Goal: Task Accomplishment & Management: Use online tool/utility

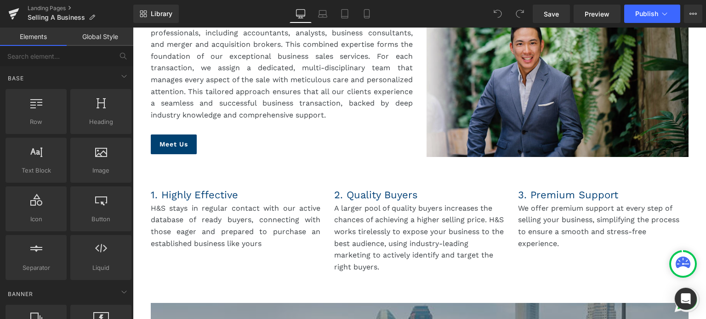
scroll to position [827, 0]
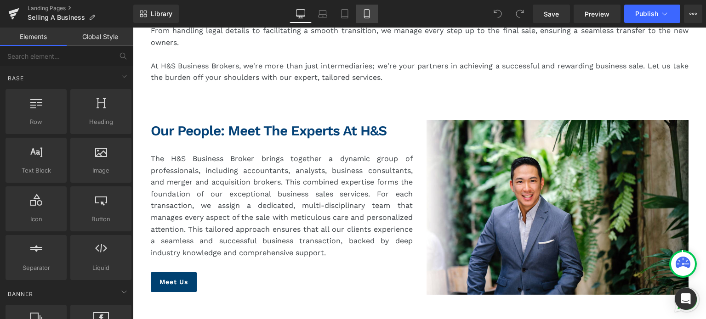
click at [369, 17] on icon at bounding box center [366, 13] width 9 height 9
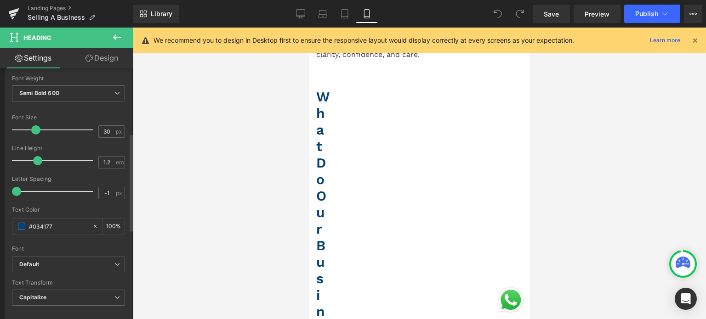
scroll to position [230, 0]
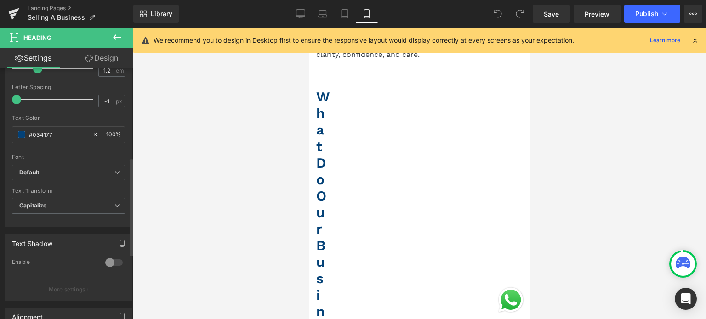
click at [97, 209] on span "Capitalize" at bounding box center [68, 206] width 113 height 16
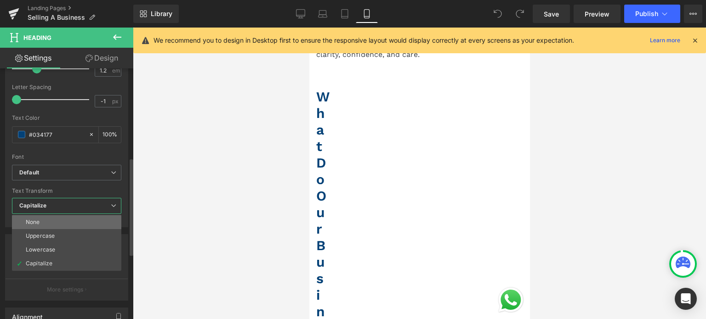
click at [100, 224] on li "None" at bounding box center [66, 222] width 109 height 14
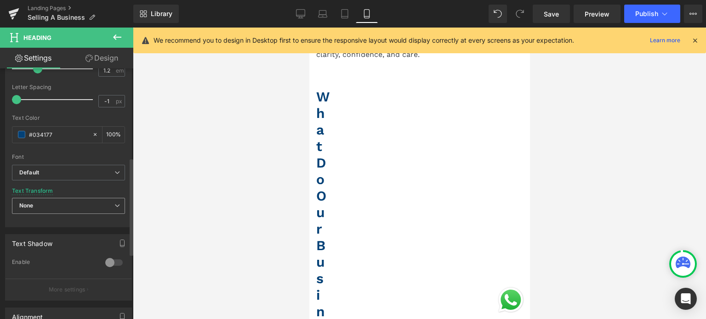
click at [99, 205] on span "None" at bounding box center [68, 206] width 113 height 16
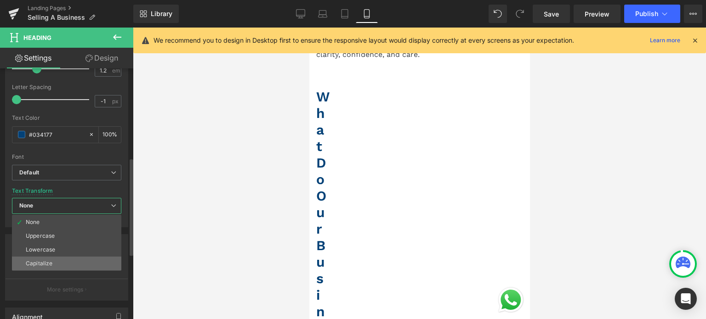
click at [77, 257] on li "Capitalize" at bounding box center [66, 264] width 109 height 14
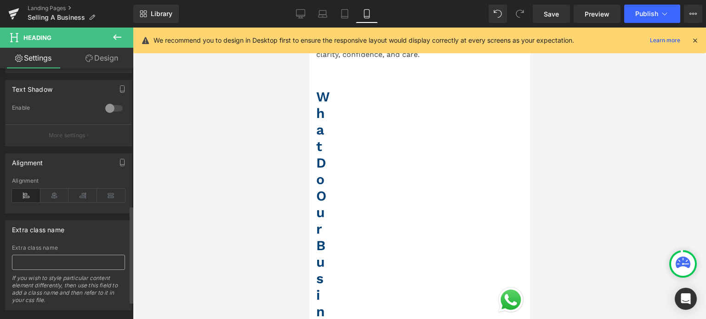
scroll to position [399, 0]
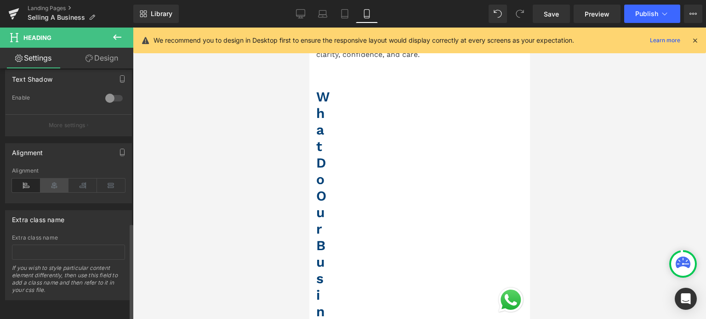
click at [61, 181] on icon at bounding box center [54, 186] width 28 height 14
click at [28, 179] on icon at bounding box center [26, 186] width 28 height 14
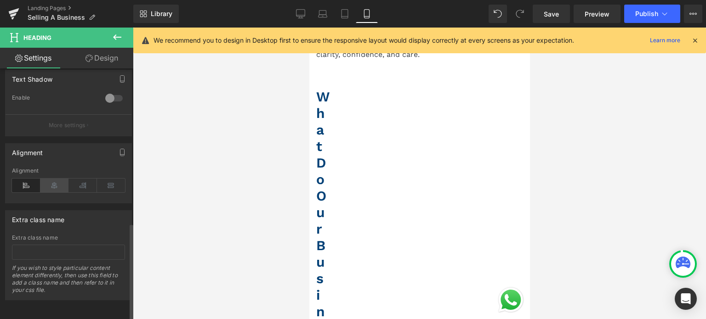
click at [53, 181] on icon at bounding box center [54, 186] width 28 height 14
click at [25, 179] on icon at bounding box center [26, 186] width 28 height 14
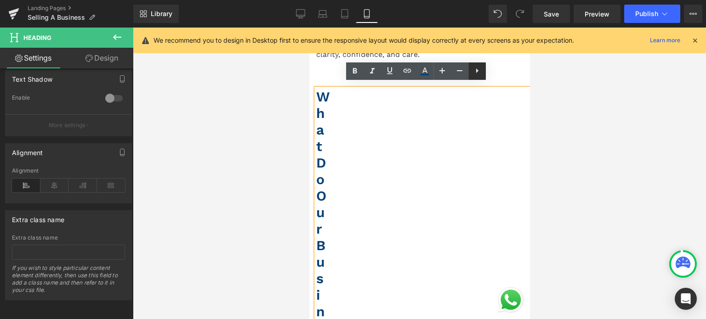
click at [477, 68] on icon at bounding box center [476, 70] width 11 height 11
click at [473, 74] on icon at bounding box center [476, 70] width 11 height 11
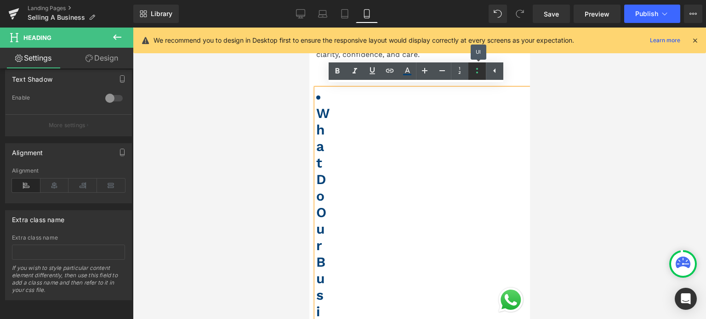
click at [473, 74] on icon at bounding box center [476, 70] width 11 height 11
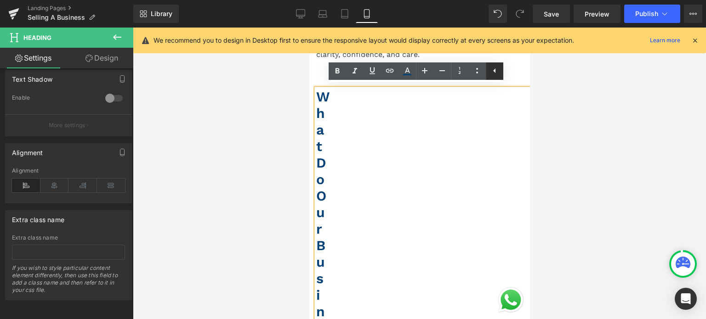
click at [489, 72] on icon at bounding box center [494, 70] width 11 height 11
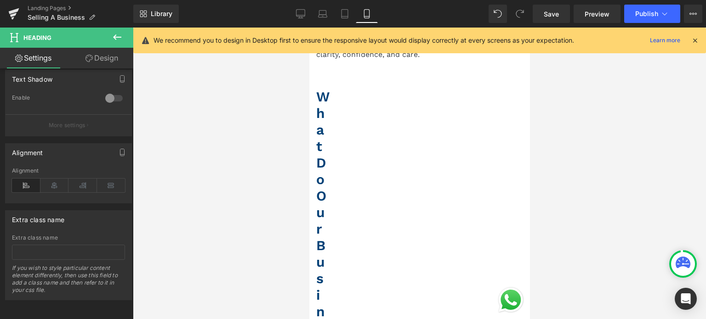
click at [92, 63] on link "Design" at bounding box center [101, 58] width 67 height 21
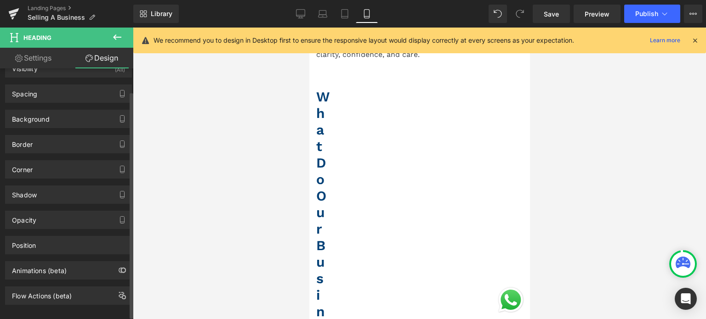
scroll to position [28, 0]
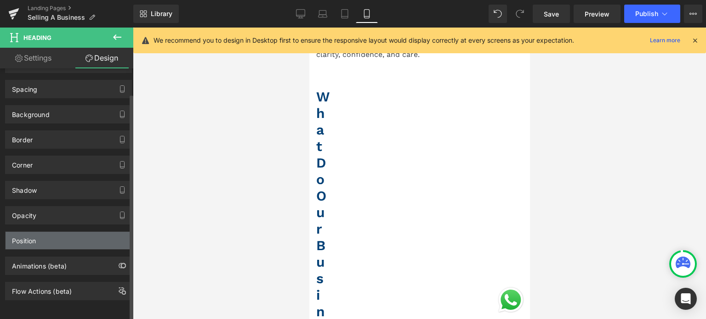
click at [75, 232] on div "Position" at bounding box center [69, 240] width 126 height 17
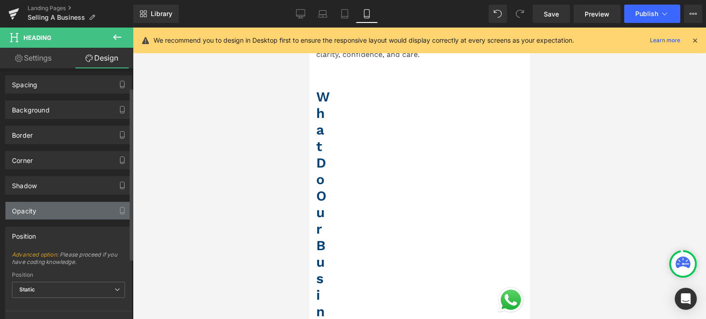
click at [71, 209] on div "Opacity" at bounding box center [69, 210] width 126 height 17
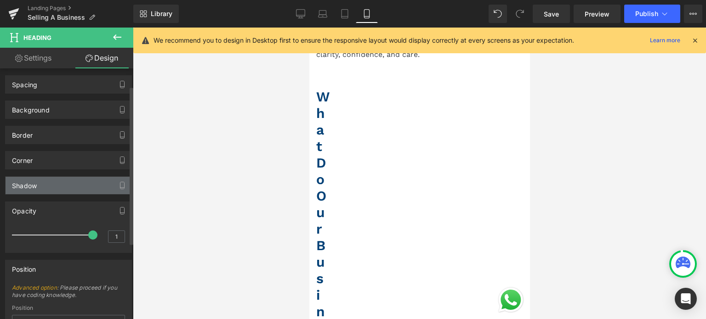
click at [68, 186] on div "Shadow" at bounding box center [69, 185] width 126 height 17
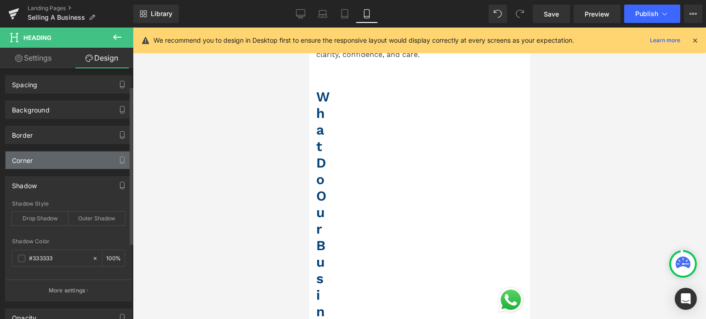
click at [68, 164] on div "Corner" at bounding box center [69, 160] width 126 height 17
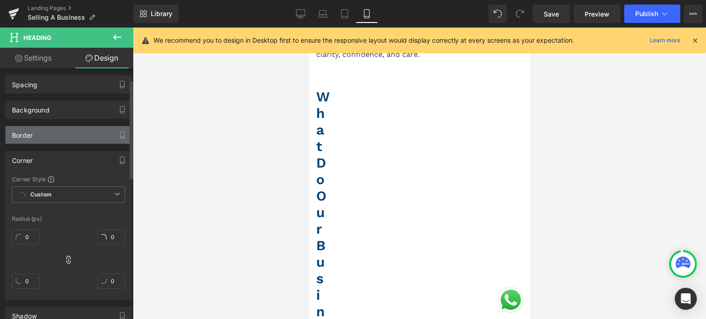
click at [67, 134] on div "Border" at bounding box center [69, 134] width 126 height 17
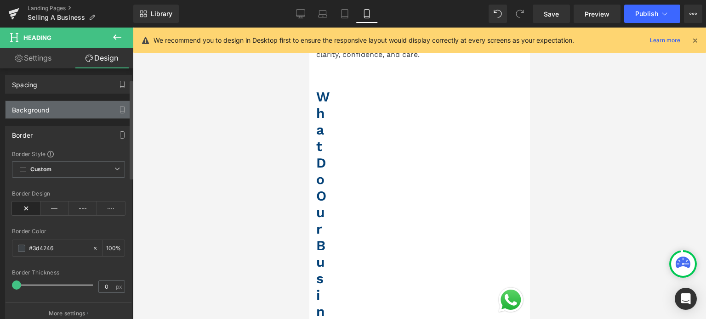
click at [66, 106] on div "Background" at bounding box center [69, 109] width 126 height 17
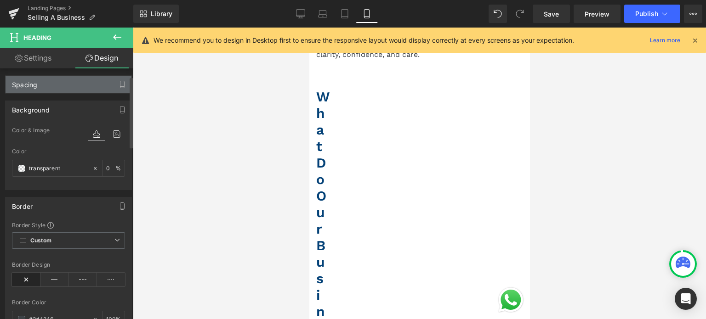
click at [66, 84] on div "Spacing" at bounding box center [69, 84] width 126 height 17
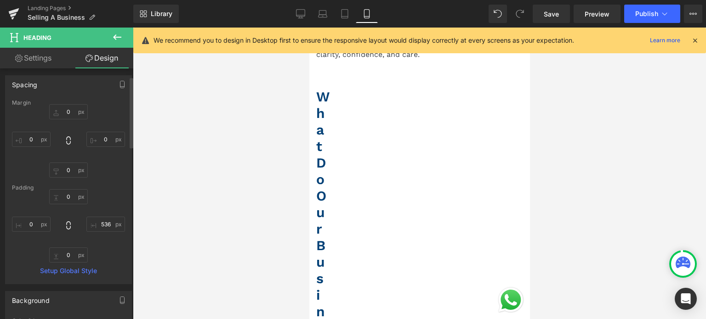
scroll to position [0, 0]
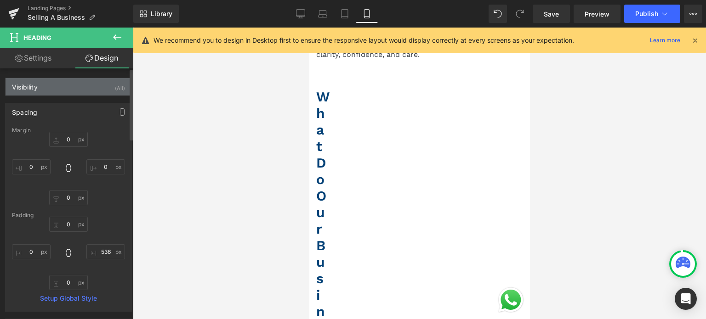
click at [55, 90] on div "Visibility (All)" at bounding box center [69, 86] width 126 height 17
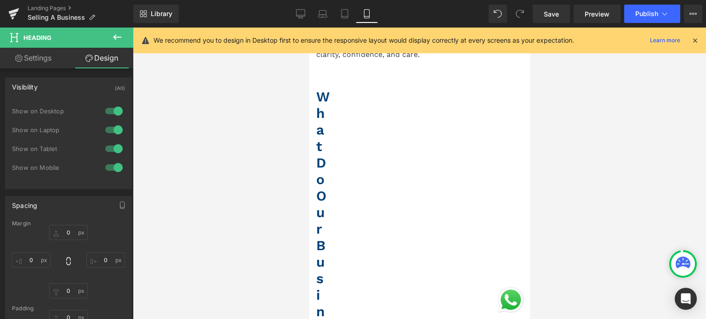
click at [42, 62] on link "Settings" at bounding box center [33, 58] width 67 height 21
type input "100"
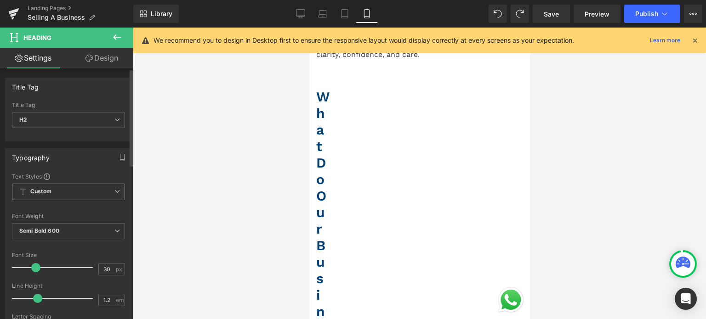
click at [97, 192] on span "Custom Setup Global Style" at bounding box center [68, 192] width 113 height 17
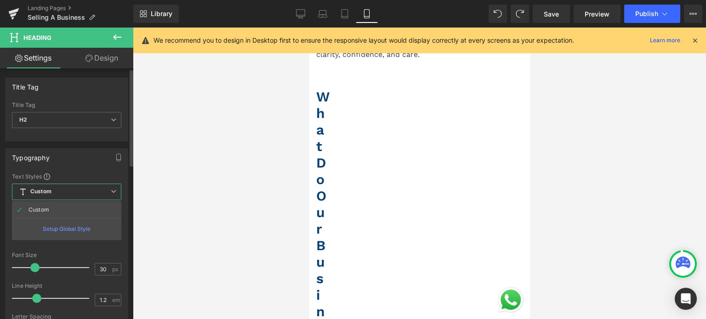
click at [97, 192] on span "Custom Setup Global Style" at bounding box center [66, 192] width 109 height 17
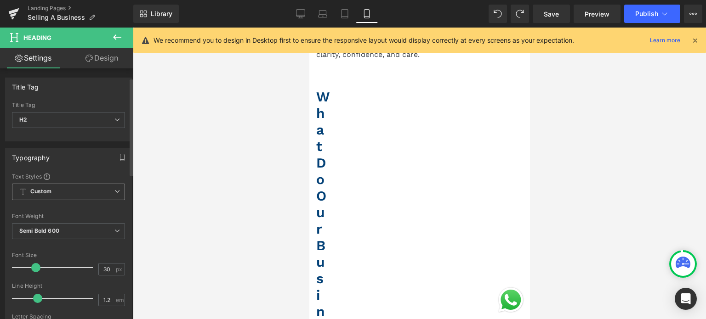
scroll to position [46, 0]
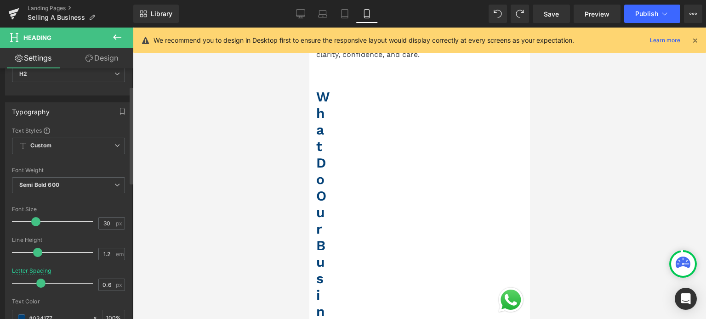
drag, startPoint x: 15, startPoint y: 282, endPoint x: 39, endPoint y: 279, distance: 24.0
click at [39, 279] on span at bounding box center [40, 283] width 9 height 9
type input "-1"
drag, startPoint x: 39, startPoint y: 279, endPoint x: 11, endPoint y: 285, distance: 28.2
click at [11, 285] on div "Text Styles Custom Custom Setup Global Style Custom Setup Global Style Thin 100…" at bounding box center [69, 269] width 126 height 284
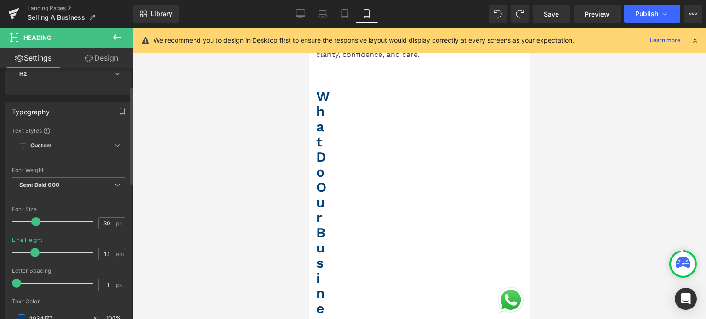
type input "1.2"
drag, startPoint x: 37, startPoint y: 251, endPoint x: 36, endPoint y: 256, distance: 5.5
click at [36, 256] on div at bounding box center [55, 252] width 76 height 18
type input "30"
drag, startPoint x: 35, startPoint y: 219, endPoint x: 35, endPoint y: 227, distance: 8.3
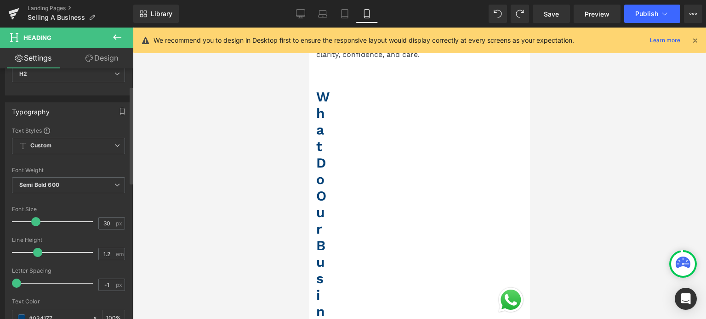
click at [35, 227] on div at bounding box center [55, 222] width 76 height 18
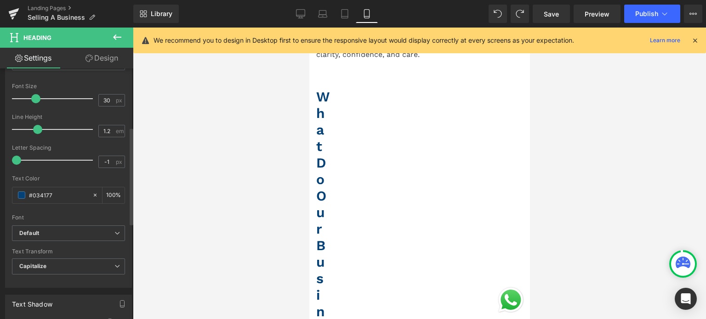
scroll to position [0, 0]
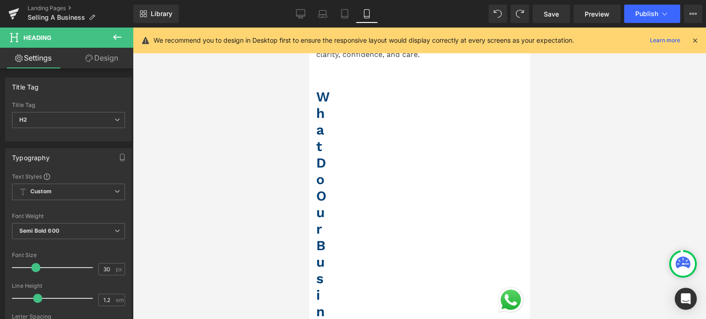
click at [105, 52] on link "Design" at bounding box center [101, 58] width 67 height 21
type input "0"
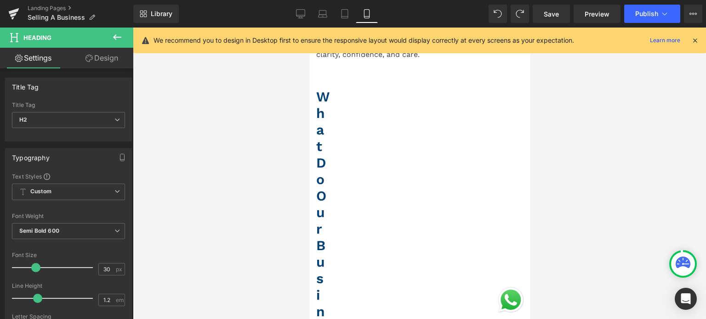
type input "0"
type input "536"
type input "0"
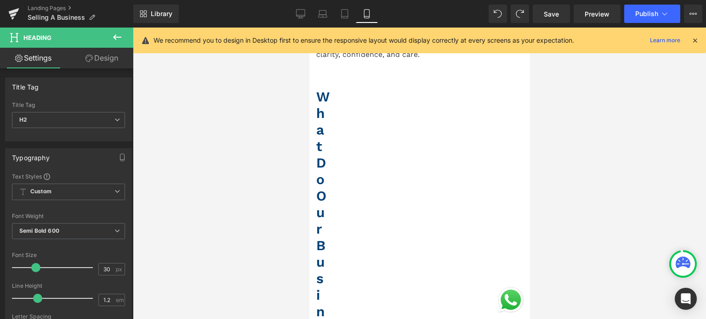
type input "100"
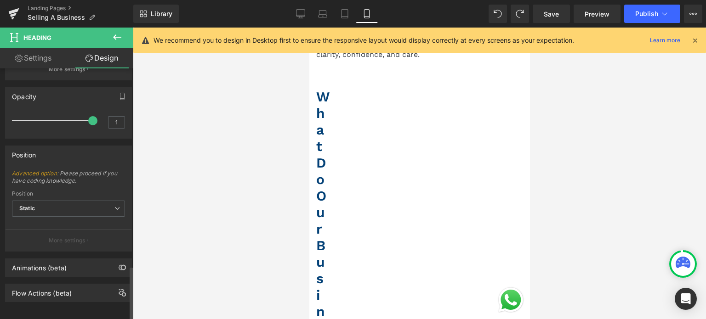
scroll to position [921, 0]
click at [52, 66] on link "Settings" at bounding box center [33, 58] width 67 height 21
type input "100"
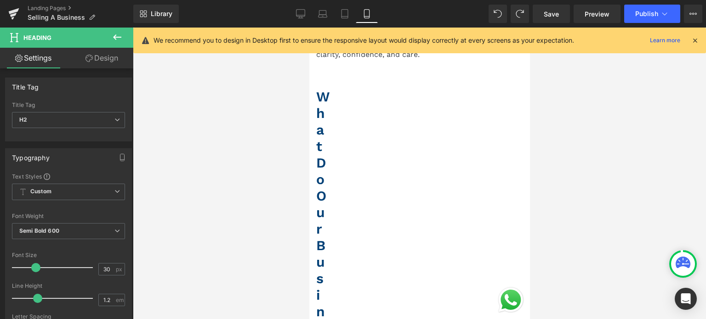
click at [121, 34] on icon at bounding box center [117, 37] width 11 height 11
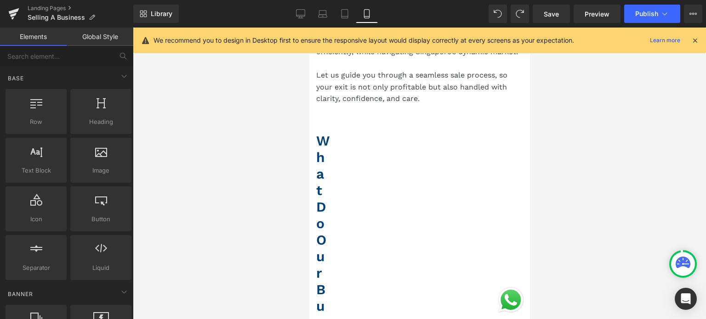
scroll to position [827, 0]
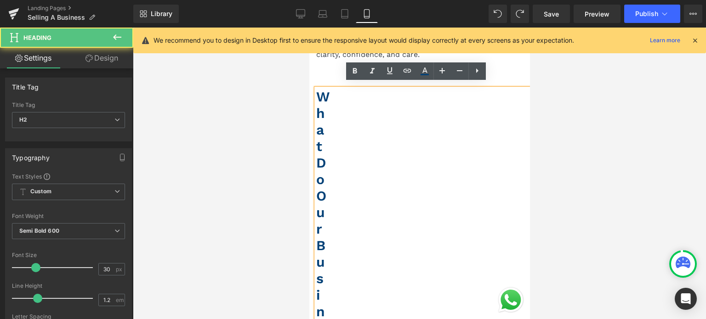
drag, startPoint x: 405, startPoint y: 157, endPoint x: 401, endPoint y: 147, distance: 11.3
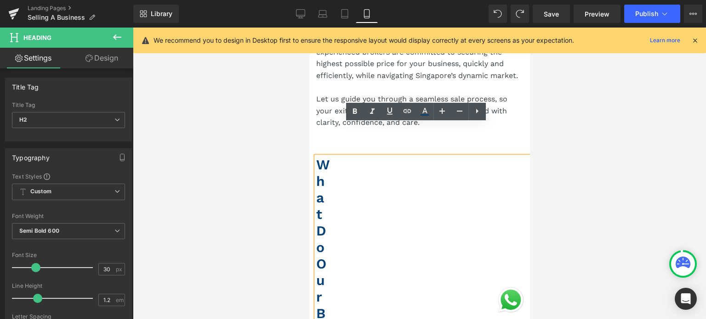
scroll to position [735, 0]
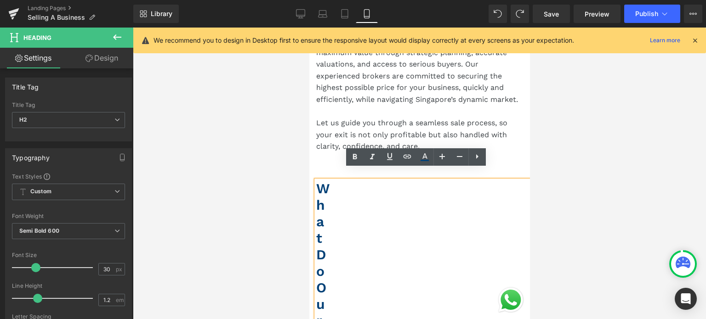
scroll to position [827, 0]
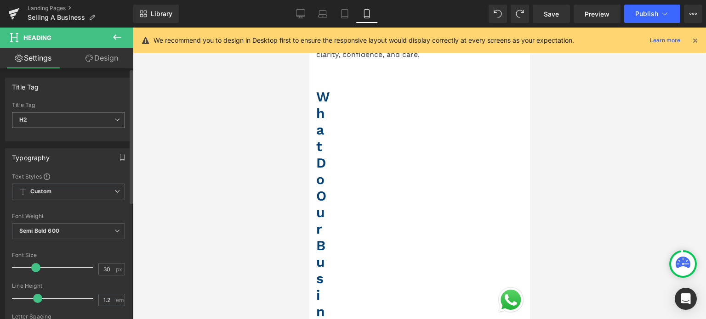
click at [92, 119] on span "H2" at bounding box center [68, 120] width 113 height 16
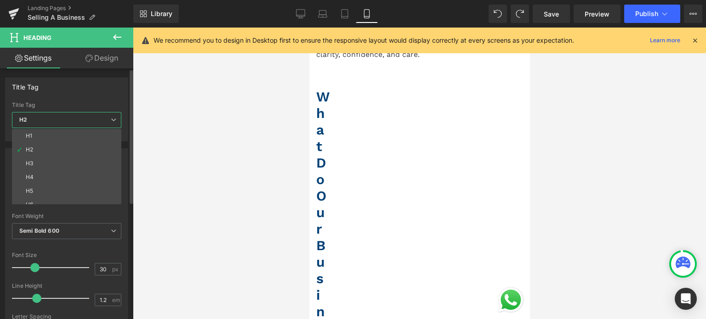
click at [92, 119] on span "H2" at bounding box center [66, 120] width 109 height 16
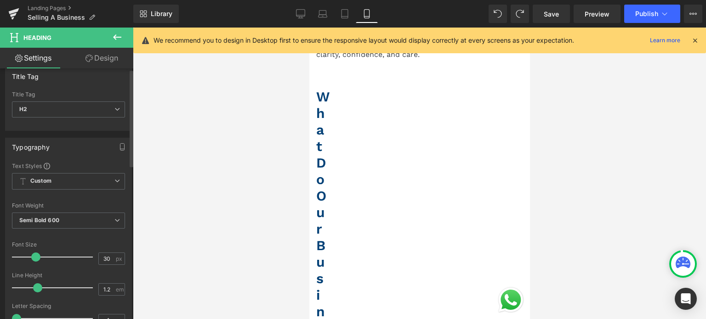
scroll to position [0, 0]
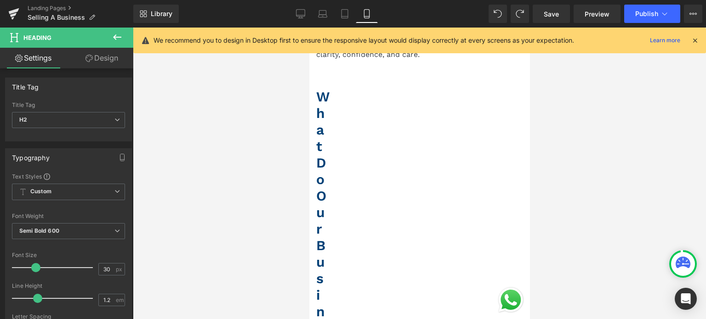
click at [99, 57] on link "Design" at bounding box center [101, 58] width 67 height 21
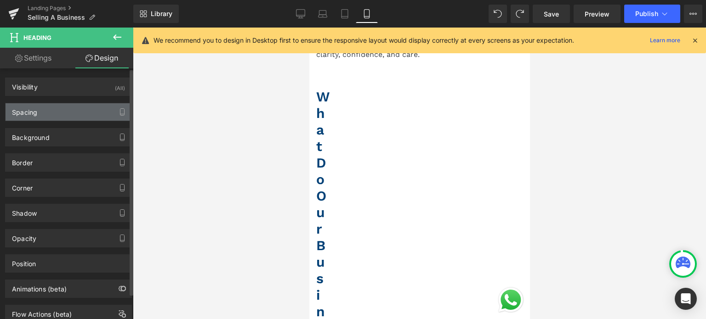
click at [89, 108] on div "Spacing" at bounding box center [69, 111] width 126 height 17
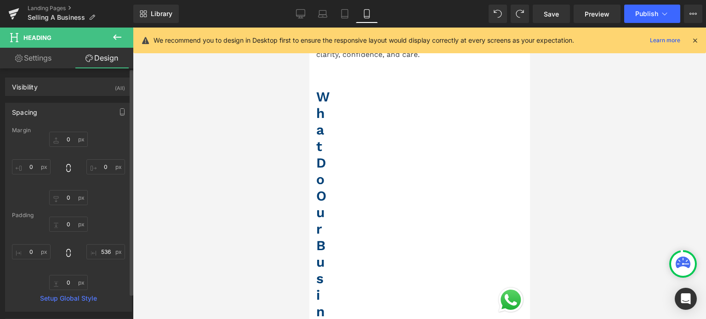
click at [89, 108] on div "Spacing" at bounding box center [69, 111] width 126 height 17
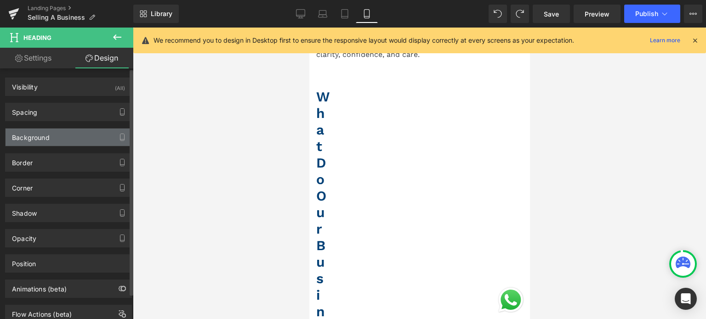
click at [85, 132] on div "Background" at bounding box center [69, 137] width 126 height 17
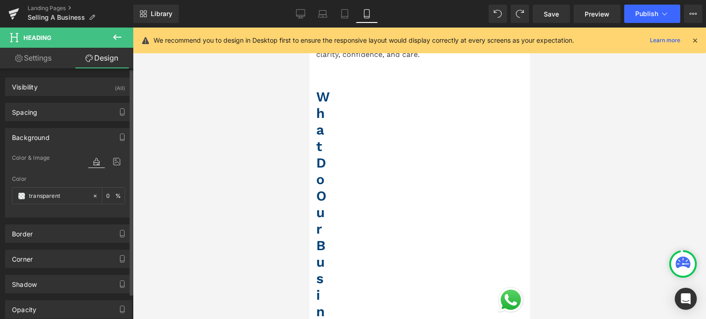
click at [85, 132] on div "Background" at bounding box center [69, 137] width 126 height 17
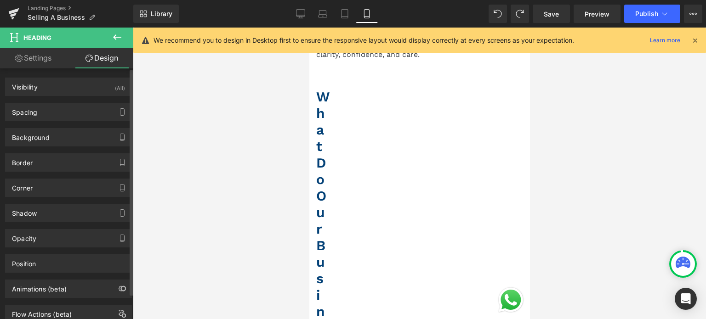
click at [77, 150] on div "Border Border Style Custom Custom Setup Global Style Custom Setup Global Style …" at bounding box center [68, 159] width 137 height 25
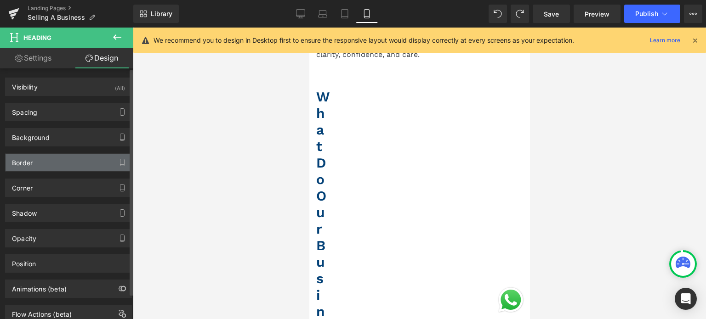
click at [67, 156] on div "Border" at bounding box center [69, 162] width 126 height 17
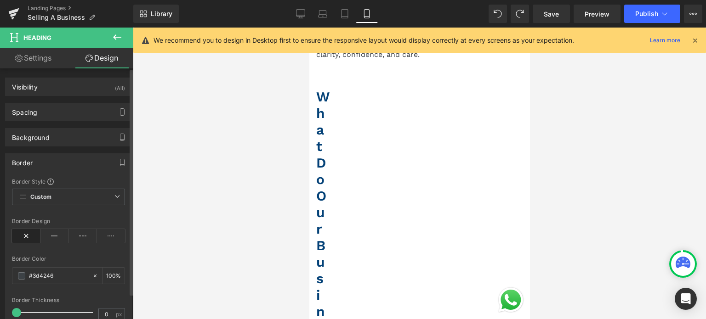
click at [67, 156] on div "Border" at bounding box center [69, 162] width 126 height 17
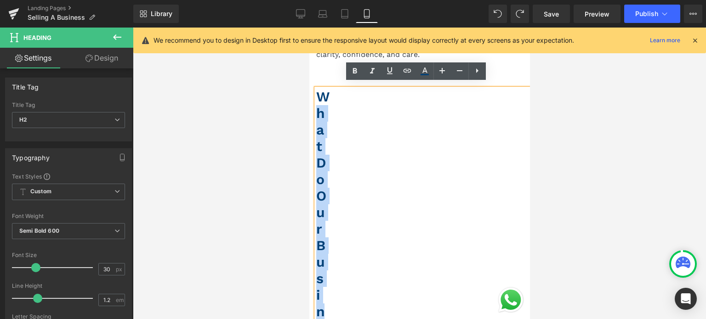
drag, startPoint x: 323, startPoint y: 90, endPoint x: 343, endPoint y: 300, distance: 211.4
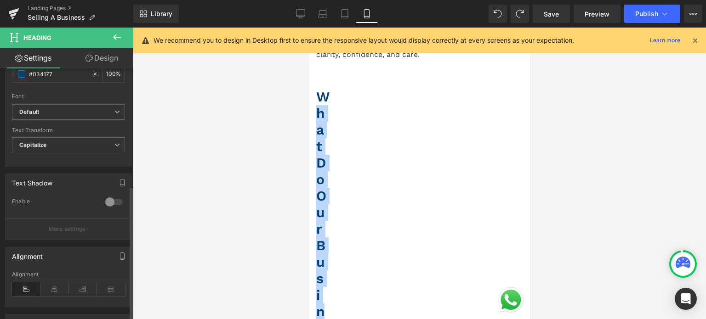
scroll to position [322, 0]
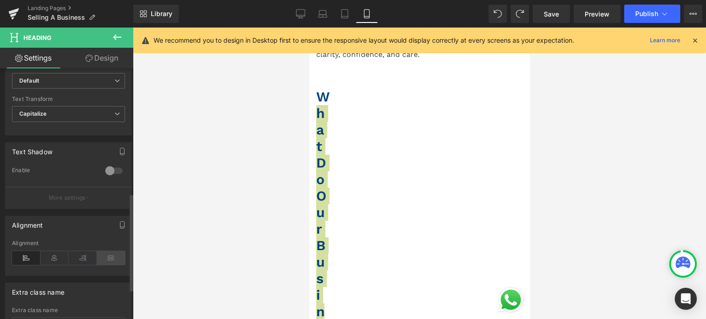
drag, startPoint x: 124, startPoint y: 255, endPoint x: 116, endPoint y: 255, distance: 8.3
click at [122, 255] on div "Left Center Right Justify Alignment" at bounding box center [69, 257] width 126 height 35
click at [107, 255] on icon at bounding box center [111, 258] width 28 height 14
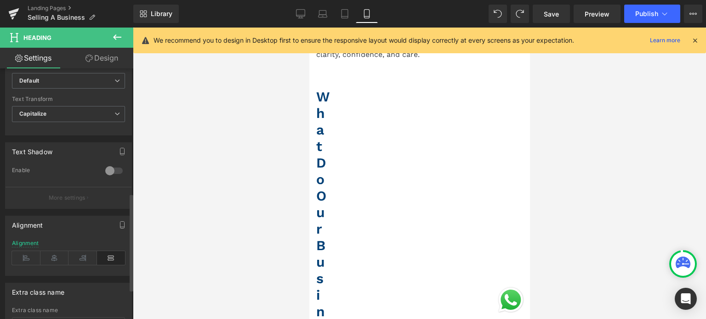
click at [107, 255] on icon at bounding box center [111, 258] width 28 height 14
click at [24, 251] on icon at bounding box center [26, 258] width 28 height 14
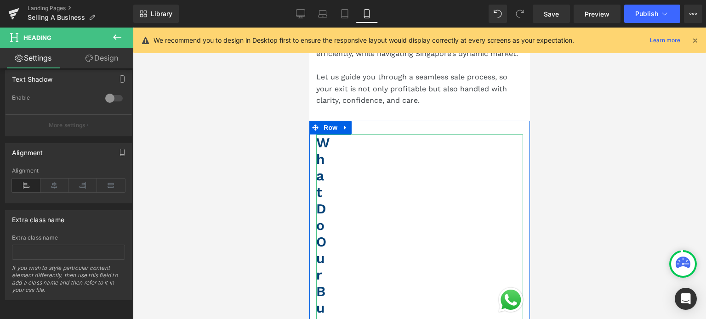
scroll to position [781, 0]
click at [335, 121] on span "Row" at bounding box center [330, 128] width 18 height 14
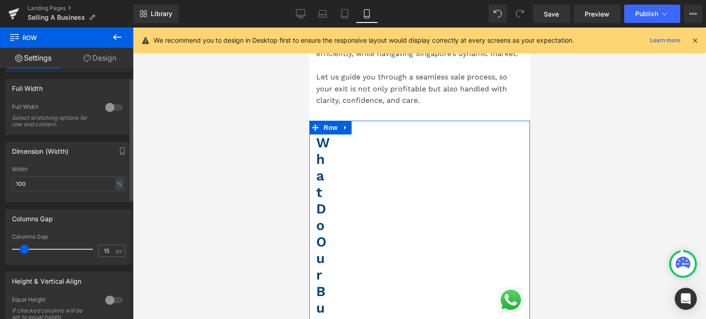
scroll to position [138, 0]
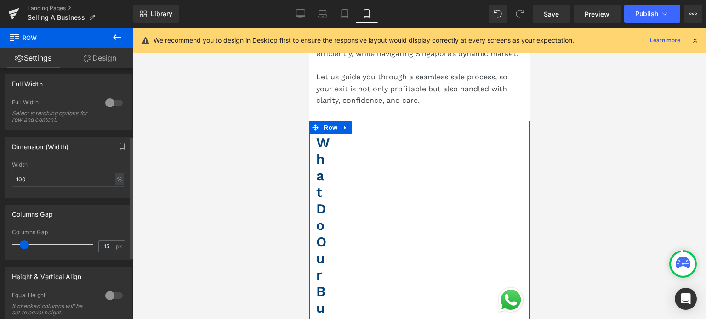
click at [22, 247] on span at bounding box center [24, 244] width 9 height 9
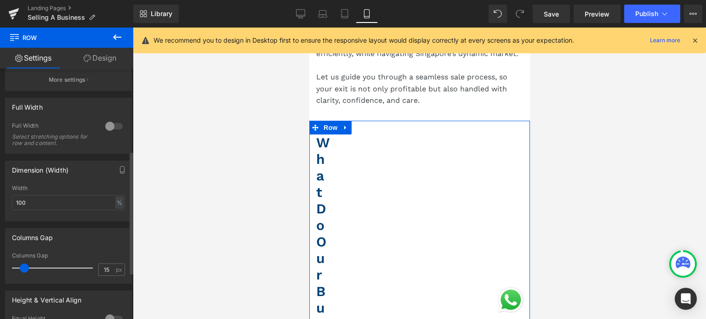
scroll to position [172, 0]
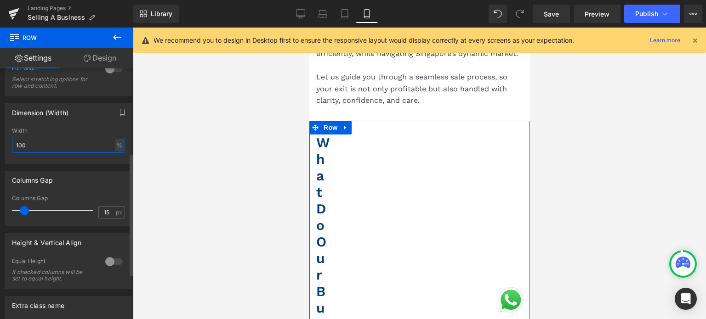
click at [77, 142] on input "100" at bounding box center [68, 145] width 113 height 15
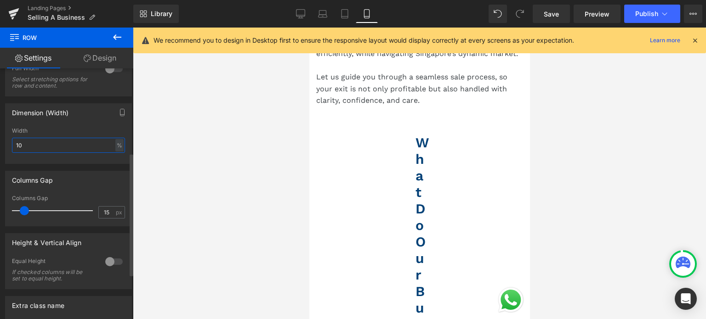
type input "1"
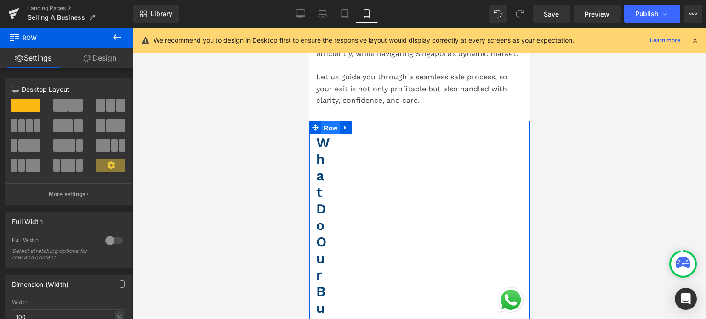
click at [327, 121] on span "Row" at bounding box center [330, 128] width 18 height 14
click at [325, 125] on span "Row" at bounding box center [330, 128] width 18 height 14
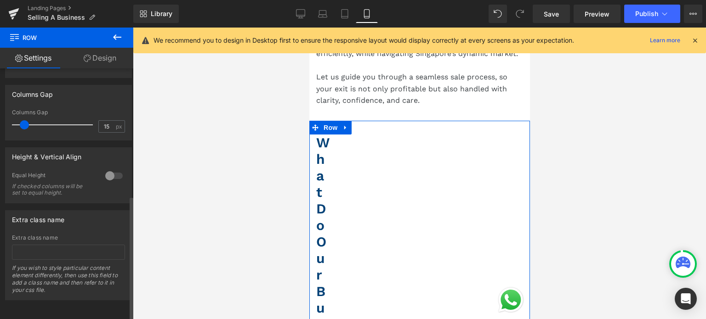
scroll to position [264, 0]
click at [121, 58] on link "Design" at bounding box center [100, 58] width 67 height 21
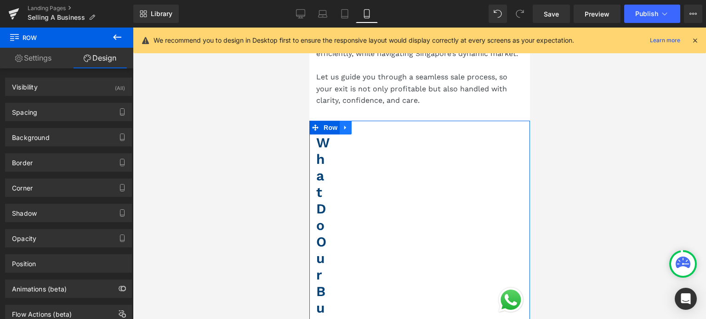
click at [342, 128] on link at bounding box center [345, 128] width 12 height 14
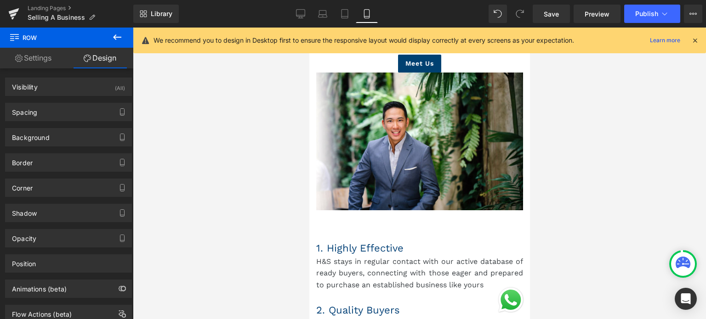
scroll to position [2435, 0]
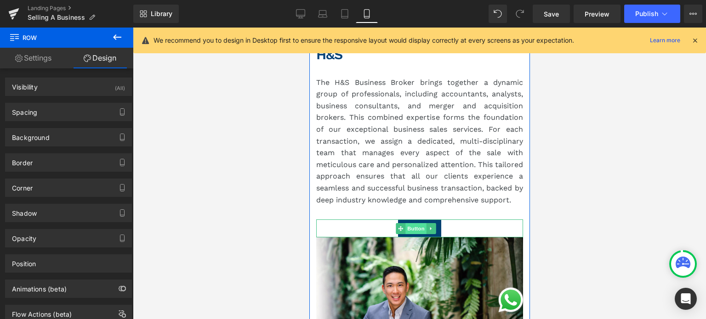
click at [406, 223] on span "Button" at bounding box center [415, 228] width 21 height 11
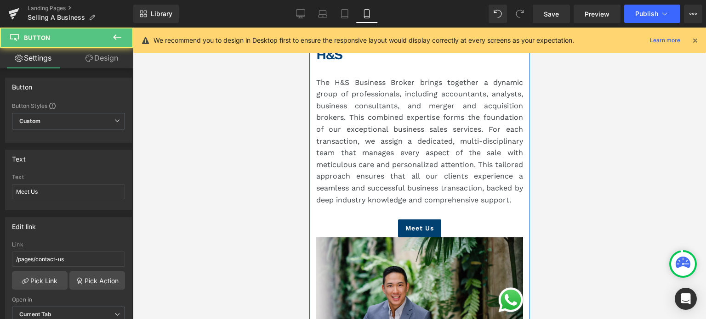
click at [452, 238] on img at bounding box center [419, 307] width 207 height 138
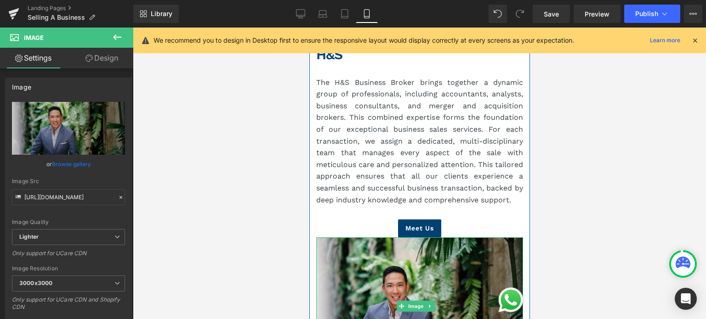
click at [415, 238] on img at bounding box center [419, 307] width 207 height 138
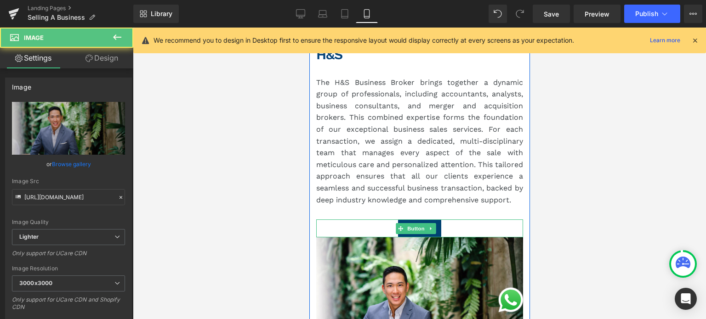
click at [458, 220] on div "Meet Us" at bounding box center [419, 229] width 207 height 18
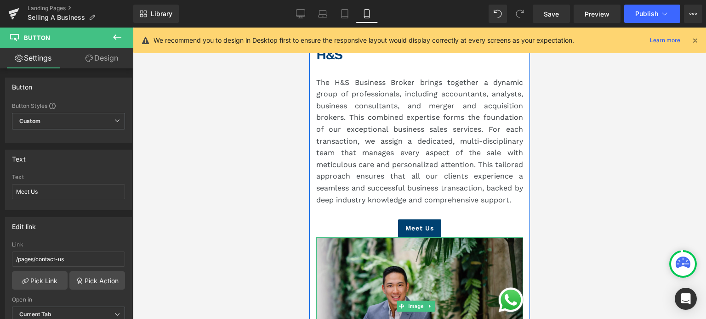
click at [432, 238] on img at bounding box center [419, 307] width 207 height 138
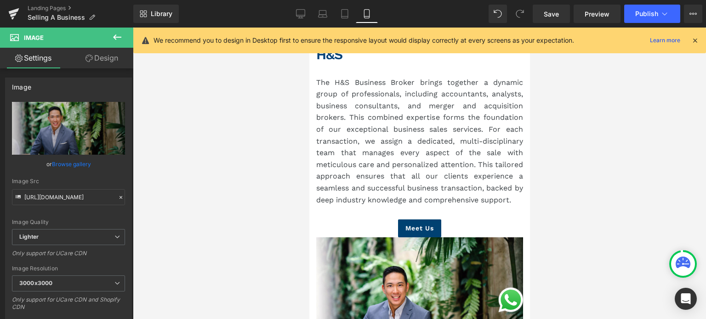
click at [112, 36] on icon at bounding box center [117, 37] width 11 height 11
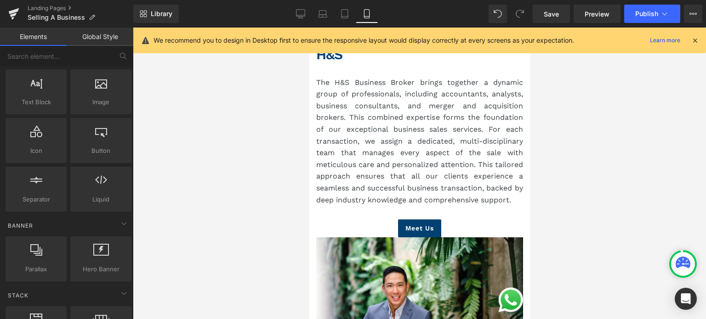
scroll to position [0, 0]
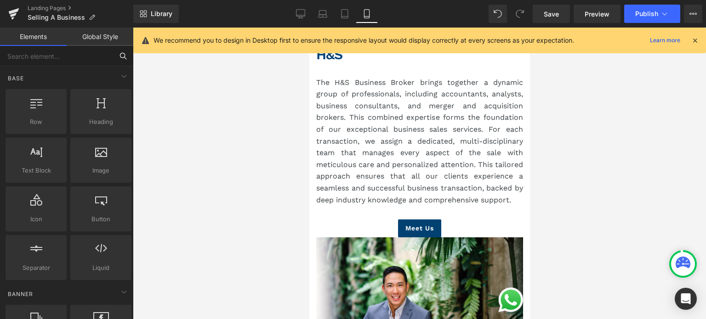
click at [71, 58] on input "text" at bounding box center [56, 56] width 113 height 20
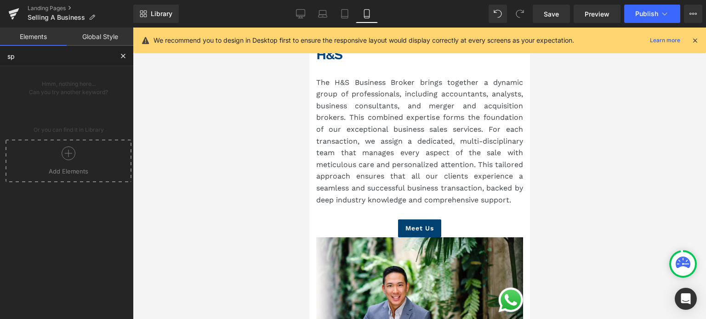
type input "s"
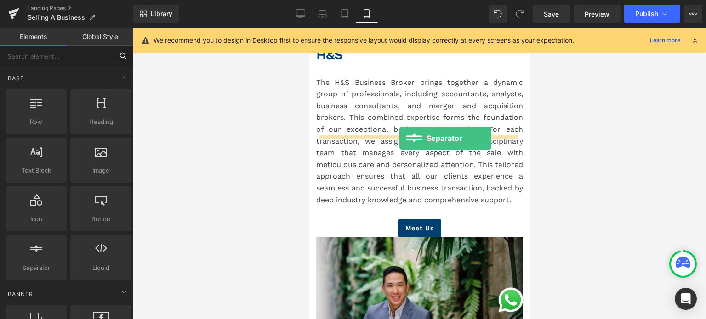
drag, startPoint x: 339, startPoint y: 285, endPoint x: 399, endPoint y: 138, distance: 158.5
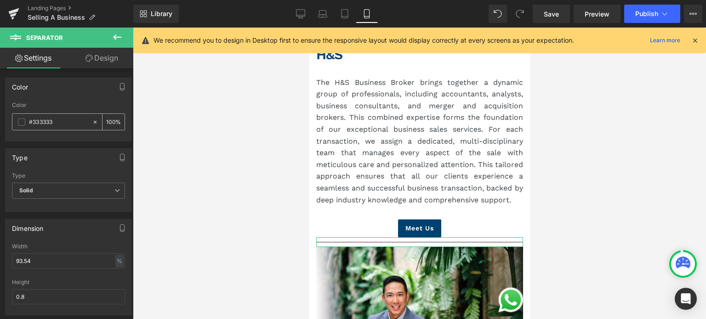
click at [92, 119] on icon at bounding box center [95, 122] width 6 height 6
click at [94, 121] on icon at bounding box center [95, 122] width 6 height 6
click at [63, 190] on span "Solid" at bounding box center [68, 191] width 113 height 16
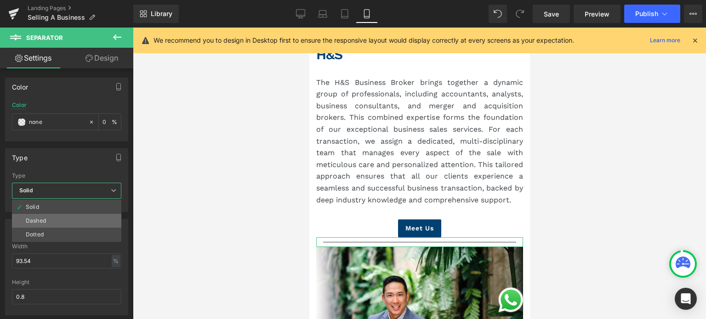
click at [59, 226] on li "Dashed" at bounding box center [66, 221] width 109 height 14
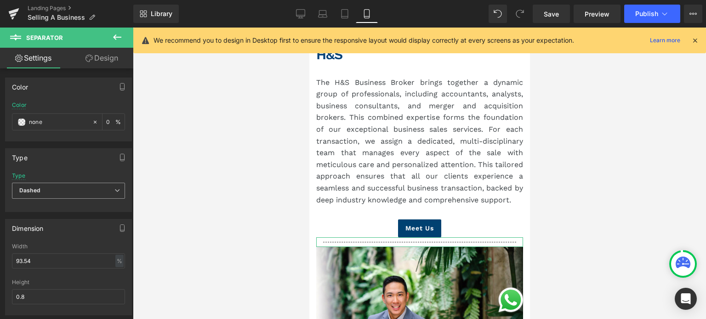
click at [68, 189] on span "Dashed" at bounding box center [68, 191] width 113 height 16
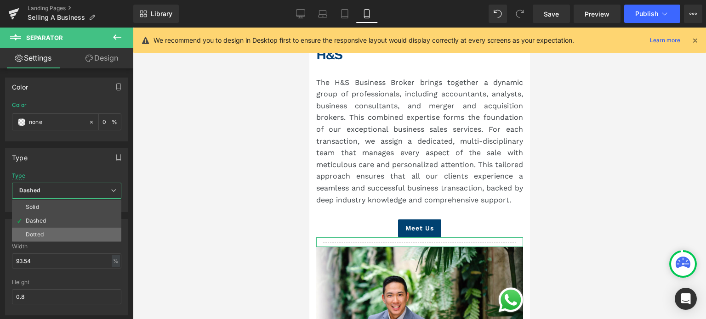
click at [49, 232] on li "Dotted" at bounding box center [66, 235] width 109 height 14
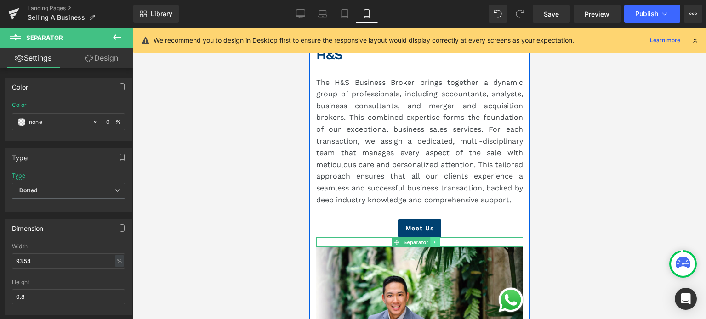
click at [434, 241] on icon at bounding box center [433, 242] width 1 height 3
click at [443, 237] on link at bounding box center [440, 242] width 10 height 11
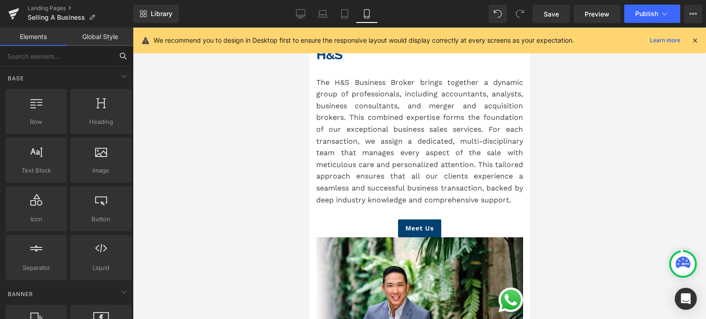
click at [62, 62] on input "text" at bounding box center [56, 56] width 113 height 20
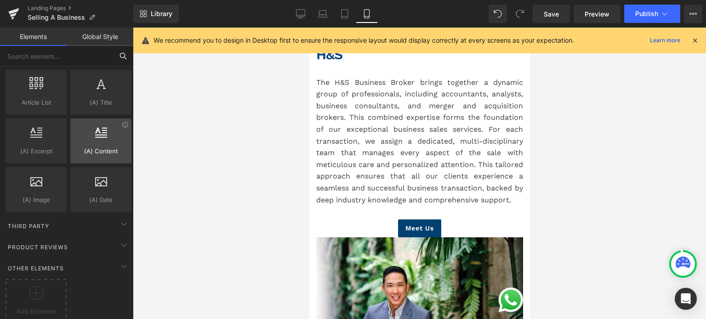
scroll to position [1620, 0]
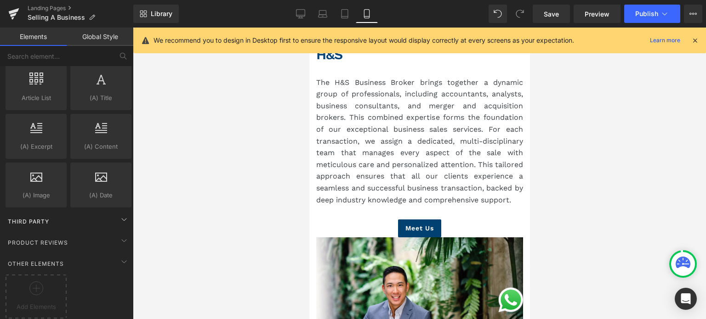
click at [94, 212] on div "Third Party" at bounding box center [69, 221] width 130 height 18
click at [119, 235] on icon at bounding box center [124, 240] width 11 height 11
drag, startPoint x: 113, startPoint y: 242, endPoint x: 112, endPoint y: 247, distance: 4.7
click at [113, 243] on div "Product Reviews" at bounding box center [69, 242] width 130 height 18
click at [112, 255] on div "Other Elements" at bounding box center [69, 264] width 130 height 18
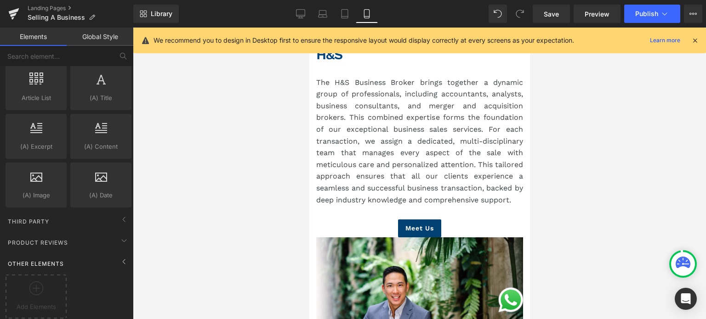
scroll to position [1572, 0]
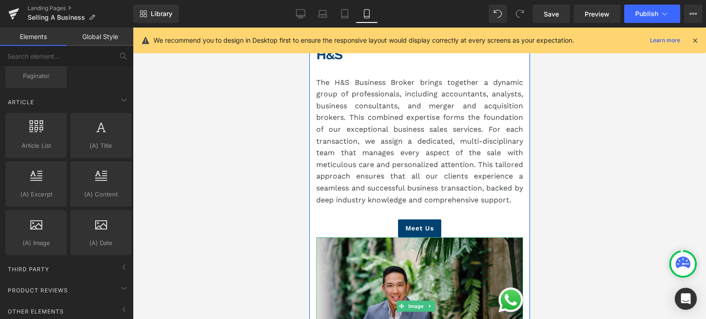
click at [474, 238] on img at bounding box center [419, 307] width 207 height 138
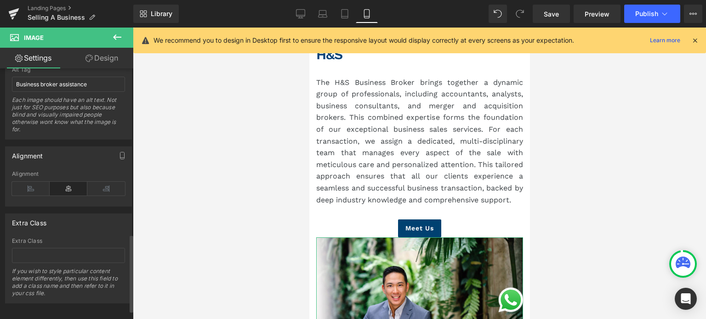
scroll to position [563, 0]
click at [106, 53] on link "Design" at bounding box center [101, 58] width 67 height 21
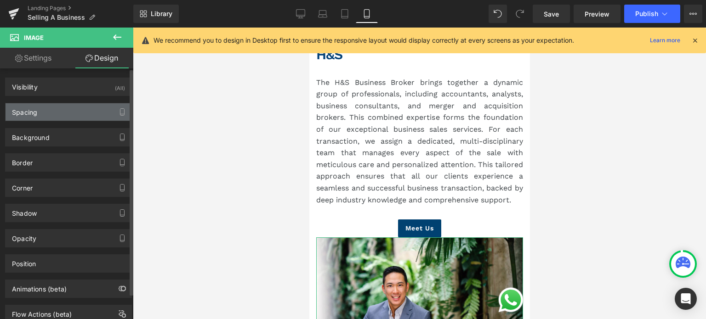
click at [75, 105] on div "Spacing" at bounding box center [69, 111] width 126 height 17
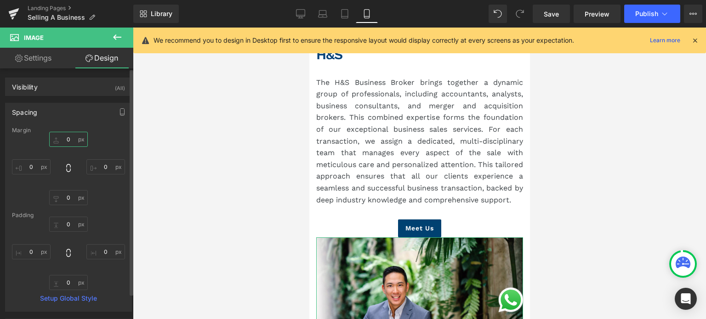
click at [61, 139] on input "0" at bounding box center [68, 139] width 39 height 15
click at [62, 140] on input "0" at bounding box center [68, 139] width 39 height 15
type input "20"
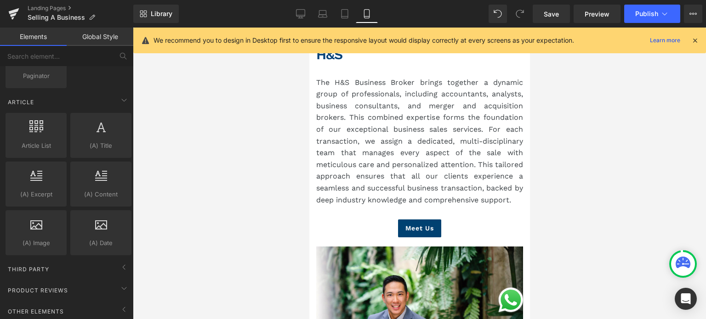
drag, startPoint x: 588, startPoint y: 162, endPoint x: 163, endPoint y: 148, distance: 425.6
click at [588, 162] on div at bounding box center [419, 174] width 573 height 292
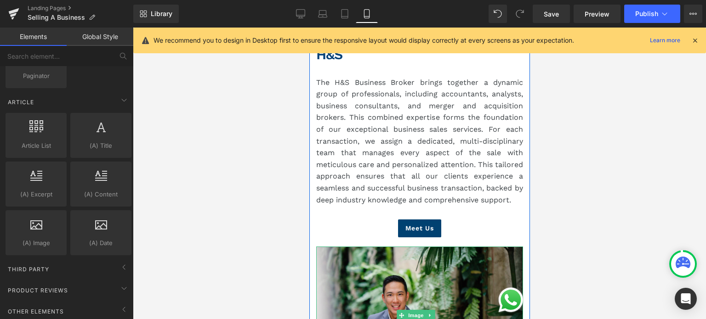
click at [413, 247] on img at bounding box center [419, 316] width 207 height 138
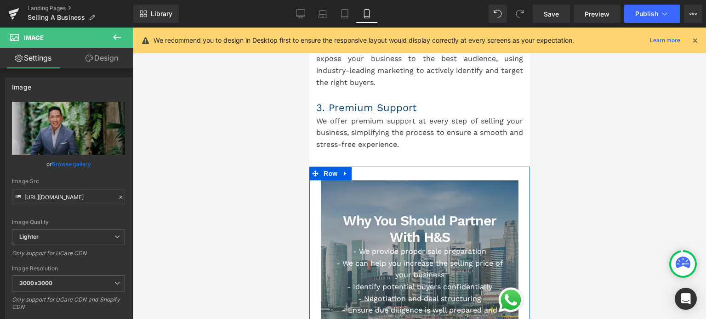
scroll to position [2894, 0]
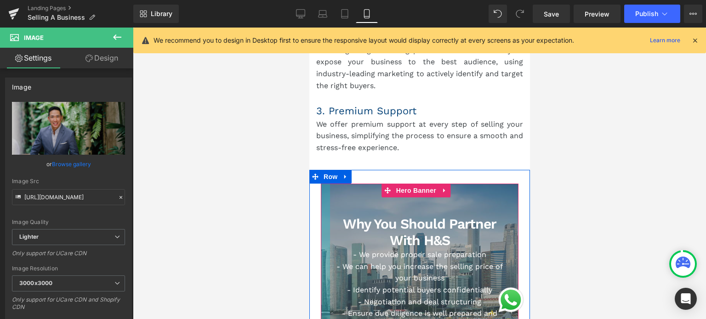
click at [322, 184] on div at bounding box center [324, 274] width 9 height 180
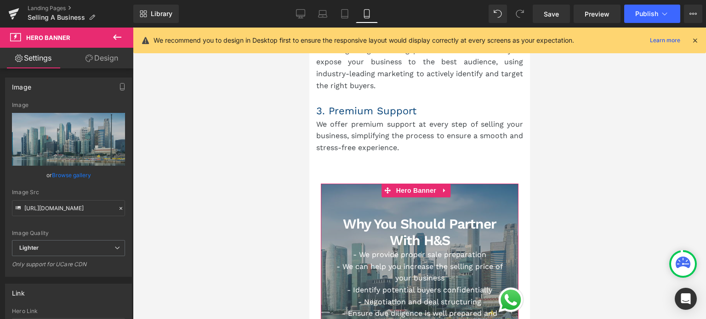
drag, startPoint x: 101, startPoint y: 57, endPoint x: 95, endPoint y: 105, distance: 47.7
click at [101, 57] on link "Design" at bounding box center [101, 58] width 67 height 21
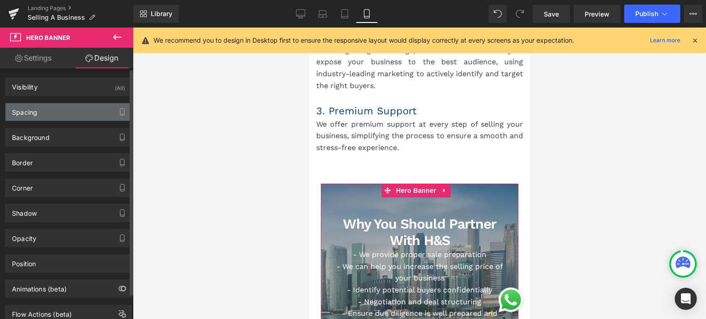
click at [87, 117] on div "Spacing" at bounding box center [69, 111] width 126 height 17
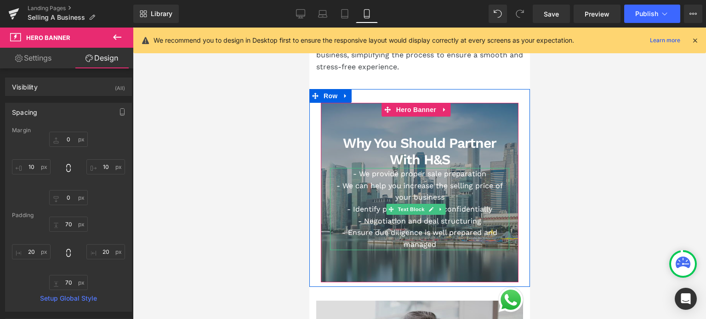
scroll to position [3032, 0]
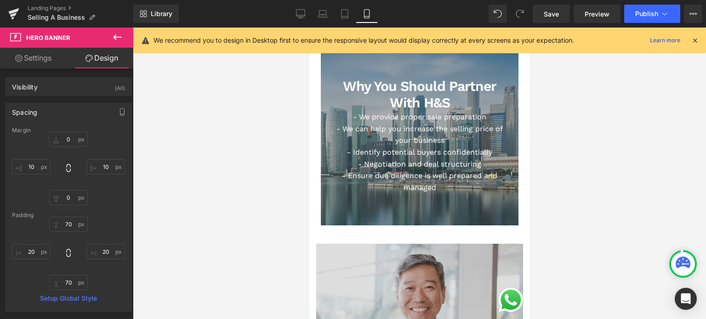
click at [338, 244] on img at bounding box center [419, 313] width 207 height 138
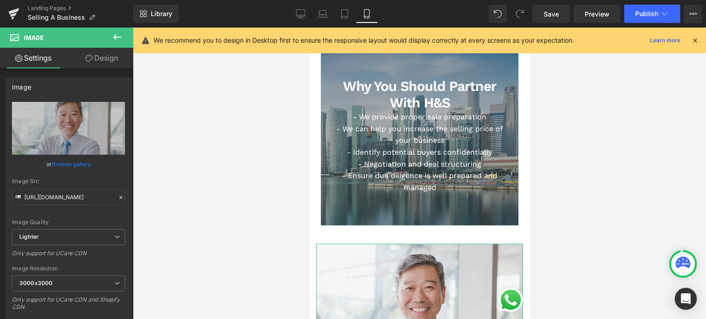
click at [93, 55] on link "Design" at bounding box center [101, 58] width 67 height 21
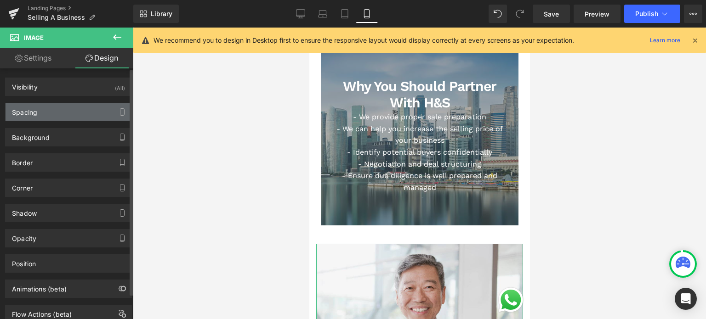
click at [76, 112] on div "Spacing" at bounding box center [69, 111] width 126 height 17
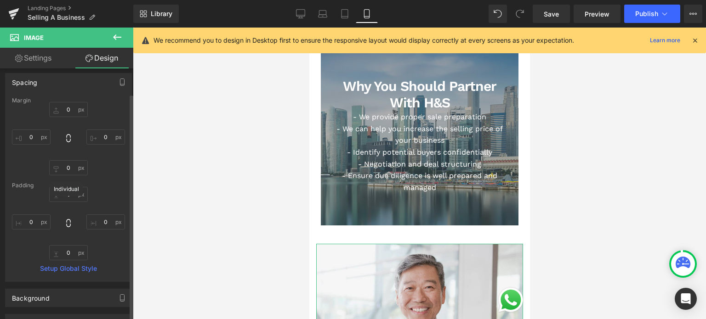
scroll to position [46, 0]
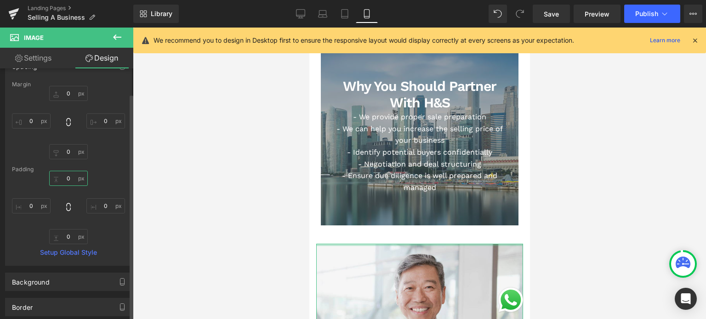
click at [66, 176] on input "0" at bounding box center [68, 178] width 39 height 15
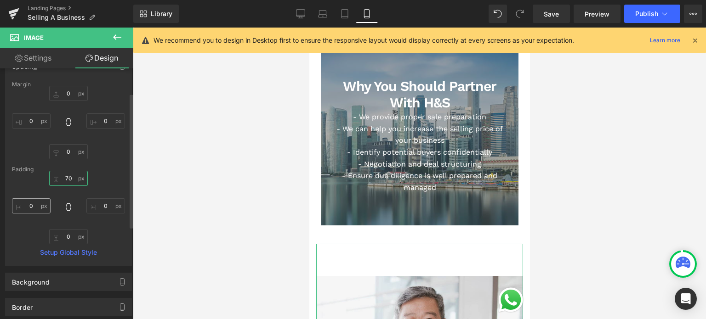
type input "70"
click at [26, 205] on input "0" at bounding box center [31, 205] width 39 height 15
type input "20"
click at [99, 204] on input "0" at bounding box center [105, 205] width 39 height 15
type input "20"
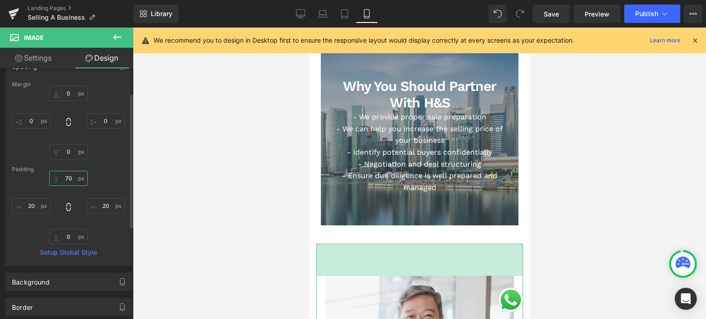
click at [68, 180] on input "70" at bounding box center [68, 178] width 39 height 15
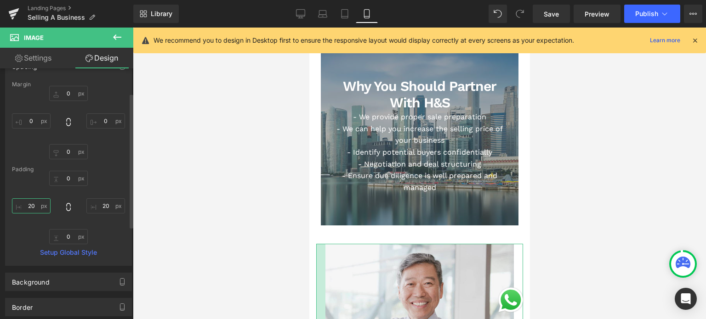
click at [34, 204] on input "20" at bounding box center [31, 205] width 39 height 15
type input "2"
type input "10"
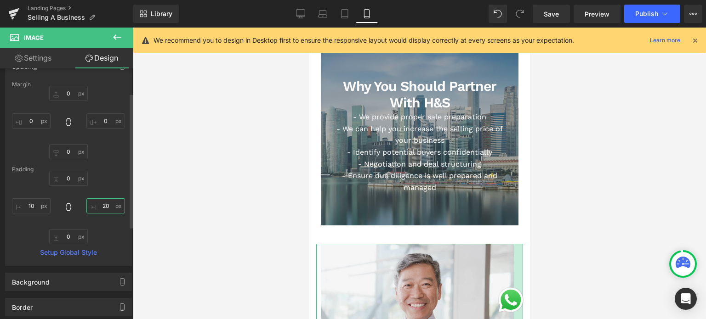
click at [101, 209] on input "20" at bounding box center [105, 205] width 39 height 15
type input "10"
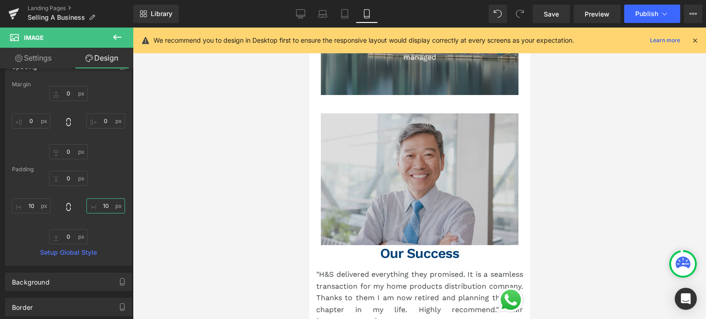
scroll to position [3216, 0]
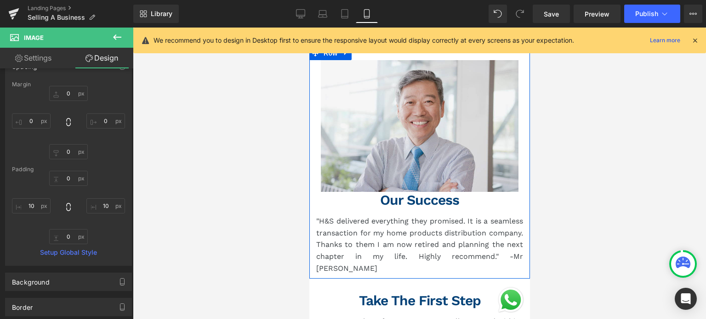
click at [458, 192] on h2 "Our Success" at bounding box center [419, 200] width 207 height 17
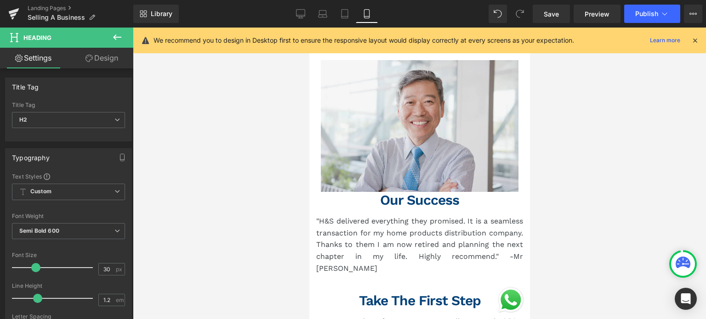
click at [102, 57] on link "Design" at bounding box center [101, 58] width 67 height 21
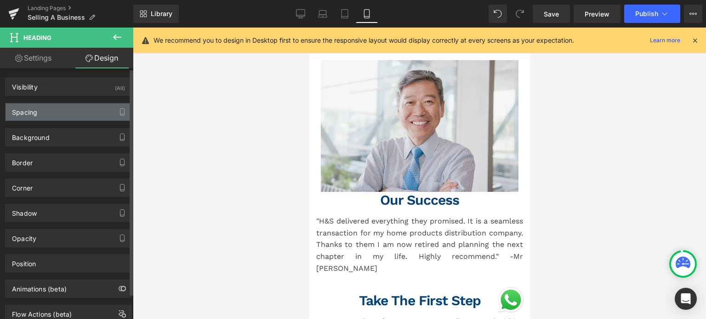
click at [72, 113] on div "Spacing" at bounding box center [69, 111] width 126 height 17
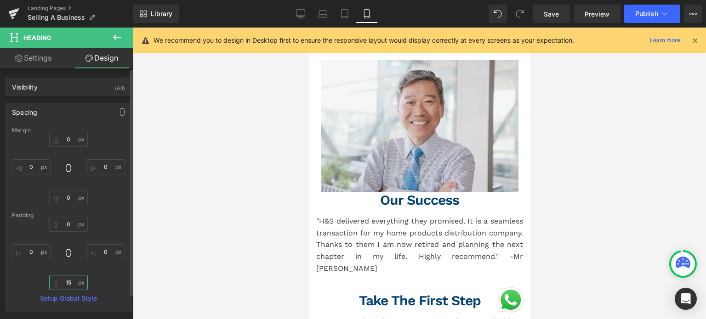
click at [71, 281] on input "15" at bounding box center [68, 282] width 39 height 15
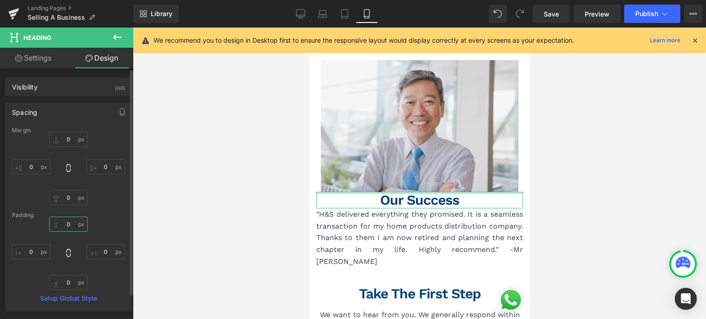
click at [62, 219] on input "0" at bounding box center [68, 224] width 39 height 15
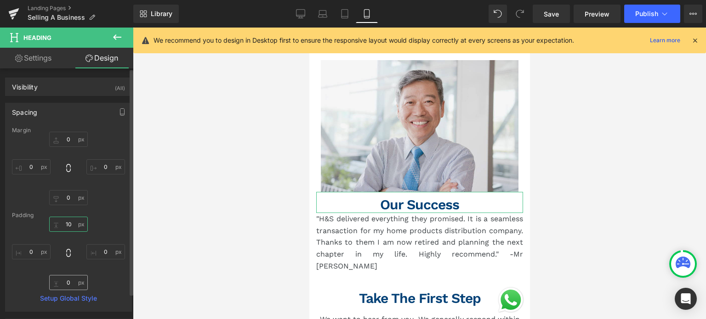
type input "10"
click at [64, 284] on input "text" at bounding box center [68, 282] width 39 height 15
type input "10"
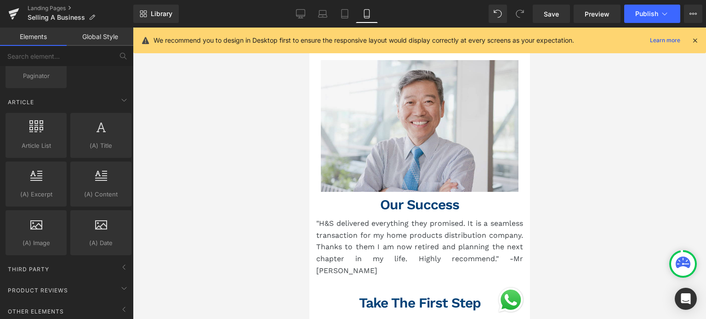
click at [570, 164] on div at bounding box center [419, 174] width 573 height 292
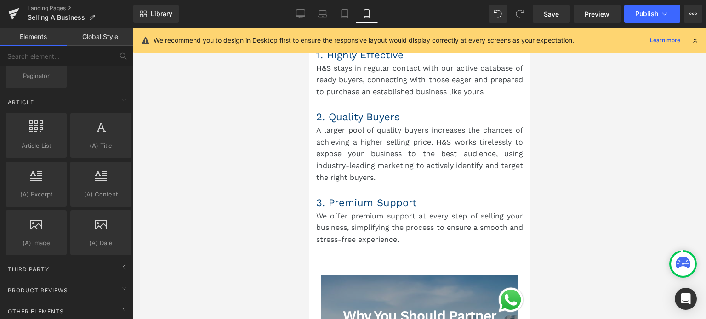
scroll to position [2802, 0]
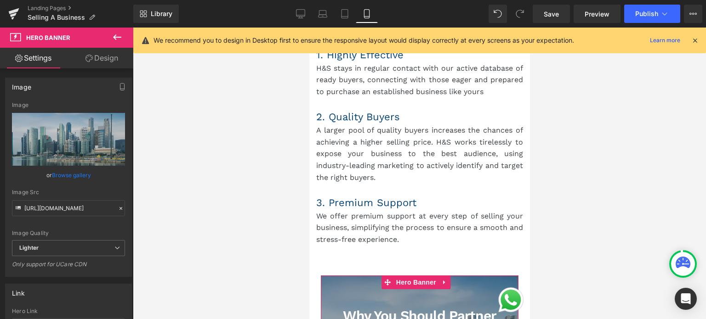
drag, startPoint x: 110, startPoint y: 62, endPoint x: 103, endPoint y: 124, distance: 62.9
click at [110, 62] on link "Design" at bounding box center [101, 58] width 67 height 21
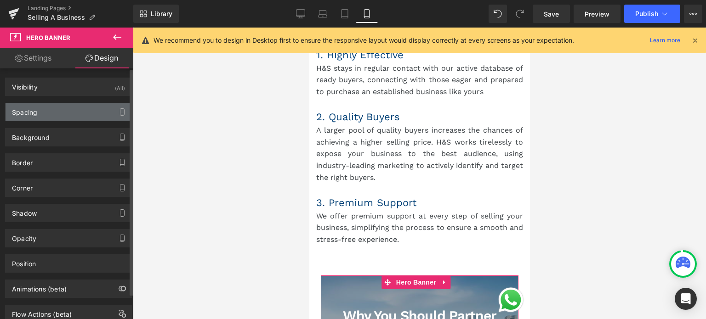
click at [60, 117] on div "Spacing" at bounding box center [69, 111] width 126 height 17
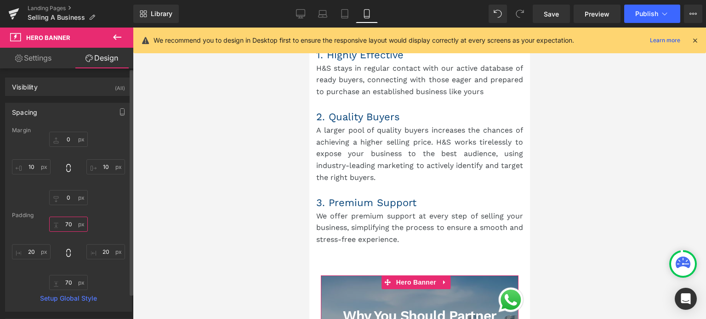
click at [66, 221] on input "70" at bounding box center [68, 224] width 39 height 15
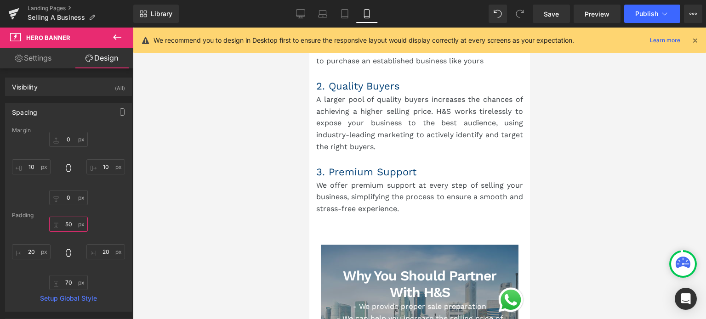
scroll to position [2848, 0]
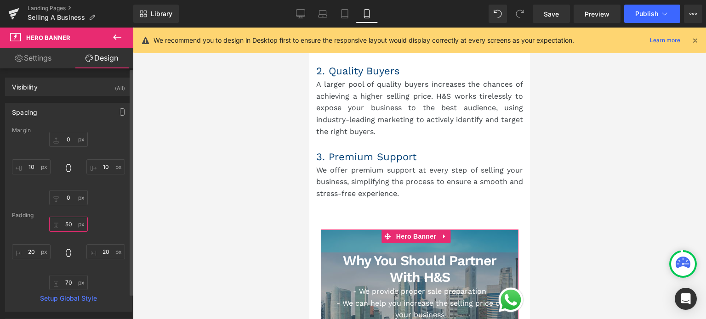
drag, startPoint x: 66, startPoint y: 221, endPoint x: 60, endPoint y: 223, distance: 5.8
click at [60, 223] on input "50" at bounding box center [68, 224] width 39 height 15
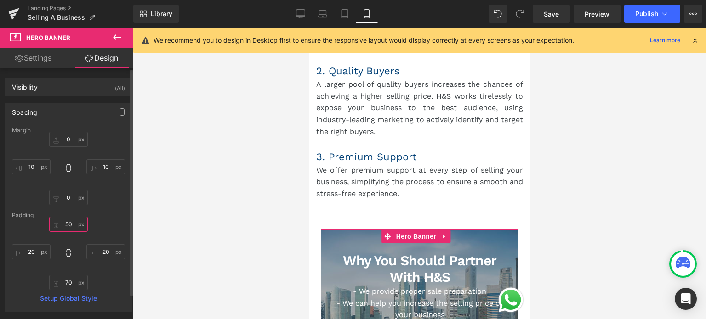
type input "70"
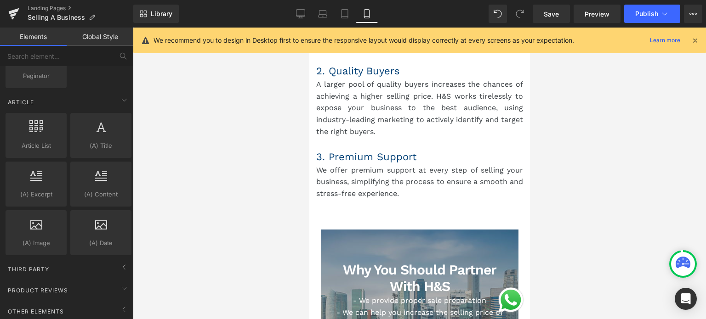
drag, startPoint x: 588, startPoint y: 164, endPoint x: 186, endPoint y: 128, distance: 404.0
click at [588, 164] on div at bounding box center [419, 174] width 573 height 292
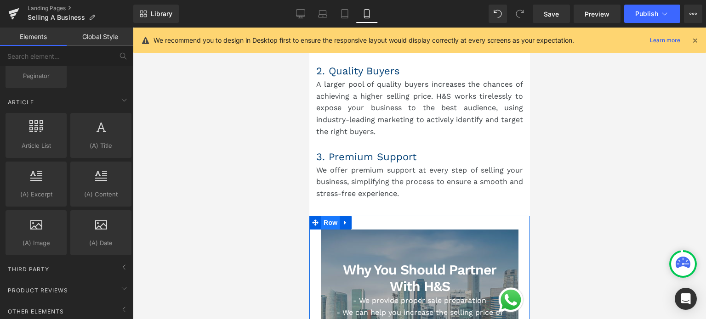
click at [330, 216] on span "Row" at bounding box center [330, 223] width 18 height 14
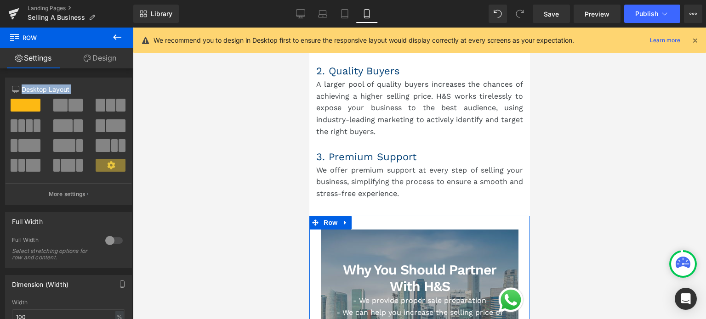
drag, startPoint x: 125, startPoint y: 98, endPoint x: 136, endPoint y: 75, distance: 25.3
click at [135, 80] on div "Row You are previewing how the will restyle your page. You can not edit Element…" at bounding box center [353, 167] width 706 height 335
click at [107, 62] on link "Design" at bounding box center [100, 58] width 67 height 21
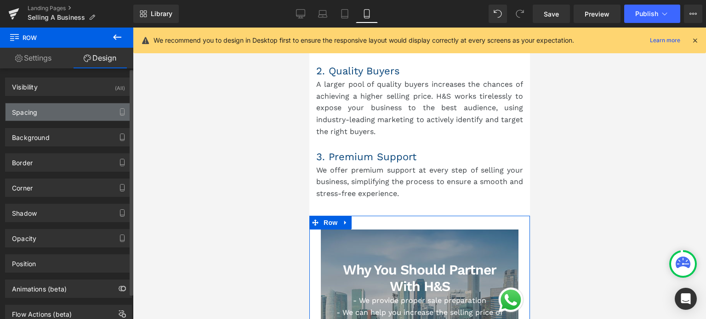
click at [59, 119] on div "Spacing" at bounding box center [69, 111] width 126 height 17
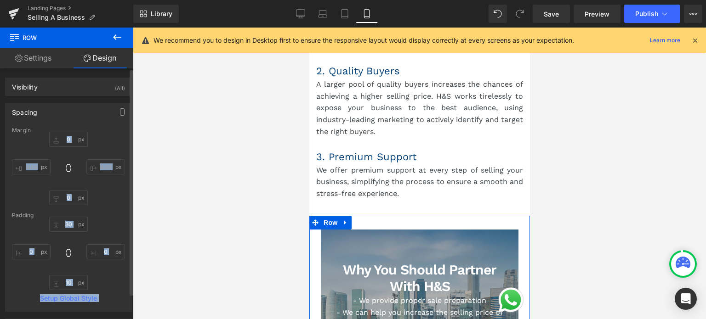
click at [99, 209] on div "Margin 0 auto 0 auto Padding 30 0 10 0 Setup Global Style" at bounding box center [69, 219] width 126 height 184
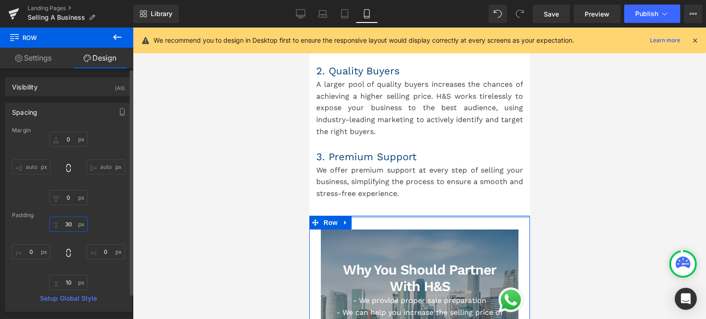
click at [66, 223] on input "30" at bounding box center [68, 224] width 39 height 15
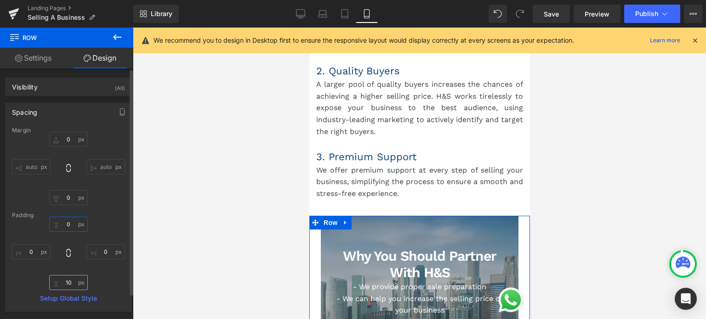
type input "0"
click at [70, 281] on input "10" at bounding box center [68, 282] width 39 height 15
type input "1"
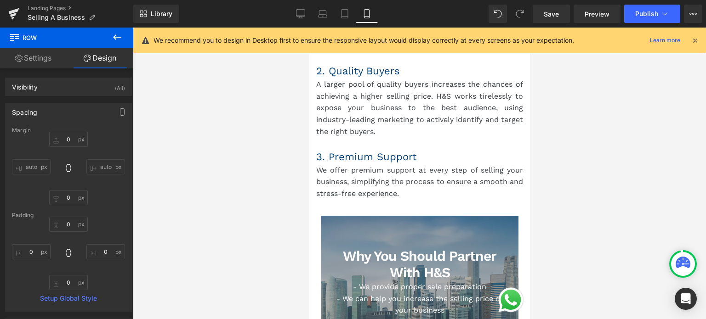
click at [602, 166] on div at bounding box center [419, 174] width 573 height 292
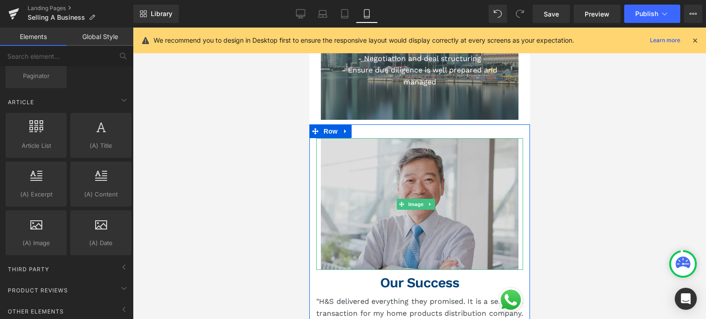
scroll to position [3078, 0]
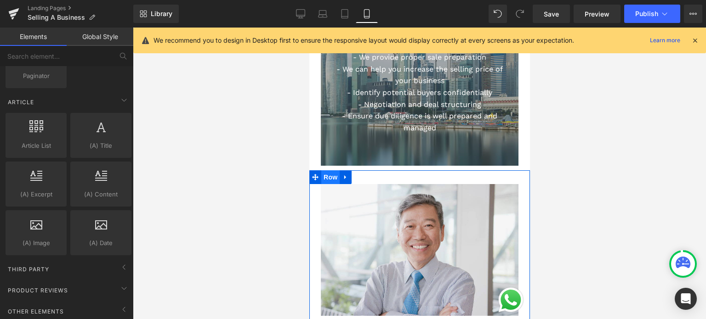
click at [331, 170] on span "Row" at bounding box center [330, 177] width 18 height 14
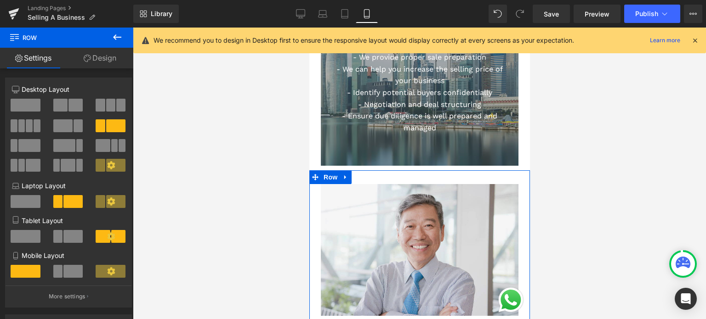
drag, startPoint x: 99, startPoint y: 63, endPoint x: 86, endPoint y: 117, distance: 55.7
click at [99, 63] on link "Design" at bounding box center [100, 58] width 67 height 21
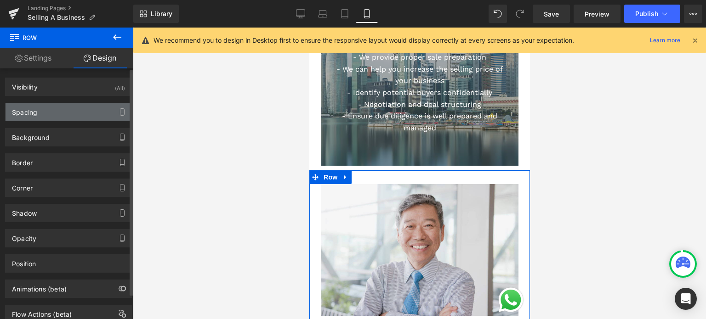
click at [76, 110] on div "Spacing" at bounding box center [69, 111] width 126 height 17
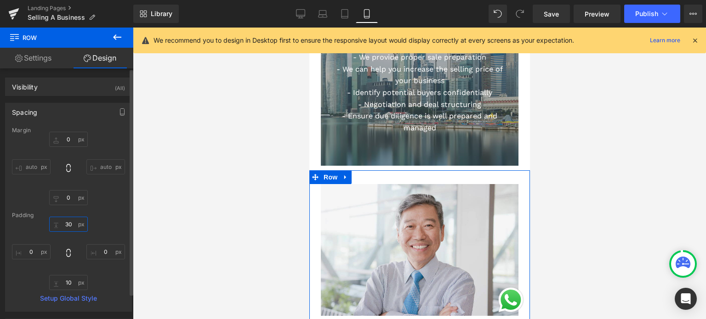
click at [67, 223] on input "text" at bounding box center [68, 224] width 39 height 15
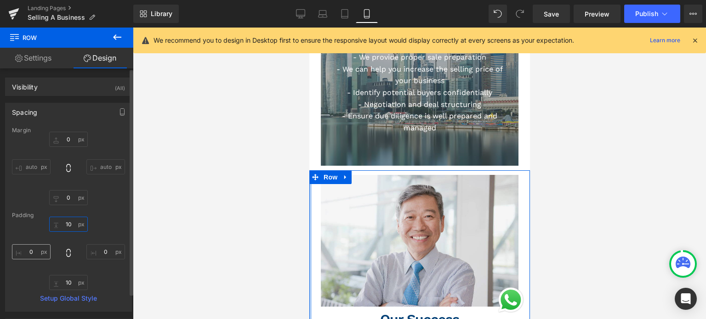
type input "10"
click at [28, 252] on input "text" at bounding box center [31, 251] width 39 height 15
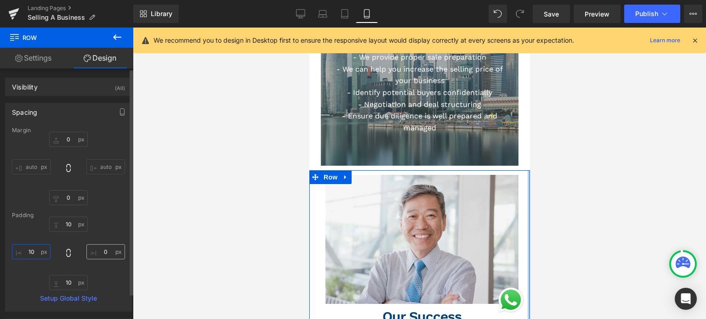
type input "10"
click at [99, 250] on input "text" at bounding box center [105, 251] width 39 height 15
type input "10"
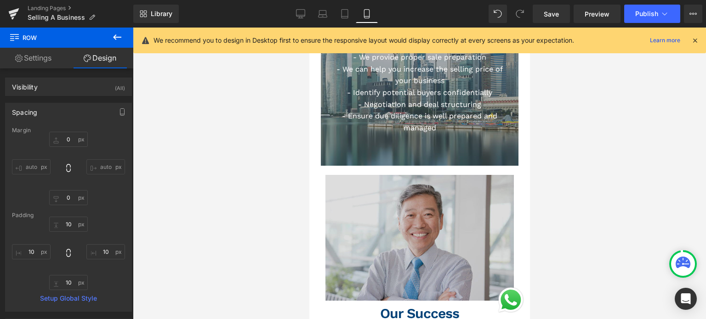
click at [402, 175] on img at bounding box center [419, 238] width 198 height 126
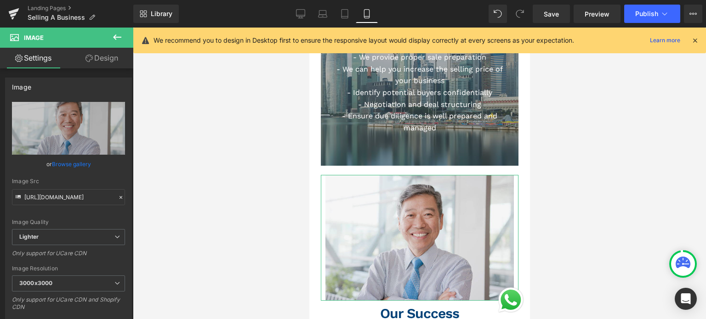
click at [98, 61] on link "Design" at bounding box center [101, 58] width 67 height 21
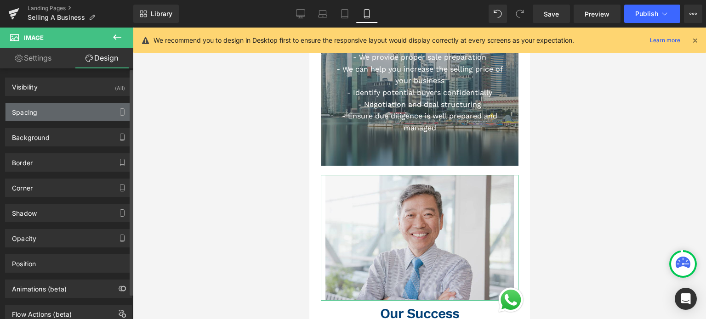
click at [68, 113] on div "Spacing" at bounding box center [69, 111] width 126 height 17
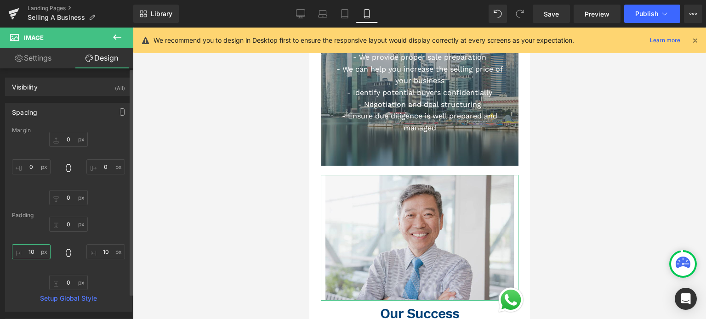
click at [29, 254] on input "text" at bounding box center [31, 251] width 39 height 15
type input "10"
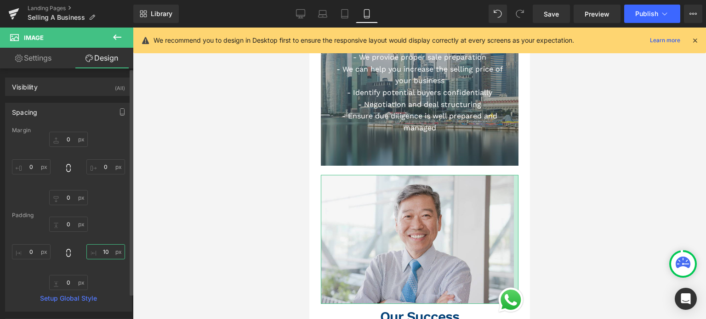
click at [100, 252] on input "text" at bounding box center [105, 251] width 39 height 15
type input "10"
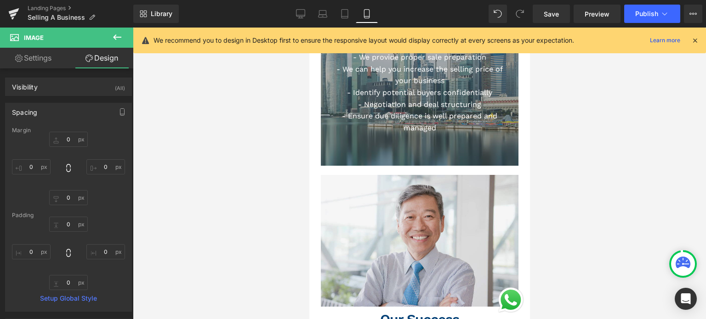
click at [202, 206] on div at bounding box center [419, 174] width 573 height 292
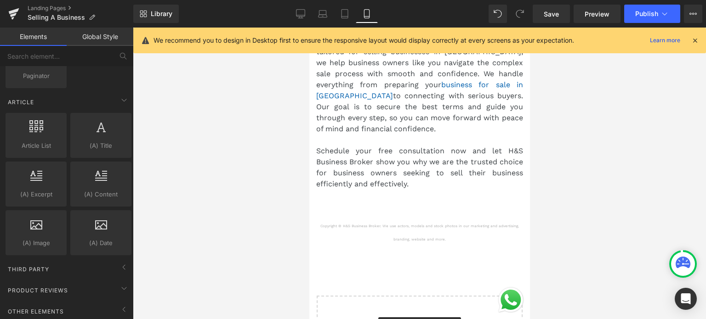
scroll to position [3813, 0]
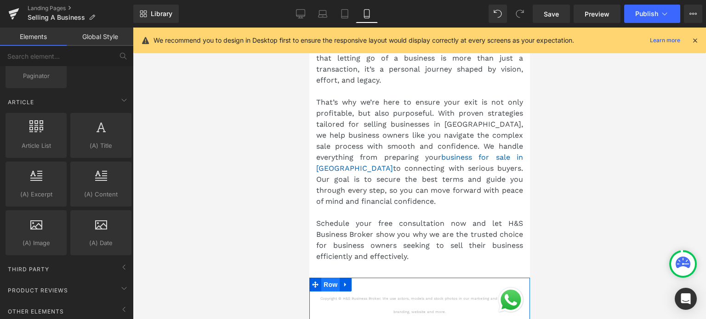
click at [329, 278] on span "Row" at bounding box center [330, 285] width 18 height 14
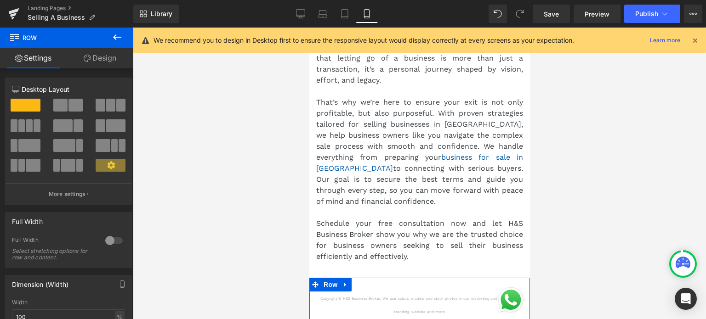
click at [109, 55] on link "Design" at bounding box center [100, 58] width 67 height 21
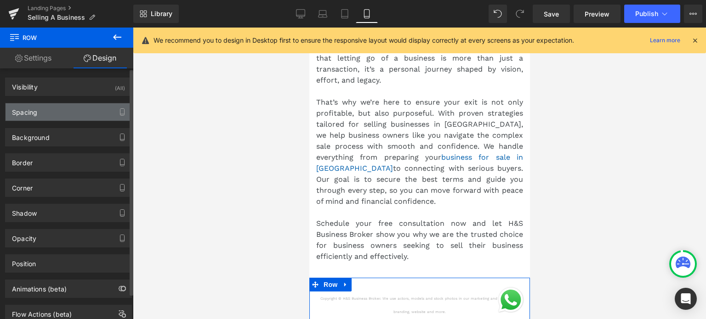
click at [41, 119] on div "Spacing" at bounding box center [69, 111] width 126 height 17
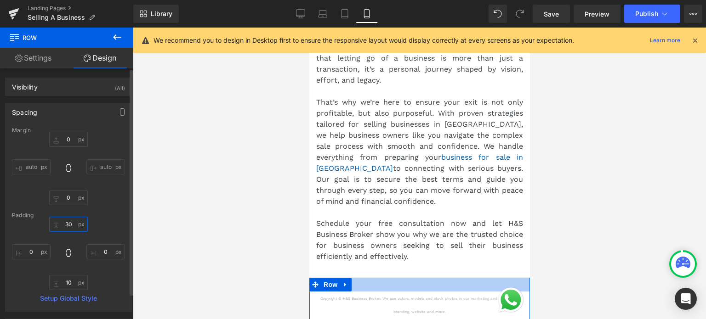
click at [66, 225] on input "30" at bounding box center [68, 224] width 39 height 15
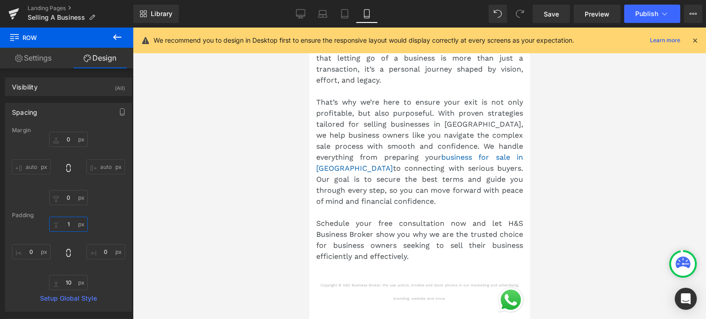
type input "10"
click at [257, 214] on div at bounding box center [419, 174] width 573 height 292
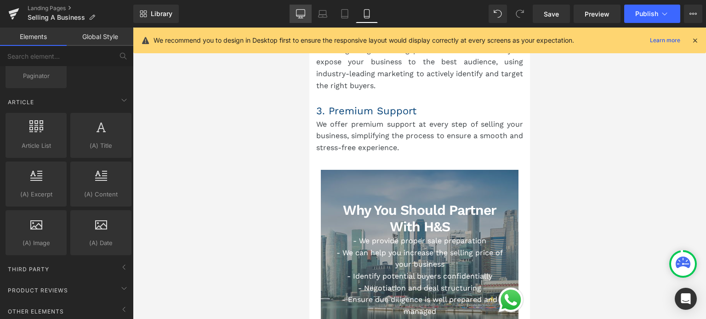
click at [301, 19] on link "Desktop" at bounding box center [300, 14] width 22 height 18
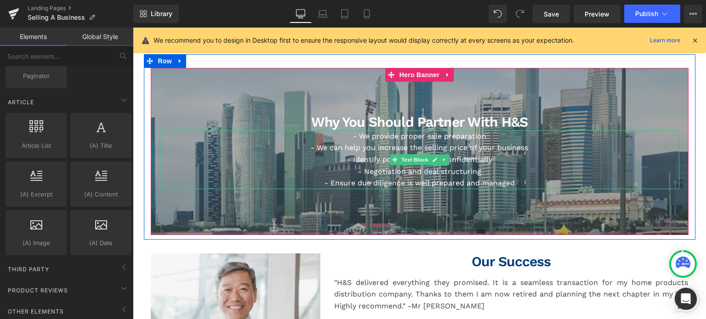
scroll to position [1180, 0]
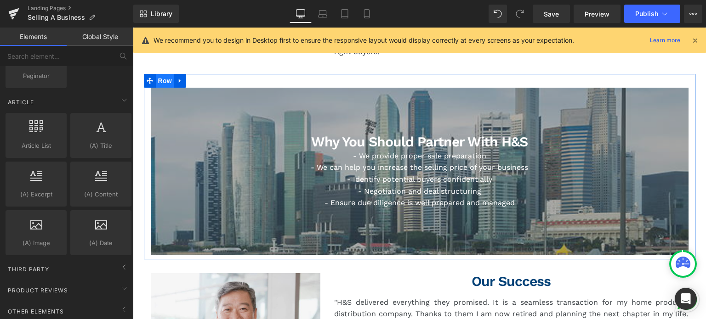
click at [164, 81] on span "Row" at bounding box center [165, 81] width 18 height 14
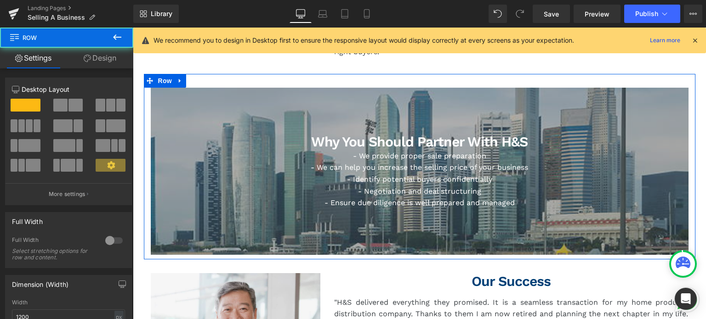
click at [103, 62] on link "Design" at bounding box center [100, 58] width 67 height 21
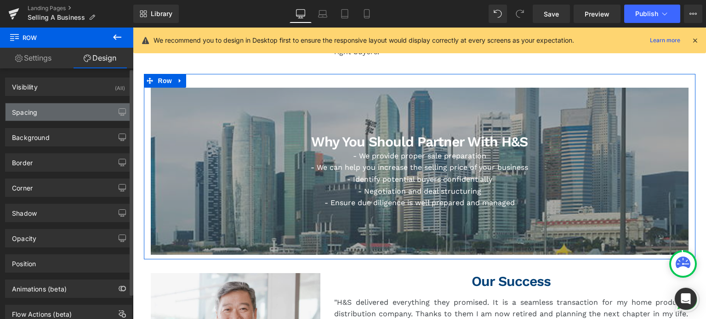
click at [55, 113] on div "Spacing" at bounding box center [69, 111] width 126 height 17
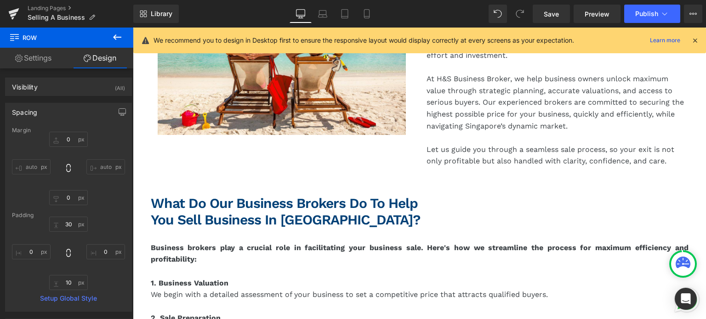
scroll to position [353, 0]
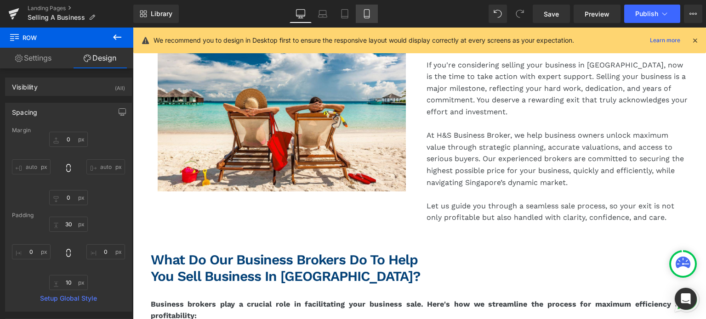
click at [363, 20] on link "Mobile" at bounding box center [367, 14] width 22 height 18
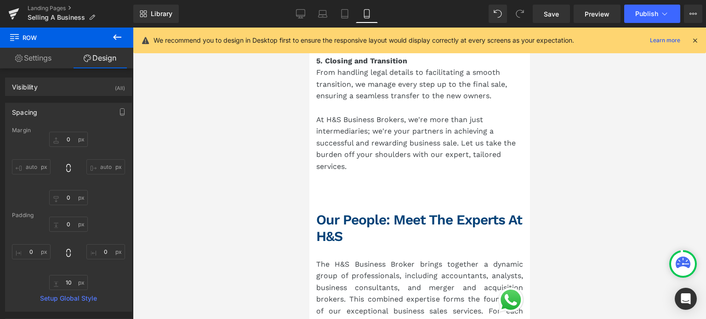
scroll to position [2069, 0]
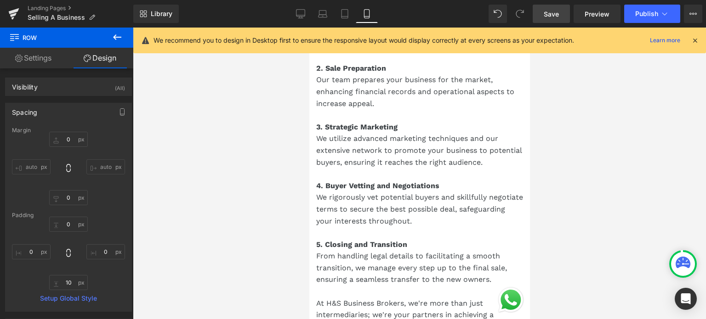
click at [553, 16] on span "Save" at bounding box center [550, 14] width 15 height 10
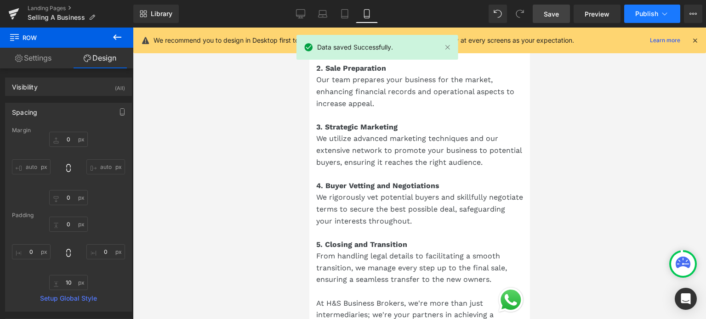
click at [647, 18] on button "Publish" at bounding box center [652, 14] width 56 height 18
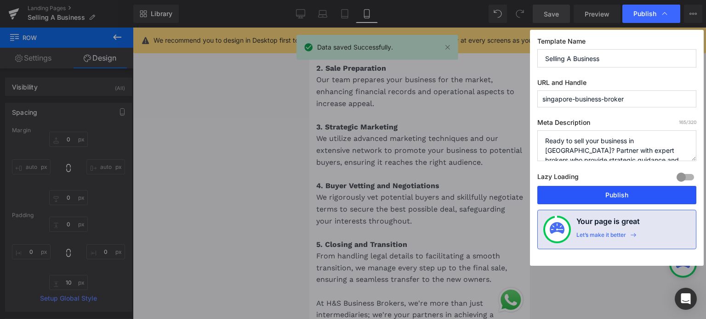
click at [601, 195] on button "Publish" at bounding box center [616, 195] width 159 height 18
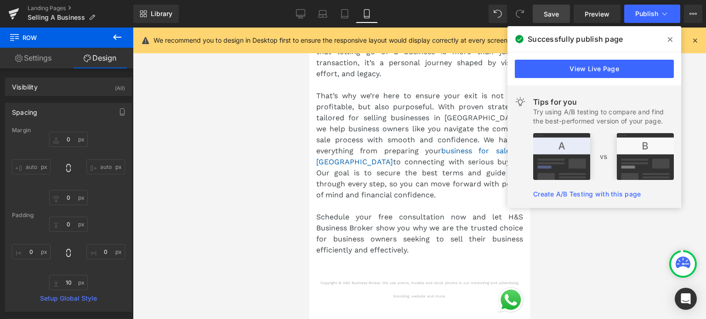
scroll to position [3815, 0]
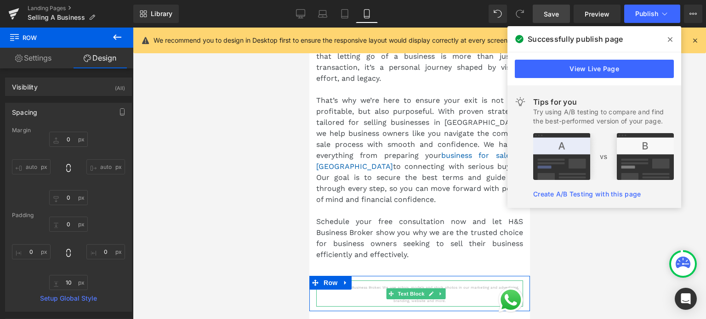
click at [380, 286] on span "Copyright © H&S Business Broker. We use actors, models and stock photos in our …" at bounding box center [419, 294] width 198 height 17
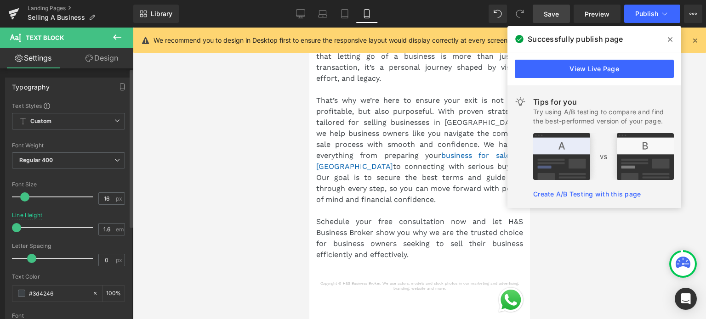
drag, startPoint x: 47, startPoint y: 226, endPoint x: 2, endPoint y: 221, distance: 45.2
click at [2, 221] on div "Typography Text Styles Custom Custom Setup Global Style Custom Setup Global Sty…" at bounding box center [68, 229] width 137 height 316
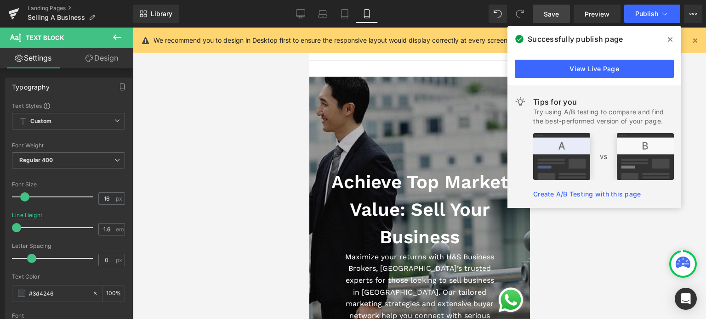
scroll to position [0, 0]
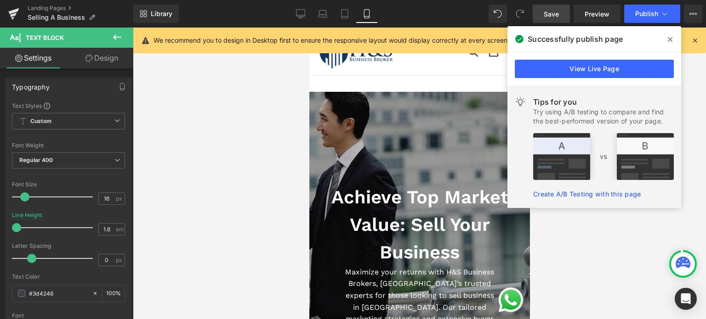
drag, startPoint x: 527, startPoint y: 227, endPoint x: 860, endPoint y: 90, distance: 359.6
click at [381, 121] on div at bounding box center [419, 284] width 221 height 384
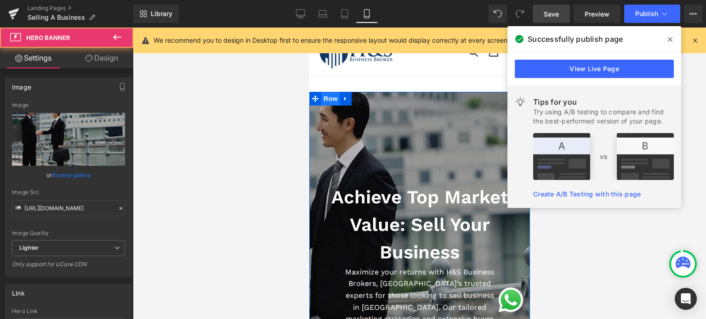
click at [325, 98] on span "Row" at bounding box center [330, 99] width 18 height 14
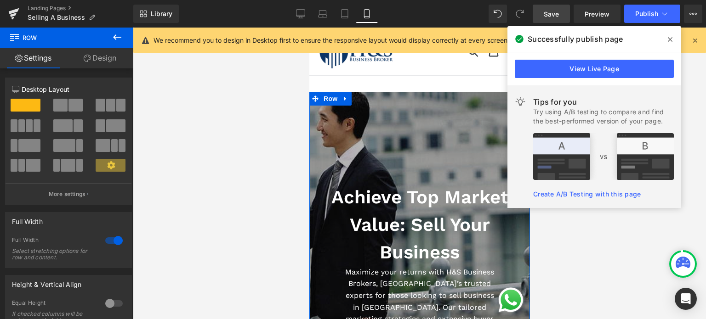
click at [96, 59] on link "Design" at bounding box center [100, 58] width 67 height 21
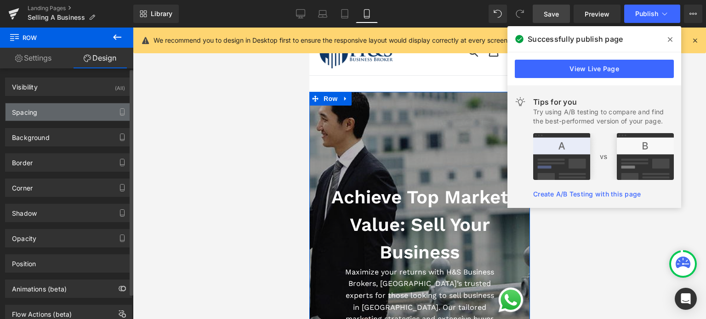
click at [91, 114] on div "Spacing" at bounding box center [69, 111] width 126 height 17
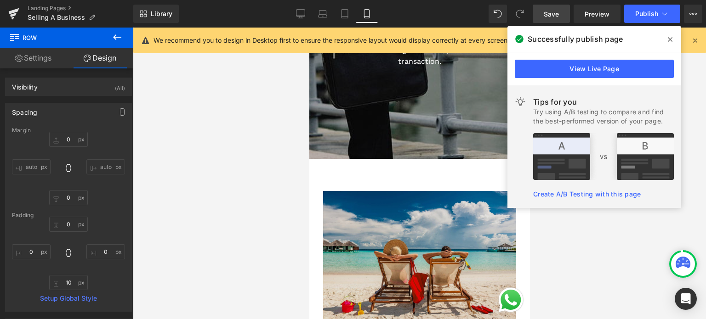
scroll to position [322, 0]
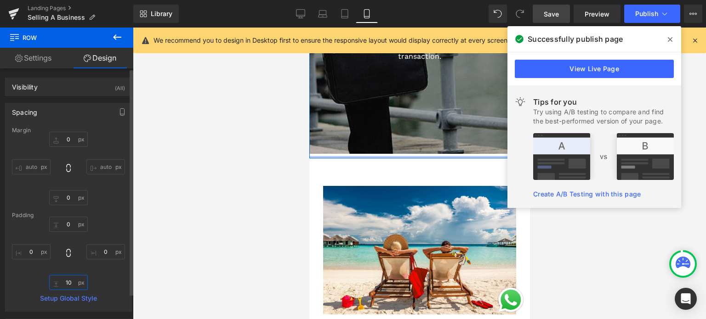
click at [66, 280] on input "10" at bounding box center [68, 282] width 39 height 15
click at [94, 266] on div "0 0 0" at bounding box center [68, 254] width 113 height 74
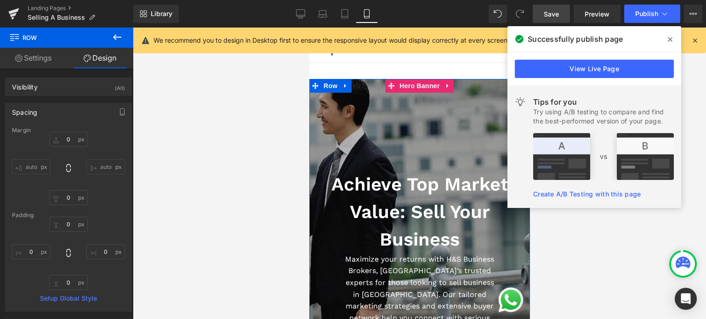
scroll to position [0, 0]
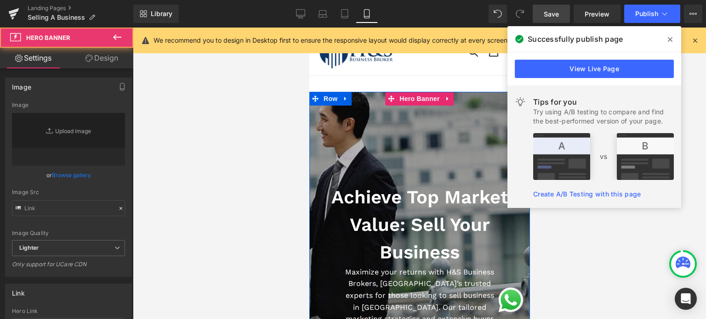
click at [340, 141] on div at bounding box center [419, 284] width 221 height 384
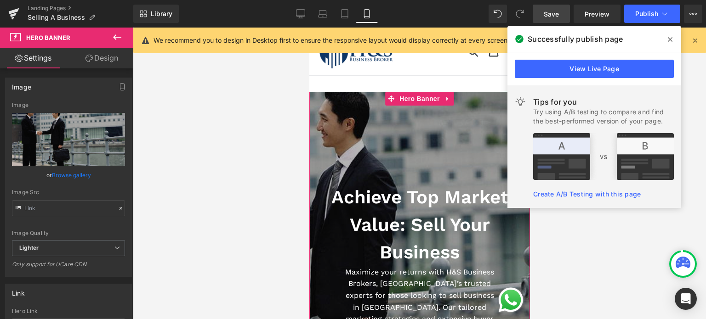
click at [107, 52] on link "Design" at bounding box center [101, 58] width 67 height 21
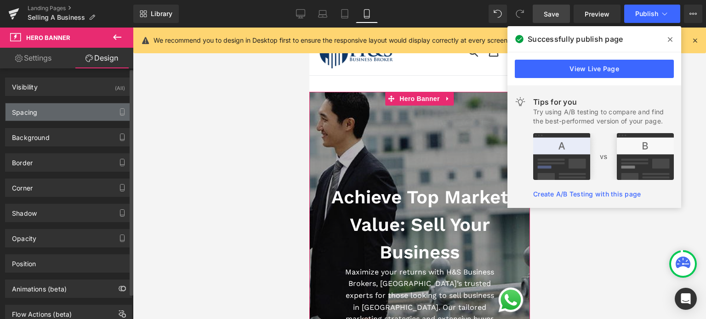
click at [71, 108] on div "Spacing" at bounding box center [69, 111] width 126 height 17
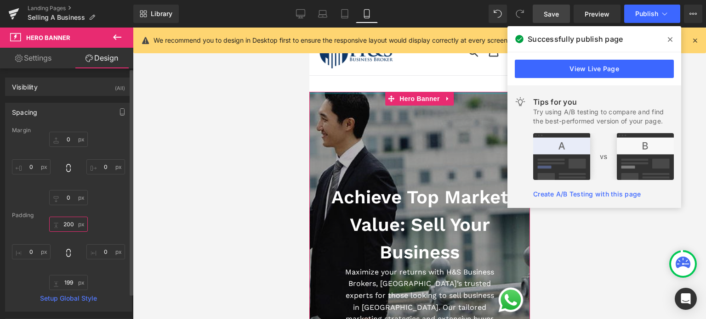
click at [70, 226] on input "200" at bounding box center [68, 224] width 39 height 15
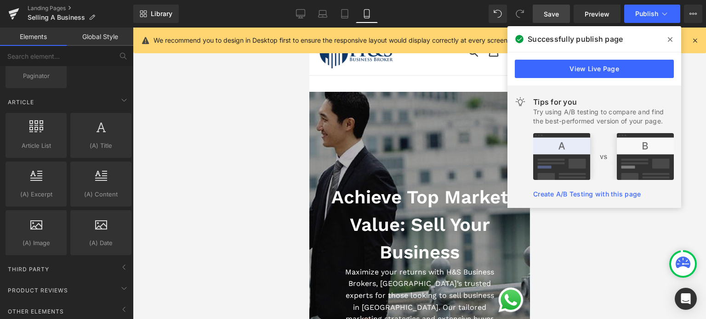
click at [142, 172] on div at bounding box center [419, 174] width 573 height 292
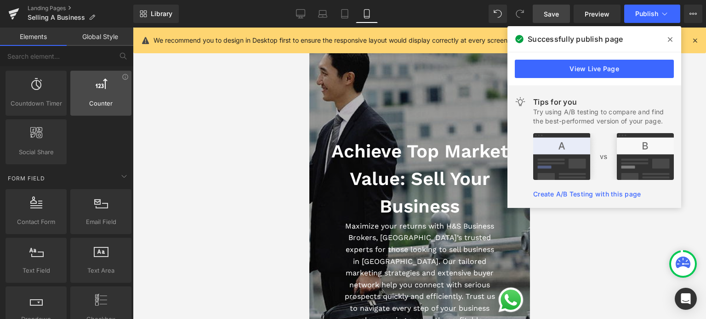
scroll to position [929, 0]
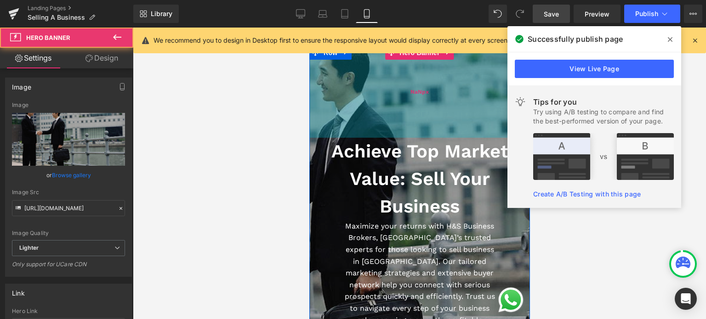
click at [356, 102] on div "NaNpx" at bounding box center [419, 92] width 221 height 92
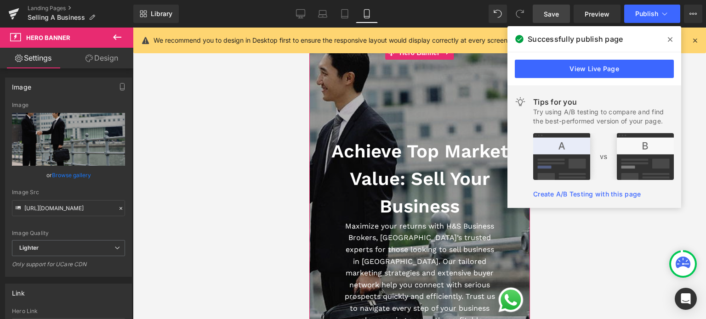
click at [111, 62] on link "Design" at bounding box center [101, 58] width 67 height 21
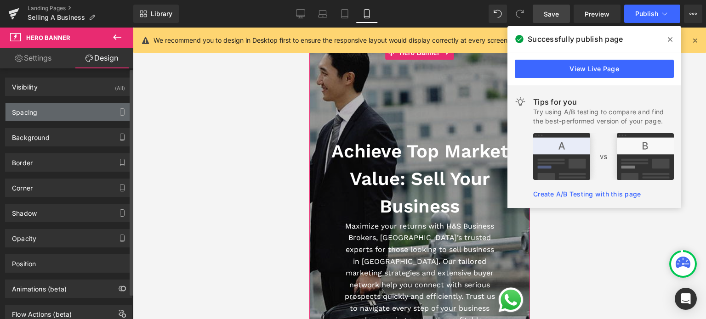
click at [58, 113] on div "Spacing" at bounding box center [69, 111] width 126 height 17
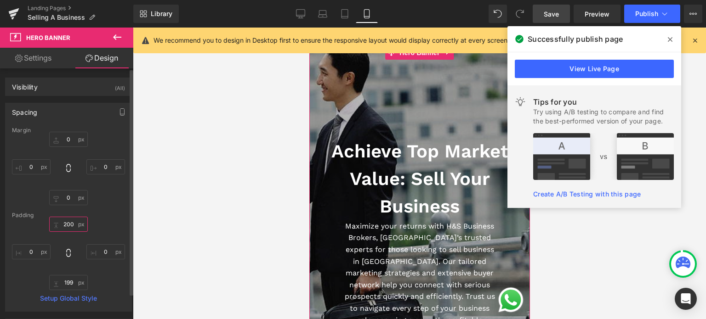
click at [64, 222] on input "200" at bounding box center [68, 224] width 39 height 15
click at [67, 222] on input "200" at bounding box center [68, 224] width 39 height 15
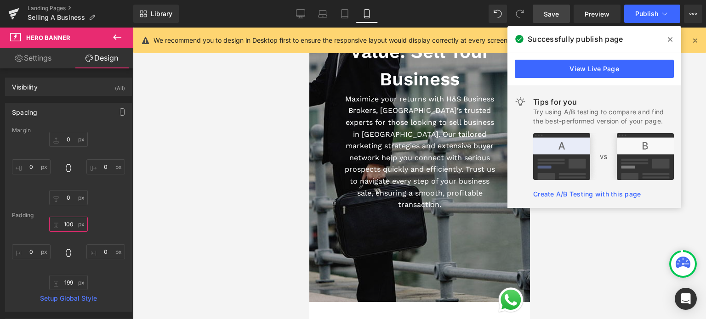
scroll to position [230, 0]
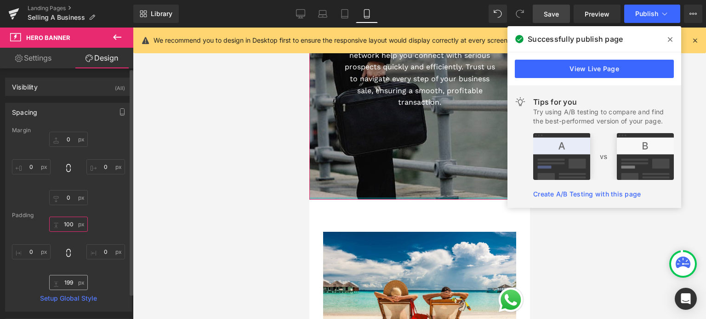
type input "100"
click at [68, 282] on input "199" at bounding box center [68, 282] width 39 height 15
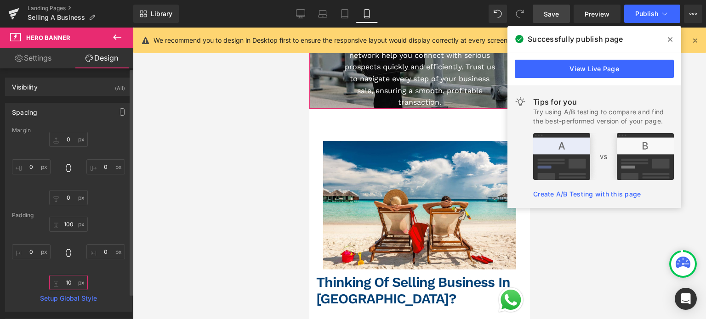
type input "100"
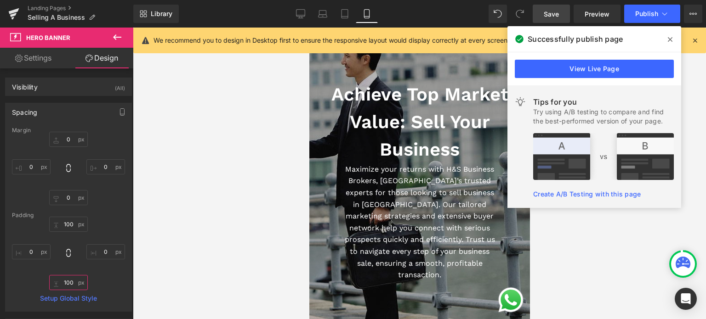
scroll to position [0, 0]
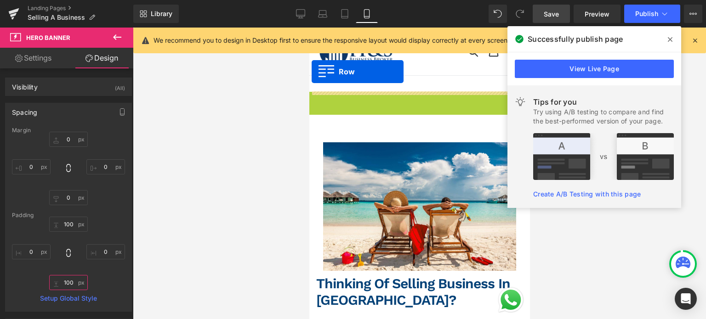
drag, startPoint x: 312, startPoint y: 98, endPoint x: 311, endPoint y: 72, distance: 26.7
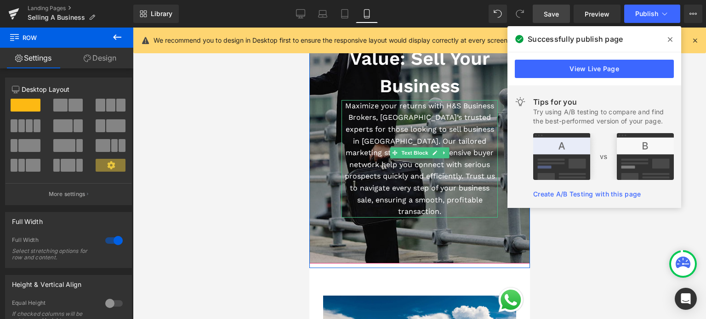
scroll to position [184, 0]
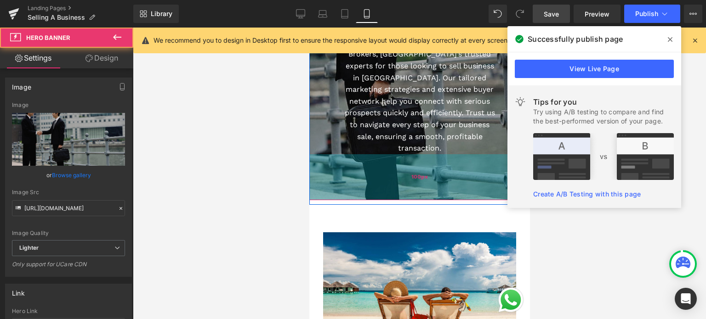
click at [355, 176] on div "100px" at bounding box center [419, 177] width 221 height 46
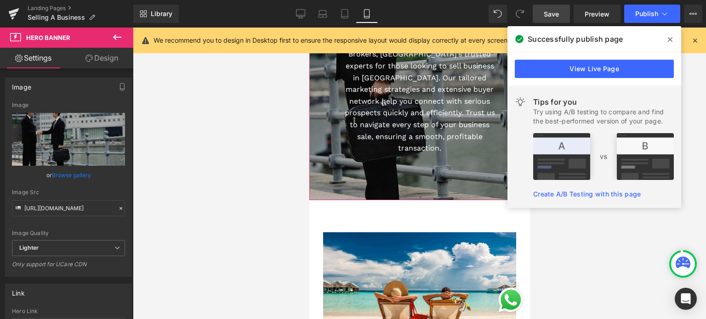
click at [85, 53] on link "Design" at bounding box center [101, 58] width 67 height 21
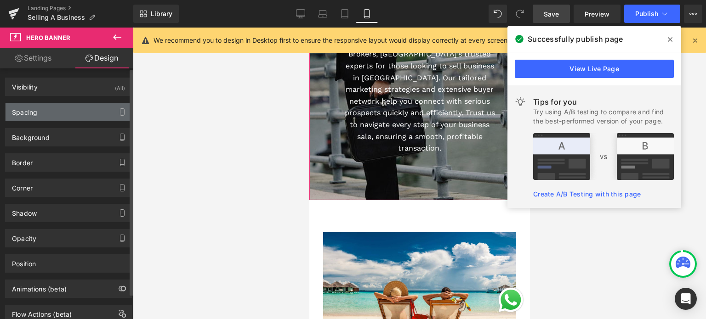
click at [60, 113] on div "Spacing" at bounding box center [69, 111] width 126 height 17
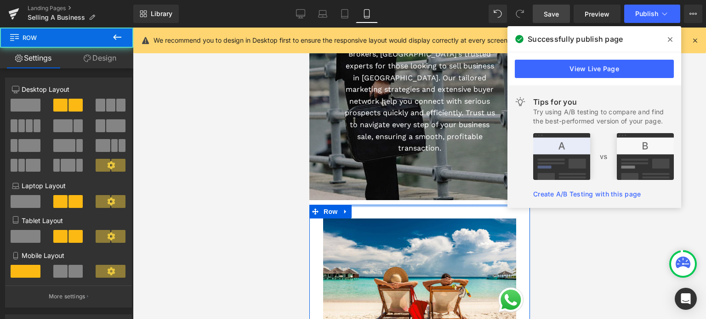
drag, startPoint x: 388, startPoint y: 192, endPoint x: 394, endPoint y: 163, distance: 29.9
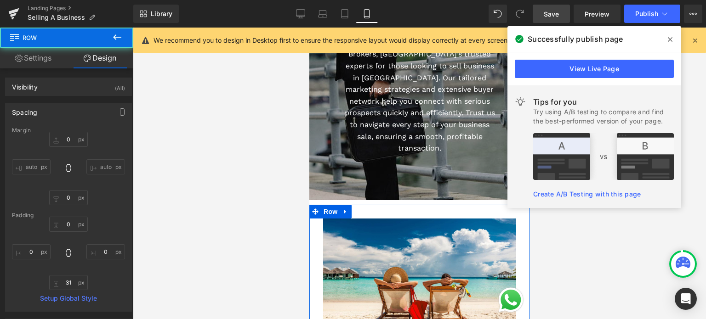
click at [399, 173] on div "Achieve Top Market Value: Sell Your Business Heading Maximize your returns with…" at bounding box center [419, 54] width 221 height 292
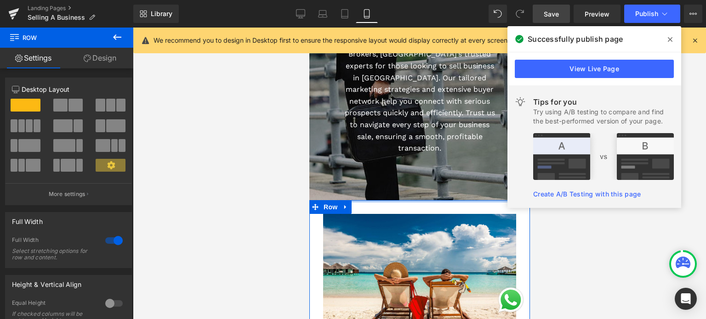
drag, startPoint x: 368, startPoint y: 188, endPoint x: 403, endPoint y: 188, distance: 34.9
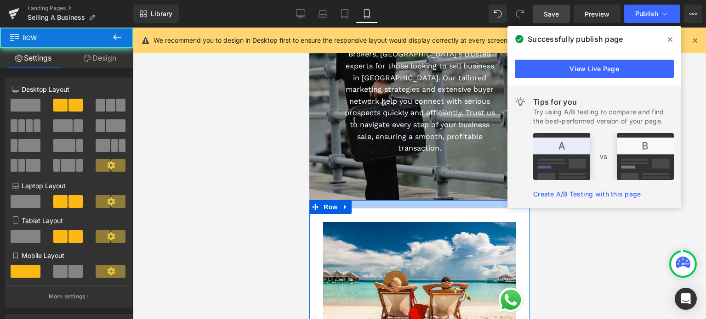
drag, startPoint x: 403, startPoint y: 192, endPoint x: 405, endPoint y: 197, distance: 5.4
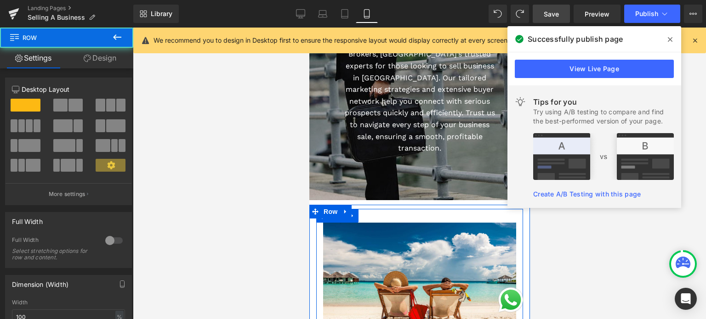
click at [386, 209] on div "Image Row" at bounding box center [419, 282] width 207 height 147
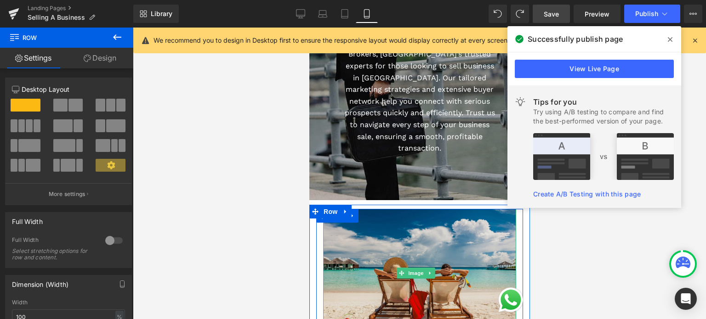
drag, startPoint x: 389, startPoint y: 198, endPoint x: 399, endPoint y: 204, distance: 11.5
click at [399, 209] on div "Image Row" at bounding box center [419, 275] width 207 height 133
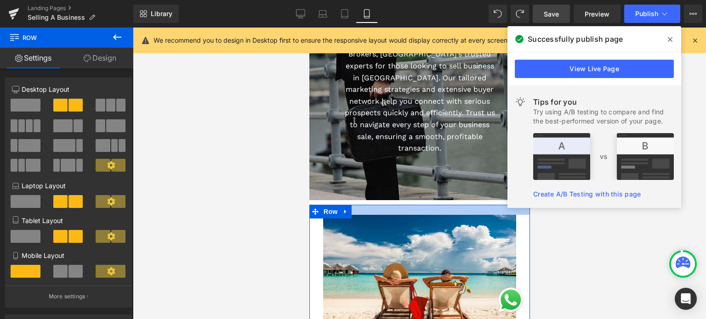
drag, startPoint x: 397, startPoint y: 196, endPoint x: 397, endPoint y: 202, distance: 6.0
click at [397, 205] on div at bounding box center [419, 210] width 221 height 10
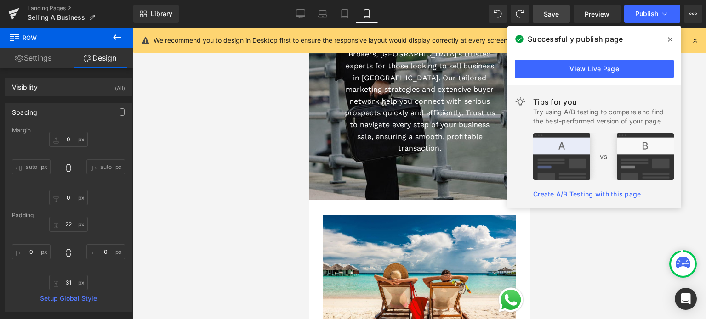
click at [227, 244] on div at bounding box center [419, 174] width 573 height 292
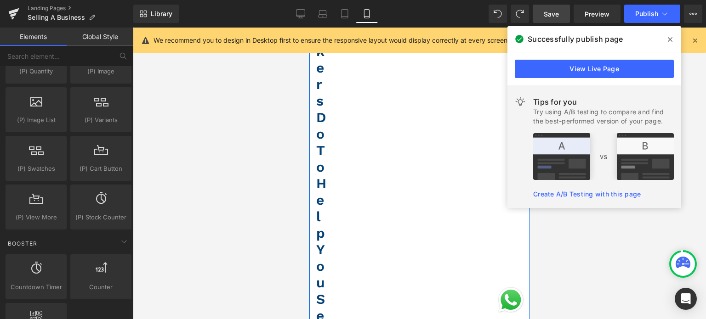
scroll to position [965, 0]
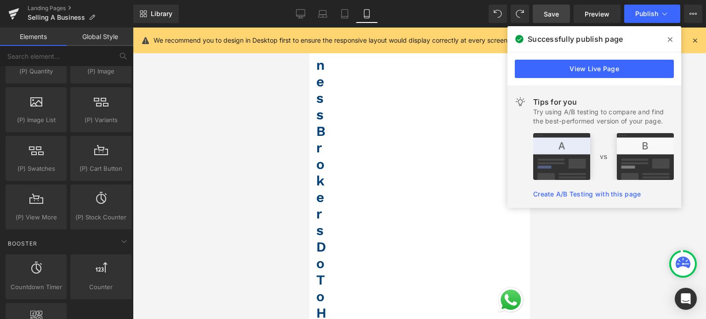
click at [632, 298] on div at bounding box center [419, 174] width 573 height 292
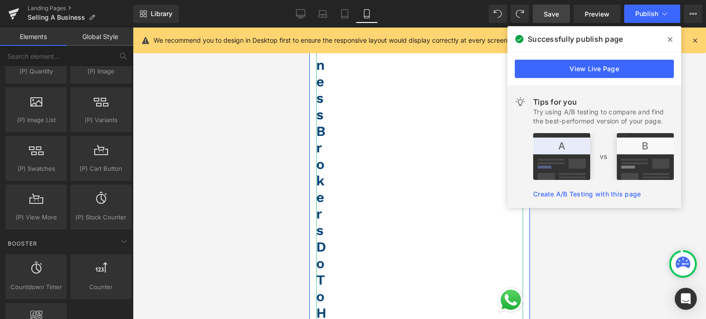
scroll to position [919, 0]
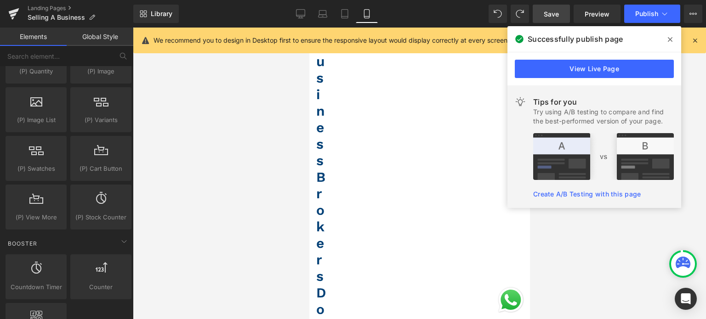
click at [671, 39] on icon at bounding box center [669, 39] width 5 height 7
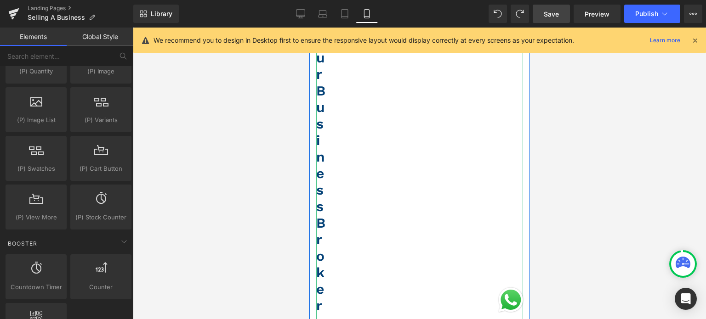
scroll to position [827, 0]
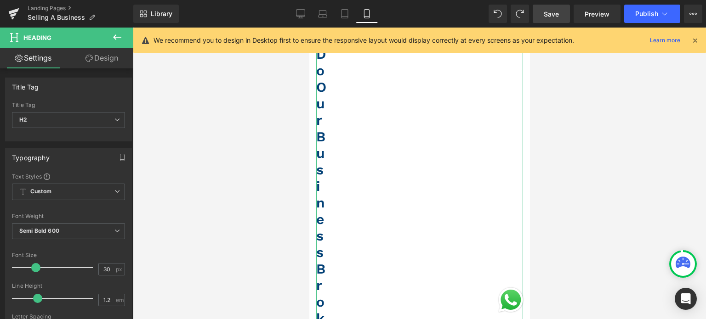
click at [122, 67] on link "Design" at bounding box center [101, 58] width 67 height 21
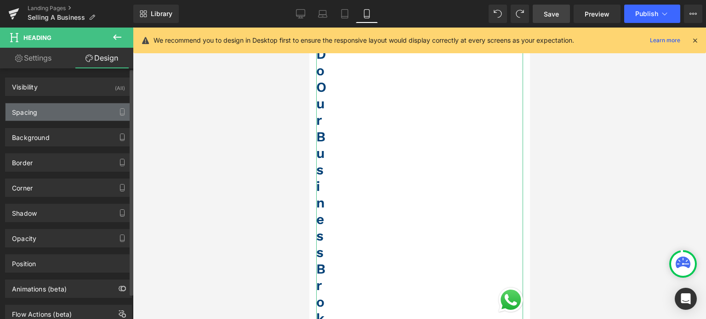
click at [80, 113] on div "Spacing" at bounding box center [69, 111] width 126 height 17
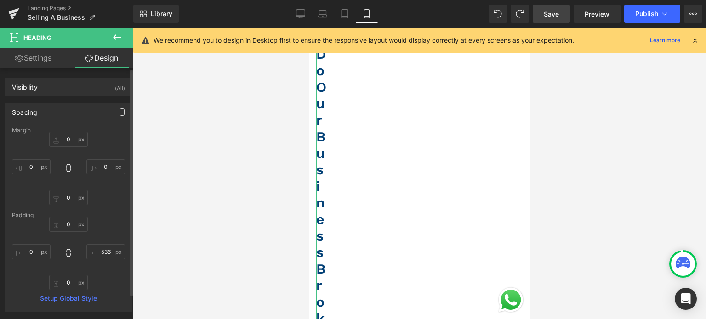
click at [123, 113] on button "button" at bounding box center [122, 111] width 15 height 17
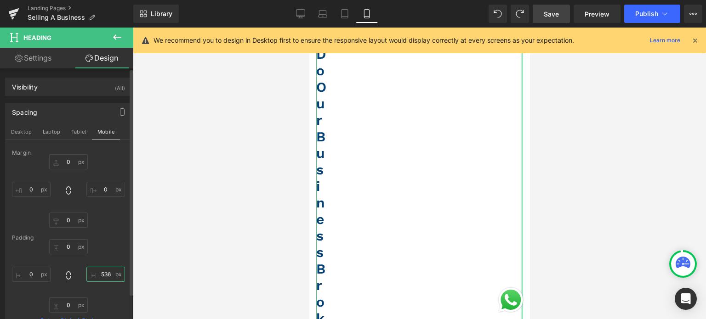
click at [106, 272] on input "536" at bounding box center [105, 274] width 39 height 15
click at [105, 272] on input "536" at bounding box center [105, 274] width 39 height 15
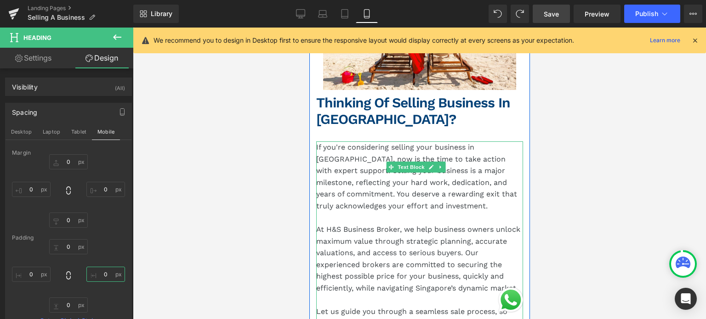
scroll to position [413, 0]
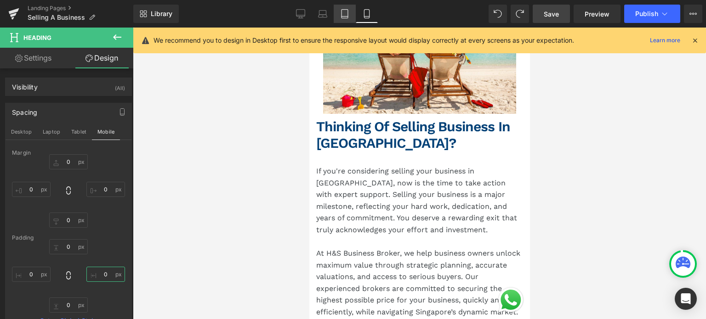
type input "0"
click at [347, 8] on link "Tablet" at bounding box center [345, 14] width 22 height 18
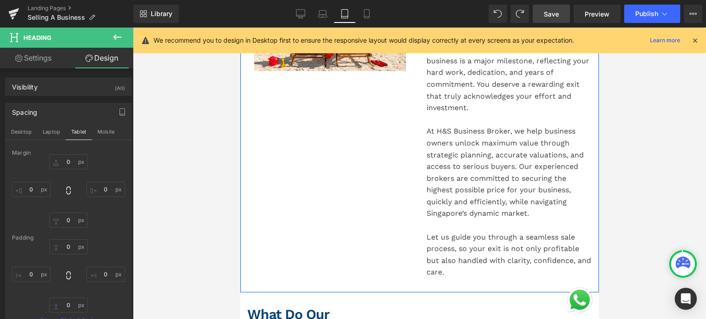
scroll to position [583, 0]
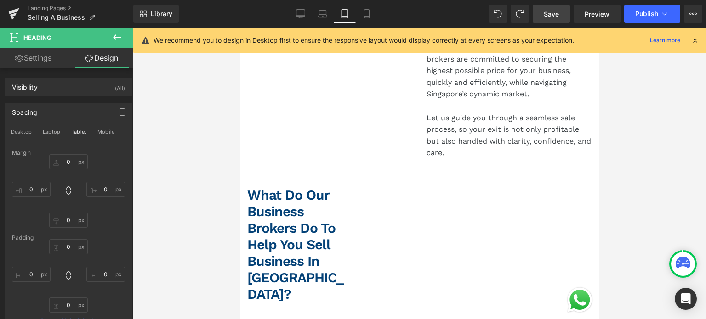
click at [308, 222] on span "What Do Our Business Brokers Do to Help You Sell Business in Singapore?" at bounding box center [295, 244] width 96 height 115
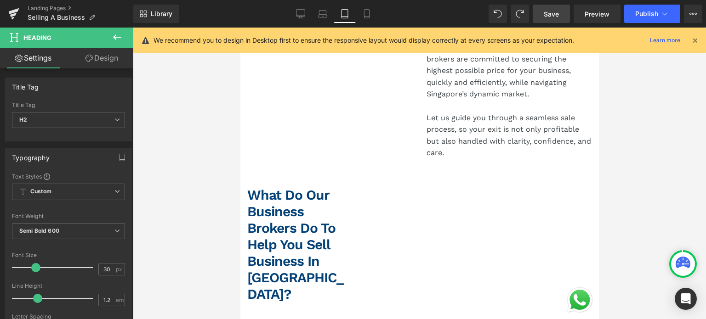
click at [106, 57] on link "Design" at bounding box center [101, 58] width 67 height 21
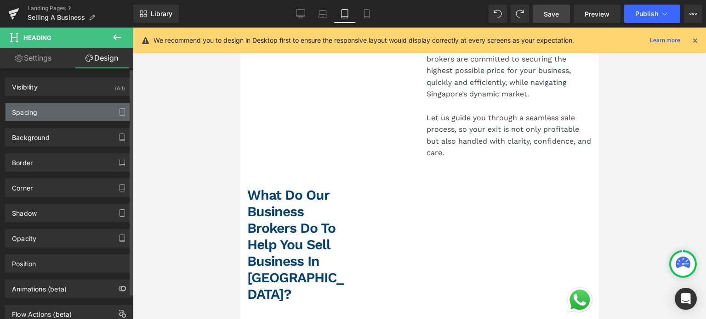
click at [87, 106] on div "Spacing" at bounding box center [69, 111] width 126 height 17
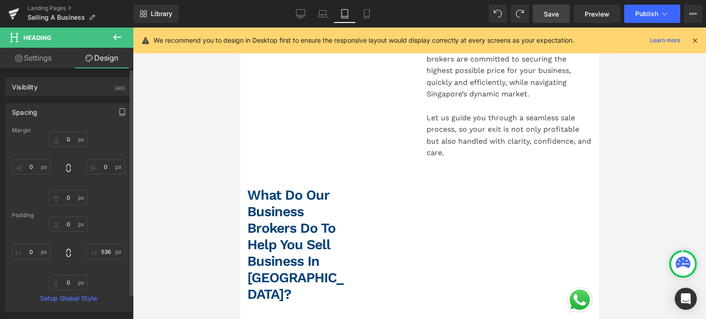
click at [119, 108] on icon "button" at bounding box center [122, 111] width 7 height 7
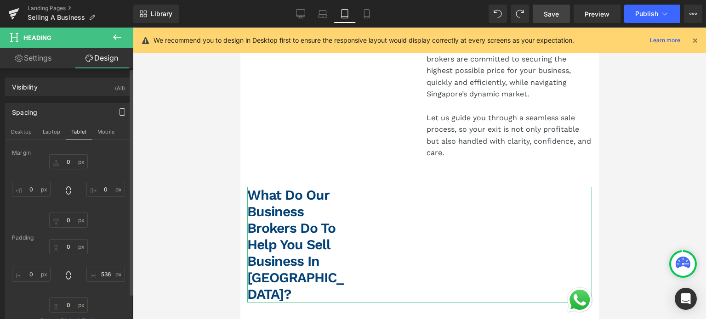
click at [119, 113] on icon "button" at bounding box center [122, 111] width 7 height 7
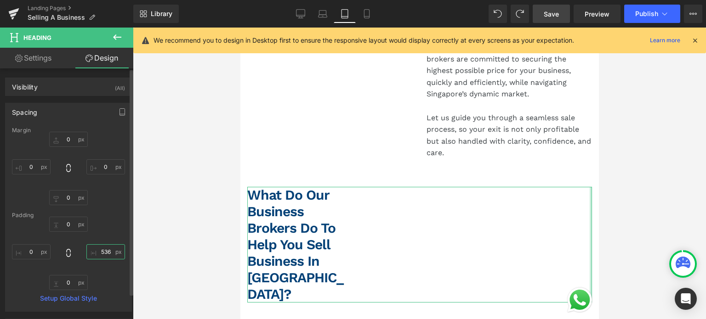
click at [103, 253] on input "536" at bounding box center [105, 251] width 39 height 15
type input "5"
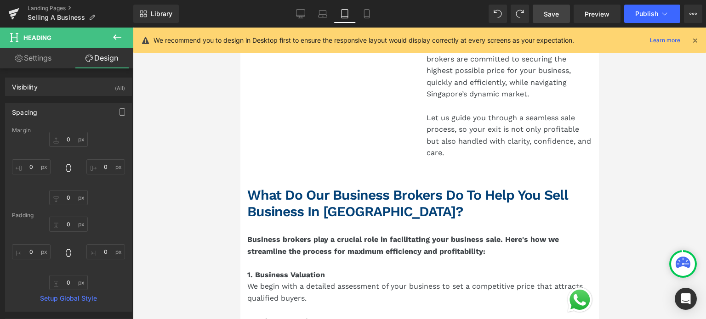
click at [183, 241] on div at bounding box center [419, 174] width 573 height 292
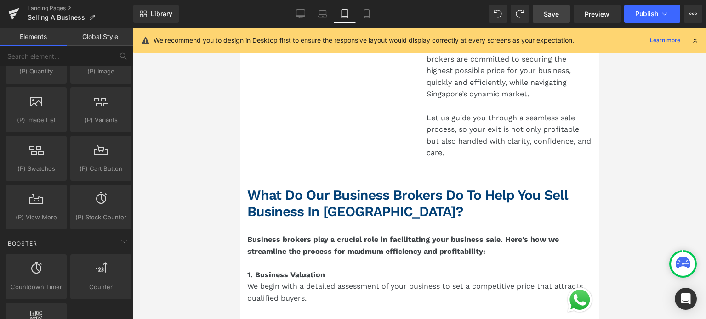
click at [625, 176] on div at bounding box center [419, 174] width 573 height 292
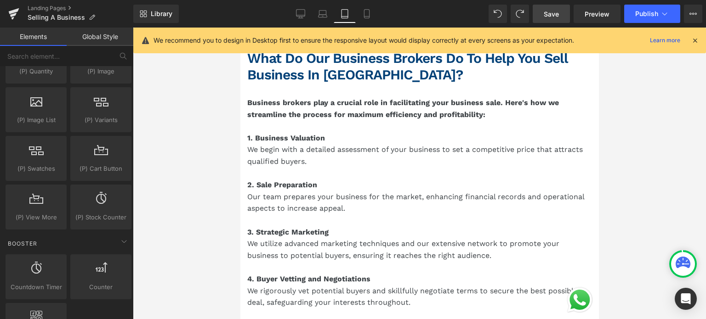
scroll to position [720, 0]
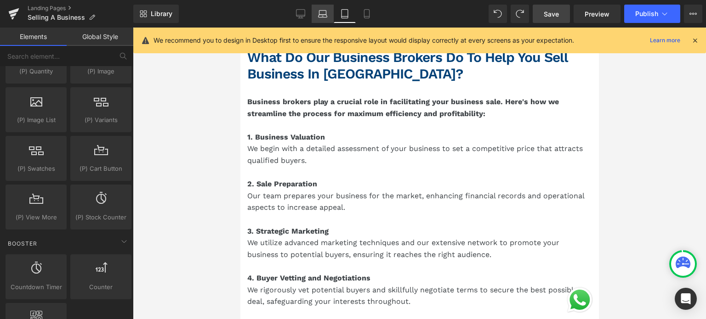
click at [326, 16] on icon at bounding box center [322, 13] width 9 height 9
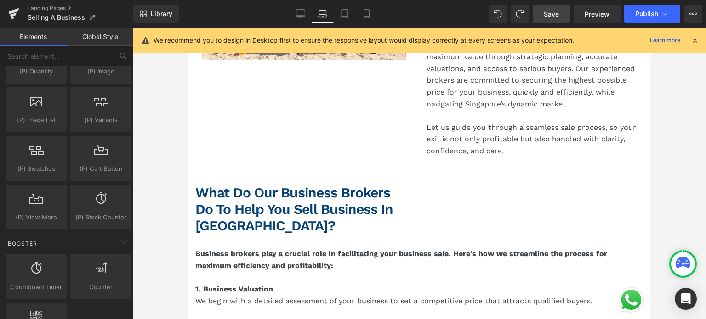
scroll to position [525, 0]
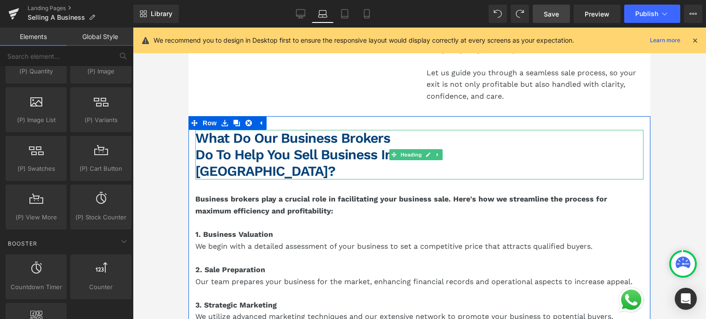
click at [287, 141] on span "What Do Our Business Brokers Do to Help You Sell Business in Singapore?" at bounding box center [294, 154] width 198 height 49
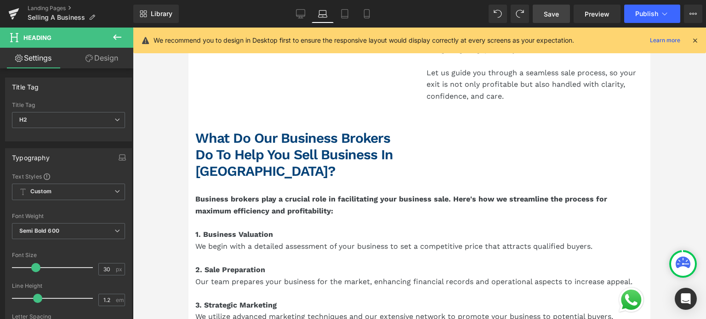
click at [112, 62] on link "Design" at bounding box center [101, 58] width 67 height 21
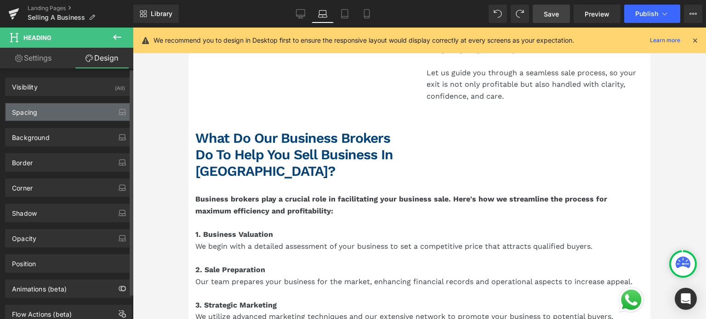
click at [62, 112] on div "Spacing" at bounding box center [69, 111] width 126 height 17
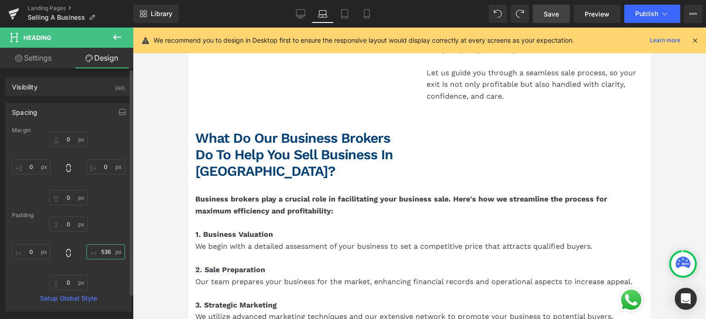
click at [99, 249] on input "text" at bounding box center [105, 251] width 39 height 15
type input "536"
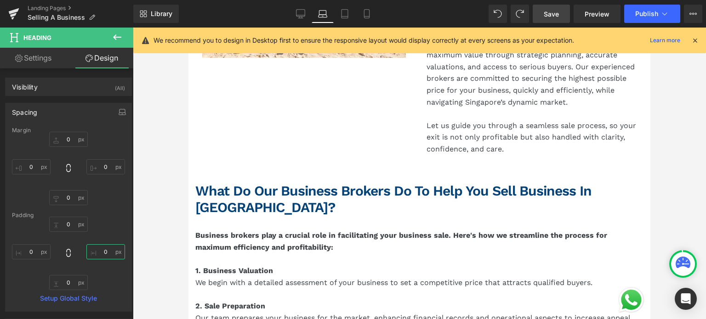
scroll to position [551, 0]
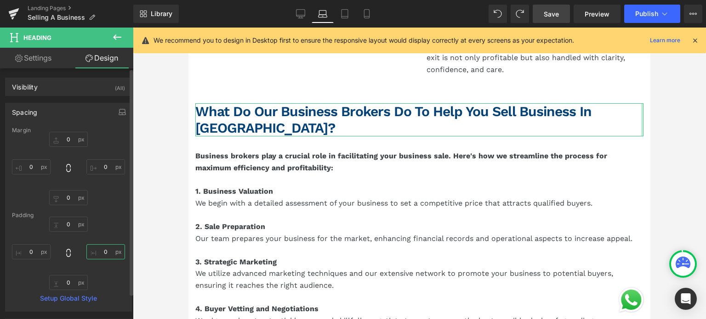
click at [98, 251] on input "text" at bounding box center [105, 251] width 39 height 15
type input "1"
type input "2"
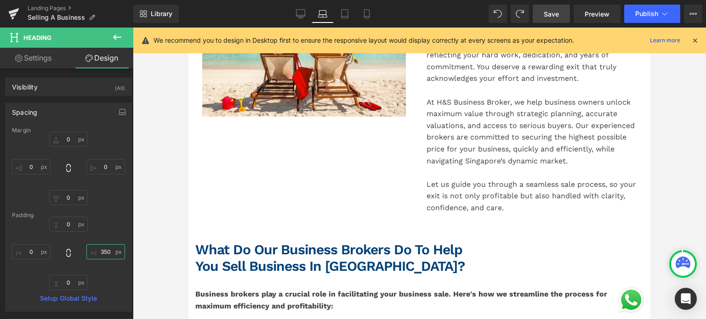
scroll to position [413, 0]
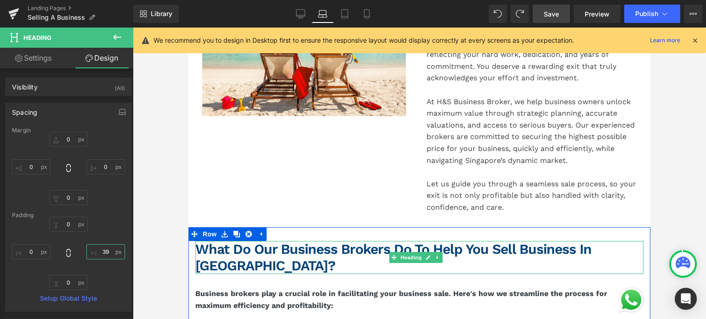
type input "3"
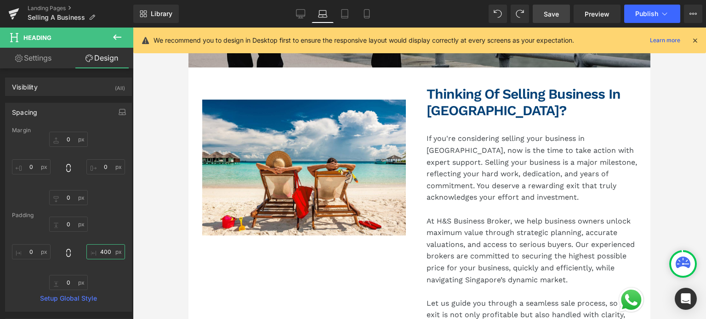
scroll to position [276, 0]
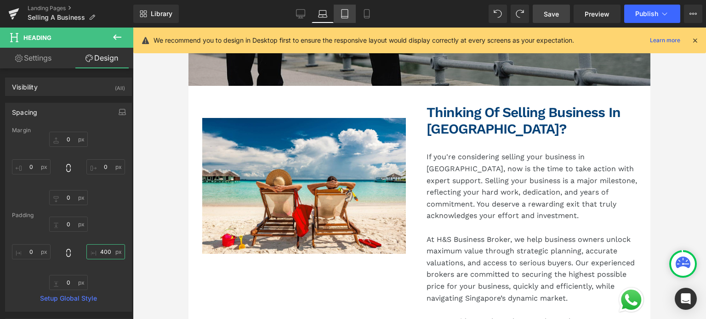
type input "400"
click at [347, 11] on icon at bounding box center [344, 13] width 9 height 9
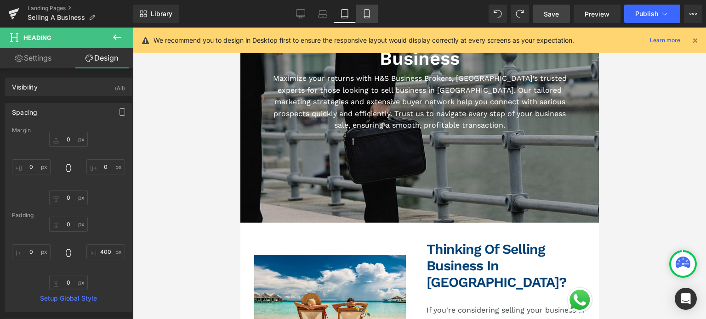
click at [362, 14] on icon at bounding box center [366, 13] width 9 height 9
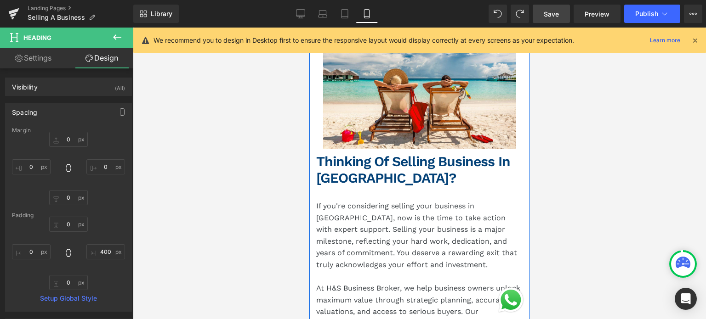
scroll to position [377, 0]
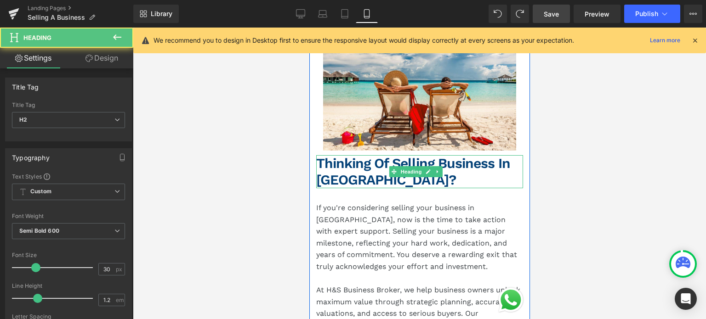
click at [358, 159] on h2 "Thinking of Selling Business in Singapore?" at bounding box center [419, 171] width 207 height 33
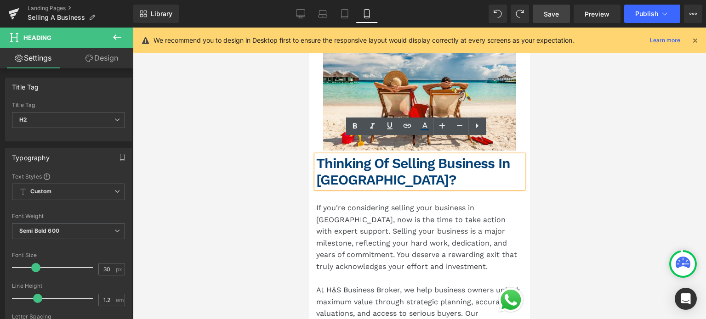
click at [359, 202] on p "If you're considering selling your business in Singapore, now is the time to ta…" at bounding box center [419, 237] width 207 height 71
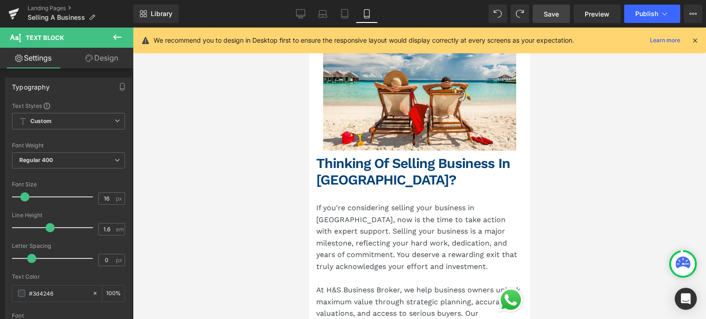
click at [89, 59] on icon at bounding box center [88, 58] width 7 height 7
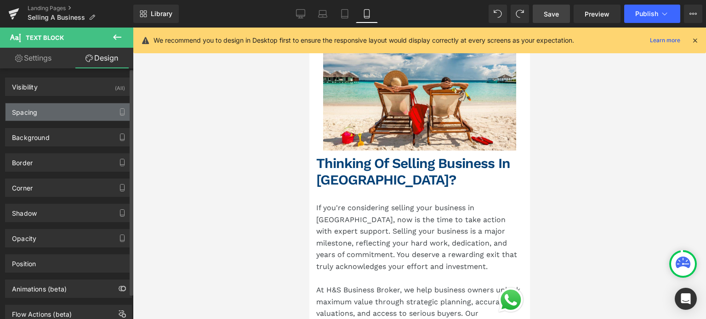
click at [89, 115] on div "Spacing" at bounding box center [69, 111] width 126 height 17
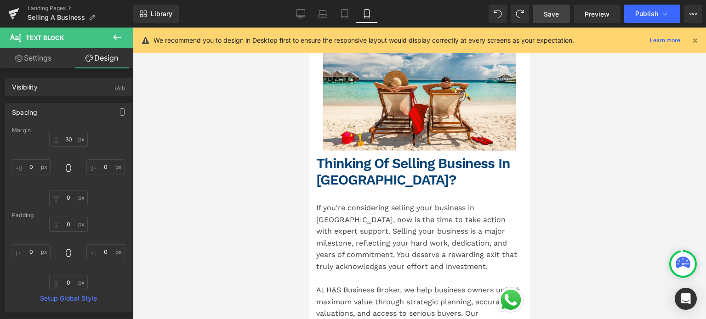
click at [333, 155] on h2 "Thinking of Selling Business in Singapore?" at bounding box center [419, 171] width 207 height 33
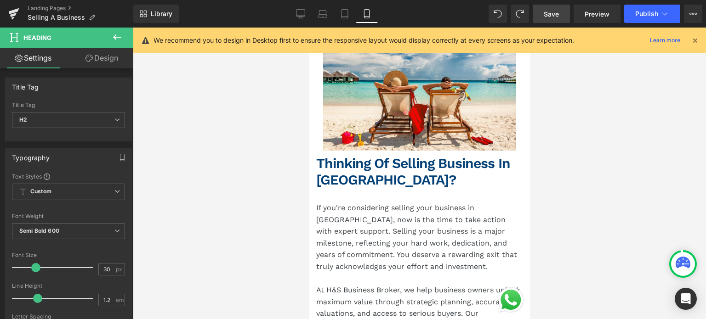
click at [90, 58] on icon at bounding box center [88, 58] width 7 height 7
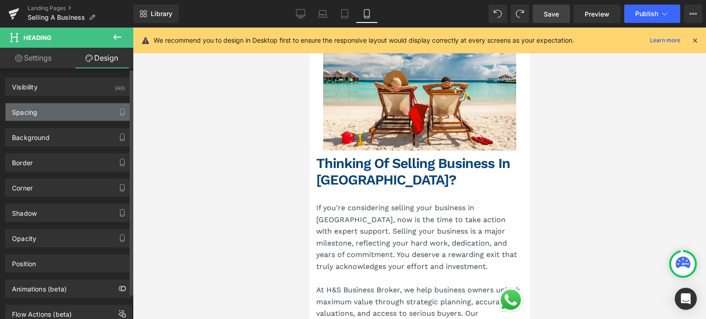
click at [77, 114] on div "Spacing" at bounding box center [69, 111] width 126 height 17
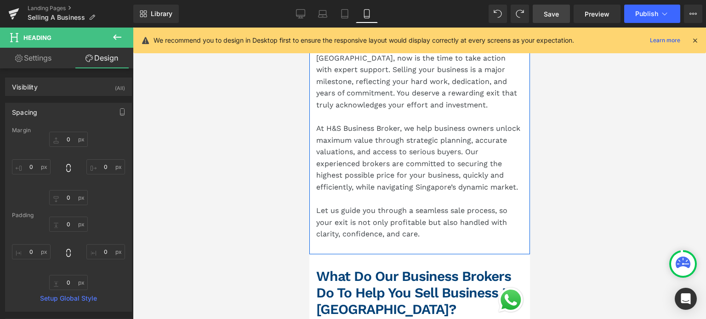
scroll to position [652, 0]
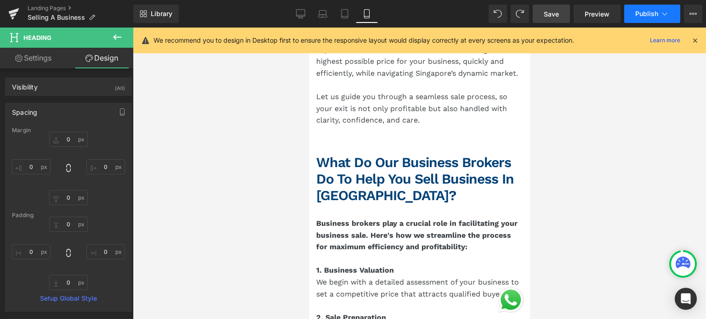
click at [645, 5] on button "Publish" at bounding box center [652, 14] width 56 height 18
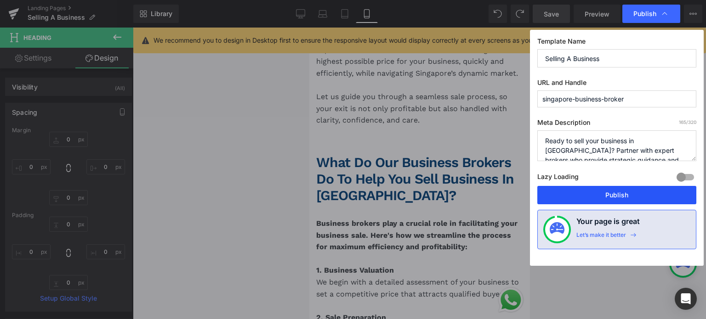
click at [584, 194] on button "Publish" at bounding box center [616, 195] width 159 height 18
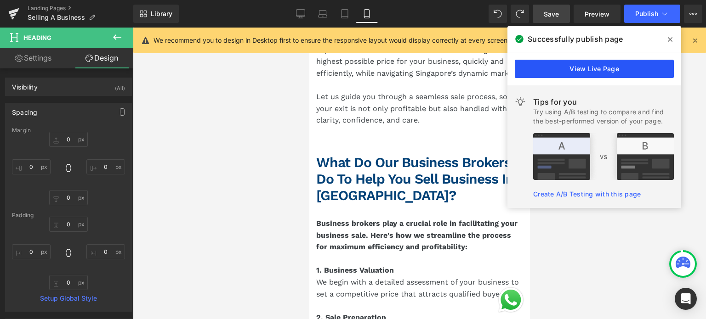
click at [616, 71] on link "View Live Page" at bounding box center [594, 69] width 159 height 18
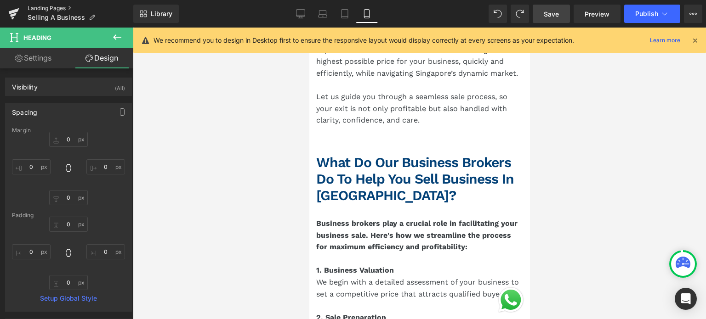
click at [48, 11] on link "Landing Pages" at bounding box center [81, 8] width 106 height 7
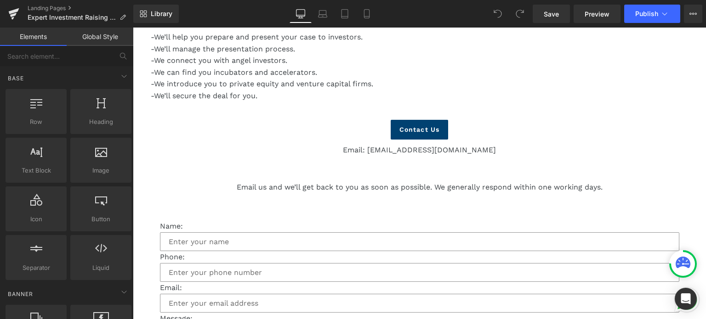
scroll to position [505, 0]
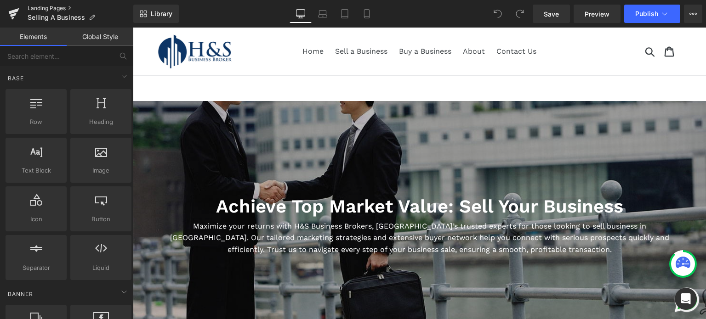
click at [45, 10] on link "Landing Pages" at bounding box center [81, 8] width 106 height 7
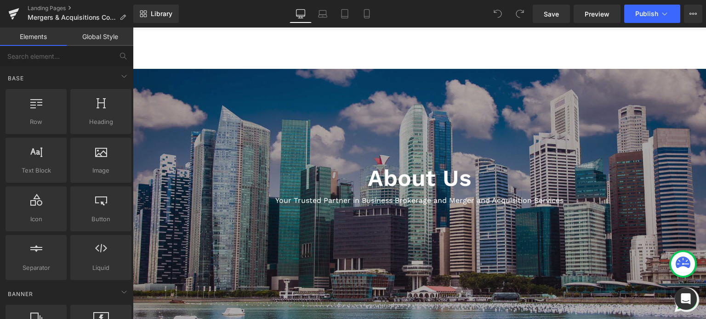
scroll to position [46, 0]
click at [365, 15] on icon at bounding box center [366, 13] width 9 height 9
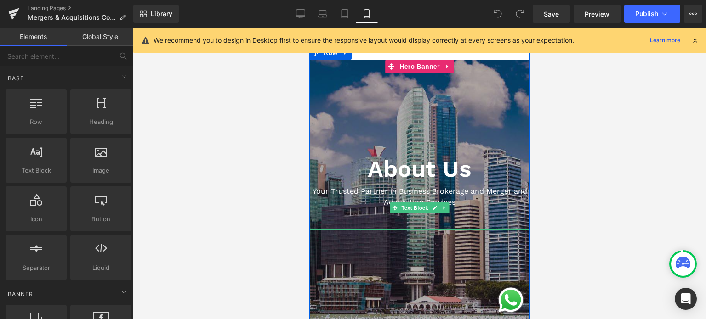
click at [392, 198] on p "Your Trusted Partner in Business Brokerage and Merger and Acquisition Services" at bounding box center [419, 197] width 221 height 22
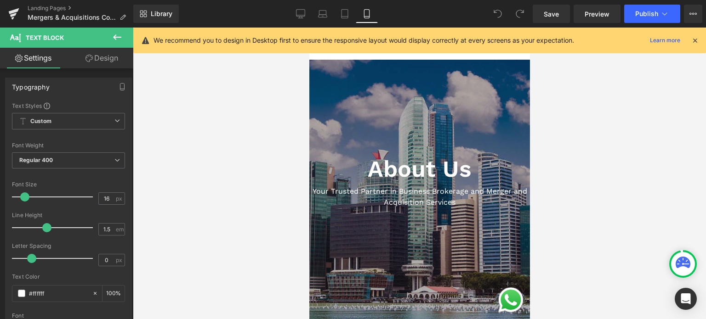
click at [83, 52] on link "Design" at bounding box center [101, 58] width 67 height 21
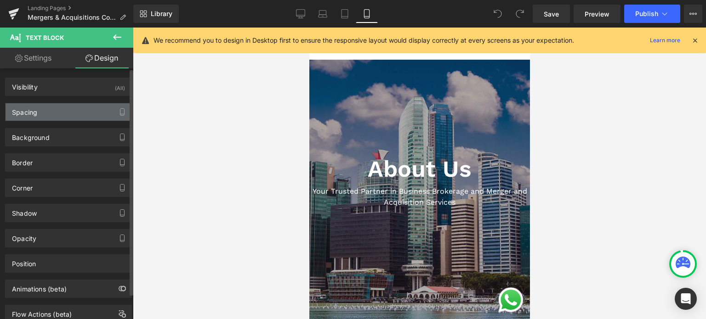
click at [81, 104] on div "Spacing" at bounding box center [69, 111] width 126 height 17
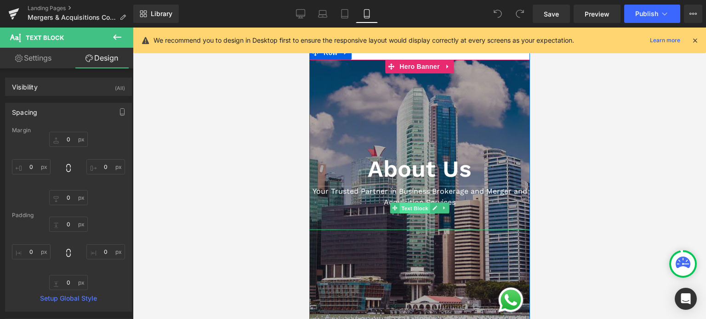
click at [402, 207] on span "Text Block" at bounding box center [414, 208] width 30 height 11
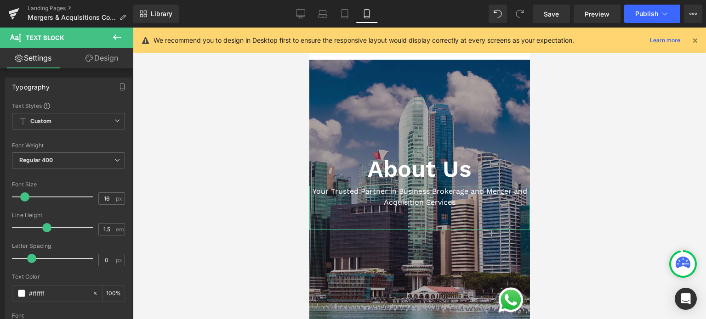
click at [96, 60] on link "Design" at bounding box center [101, 58] width 67 height 21
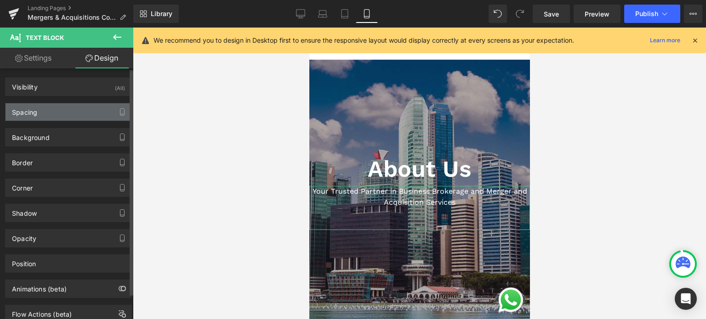
click at [75, 112] on div "Spacing" at bounding box center [69, 111] width 126 height 17
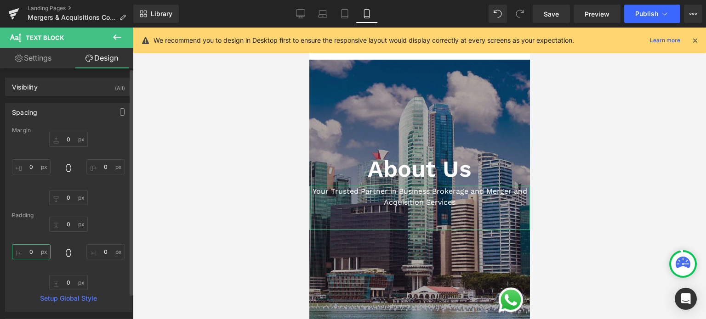
click at [28, 254] on input "0" at bounding box center [31, 251] width 39 height 15
type input "1"
type input "30"
click at [99, 249] on input "0" at bounding box center [105, 251] width 39 height 15
type input "30"
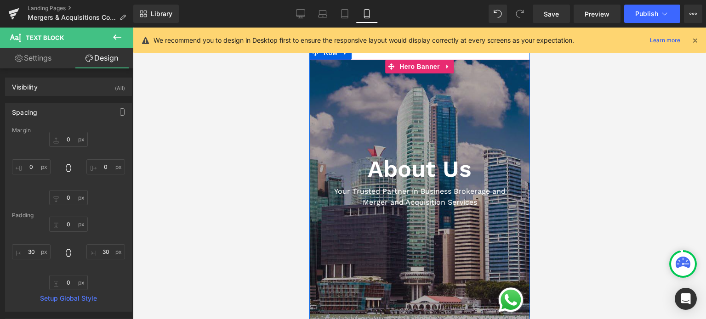
click at [344, 123] on div at bounding box center [419, 191] width 221 height 262
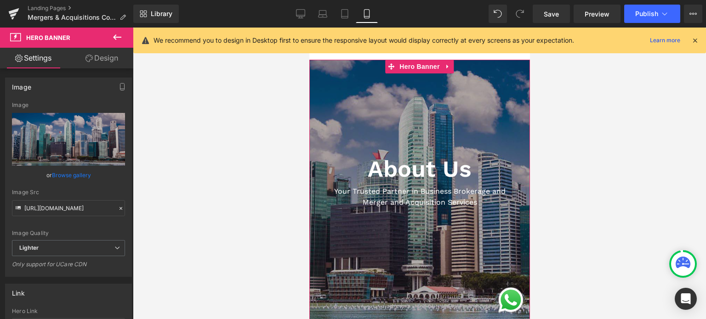
click at [103, 50] on link "Design" at bounding box center [101, 58] width 67 height 21
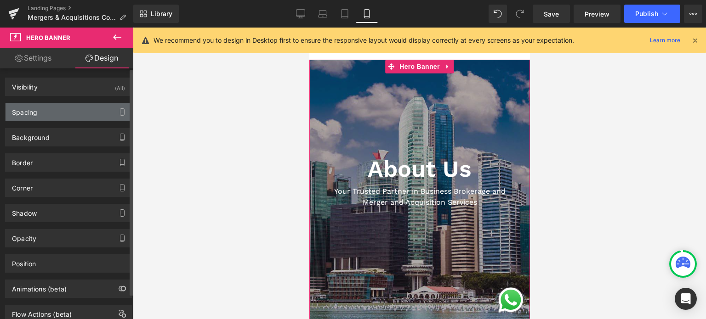
click at [72, 111] on div "Spacing" at bounding box center [69, 111] width 126 height 17
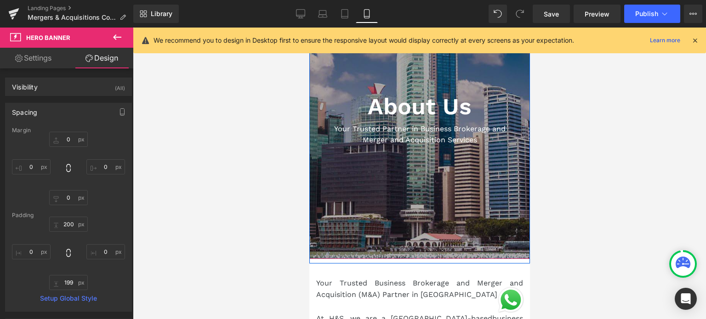
scroll to position [0, 0]
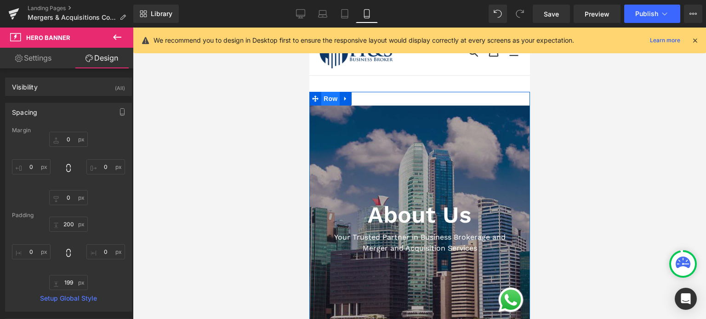
click at [321, 98] on span "Row" at bounding box center [330, 99] width 18 height 14
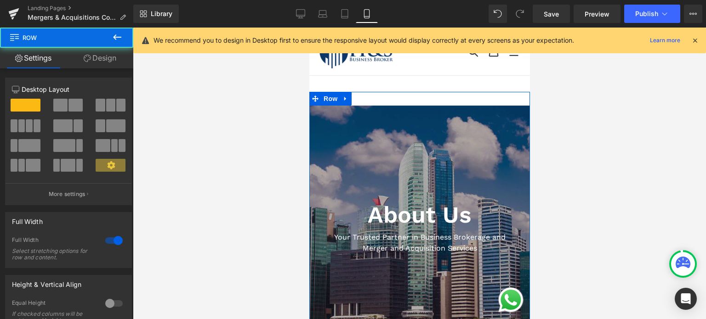
click at [110, 58] on link "Design" at bounding box center [100, 58] width 67 height 21
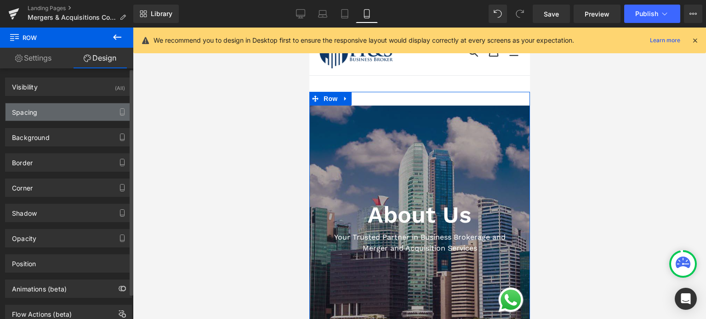
click at [75, 112] on div "Spacing" at bounding box center [69, 111] width 126 height 17
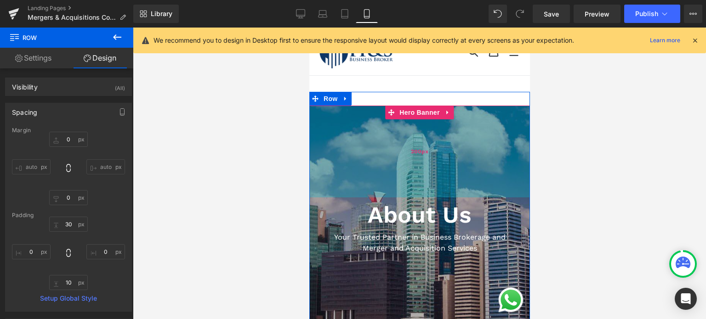
click at [364, 149] on div "200px" at bounding box center [419, 152] width 221 height 92
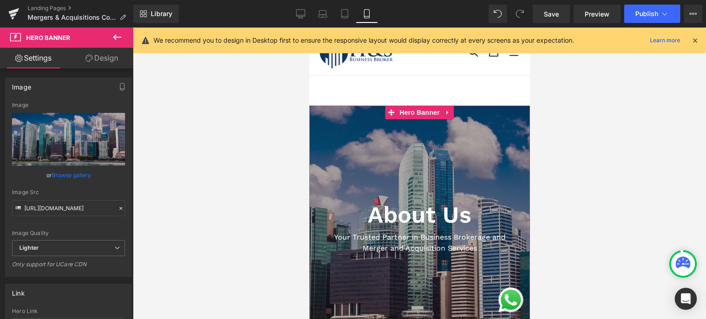
click at [102, 58] on link "Design" at bounding box center [101, 58] width 67 height 21
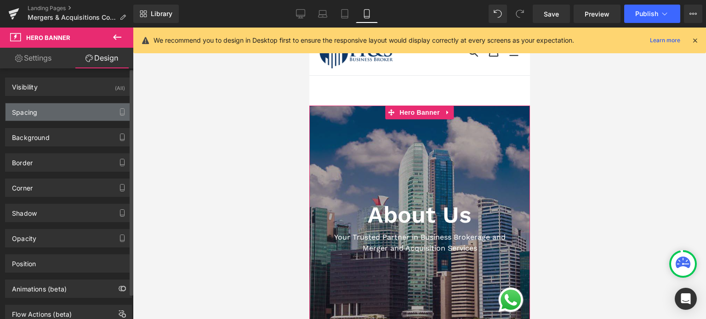
click at [70, 110] on div "Spacing" at bounding box center [69, 111] width 126 height 17
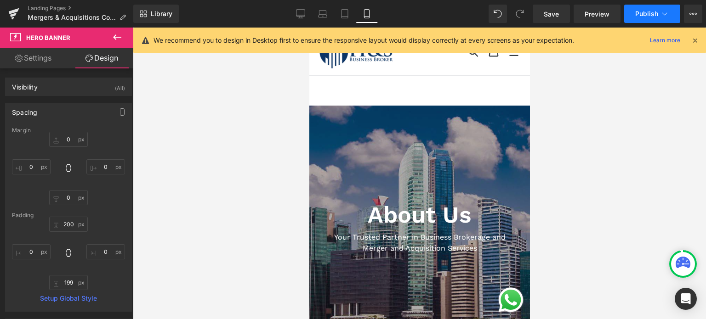
click at [656, 11] on span "Publish" at bounding box center [646, 13] width 23 height 7
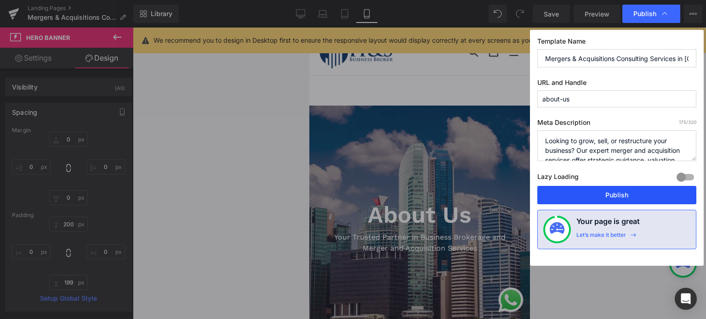
click at [573, 192] on button "Publish" at bounding box center [616, 195] width 159 height 18
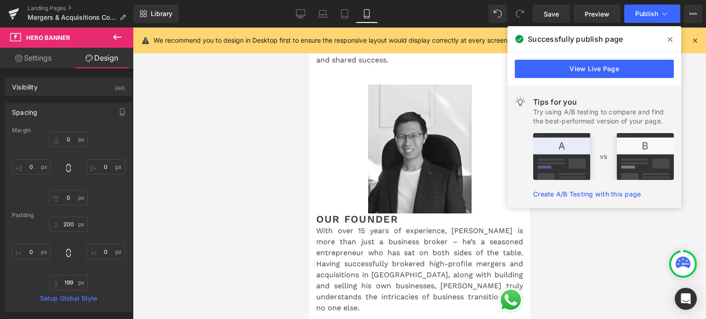
scroll to position [735, 0]
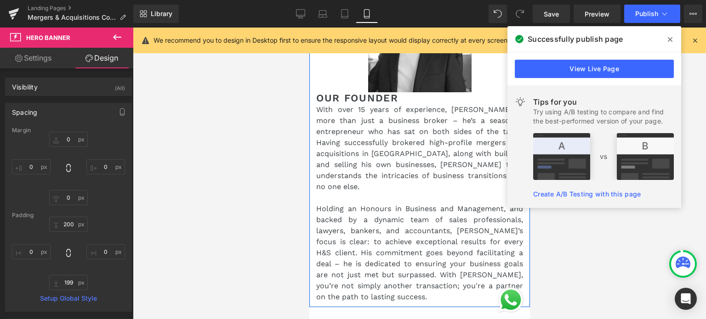
click at [309, 28] on div at bounding box center [309, 28] width 0 height 0
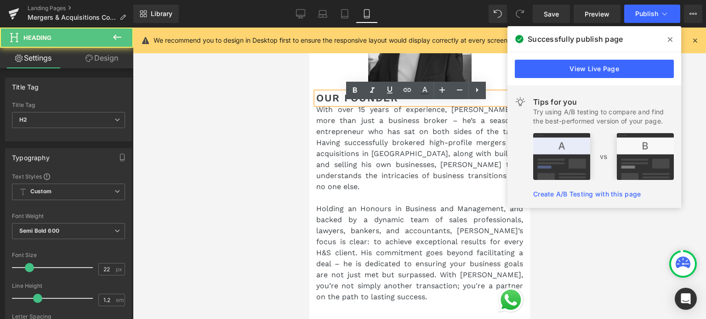
scroll to position [643, 0]
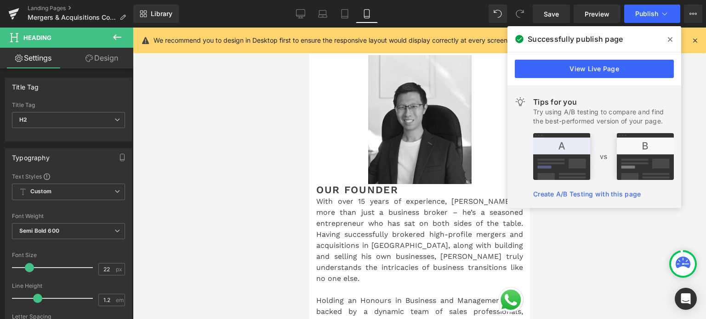
drag, startPoint x: 101, startPoint y: 57, endPoint x: 66, endPoint y: 140, distance: 90.4
click at [101, 57] on link "Design" at bounding box center [101, 58] width 67 height 21
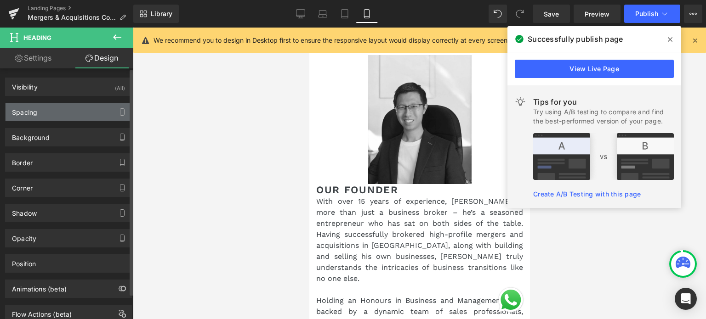
click at [66, 109] on div "Spacing" at bounding box center [69, 111] width 126 height 17
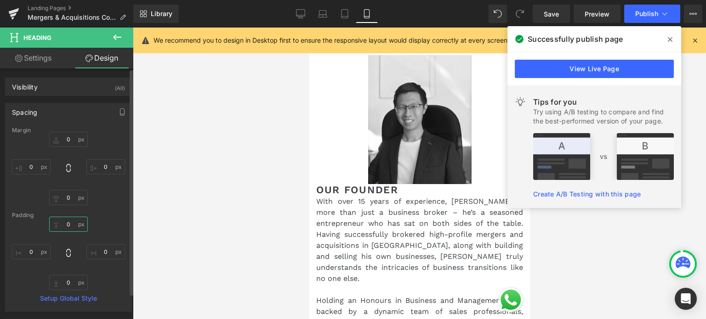
click at [62, 218] on input "0" at bounding box center [68, 224] width 39 height 15
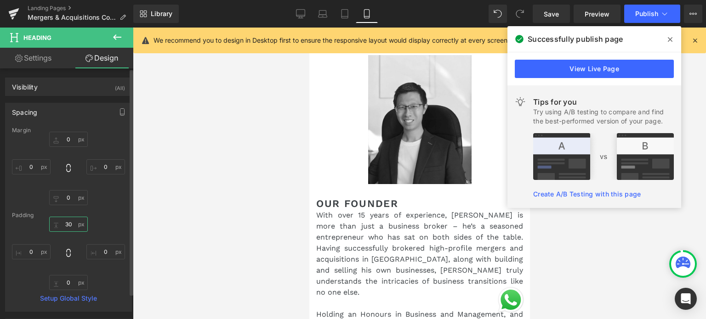
type input "3"
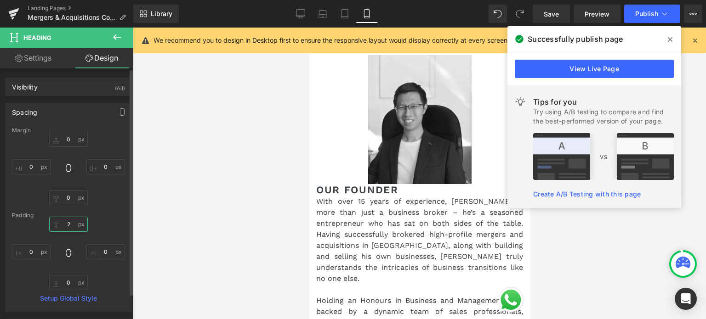
type input "20"
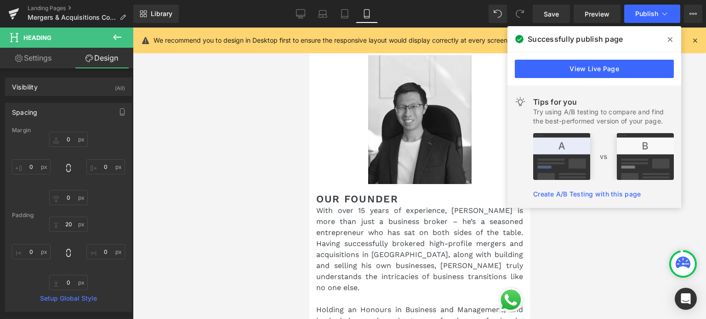
click at [366, 258] on p "With over 15 years of experience, Samuel Ng is more than just a business broker…" at bounding box center [419, 249] width 207 height 88
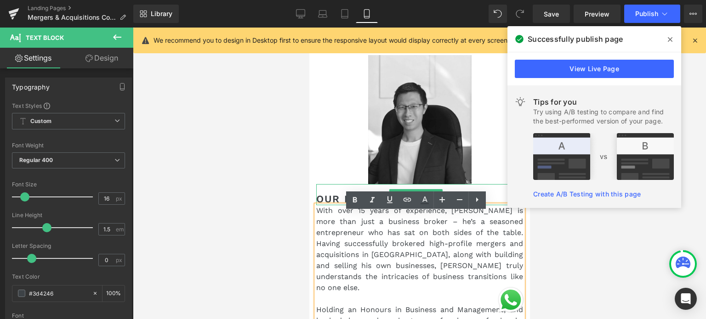
click at [328, 204] on h2 "Our Founder" at bounding box center [419, 199] width 207 height 12
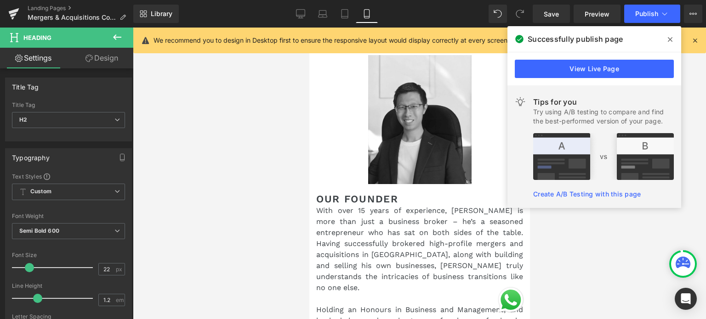
click at [96, 40] on span "Heading" at bounding box center [55, 38] width 92 height 20
click at [100, 56] on link "Design" at bounding box center [101, 58] width 67 height 21
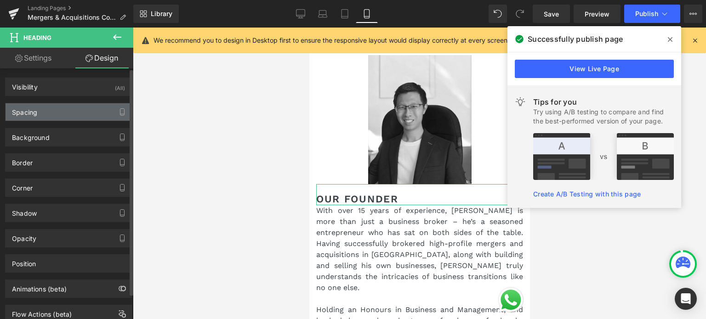
click at [51, 111] on div "Spacing" at bounding box center [69, 111] width 126 height 17
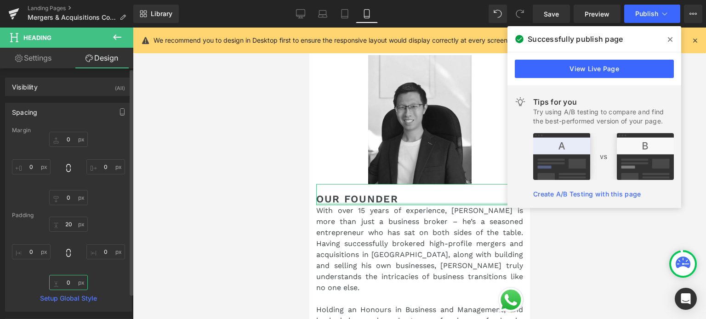
click at [67, 279] on input "0" at bounding box center [68, 282] width 39 height 15
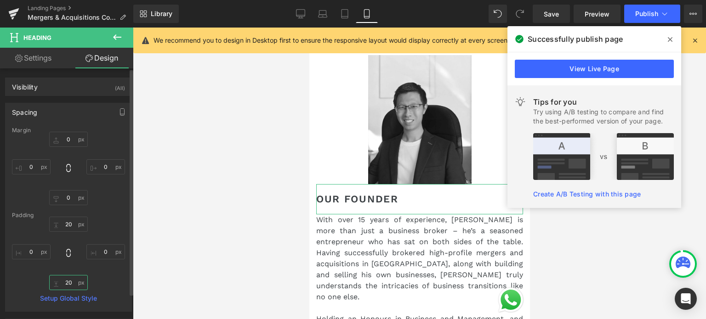
type input "2"
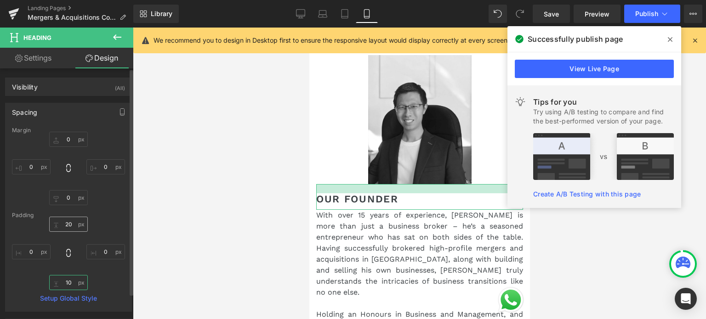
type input "10"
click at [65, 223] on input "20" at bounding box center [68, 224] width 39 height 15
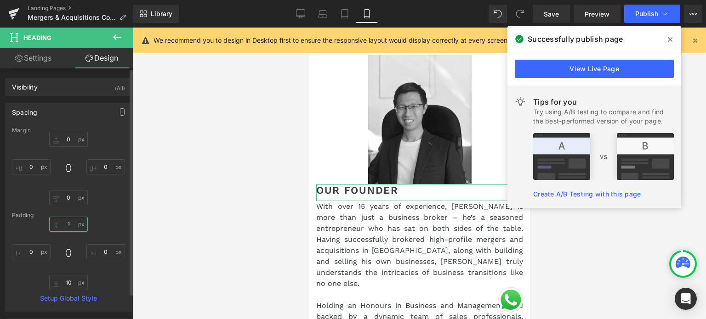
type input "10"
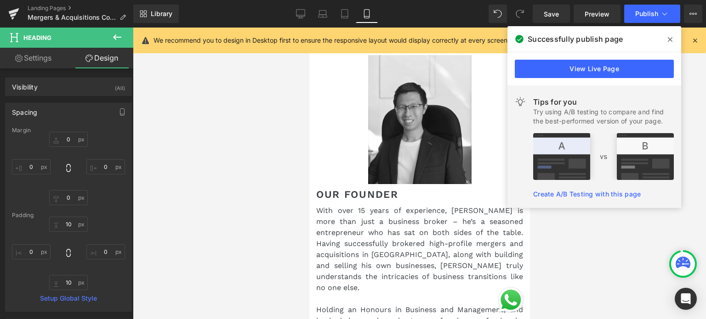
click at [176, 195] on div at bounding box center [419, 174] width 573 height 292
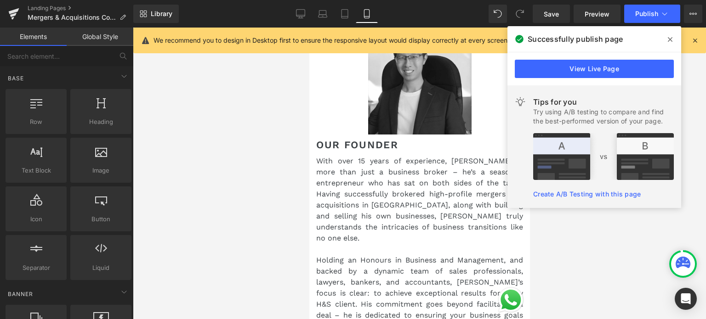
scroll to position [689, 0]
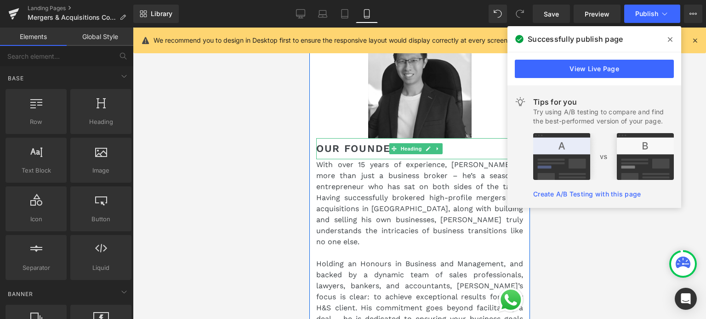
click at [377, 155] on h2 "Our Founder" at bounding box center [419, 149] width 207 height 12
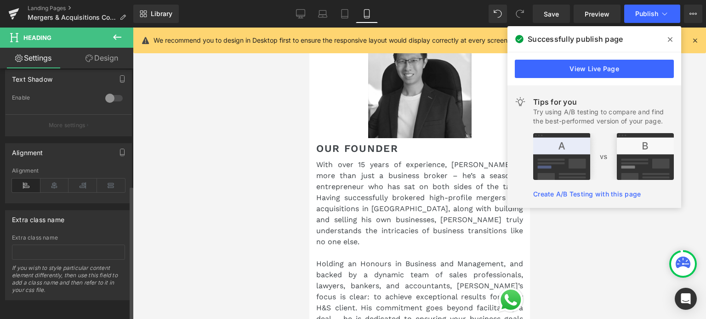
scroll to position [399, 0]
click at [52, 181] on icon at bounding box center [54, 186] width 28 height 14
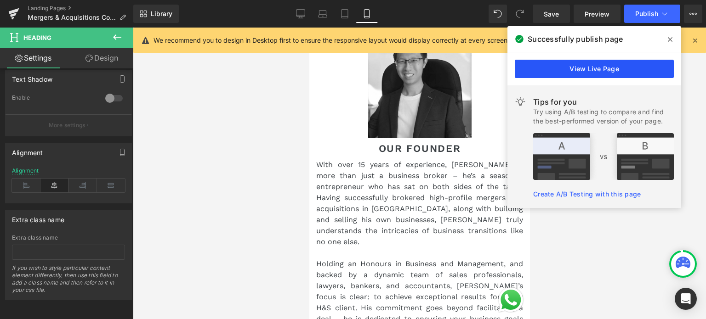
click at [607, 74] on link "View Live Page" at bounding box center [594, 69] width 159 height 18
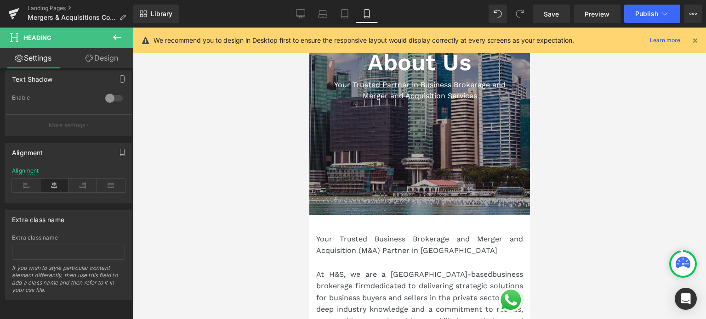
scroll to position [184, 0]
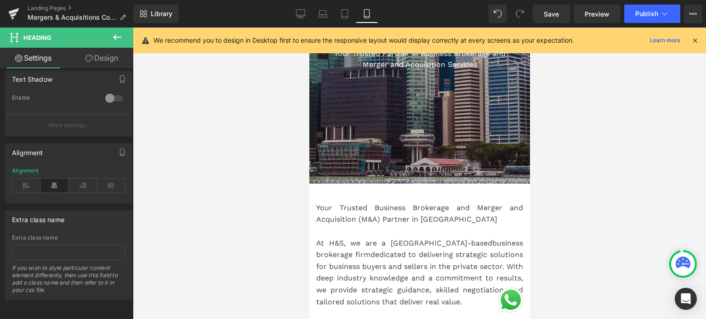
click at [390, 161] on div at bounding box center [419, 53] width 221 height 262
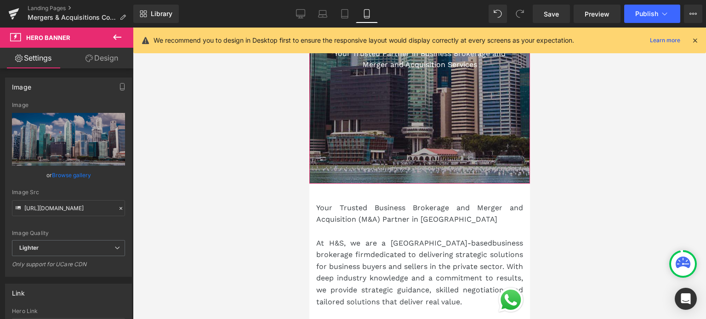
click at [103, 56] on link "Design" at bounding box center [101, 58] width 67 height 21
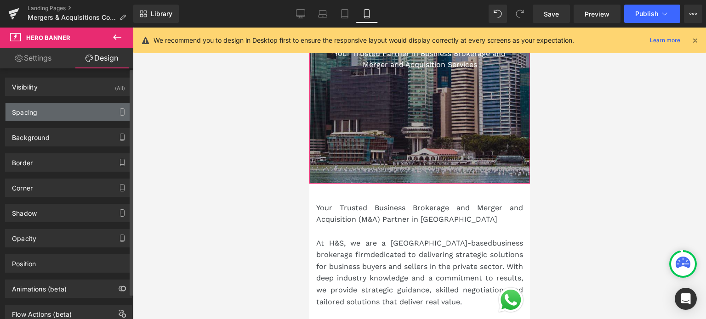
click at [96, 114] on div "Spacing" at bounding box center [69, 111] width 126 height 17
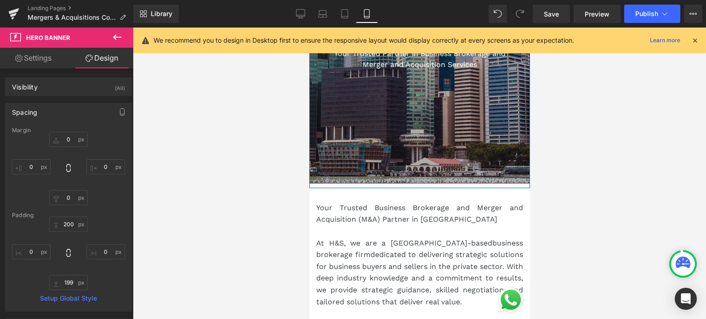
scroll to position [0, 0]
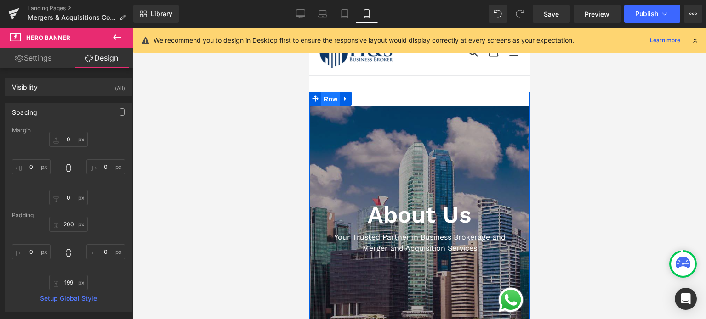
click at [321, 103] on span "Row" at bounding box center [330, 99] width 18 height 14
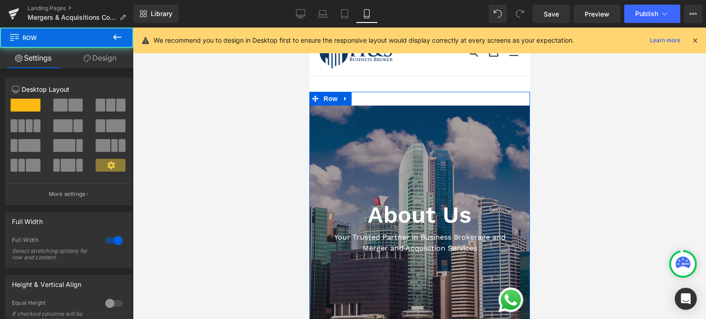
click at [114, 62] on link "Design" at bounding box center [100, 58] width 67 height 21
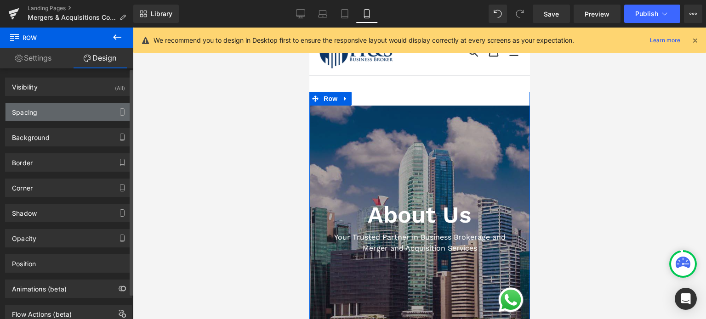
click at [70, 113] on div "Spacing" at bounding box center [69, 111] width 126 height 17
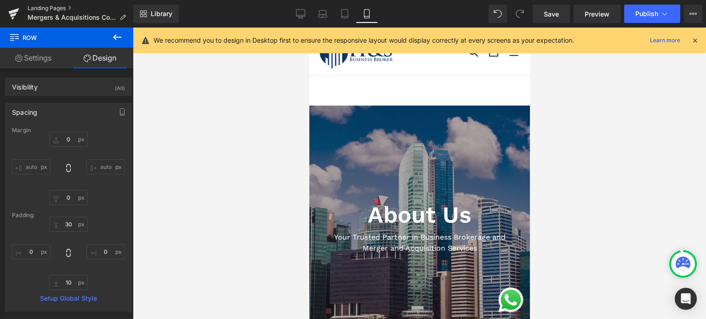
click at [33, 7] on link "Landing Pages" at bounding box center [81, 8] width 106 height 7
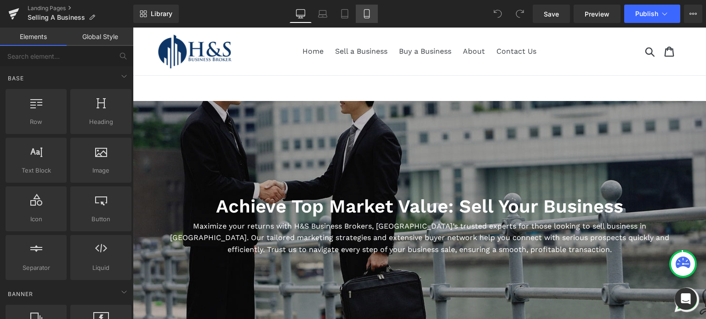
click at [368, 20] on link "Mobile" at bounding box center [367, 14] width 22 height 18
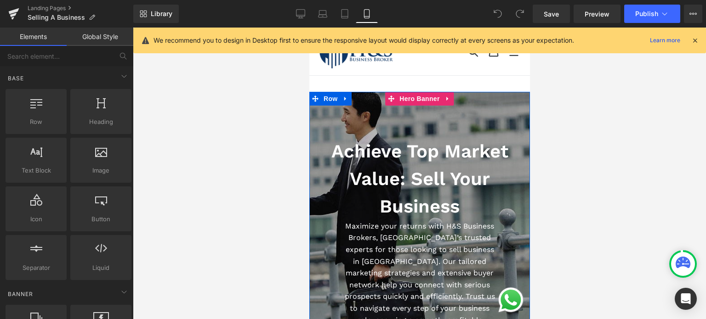
click at [368, 124] on div at bounding box center [419, 238] width 221 height 292
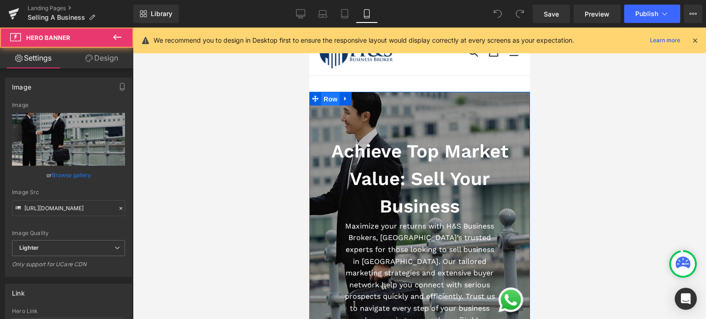
click at [322, 94] on span "Row" at bounding box center [330, 99] width 18 height 14
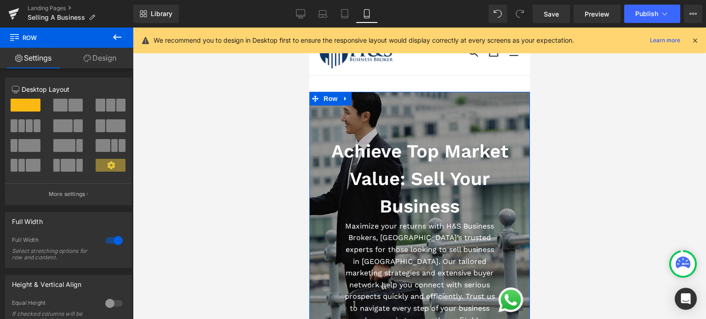
click at [108, 56] on link "Design" at bounding box center [100, 58] width 67 height 21
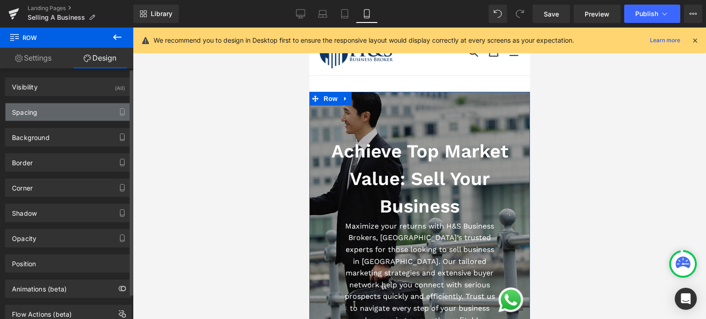
click at [87, 112] on div "Spacing" at bounding box center [69, 111] width 126 height 17
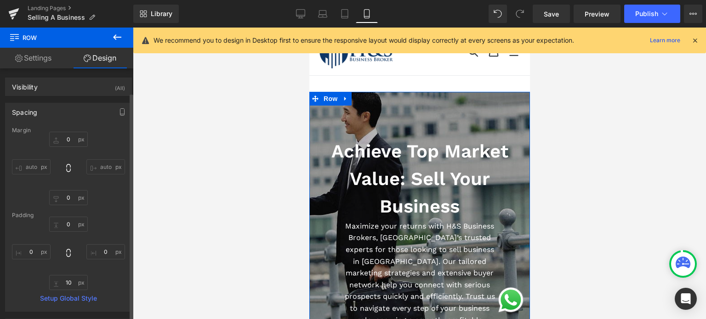
scroll to position [92, 0]
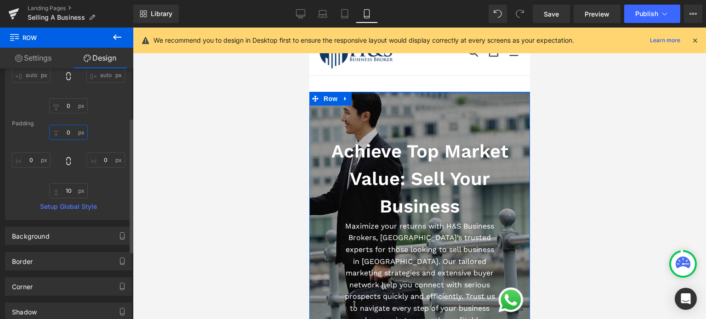
click at [66, 132] on input "0" at bounding box center [68, 132] width 39 height 15
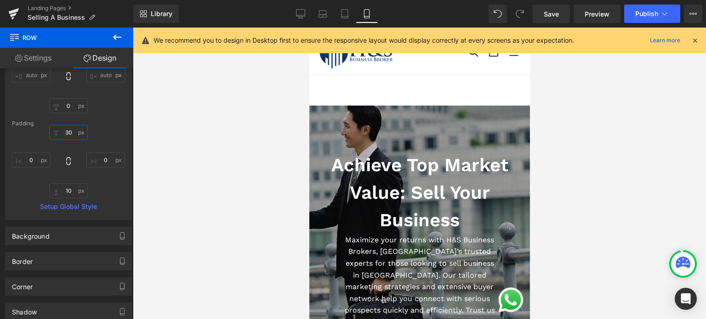
type input "3"
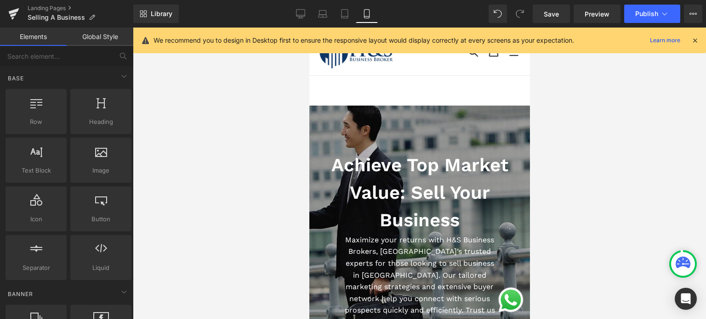
click at [254, 153] on div at bounding box center [419, 174] width 573 height 292
click at [379, 97] on div "Achieve Top Market Value: Sell Your Business Heading Maximize your returns with…" at bounding box center [419, 247] width 221 height 311
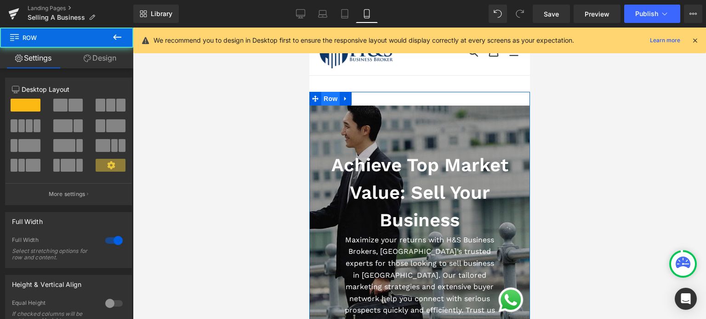
click at [328, 97] on span "Row" at bounding box center [330, 99] width 18 height 14
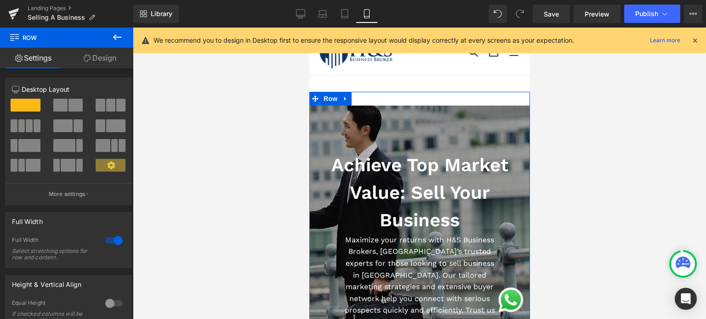
click at [102, 57] on link "Design" at bounding box center [100, 58] width 67 height 21
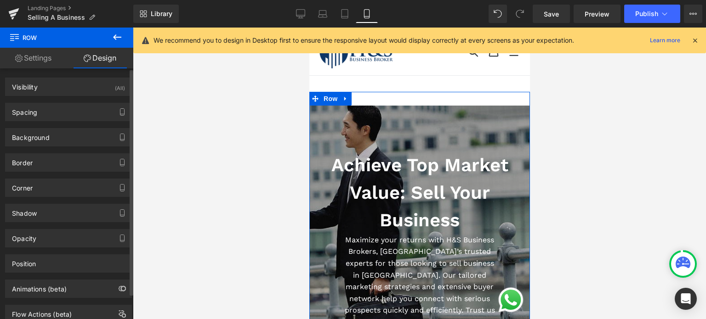
type input "0"
type input "30"
type input "0"
type input "10"
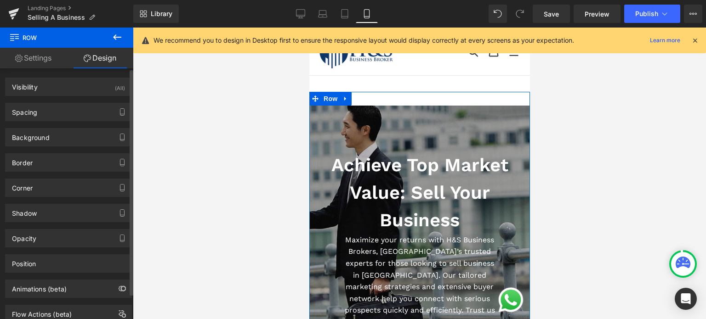
type input "0"
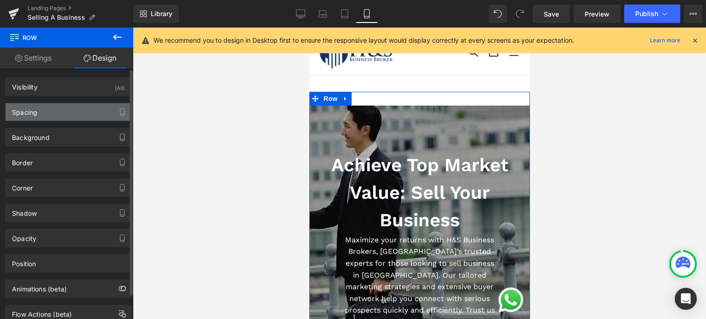
click at [65, 107] on div "Spacing" at bounding box center [69, 111] width 126 height 17
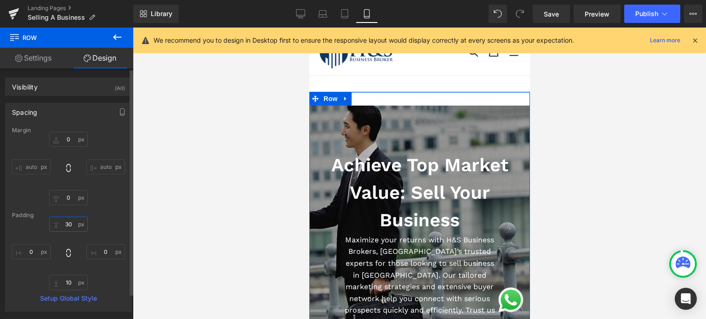
click at [71, 224] on input "30" at bounding box center [68, 224] width 39 height 15
type input "="
click at [326, 98] on span "Row" at bounding box center [330, 99] width 18 height 14
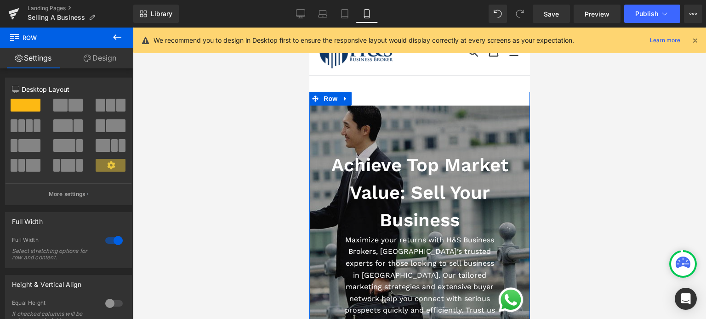
click at [108, 52] on link "Design" at bounding box center [100, 58] width 67 height 21
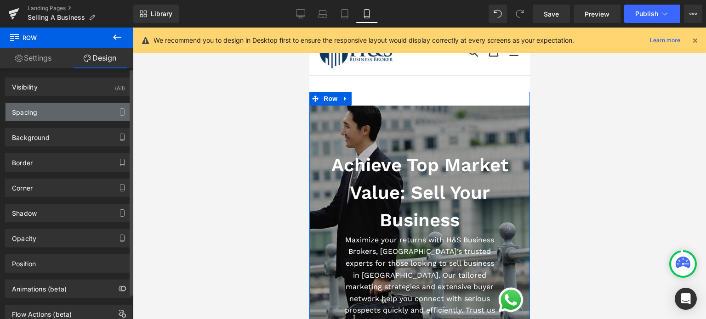
click at [50, 107] on div "Spacing" at bounding box center [69, 111] width 126 height 17
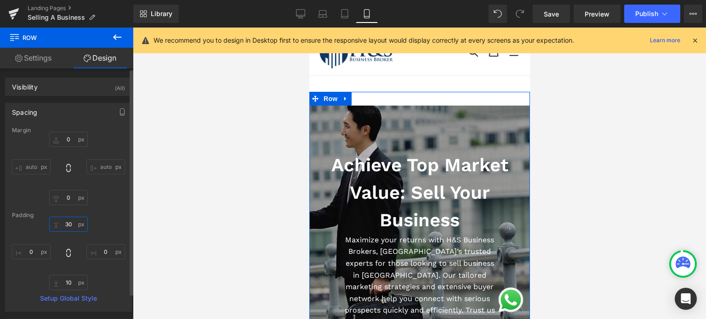
click at [67, 225] on input "30" at bounding box center [68, 224] width 39 height 15
click at [326, 98] on span "Row" at bounding box center [330, 99] width 18 height 14
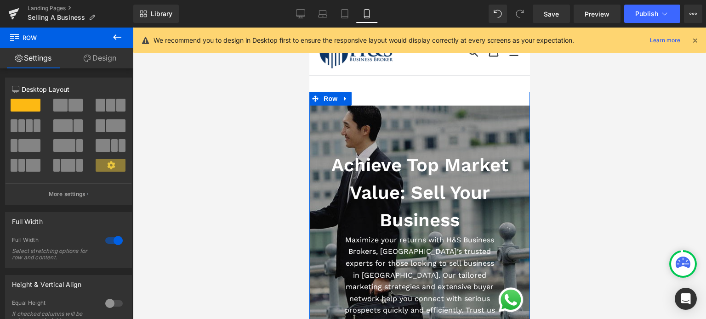
click at [116, 59] on link "Design" at bounding box center [100, 58] width 67 height 21
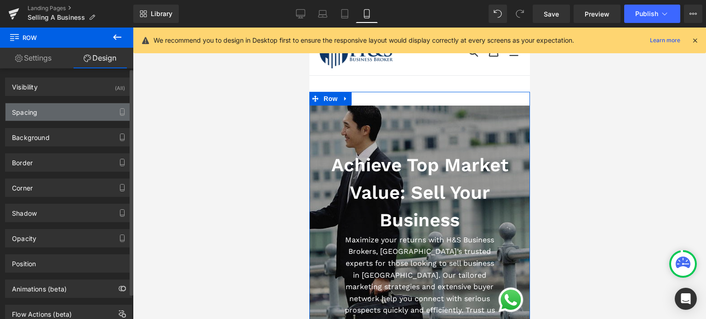
click at [56, 110] on div "Spacing" at bounding box center [69, 111] width 126 height 17
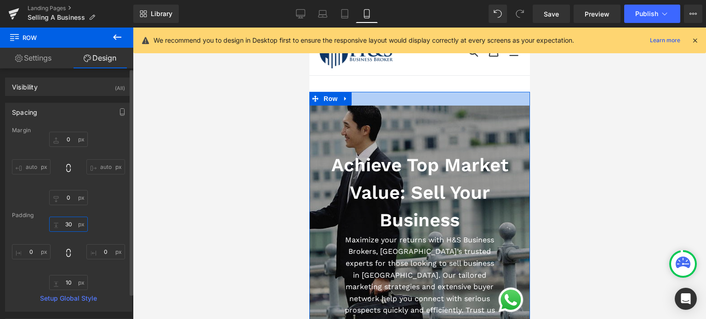
click at [68, 225] on input "30" at bounding box center [68, 224] width 39 height 15
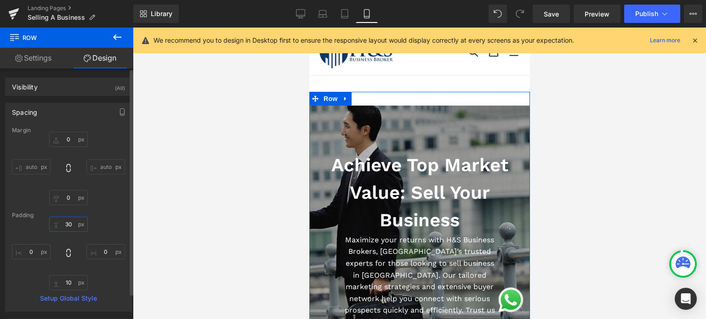
click at [69, 226] on input "30" at bounding box center [68, 224] width 39 height 15
click at [68, 226] on input "30" at bounding box center [68, 224] width 39 height 15
type input "0"
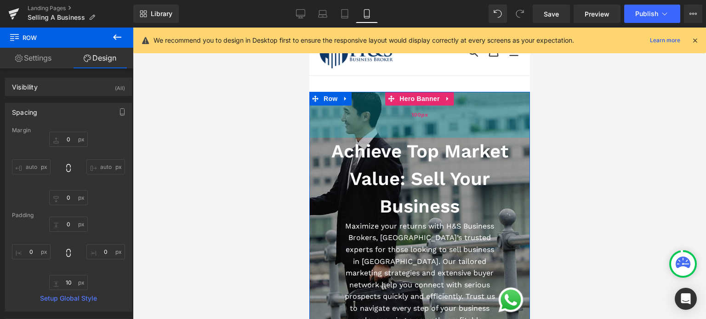
click at [372, 117] on div "100px" at bounding box center [419, 115] width 221 height 46
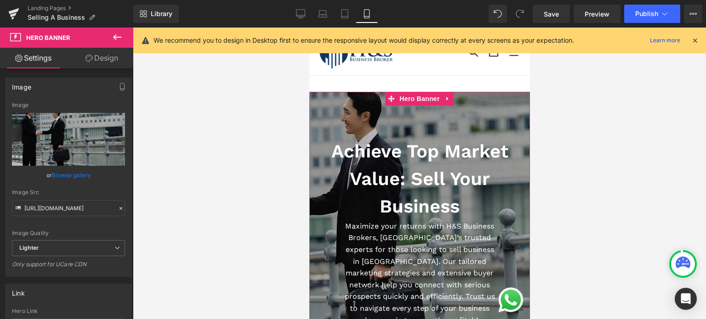
click at [108, 59] on link "Design" at bounding box center [101, 58] width 67 height 21
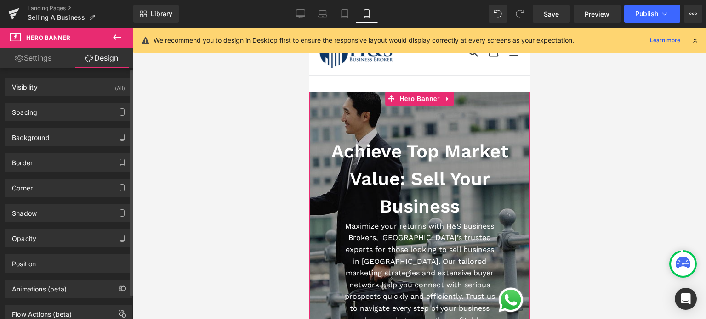
click at [79, 102] on div "Spacing Margin 0px 0 0px 0 0px 0 0px 0 Padding 100px 100 0px 0 100px 100 0px 0 …" at bounding box center [68, 108] width 137 height 25
click at [80, 103] on div "Spacing Margin 0px 0 0px 0 0px 0 0px 0 Padding 100px 100 0px 0 100px 100 0px 0 …" at bounding box center [68, 112] width 127 height 18
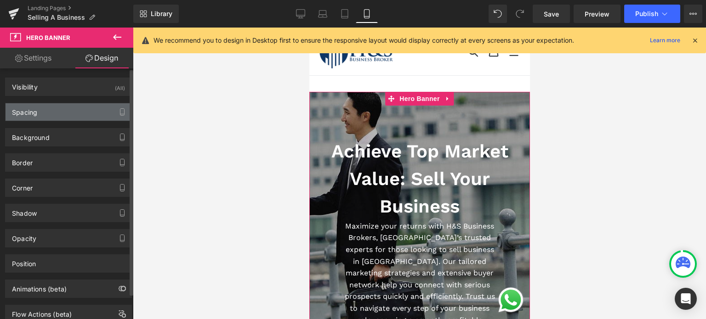
click at [83, 113] on div "Spacing" at bounding box center [69, 111] width 126 height 17
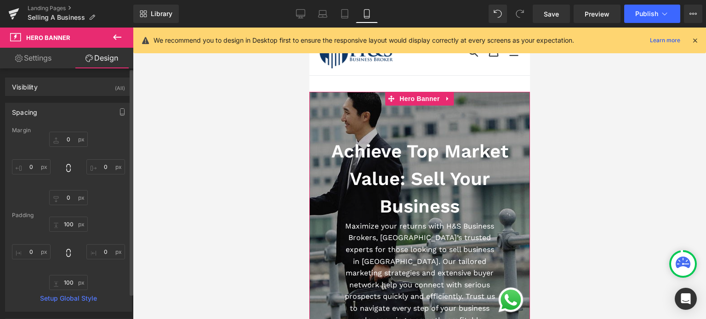
scroll to position [46, 0]
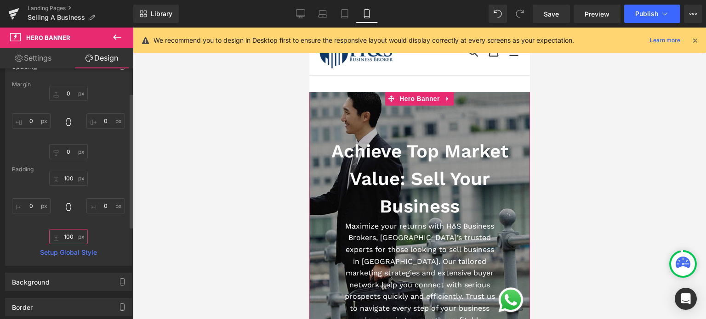
click at [70, 238] on input "100" at bounding box center [68, 236] width 39 height 15
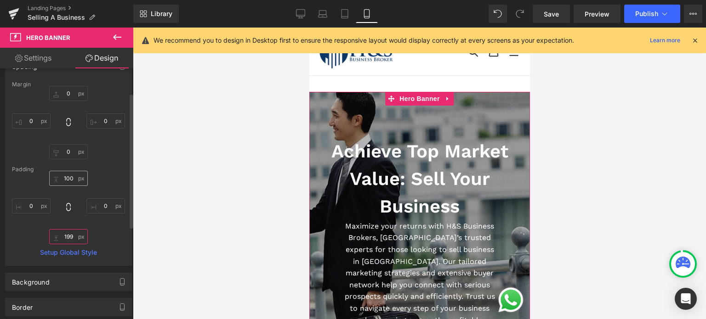
type input "199"
click at [65, 175] on input "100" at bounding box center [68, 178] width 39 height 15
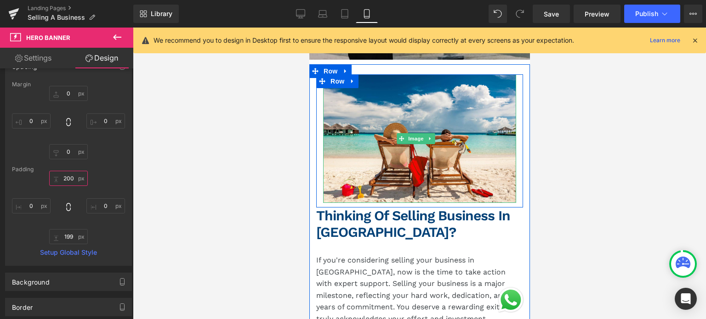
scroll to position [459, 0]
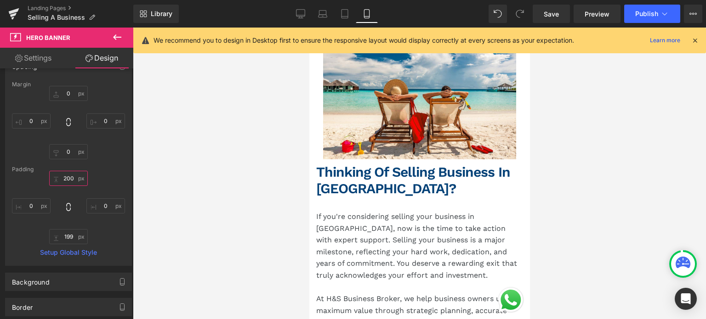
type input "200"
click at [650, 14] on span "Publish" at bounding box center [646, 13] width 23 height 7
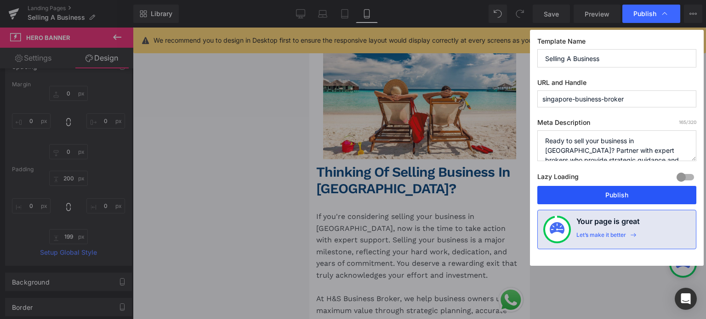
click at [590, 190] on button "Publish" at bounding box center [616, 195] width 159 height 18
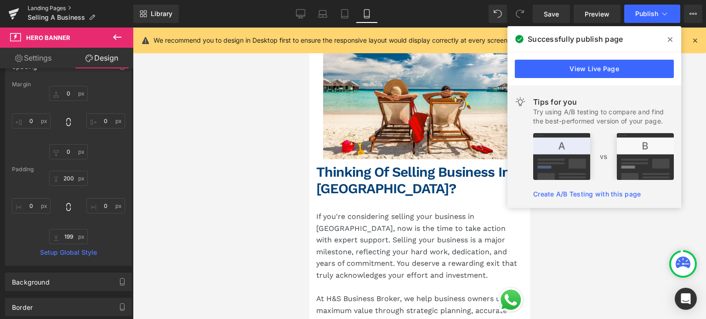
click at [52, 9] on link "Landing Pages" at bounding box center [81, 8] width 106 height 7
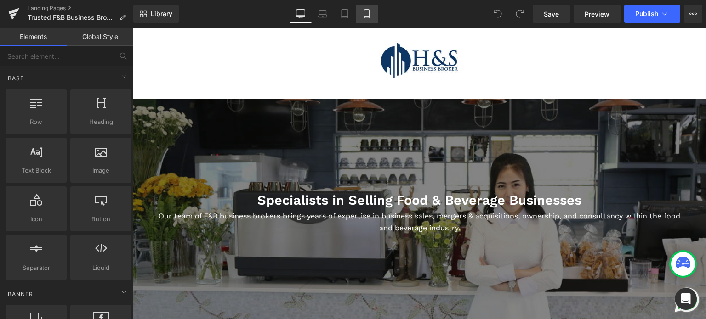
click at [368, 18] on icon at bounding box center [366, 14] width 5 height 9
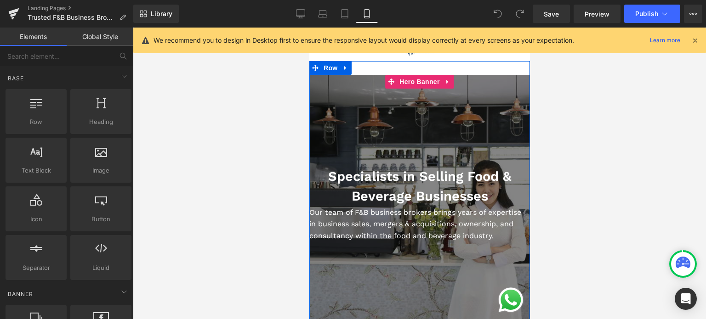
click at [382, 231] on p "Our team of F&B business brokers brings years of expertise in business sales, m…" at bounding box center [419, 224] width 220 height 35
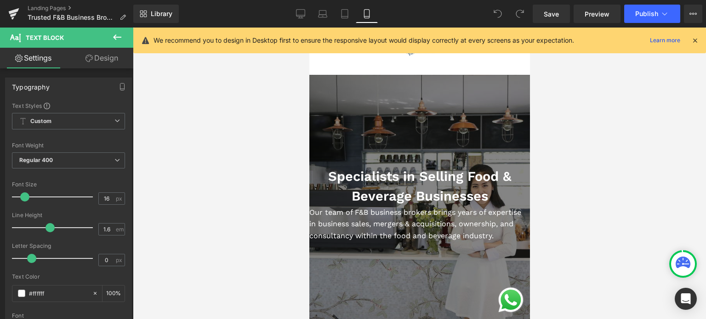
drag, startPoint x: 96, startPoint y: 59, endPoint x: 77, endPoint y: 101, distance: 45.4
click at [96, 59] on link "Design" at bounding box center [101, 58] width 67 height 21
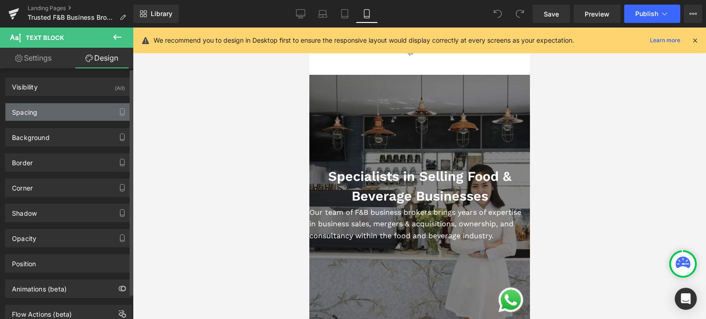
type input "0"
type input "2"
type input "0"
type input "0.2"
type input "0"
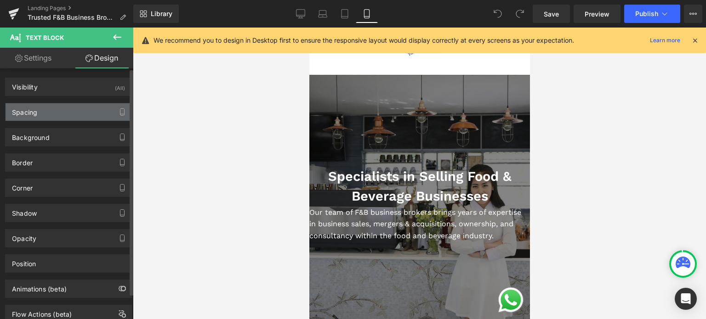
type input "0"
click at [65, 107] on div "Spacing" at bounding box center [69, 111] width 126 height 17
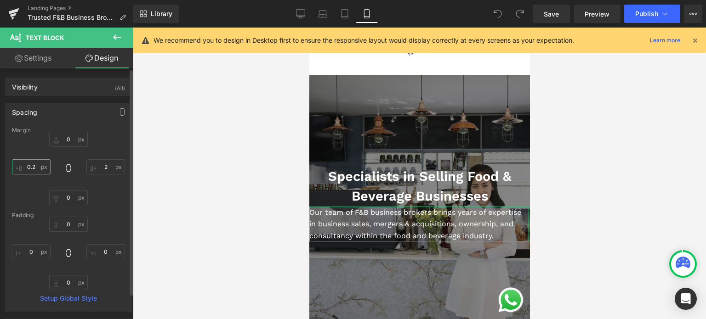
click at [36, 165] on input "0.2" at bounding box center [31, 166] width 39 height 15
click at [99, 170] on input "2" at bounding box center [105, 166] width 39 height 15
click at [108, 168] on input "2" at bounding box center [105, 166] width 39 height 15
click at [28, 255] on input "0" at bounding box center [31, 251] width 39 height 15
type input "1"
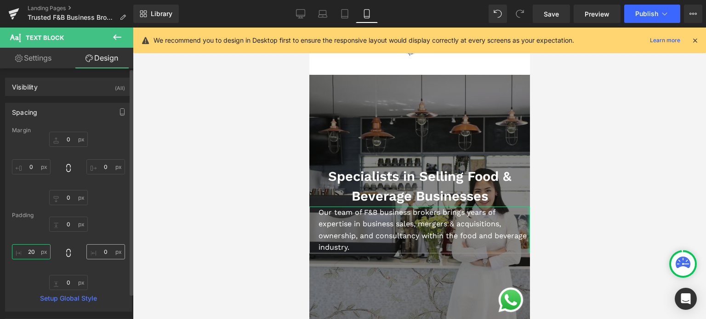
type input "20"
click at [96, 256] on input "0" at bounding box center [105, 251] width 39 height 15
type input "20"
click at [28, 249] on input "20" at bounding box center [31, 251] width 39 height 15
type input "30"
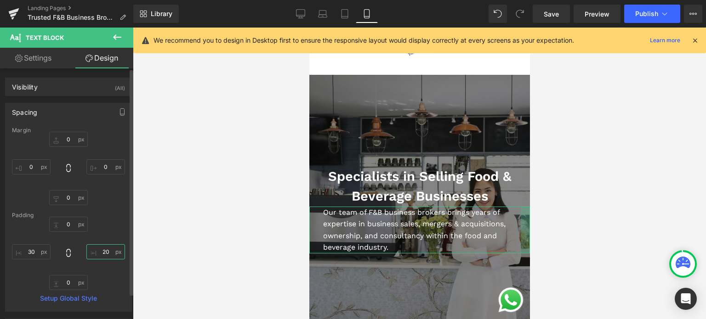
click at [108, 255] on input "20" at bounding box center [105, 251] width 39 height 15
type input "30"
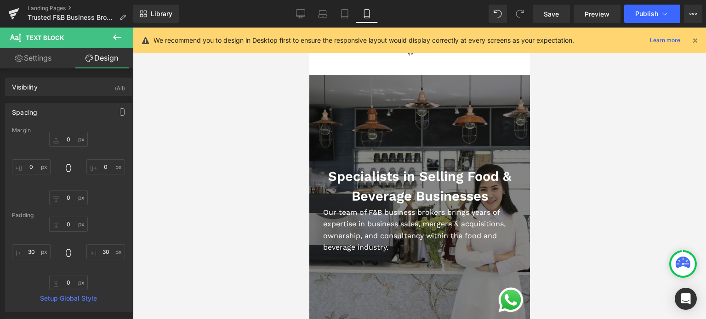
click at [377, 117] on div at bounding box center [419, 210] width 221 height 271
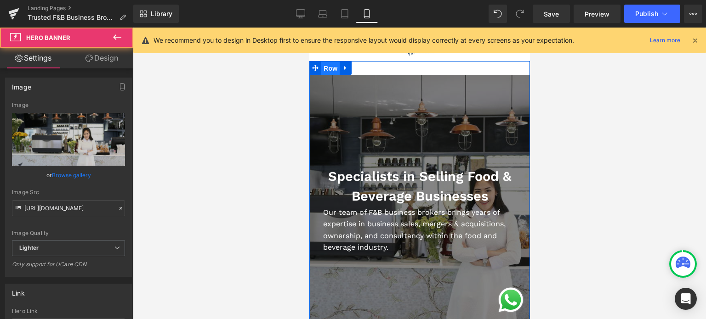
drag, startPoint x: 332, startPoint y: 68, endPoint x: 614, endPoint y: 99, distance: 283.2
click at [332, 68] on span "Row" at bounding box center [330, 69] width 18 height 14
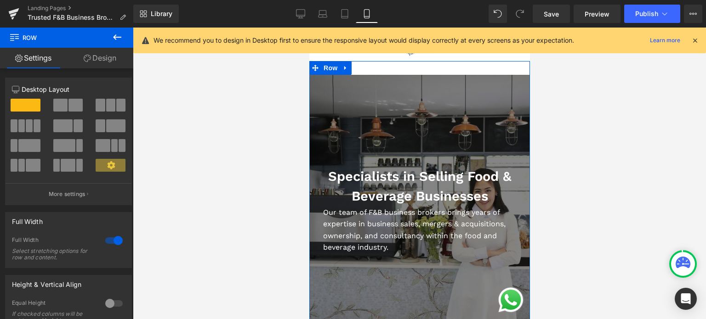
click at [103, 59] on link "Design" at bounding box center [100, 58] width 67 height 21
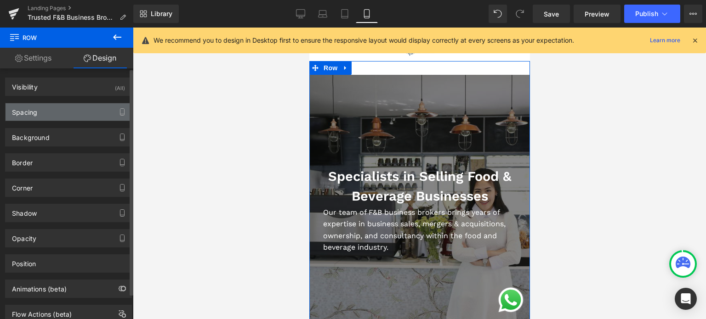
click at [95, 113] on div "Spacing" at bounding box center [69, 111] width 126 height 17
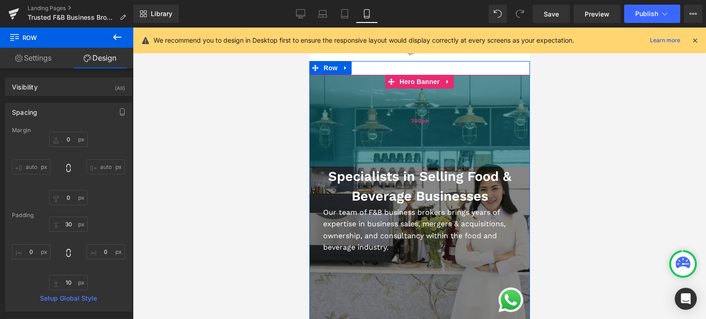
click at [366, 125] on div "200px" at bounding box center [419, 121] width 221 height 92
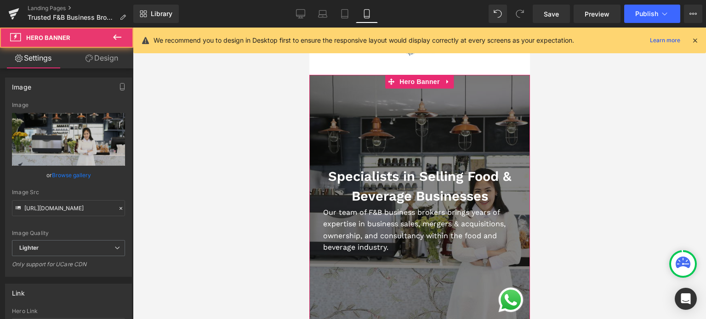
click at [100, 59] on link "Design" at bounding box center [101, 58] width 67 height 21
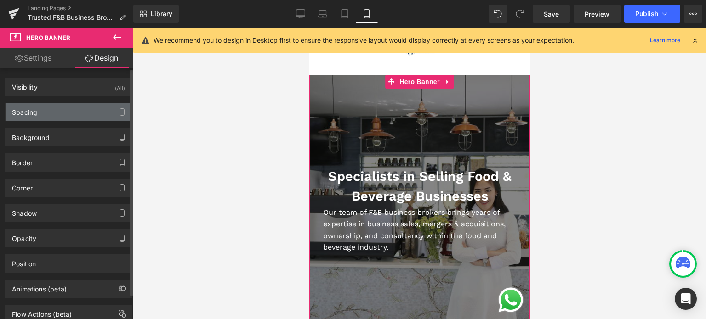
click at [76, 107] on div "Spacing" at bounding box center [69, 111] width 126 height 17
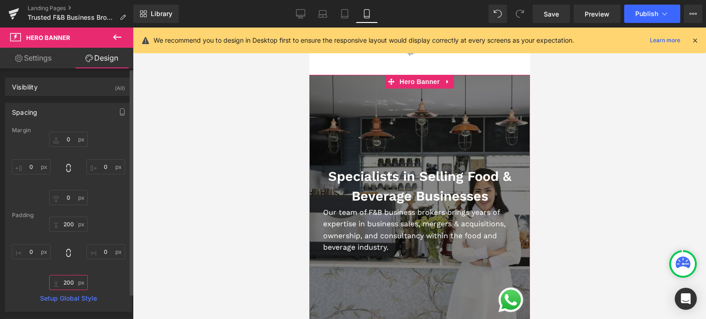
click at [70, 283] on input "200" at bounding box center [68, 282] width 39 height 15
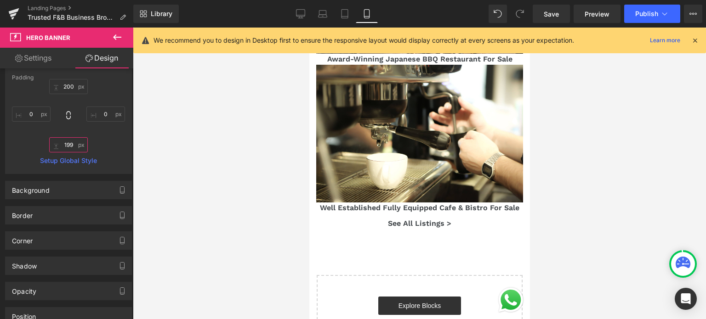
scroll to position [3033, 0]
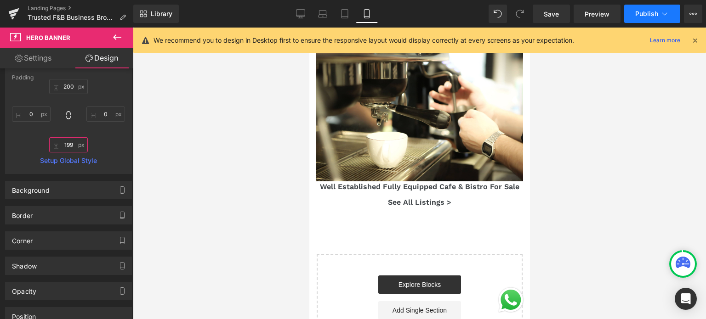
type input "199"
click at [647, 9] on button "Publish" at bounding box center [652, 14] width 56 height 18
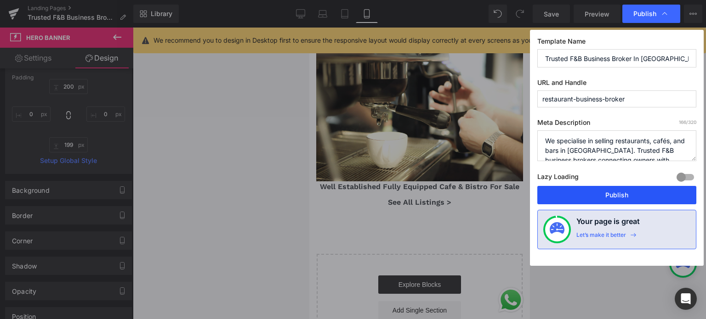
click at [619, 191] on button "Publish" at bounding box center [616, 195] width 159 height 18
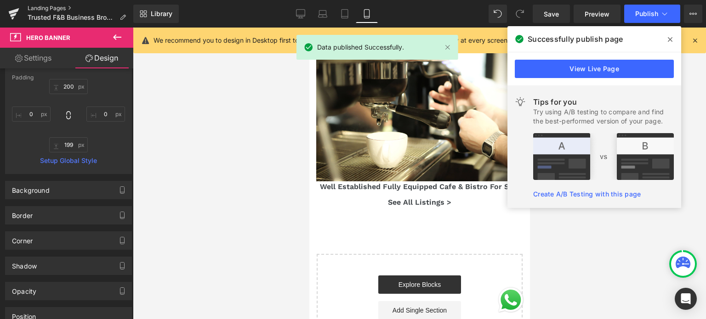
click at [57, 8] on link "Landing Pages" at bounding box center [81, 8] width 106 height 7
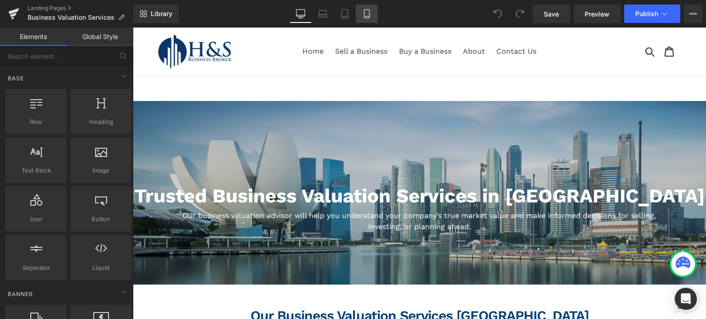
click at [366, 9] on icon at bounding box center [366, 13] width 9 height 9
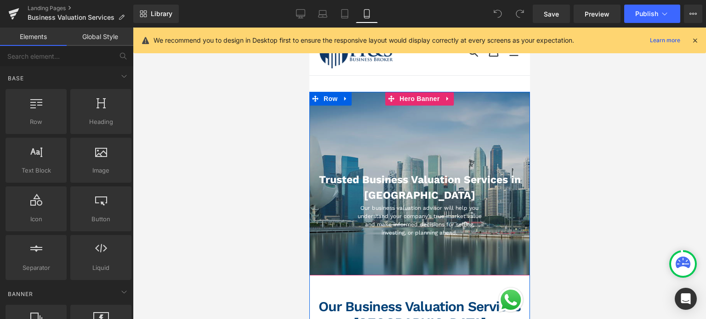
click at [359, 149] on div at bounding box center [419, 184] width 221 height 184
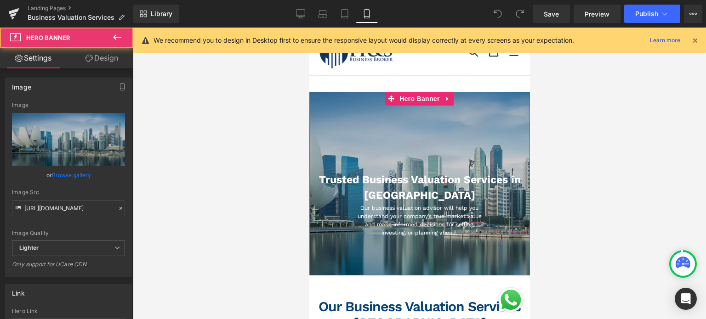
click at [96, 58] on link "Design" at bounding box center [101, 58] width 67 height 21
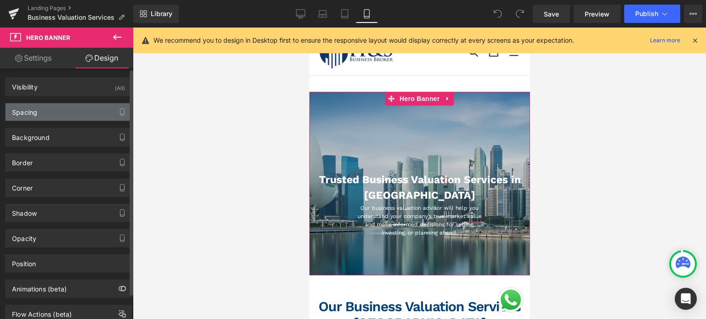
click at [46, 105] on div "Spacing" at bounding box center [69, 111] width 126 height 17
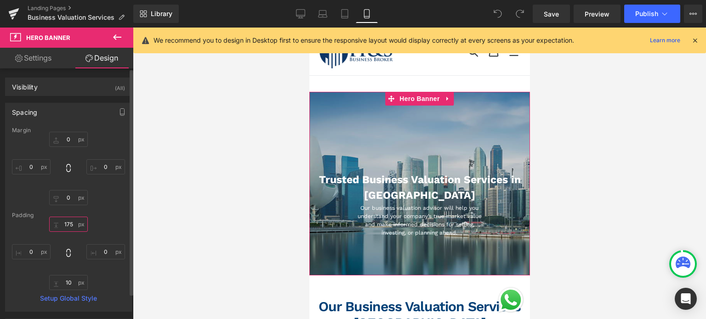
click at [70, 219] on input "175" at bounding box center [68, 224] width 39 height 15
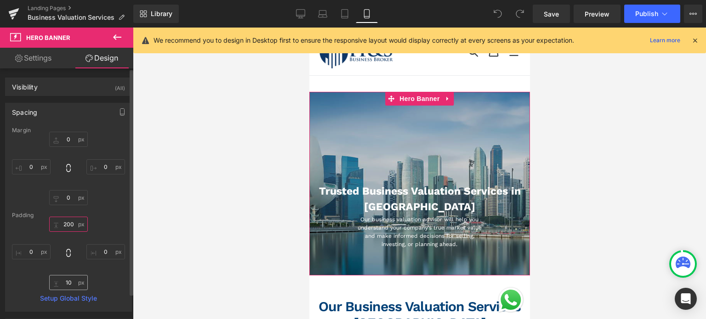
type input "200"
click at [66, 278] on input "10" at bounding box center [68, 282] width 39 height 15
type input "199"
click at [96, 282] on div "200 200 0px 0 199 199 0px 0" at bounding box center [68, 254] width 113 height 74
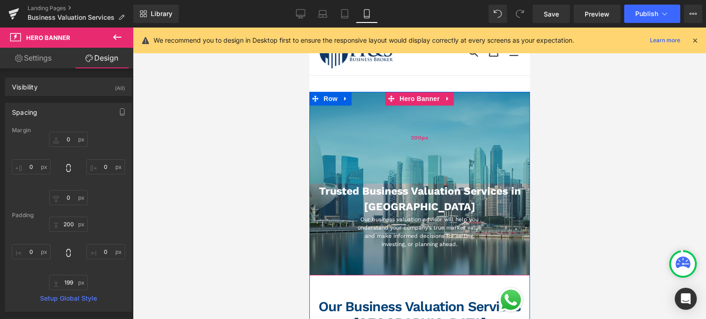
click at [365, 106] on div "200px" at bounding box center [419, 138] width 221 height 92
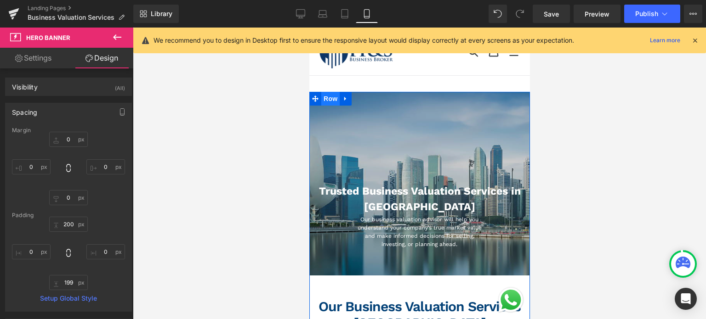
click at [329, 101] on span "Row" at bounding box center [330, 99] width 18 height 14
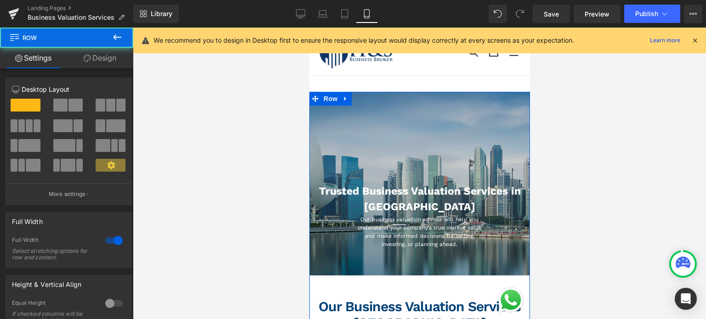
click at [94, 58] on link "Design" at bounding box center [100, 58] width 67 height 21
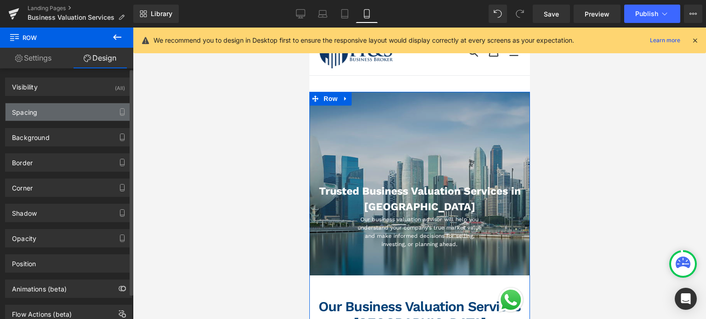
click at [83, 114] on div "Spacing" at bounding box center [69, 111] width 126 height 17
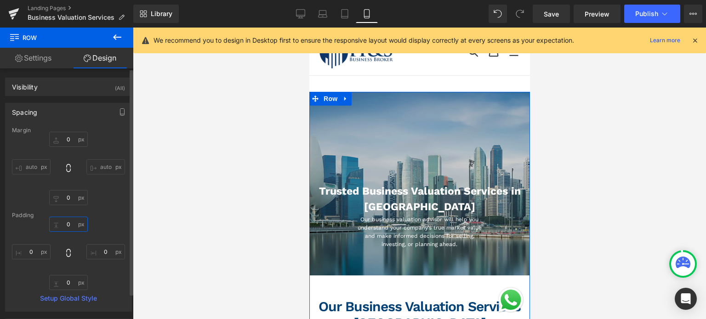
click at [64, 226] on input "0" at bounding box center [68, 224] width 39 height 15
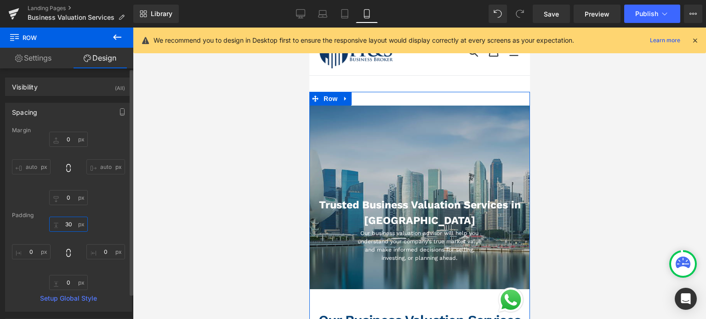
type input "3"
click at [64, 283] on input "0" at bounding box center [68, 282] width 39 height 15
type input "1"
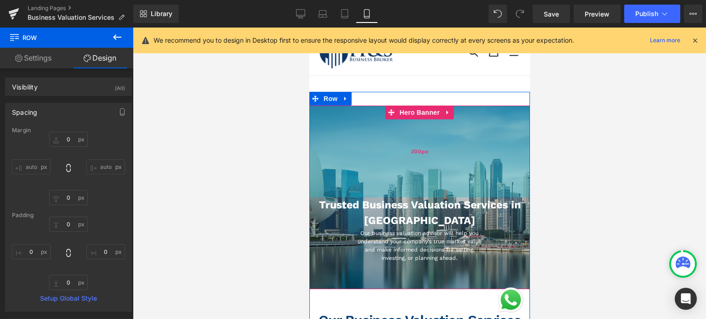
click at [355, 136] on div "200px" at bounding box center [419, 152] width 221 height 92
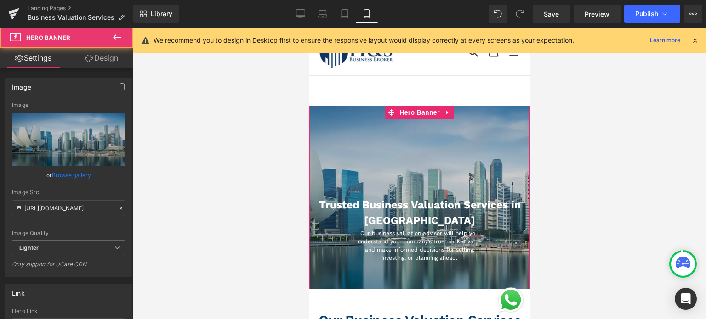
click at [112, 60] on link "Design" at bounding box center [101, 58] width 67 height 21
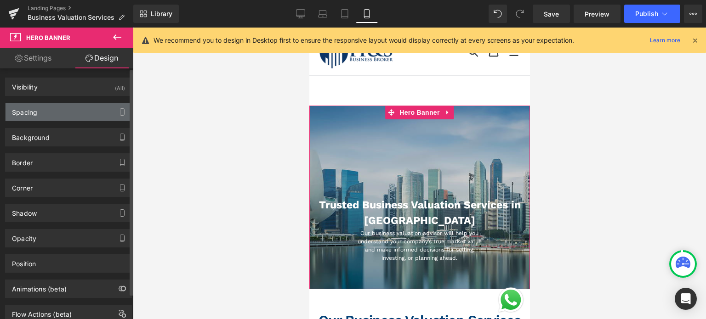
click at [64, 117] on div "Spacing" at bounding box center [69, 111] width 126 height 17
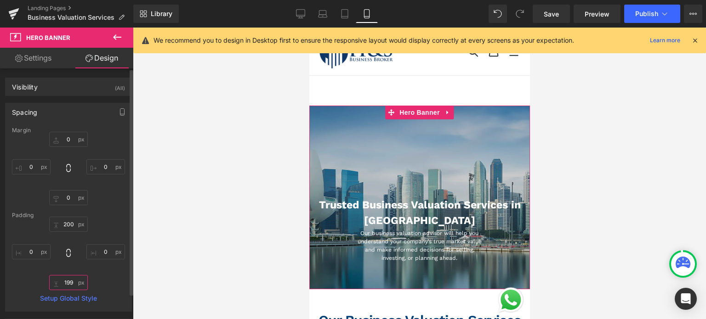
click at [70, 280] on input "199" at bounding box center [68, 282] width 39 height 15
type input "199"
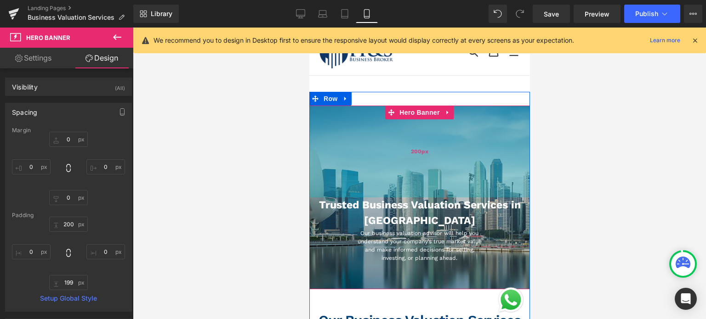
click at [395, 145] on div "200px" at bounding box center [419, 152] width 221 height 92
click at [405, 172] on div "200px" at bounding box center [419, 152] width 221 height 92
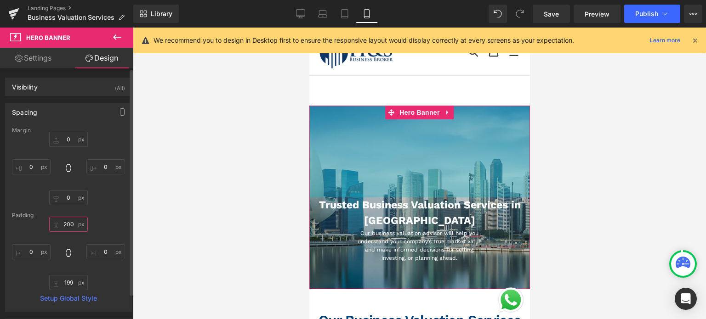
click at [63, 223] on input "200" at bounding box center [68, 224] width 39 height 15
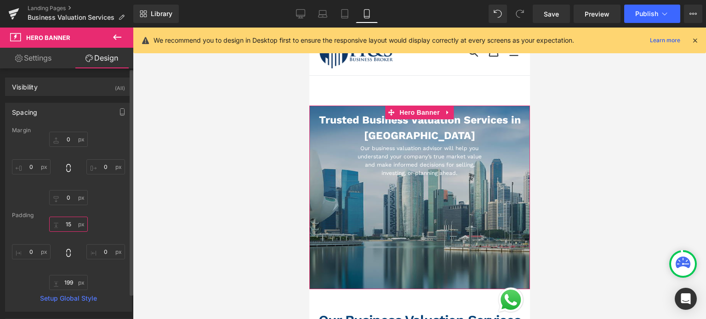
type input "150"
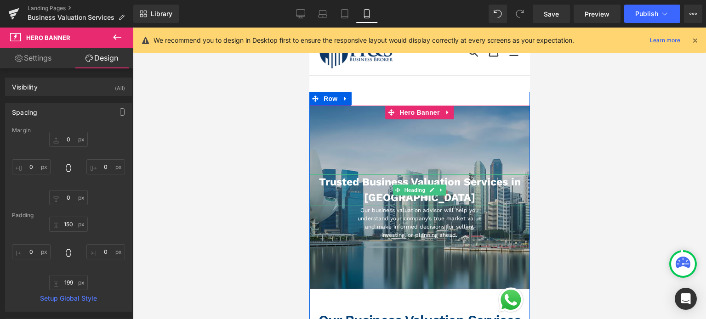
click at [470, 191] on h1 "Trusted Business Valuation Services in [GEOGRAPHIC_DATA]" at bounding box center [419, 191] width 221 height 32
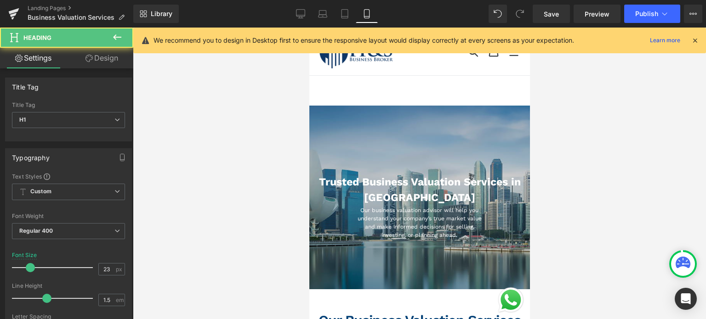
click at [108, 58] on link "Design" at bounding box center [101, 58] width 67 height 21
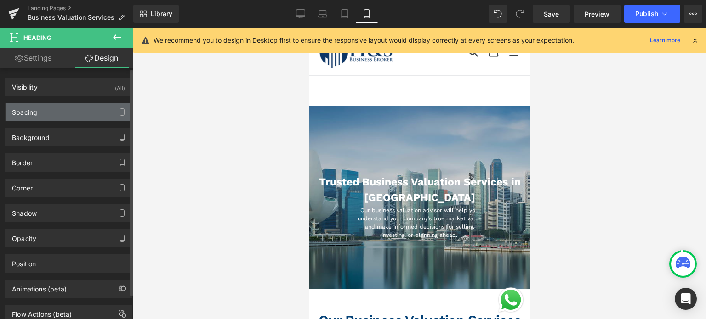
click at [65, 113] on div "Spacing" at bounding box center [69, 111] width 126 height 17
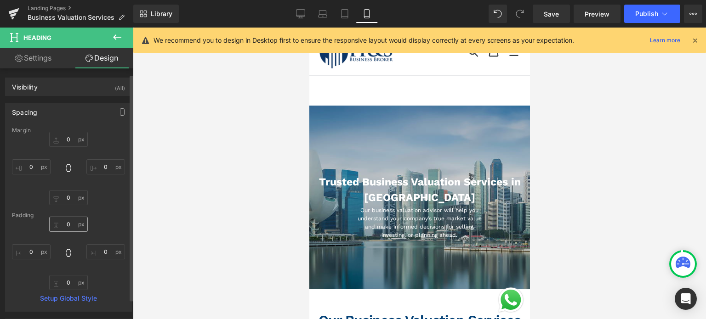
scroll to position [46, 0]
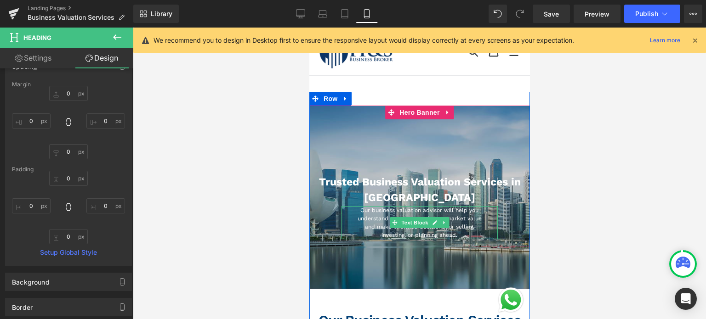
click at [454, 218] on p "Our business valuation advisor will help you understand your company’s true mar…" at bounding box center [418, 222] width 125 height 33
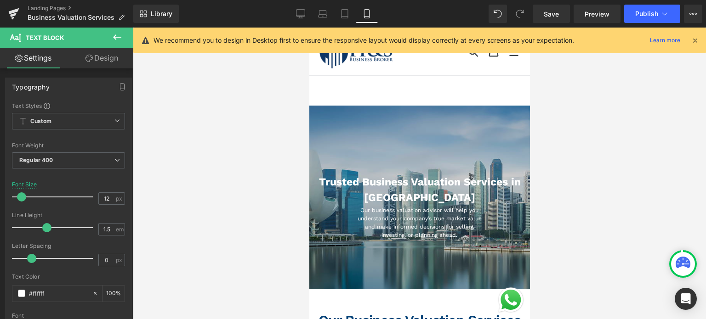
click at [100, 57] on link "Design" at bounding box center [101, 58] width 67 height 21
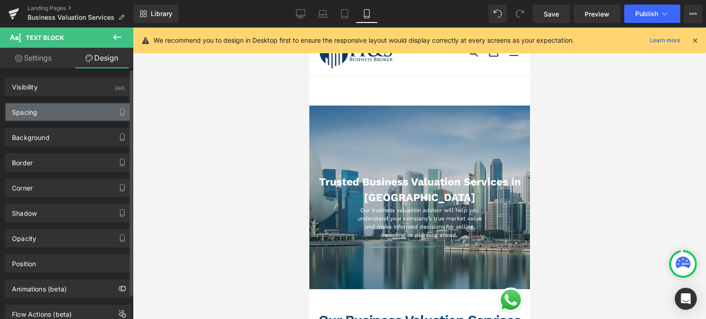
type input "0"
type input "70"
type input "0"
type input "70"
type input "0"
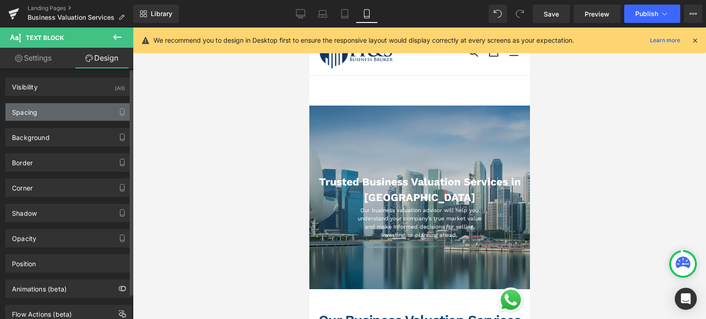
type input "34"
type input "0"
click at [88, 112] on div "Spacing" at bounding box center [69, 111] width 126 height 17
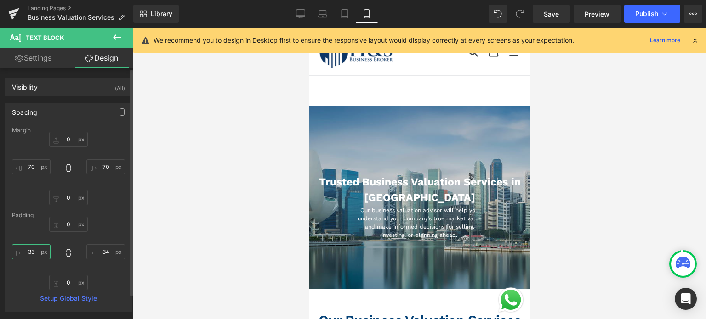
click at [34, 251] on input "33" at bounding box center [31, 251] width 39 height 15
type input "20"
click at [100, 255] on input "34" at bounding box center [105, 251] width 39 height 15
type input "20"
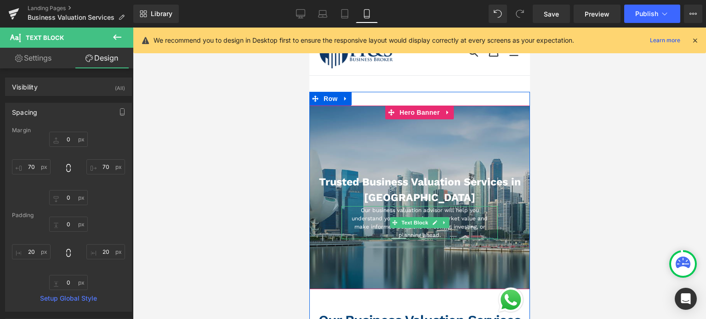
click at [473, 223] on p "Our business valuation advisor will help you understand your company’s true mar…" at bounding box center [419, 222] width 138 height 33
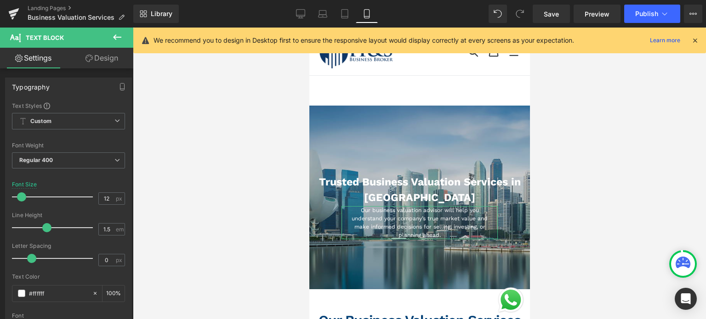
click at [111, 62] on link "Design" at bounding box center [101, 58] width 67 height 21
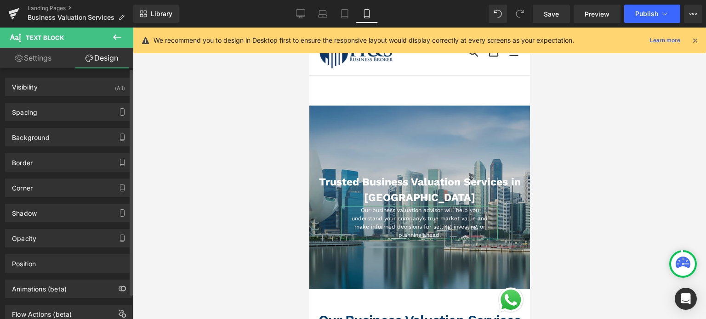
click at [71, 99] on div "Spacing [GEOGRAPHIC_DATA] 0px 0 70px 70 0px 0 70px 70 [GEOGRAPHIC_DATA] 0px 0 2…" at bounding box center [68, 108] width 137 height 25
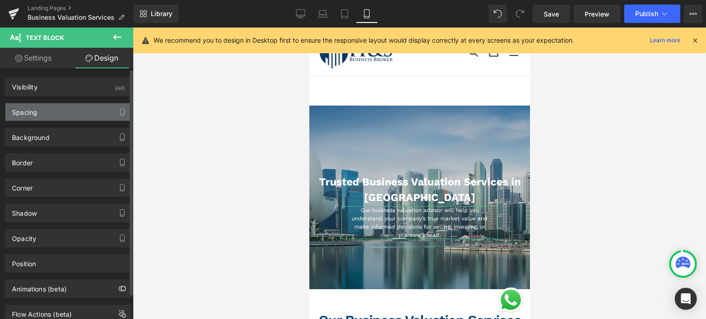
click at [69, 109] on div "Spacing" at bounding box center [69, 111] width 126 height 17
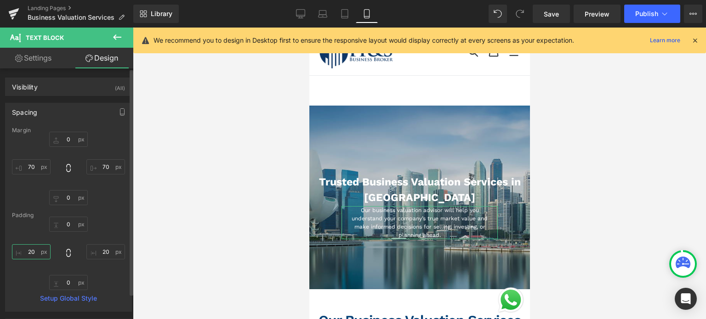
click at [33, 253] on input "20" at bounding box center [31, 251] width 39 height 15
click at [103, 253] on input "20" at bounding box center [105, 251] width 39 height 15
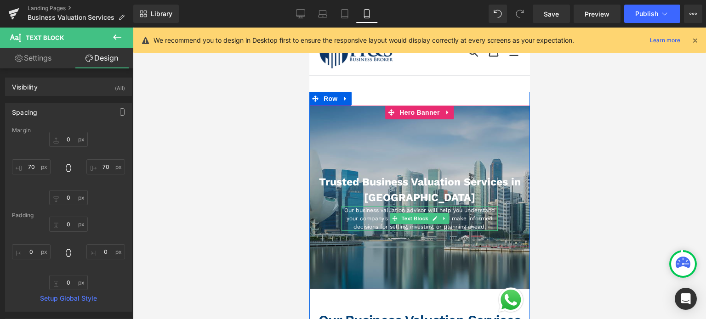
click at [364, 211] on p "Our business valuation advisor will help you understand your company’s true mar…" at bounding box center [419, 218] width 156 height 25
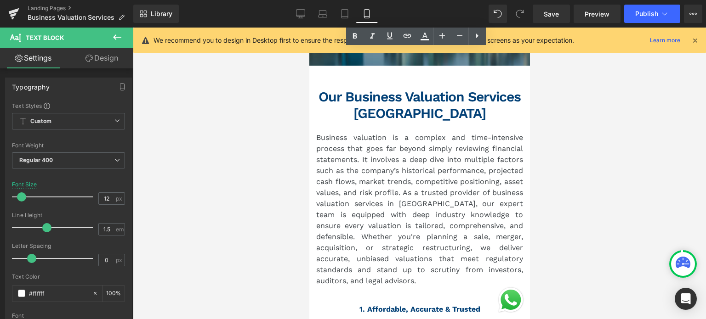
scroll to position [230, 0]
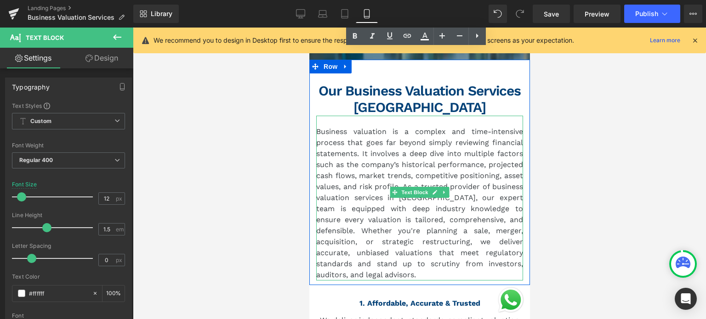
click at [477, 189] on p "Business valuation is a complex and time-intensive process that goes far beyond…" at bounding box center [419, 203] width 207 height 154
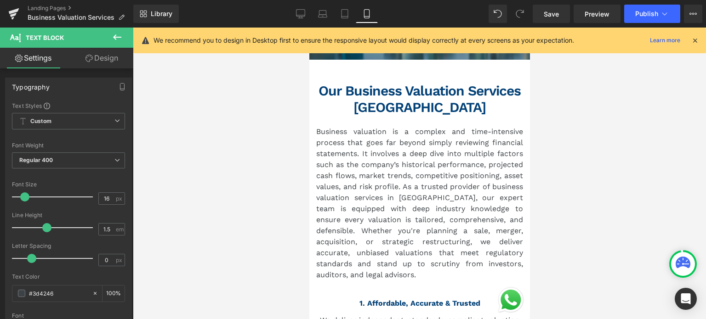
click at [90, 62] on icon at bounding box center [88, 58] width 7 height 7
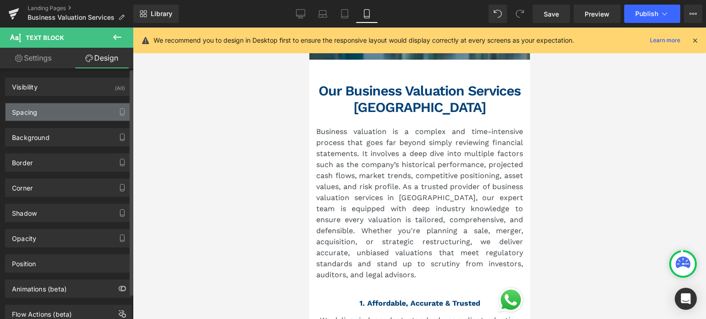
type input "0"
type input "23"
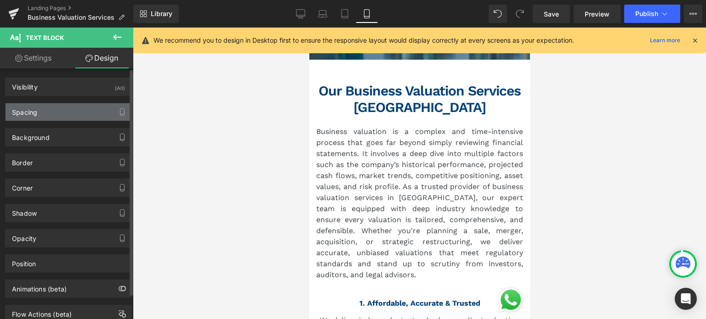
type input "0"
click at [48, 113] on div "Spacing" at bounding box center [69, 111] width 126 height 17
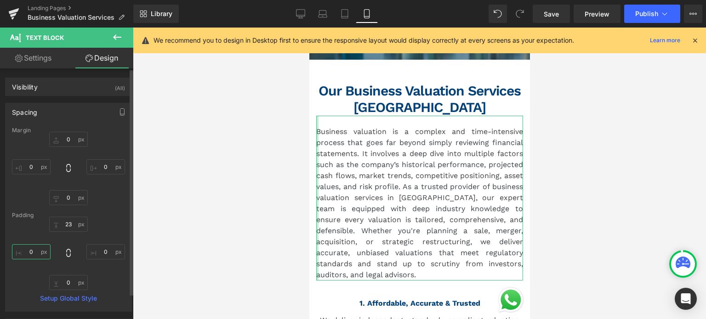
click at [33, 249] on input "0" at bounding box center [31, 251] width 39 height 15
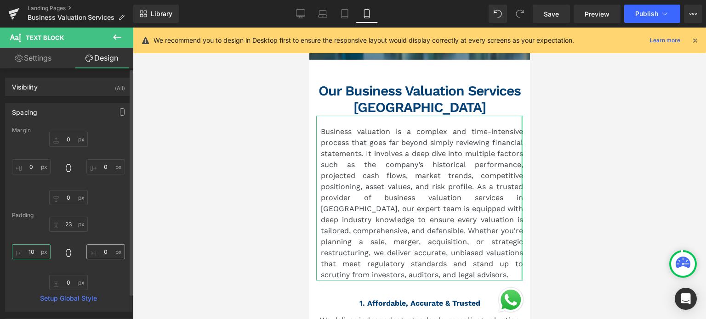
type input "10"
click at [98, 250] on input "0" at bounding box center [105, 251] width 39 height 15
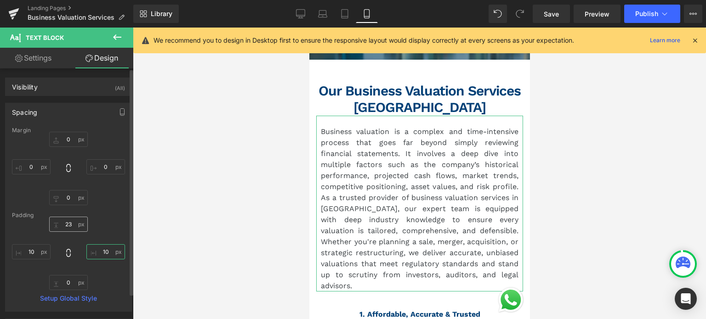
type input "10"
click at [68, 228] on input "23" at bounding box center [68, 224] width 39 height 15
type input "2"
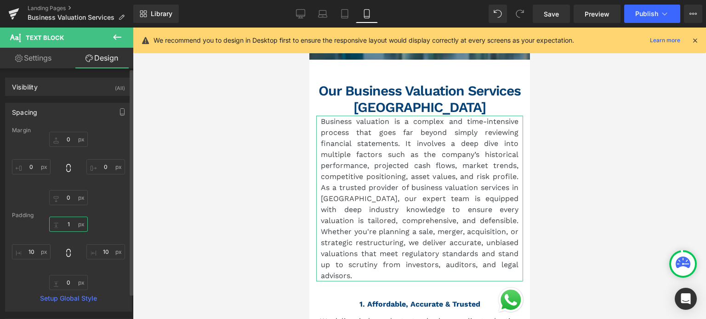
type input "10"
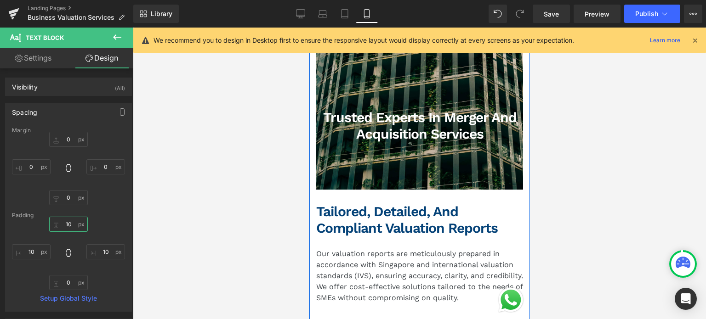
scroll to position [919, 0]
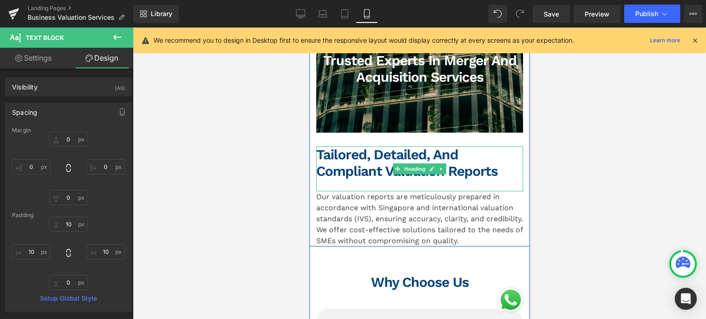
click at [372, 167] on h2 "Tailored, Detailed, and Compliant Valuation Reports" at bounding box center [419, 163] width 207 height 33
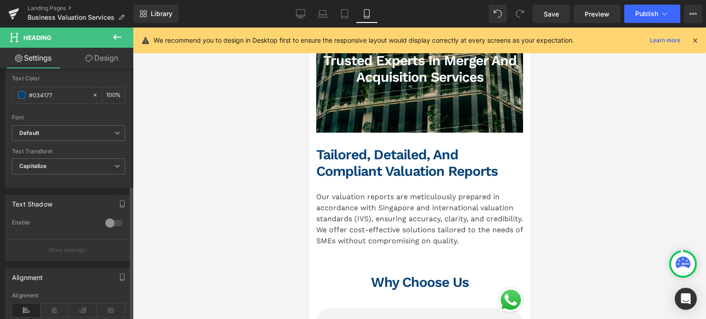
scroll to position [368, 0]
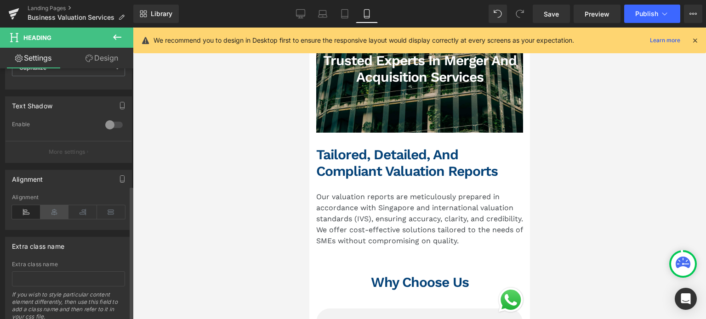
click at [56, 212] on icon at bounding box center [54, 212] width 28 height 14
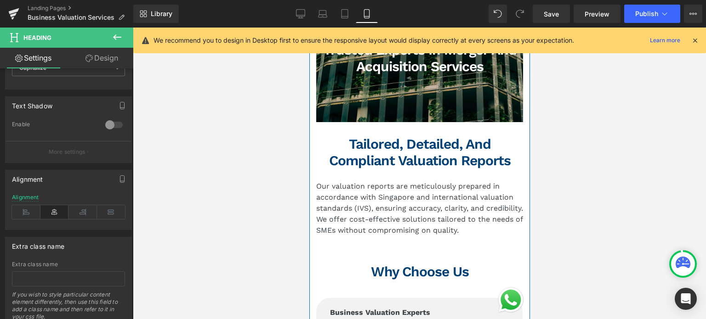
scroll to position [1011, 0]
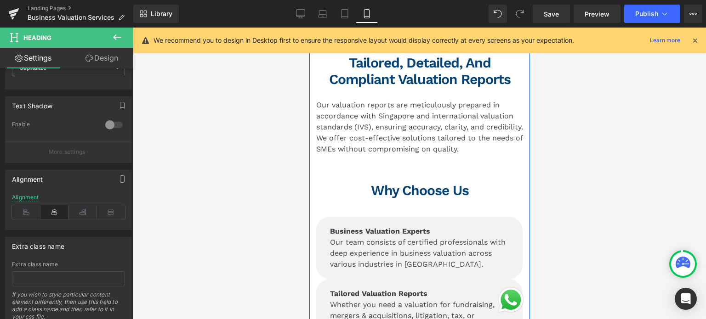
click at [371, 130] on span "Our valuation reports are meticulously prepared in accordance with Singapore an…" at bounding box center [419, 127] width 207 height 53
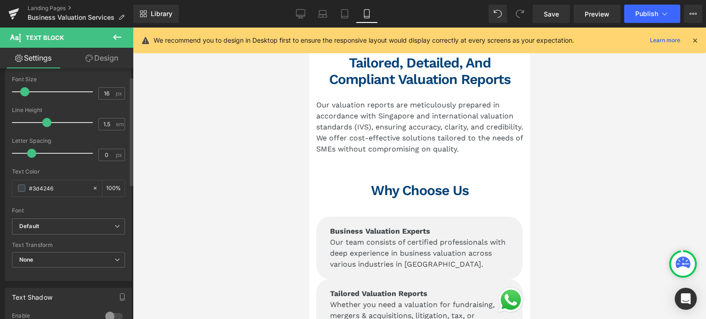
scroll to position [230, 0]
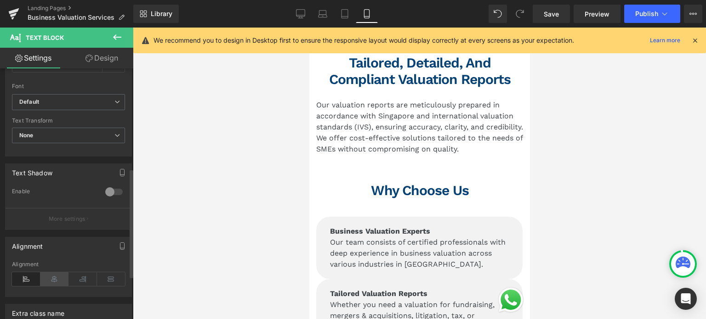
click at [54, 272] on icon at bounding box center [54, 279] width 28 height 14
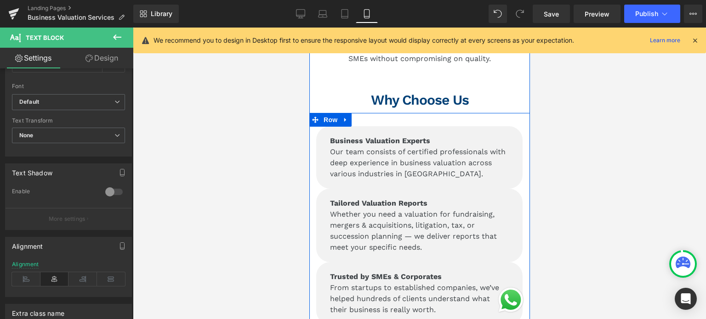
scroll to position [1103, 0]
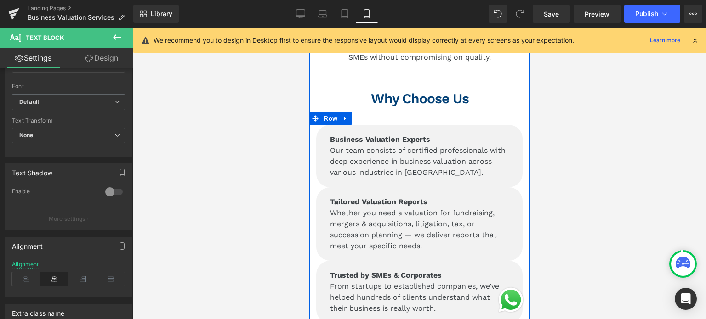
click at [370, 163] on p "Our team consists of certified professionals with deep experience in business v…" at bounding box center [418, 161] width 179 height 33
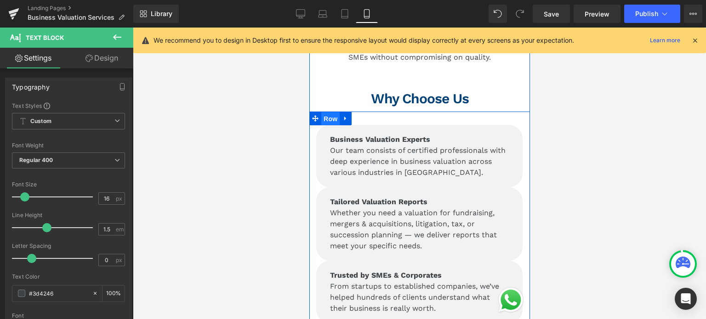
click at [322, 112] on span "Row" at bounding box center [330, 119] width 18 height 14
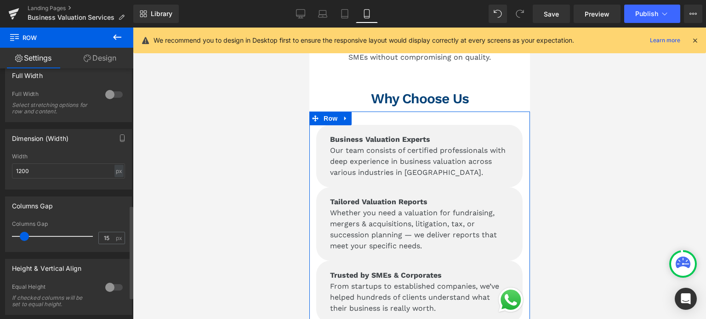
scroll to position [368, 0]
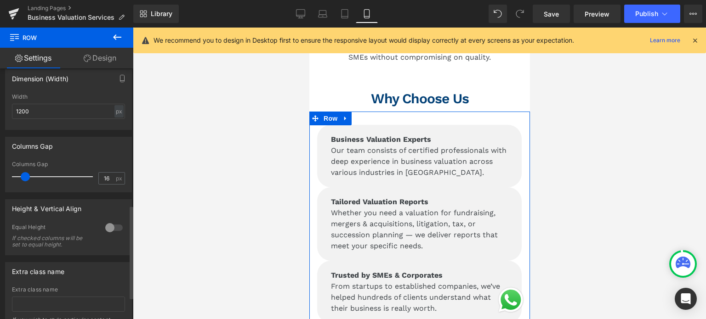
type input "15"
click at [23, 181] on span at bounding box center [24, 176] width 9 height 9
click at [105, 62] on link "Design" at bounding box center [100, 58] width 67 height 21
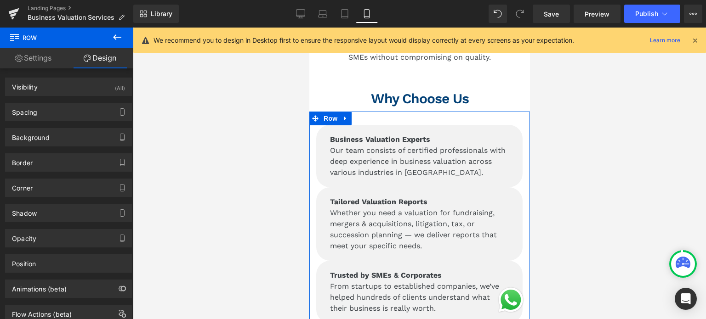
click at [40, 63] on link "Settings" at bounding box center [33, 58] width 67 height 21
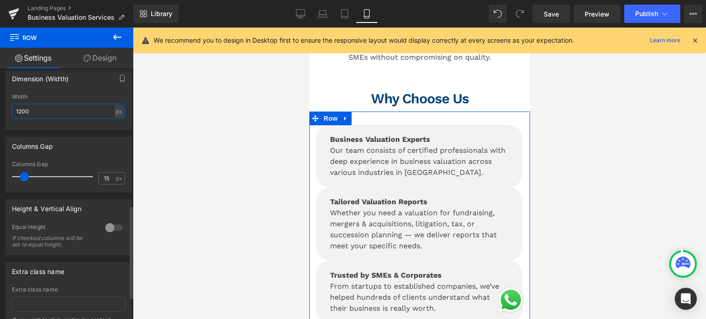
click at [36, 114] on input "1200" at bounding box center [68, 111] width 113 height 15
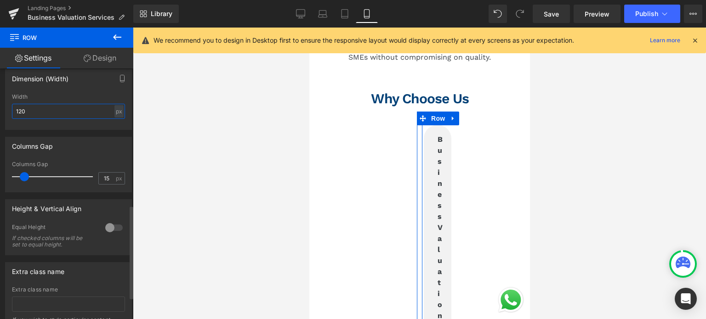
type input "1200"
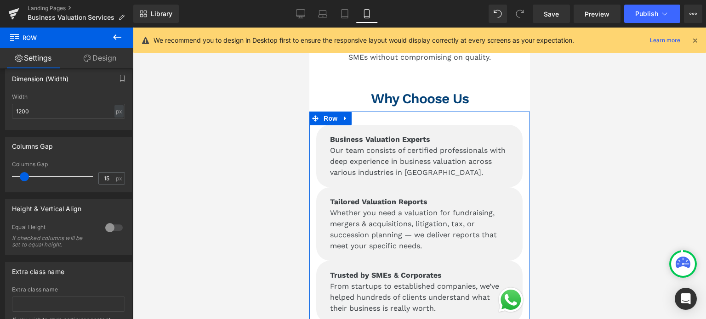
click at [98, 62] on link "Design" at bounding box center [100, 58] width 67 height 21
type input "0"
type input "29"
type input "1"
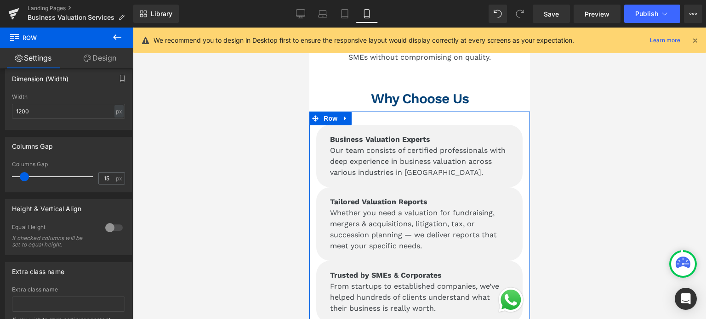
type input "10"
type input "0"
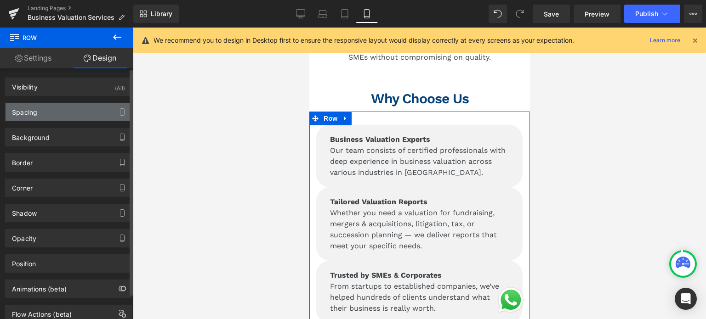
click at [74, 107] on div "Spacing" at bounding box center [69, 111] width 126 height 17
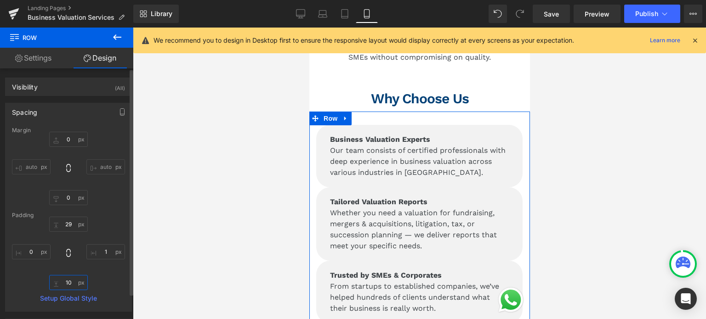
click at [64, 288] on input "10" at bounding box center [68, 282] width 39 height 15
type input "50"
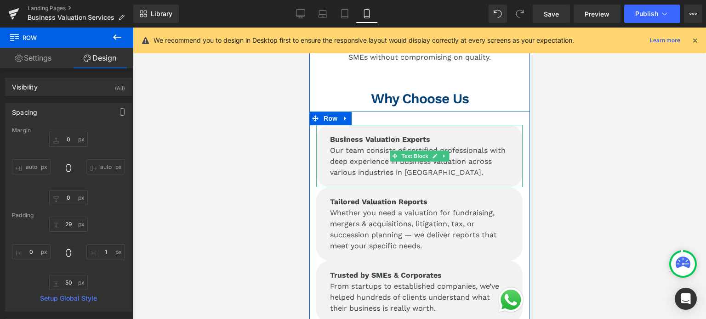
click at [367, 158] on p "Our team consists of certified professionals with deep experience in business v…" at bounding box center [418, 161] width 179 height 33
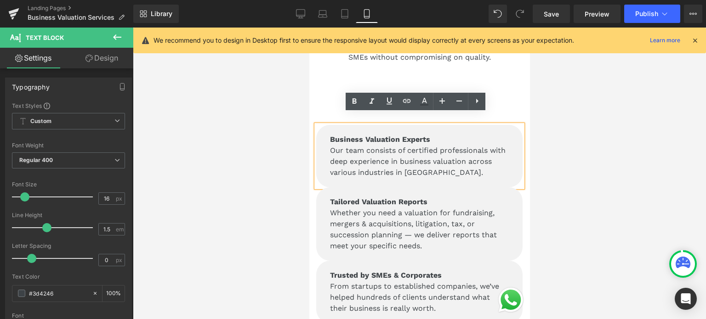
click at [320, 112] on div "Business Valuation Experts Our team consists of certified professionals with de…" at bounding box center [419, 260] width 221 height 297
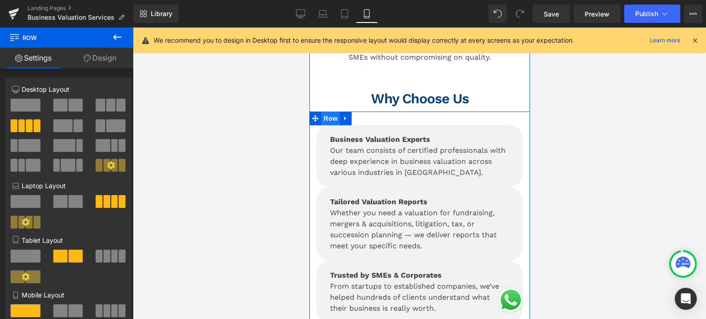
click at [331, 112] on span "Row" at bounding box center [330, 119] width 18 height 14
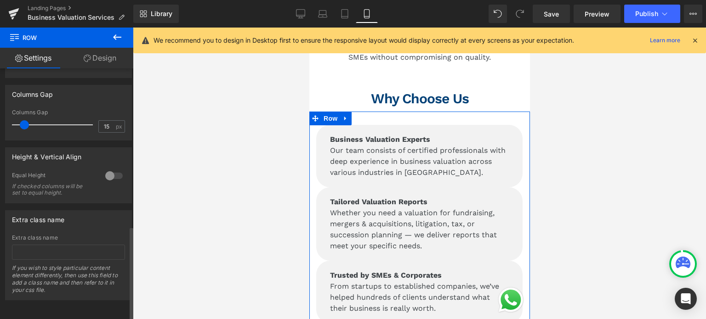
scroll to position [427, 0]
click at [105, 60] on link "Design" at bounding box center [100, 58] width 67 height 21
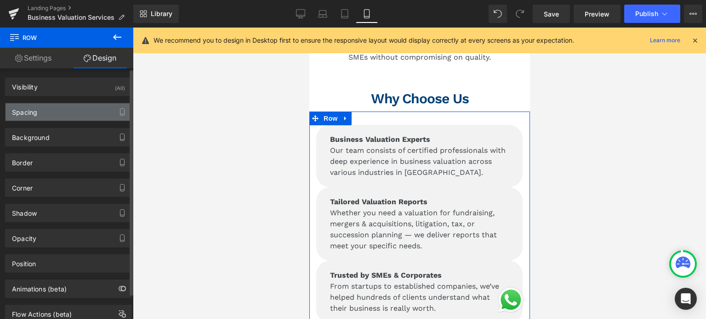
click at [74, 116] on div "Spacing" at bounding box center [69, 111] width 126 height 17
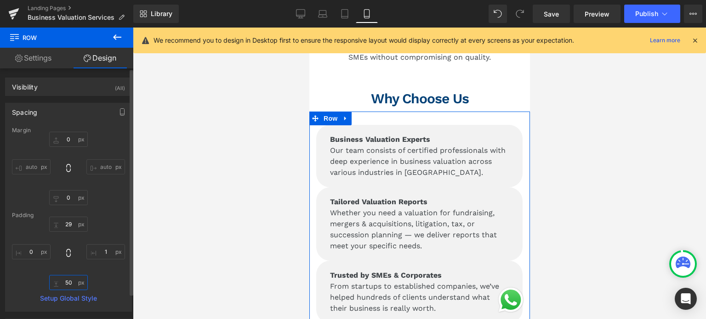
click at [69, 284] on input "50" at bounding box center [68, 282] width 39 height 15
type input "100"
click at [107, 249] on input "1" at bounding box center [105, 251] width 39 height 15
click at [328, 113] on span "Row" at bounding box center [330, 119] width 18 height 14
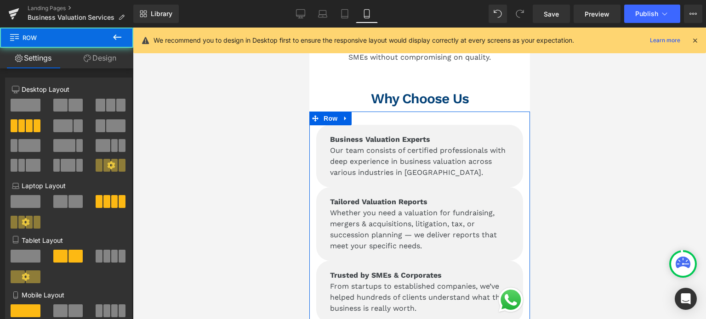
click at [88, 56] on icon at bounding box center [87, 58] width 7 height 7
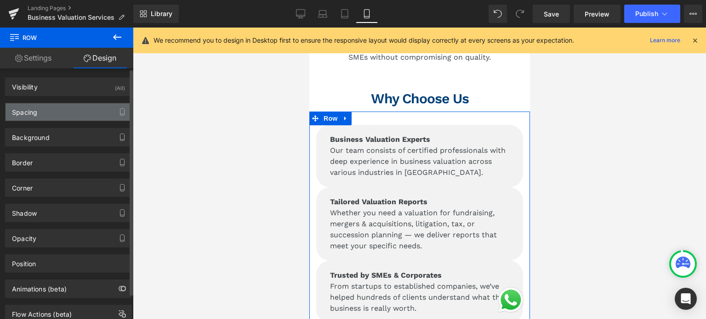
click at [79, 108] on div "Spacing" at bounding box center [69, 111] width 126 height 17
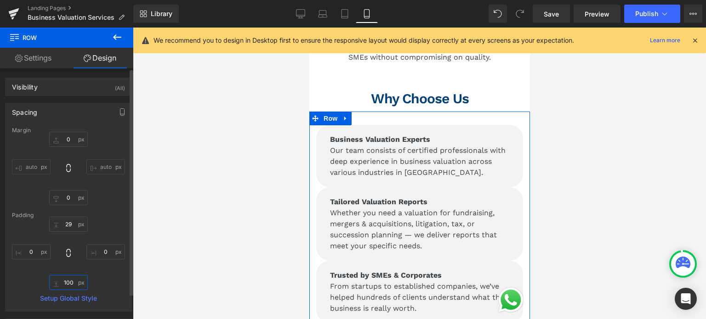
click at [70, 284] on input "100" at bounding box center [68, 282] width 39 height 15
type input "10"
click at [70, 223] on input "29" at bounding box center [68, 224] width 39 height 15
type input "+"
click at [130, 183] on b at bounding box center [131, 183] width 6 height 226
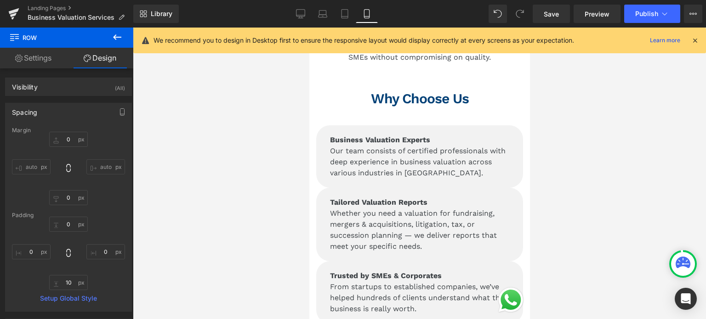
click at [340, 136] on strong "Business Valuation Experts" at bounding box center [379, 140] width 100 height 9
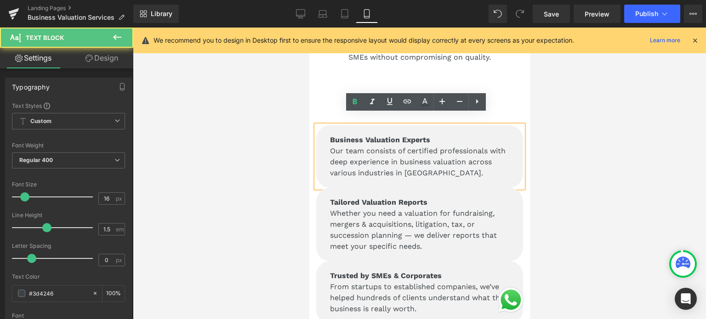
click at [327, 112] on div "Business Valuation Experts Our team consists of certified professionals with de…" at bounding box center [419, 251] width 221 height 279
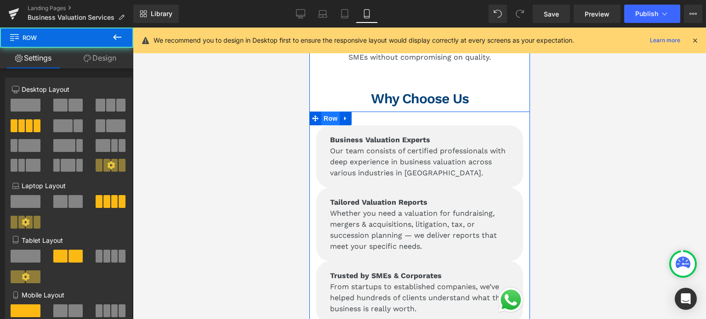
click at [323, 112] on span "Row" at bounding box center [330, 119] width 18 height 14
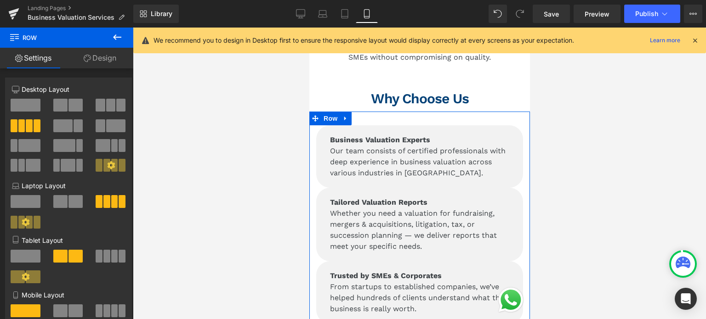
drag, startPoint x: 95, startPoint y: 58, endPoint x: 95, endPoint y: 119, distance: 61.1
click at [95, 58] on link "Design" at bounding box center [100, 58] width 67 height 21
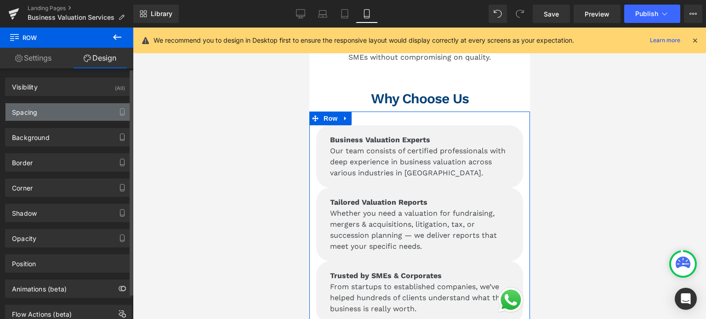
click at [46, 113] on div "Spacing" at bounding box center [69, 111] width 126 height 17
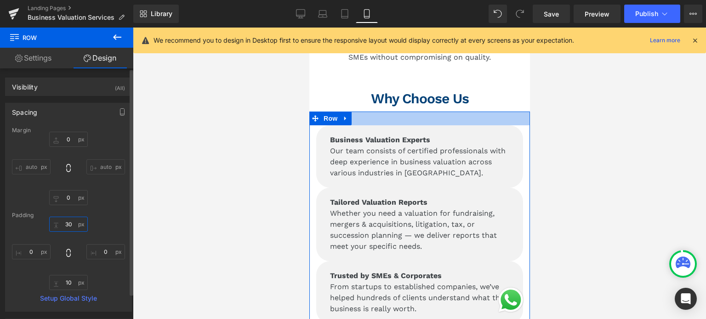
click at [69, 228] on input "30" at bounding box center [68, 224] width 39 height 15
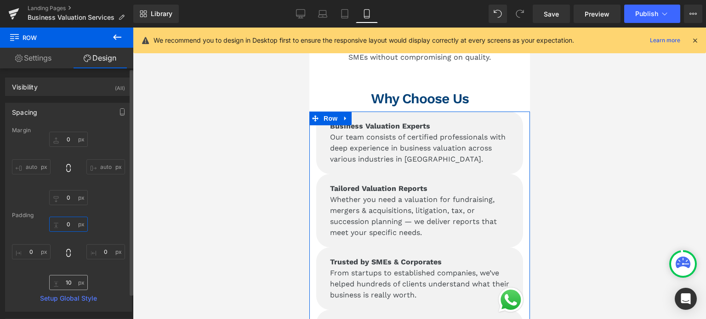
type input "0"
click at [64, 283] on input "10" at bounding box center [68, 282] width 39 height 15
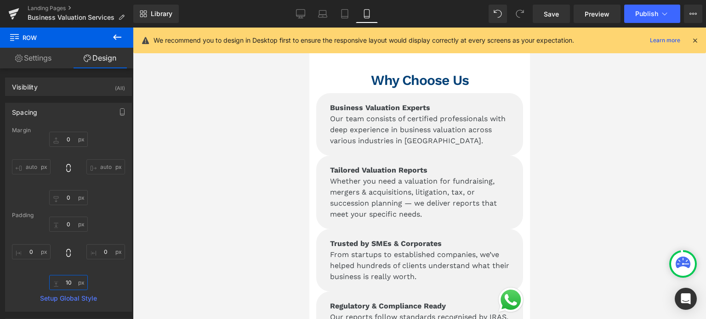
scroll to position [1148, 0]
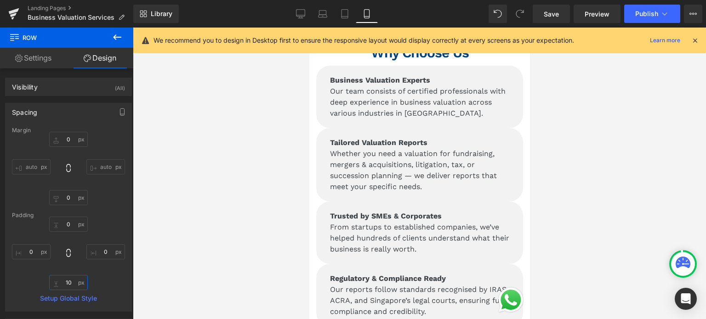
type input "1"
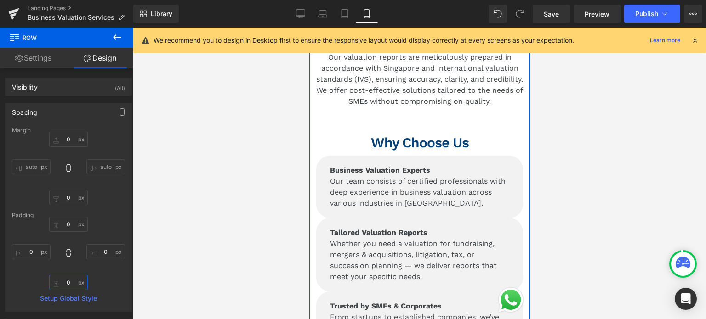
scroll to position [1057, 0]
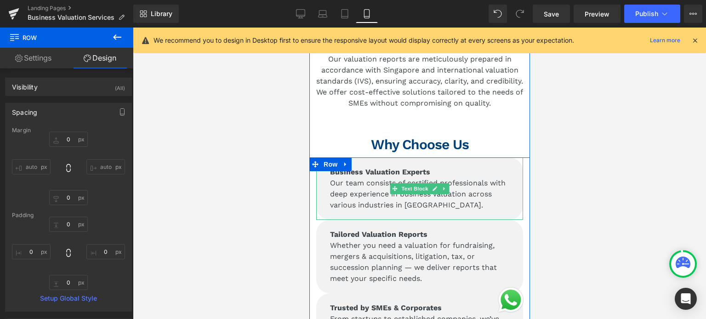
click at [329, 201] on div "Business Valuation Experts Our team consists of certified professionals with de…" at bounding box center [419, 189] width 207 height 62
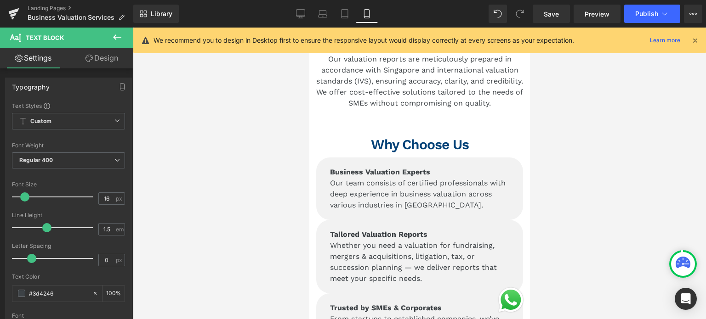
click at [95, 62] on link "Design" at bounding box center [101, 58] width 67 height 21
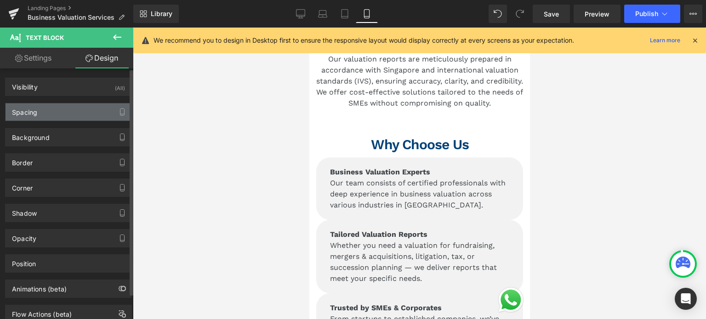
type input "0"
type input "20"
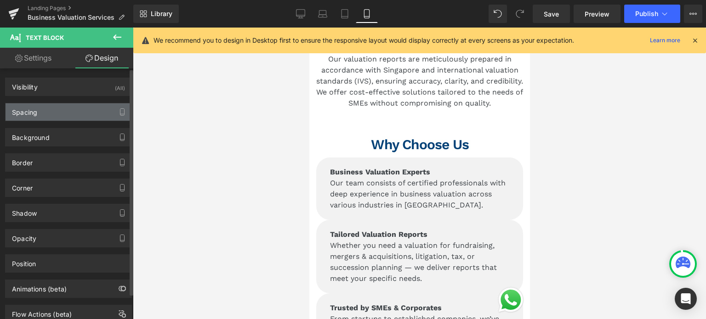
type input "30"
type input "20"
type input "30"
click at [61, 111] on div "Spacing" at bounding box center [69, 111] width 126 height 17
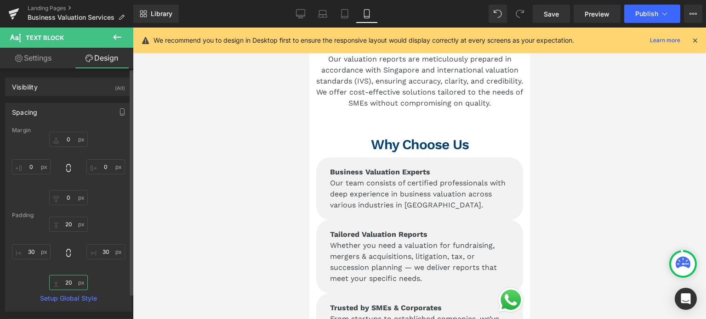
click at [66, 281] on input "20" at bounding box center [68, 282] width 39 height 15
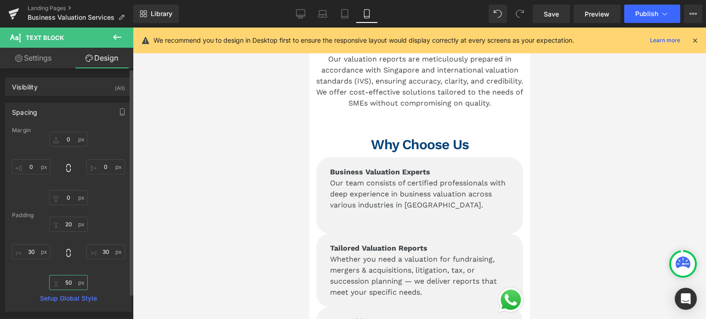
type input "5"
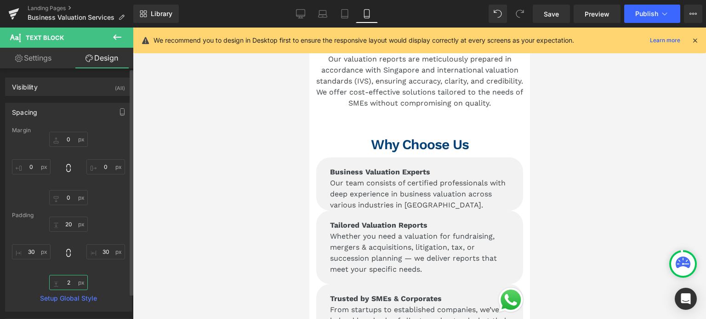
type input "20"
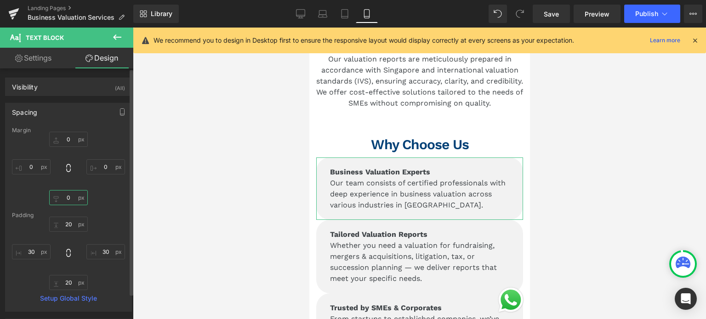
click at [64, 197] on input "0" at bounding box center [68, 197] width 39 height 15
type input "20"
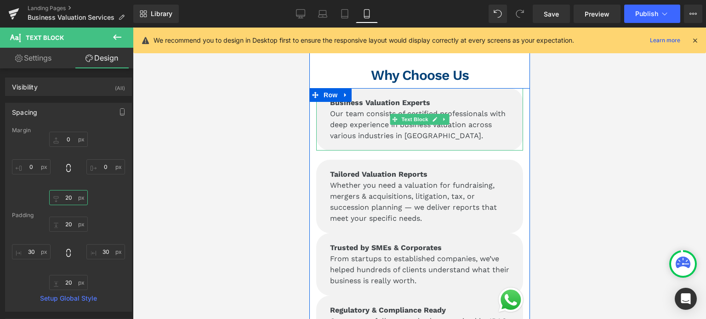
scroll to position [1148, 0]
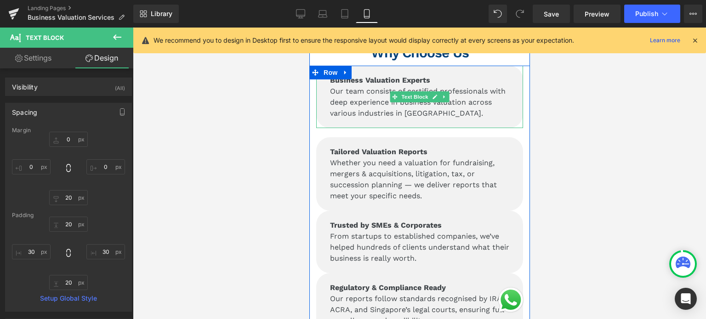
click at [344, 177] on p "Whether you need a valuation for fundraising, mergers & acquisitions, litigatio…" at bounding box center [418, 180] width 179 height 44
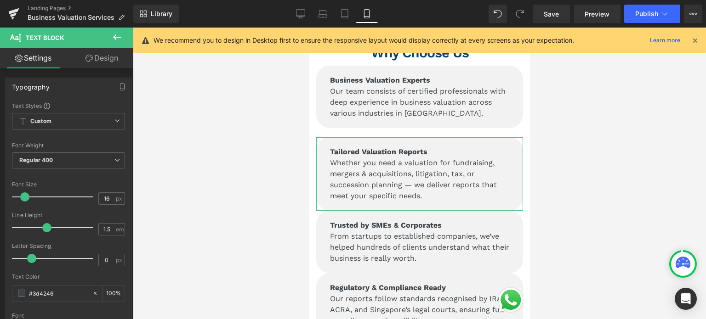
click at [93, 56] on link "Design" at bounding box center [101, 58] width 67 height 21
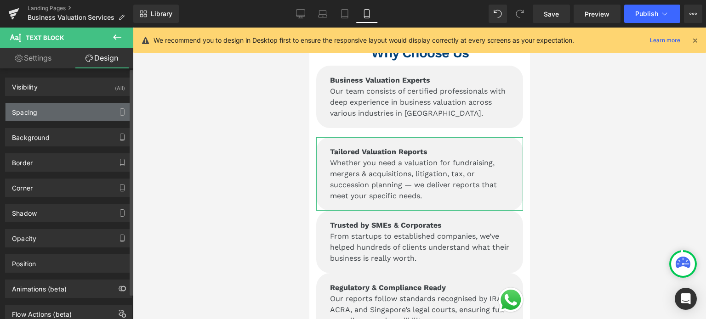
click at [79, 109] on div "Spacing" at bounding box center [69, 111] width 126 height 17
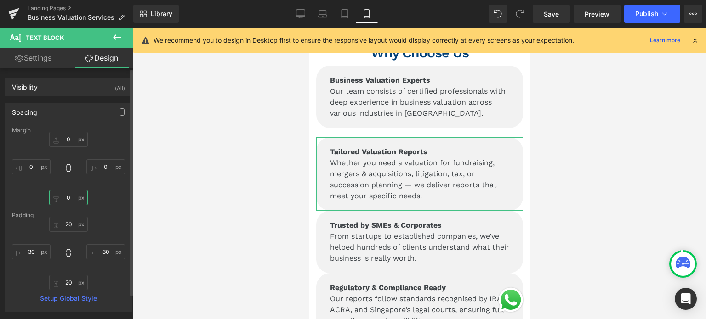
click at [67, 198] on input "0" at bounding box center [68, 197] width 39 height 15
type input "20"
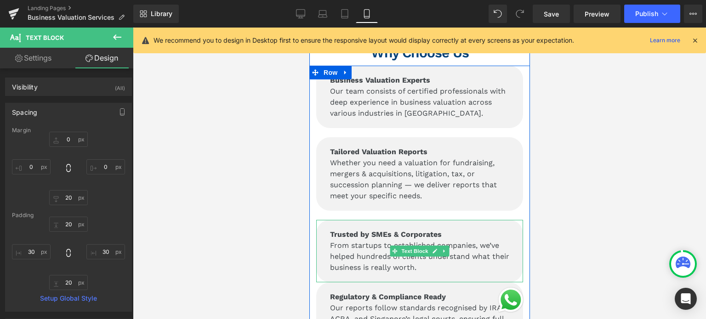
click at [385, 240] on p "From startups to established companies, we’ve helped hundreds of clients unders…" at bounding box center [418, 256] width 179 height 33
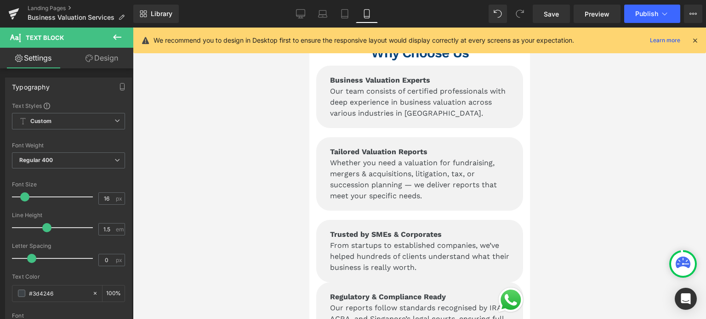
click at [91, 58] on icon at bounding box center [88, 58] width 7 height 7
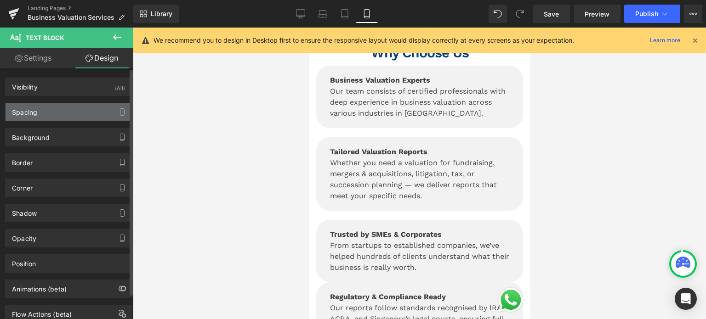
click at [61, 112] on div "Spacing" at bounding box center [69, 111] width 126 height 17
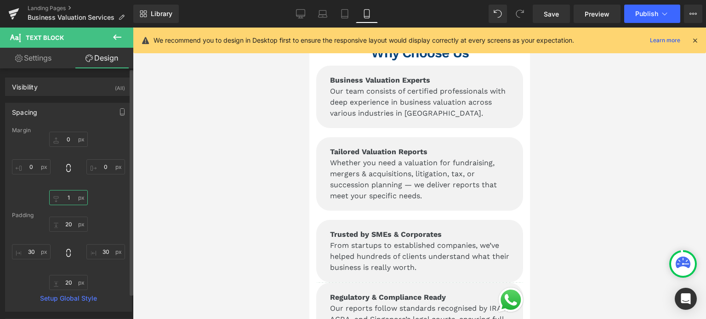
type input "10"
click at [354, 307] on p "Our reports follow standards recognised by IRAS, ACRA, and Singapore’s legal co…" at bounding box center [418, 323] width 179 height 33
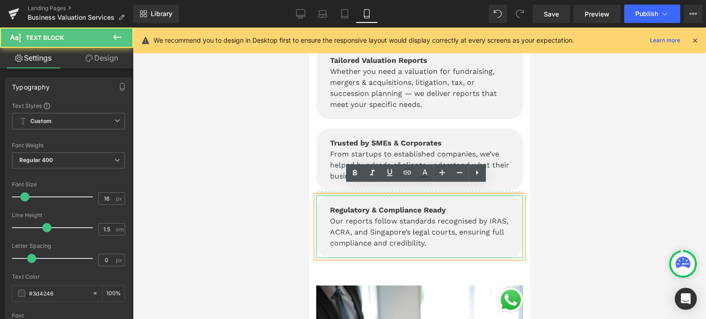
scroll to position [1240, 0]
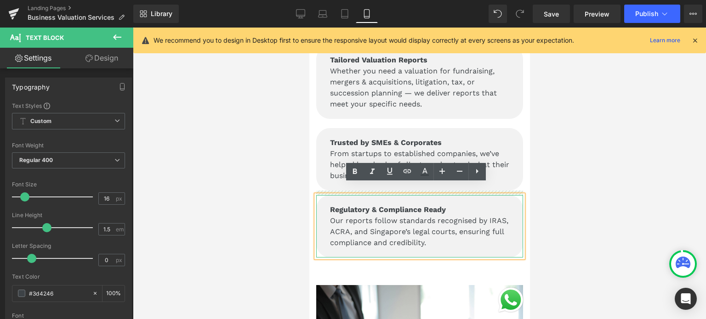
click at [329, 163] on p "From startups to established companies, we’ve helped hundreds of clients unders…" at bounding box center [418, 164] width 179 height 33
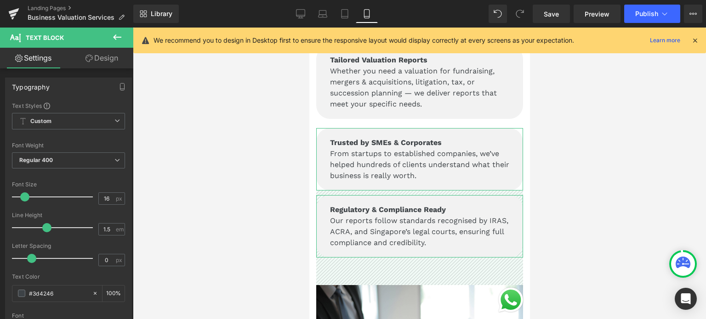
click at [82, 60] on link "Design" at bounding box center [101, 58] width 67 height 21
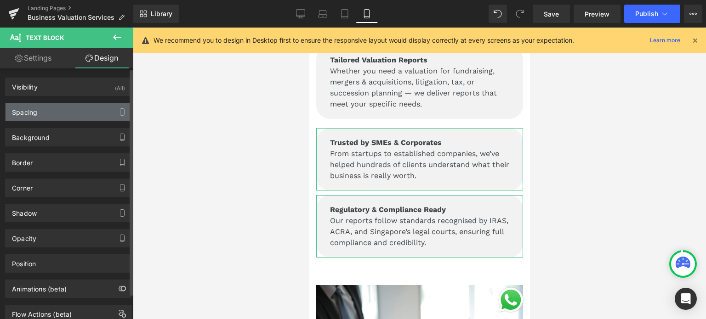
click at [63, 106] on div "Spacing" at bounding box center [69, 111] width 126 height 17
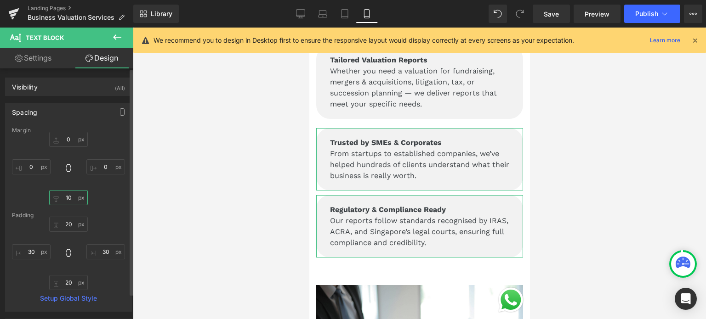
click at [64, 196] on input "10" at bounding box center [68, 197] width 39 height 15
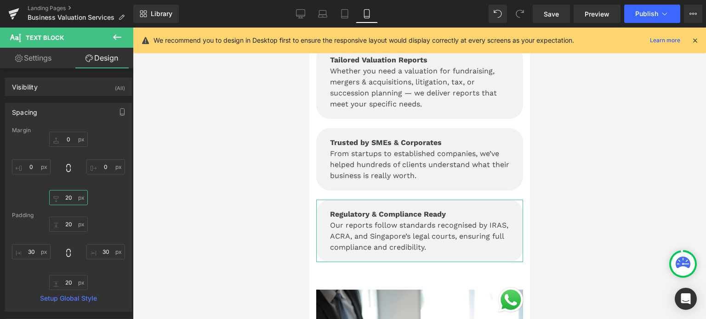
type input "2"
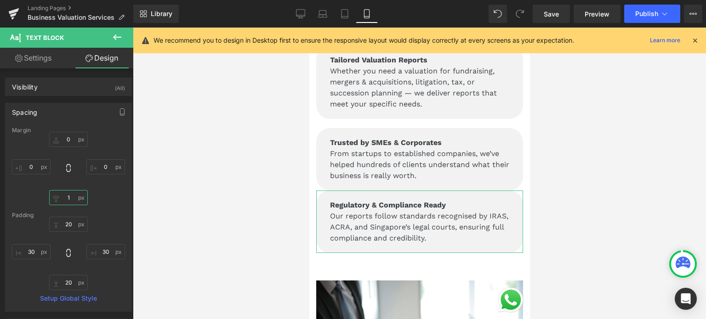
type input "10"
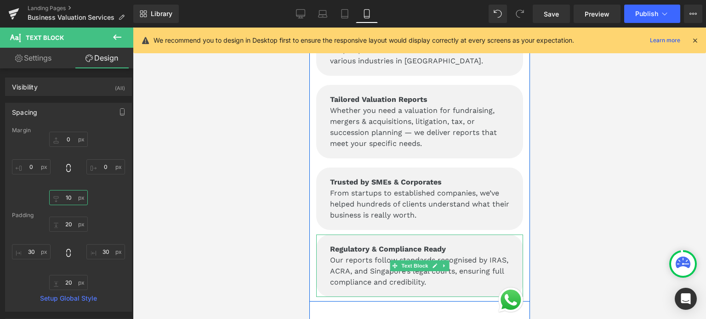
scroll to position [1148, 0]
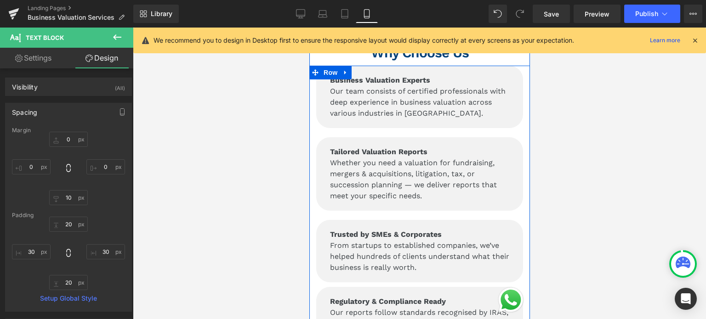
click at [392, 183] on p "Whether you need a valuation for fundraising, mergers & acquisitions, litigatio…" at bounding box center [418, 180] width 179 height 44
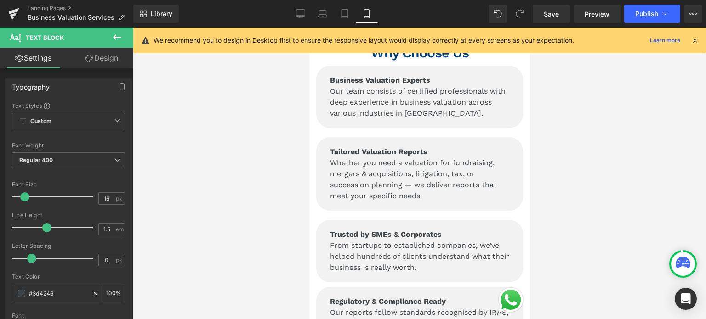
click at [111, 58] on link "Design" at bounding box center [101, 58] width 67 height 21
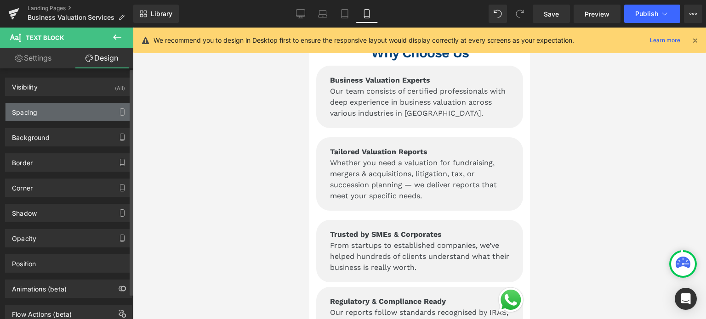
type input "0"
type input "20"
type input "0"
type input "20"
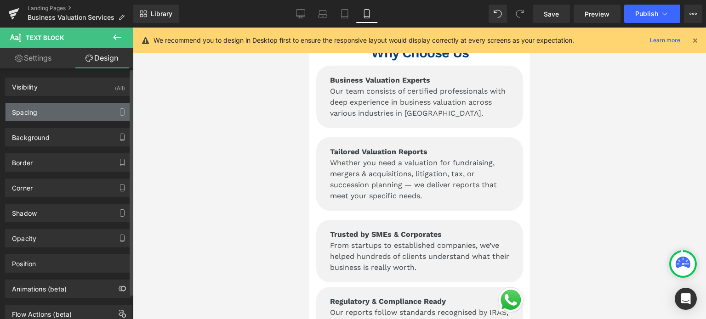
type input "30"
type input "20"
type input "30"
click at [59, 112] on div "Spacing" at bounding box center [69, 111] width 126 height 17
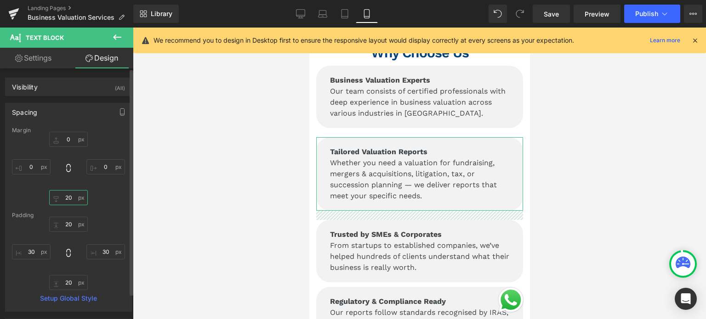
click at [66, 200] on input "20" at bounding box center [68, 197] width 39 height 15
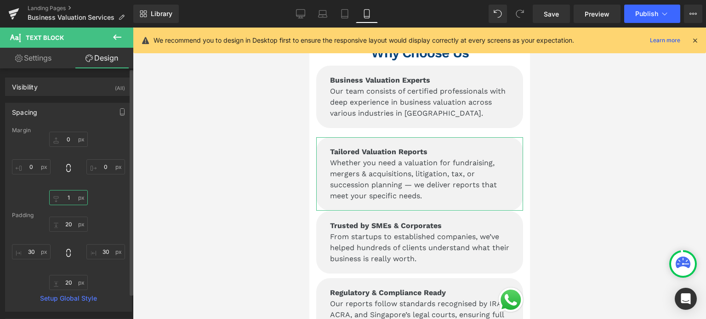
type input "10"
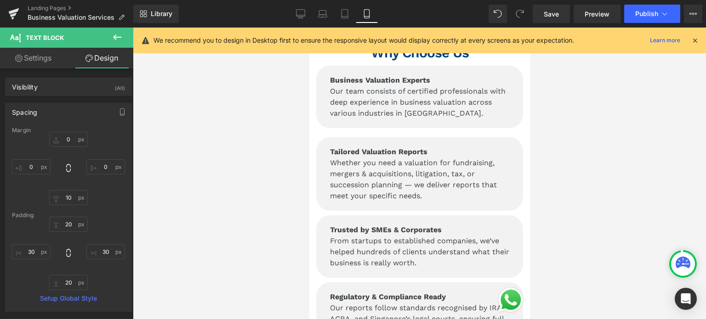
click at [316, 101] on div "Business Valuation Experts Our team consists of certified professionals with de…" at bounding box center [419, 97] width 207 height 62
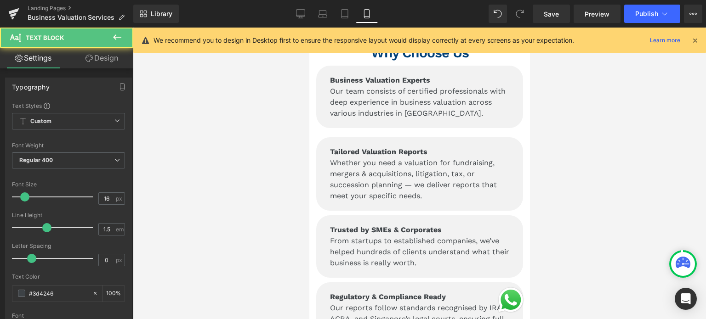
click at [88, 53] on link "Design" at bounding box center [101, 58] width 67 height 21
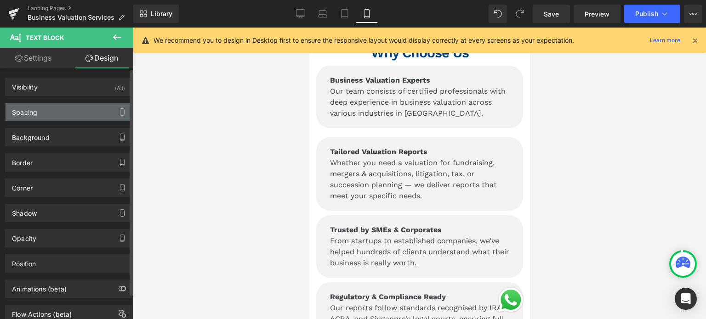
click at [46, 112] on div "Spacing" at bounding box center [69, 111] width 126 height 17
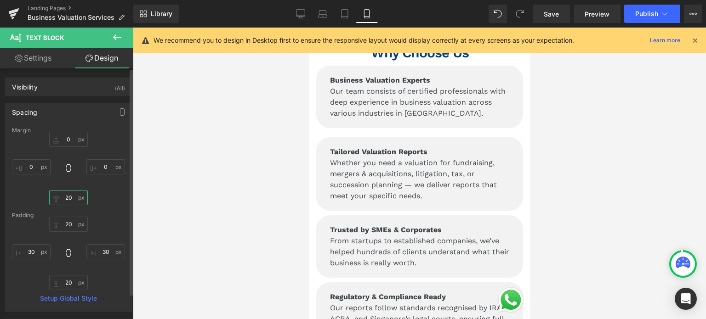
click at [69, 195] on input "20" at bounding box center [68, 197] width 39 height 15
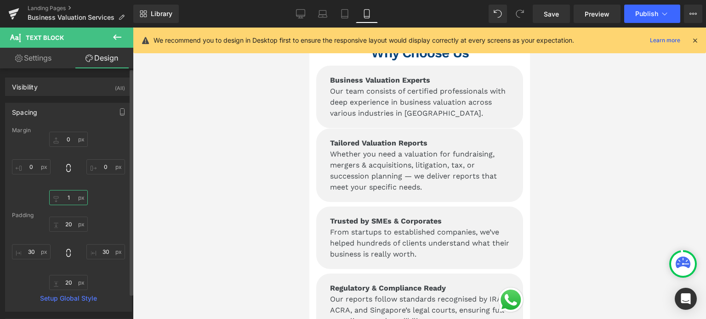
type input "10"
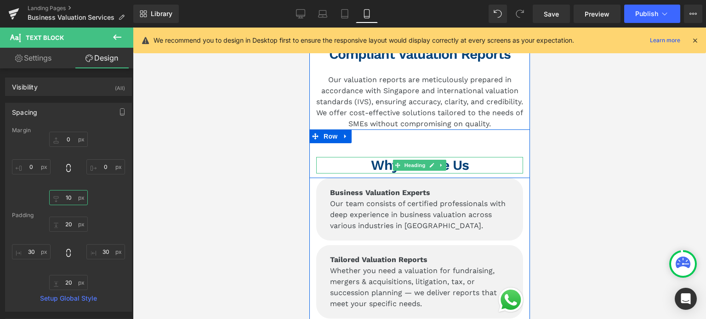
scroll to position [1057, 0]
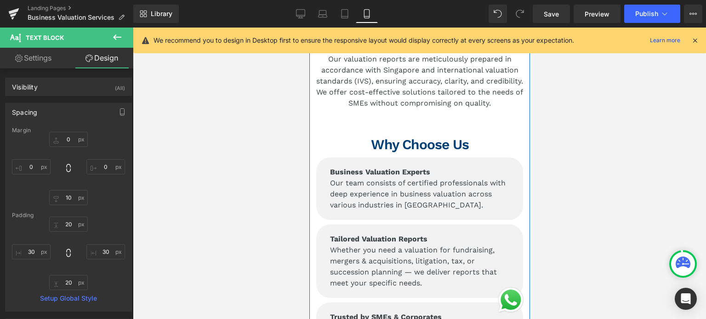
click at [360, 182] on p "Our team consists of certified professionals with deep experience in business v…" at bounding box center [418, 194] width 179 height 33
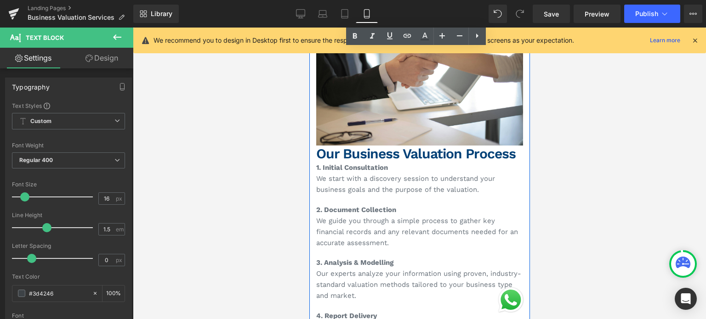
scroll to position [1424, 0]
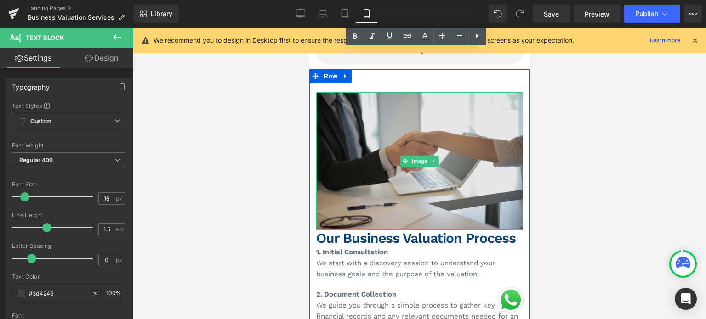
click at [356, 194] on img at bounding box center [419, 161] width 207 height 138
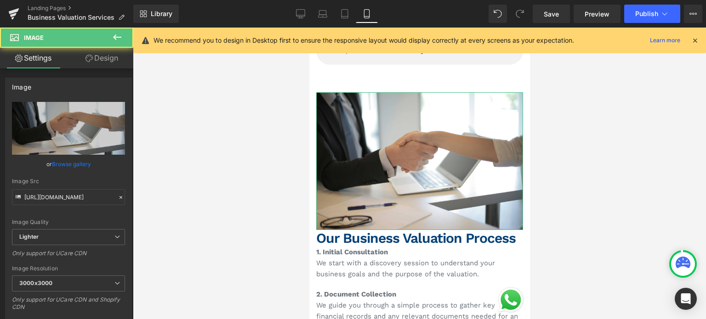
drag, startPoint x: 121, startPoint y: 57, endPoint x: 53, endPoint y: 123, distance: 95.2
click at [121, 57] on link "Design" at bounding box center [101, 58] width 67 height 21
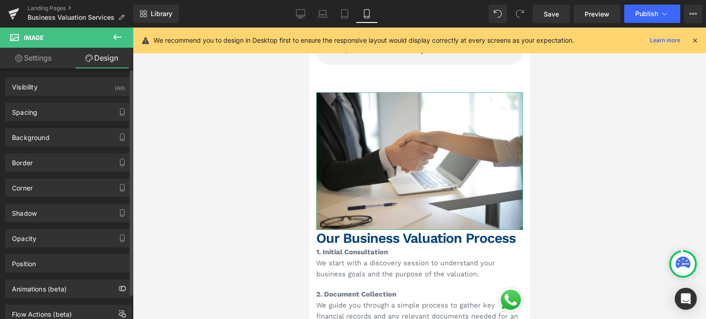
type input "0"
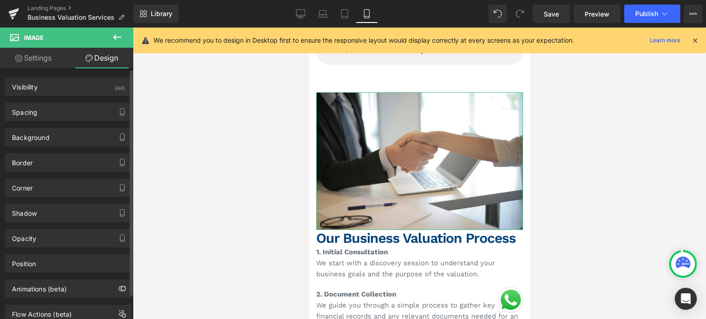
type input "0"
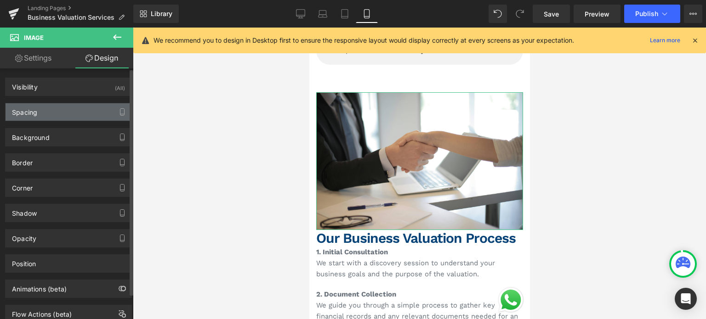
click at [56, 115] on div "Spacing" at bounding box center [69, 111] width 126 height 17
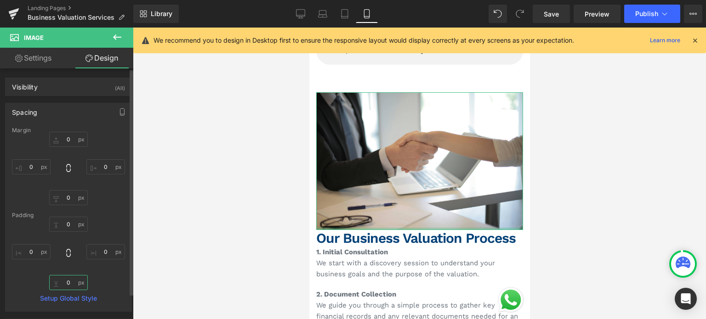
click at [68, 283] on input "0" at bounding box center [68, 282] width 39 height 15
type input "10"
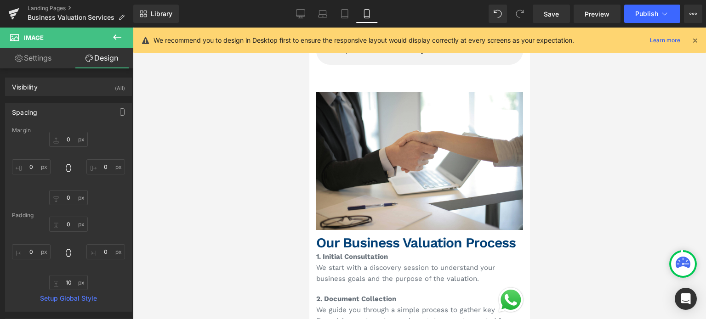
click at [177, 153] on div at bounding box center [419, 174] width 573 height 292
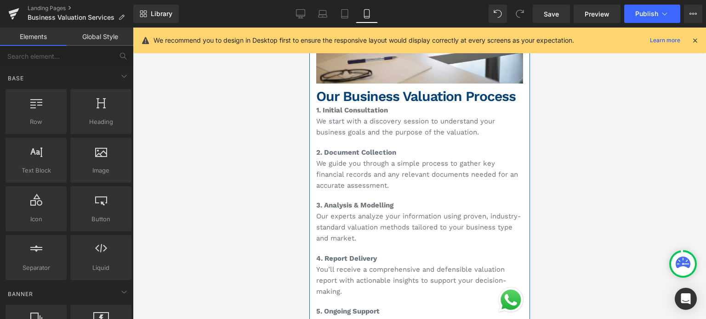
scroll to position [1470, 0]
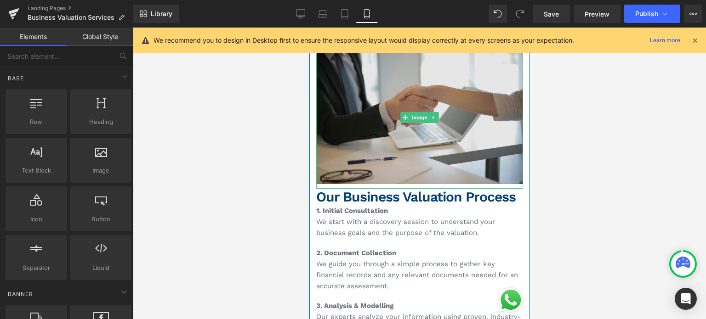
click at [370, 132] on img at bounding box center [419, 117] width 207 height 142
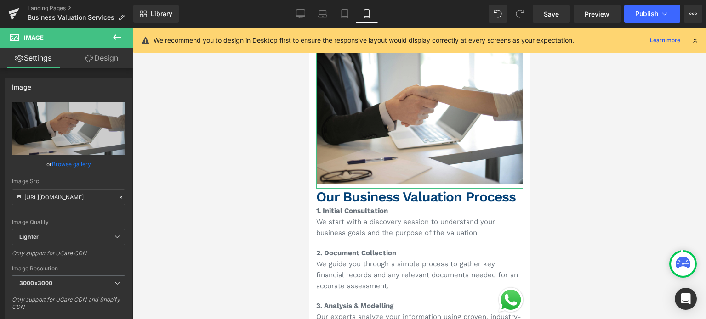
click at [107, 58] on link "Design" at bounding box center [101, 58] width 67 height 21
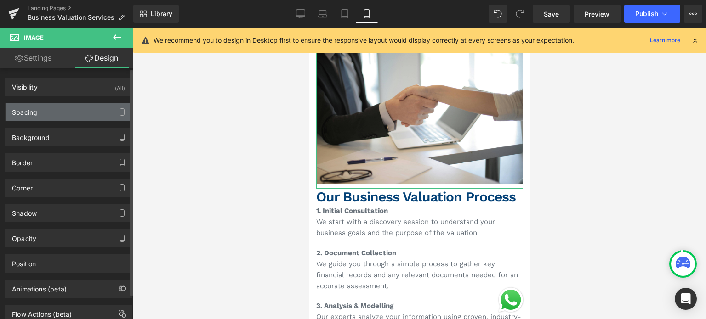
click at [79, 110] on div "Spacing" at bounding box center [69, 111] width 126 height 17
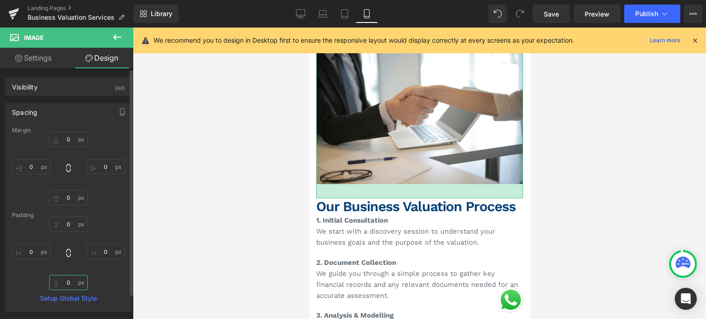
type input "0"
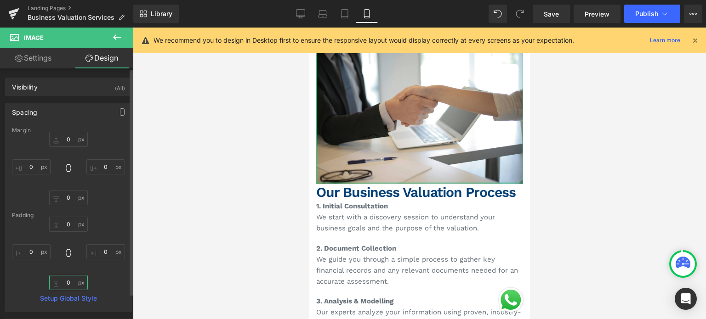
click at [65, 280] on input "0" at bounding box center [68, 282] width 39 height 15
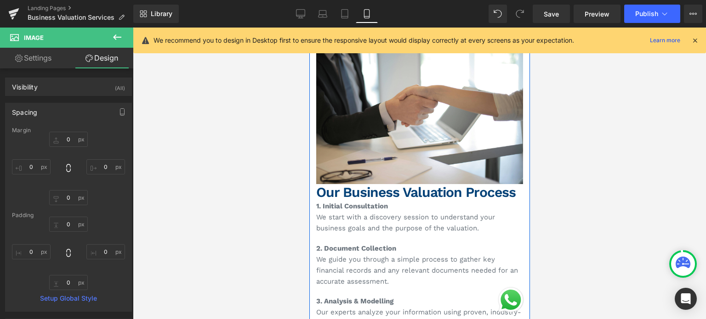
click at [355, 184] on h2 "Our Business Valuation Process" at bounding box center [419, 192] width 207 height 17
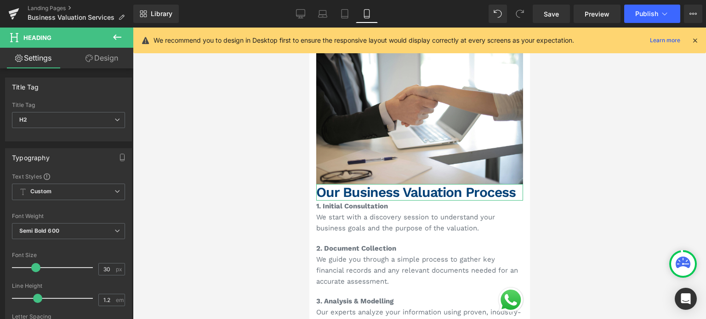
click at [114, 60] on link "Design" at bounding box center [101, 58] width 67 height 21
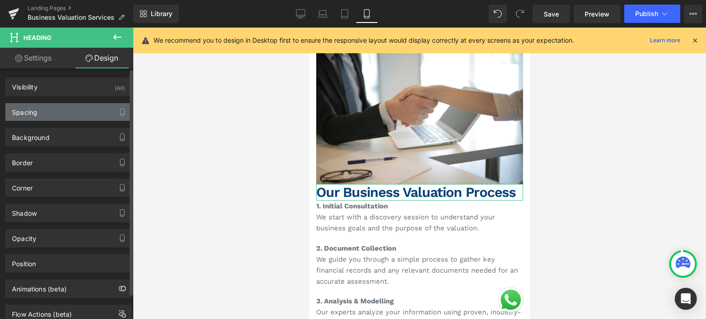
click at [52, 112] on div "Spacing" at bounding box center [69, 111] width 126 height 17
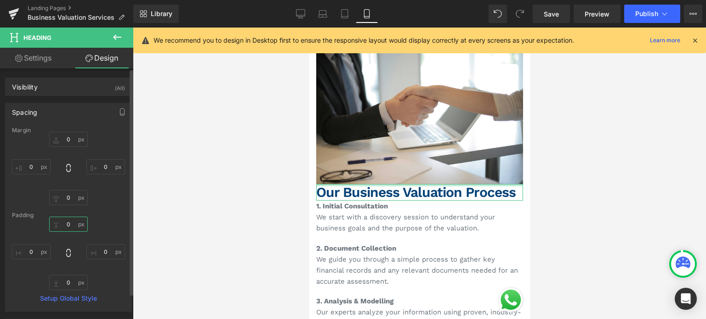
click at [67, 225] on input "0" at bounding box center [68, 224] width 39 height 15
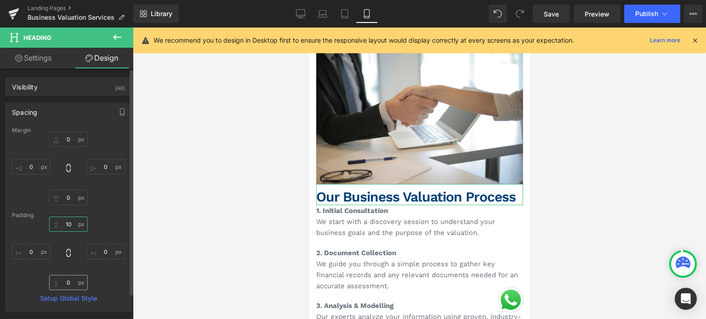
type input "10"
click at [64, 279] on input "0" at bounding box center [68, 282] width 39 height 15
type input "10"
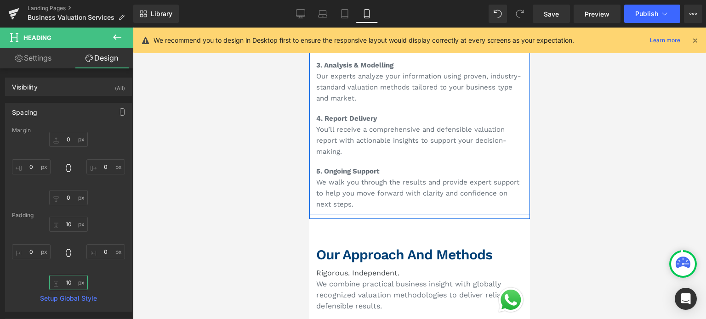
scroll to position [1792, 0]
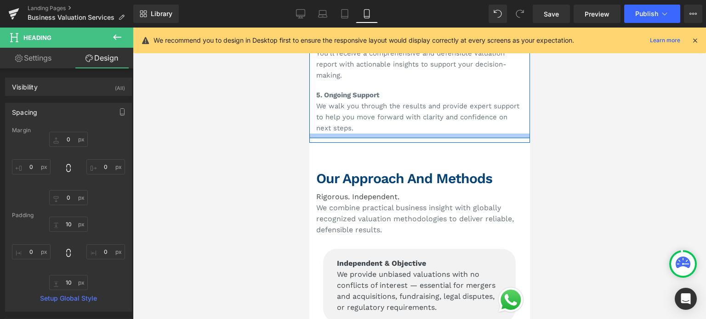
click at [373, 134] on div at bounding box center [419, 136] width 221 height 5
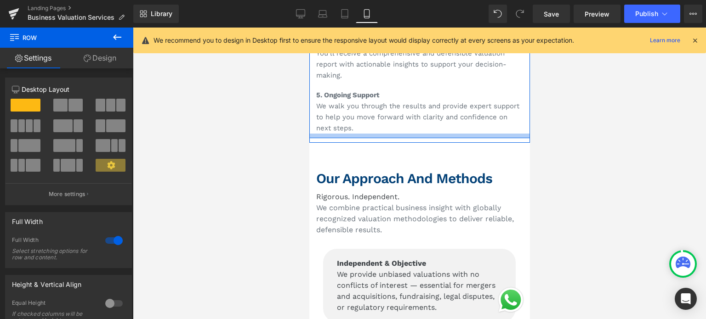
click at [371, 134] on div at bounding box center [419, 136] width 221 height 5
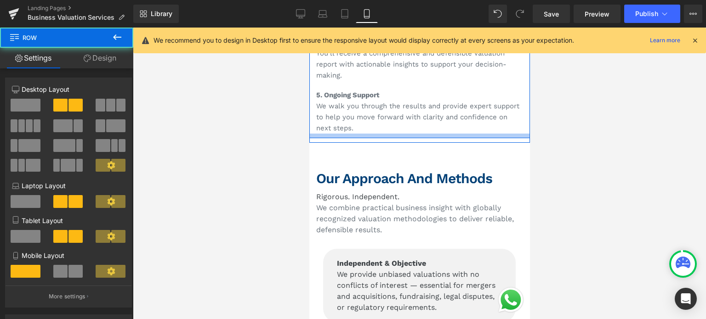
click at [371, 134] on div at bounding box center [419, 136] width 221 height 5
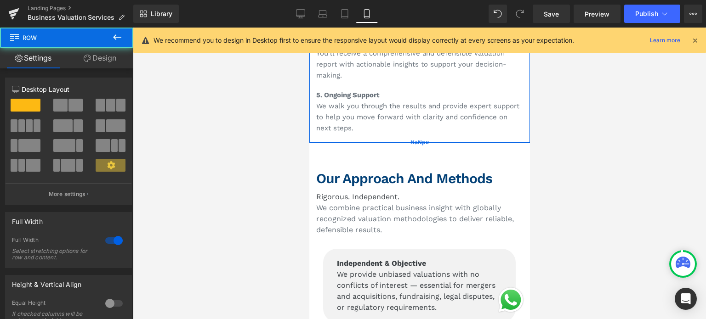
click at [370, 142] on div "NaNpx" at bounding box center [419, 142] width 221 height 0
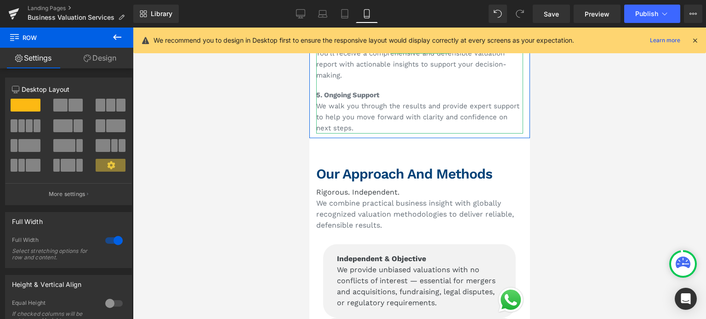
drag, startPoint x: 370, startPoint y: 131, endPoint x: 375, endPoint y: 116, distance: 16.0
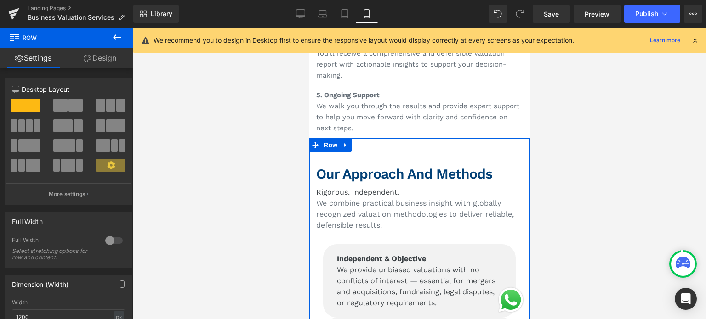
click at [364, 166] on h2 "Our Approach and Methods" at bounding box center [419, 174] width 207 height 17
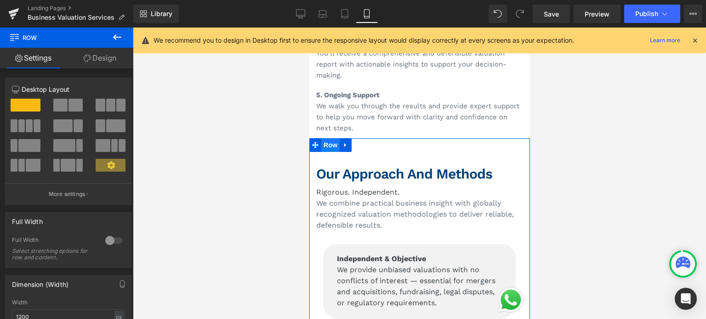
click at [334, 138] on span "Row" at bounding box center [330, 145] width 18 height 14
click at [104, 59] on link "Design" at bounding box center [100, 58] width 67 height 21
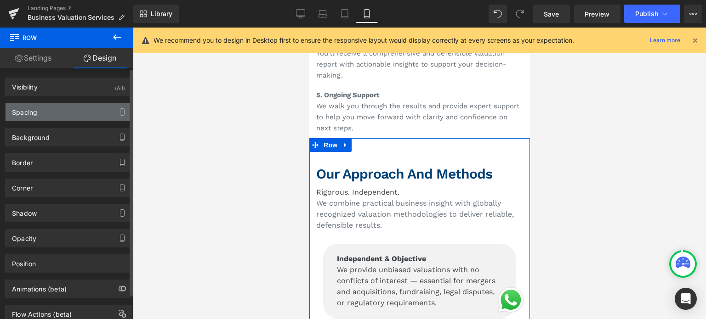
click at [76, 107] on div "Spacing" at bounding box center [69, 111] width 126 height 17
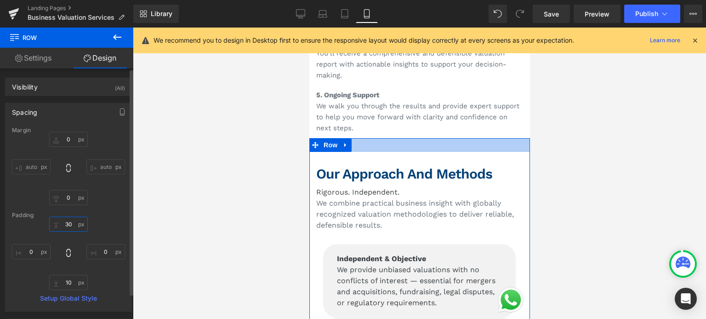
click at [68, 221] on input "30" at bounding box center [68, 224] width 39 height 15
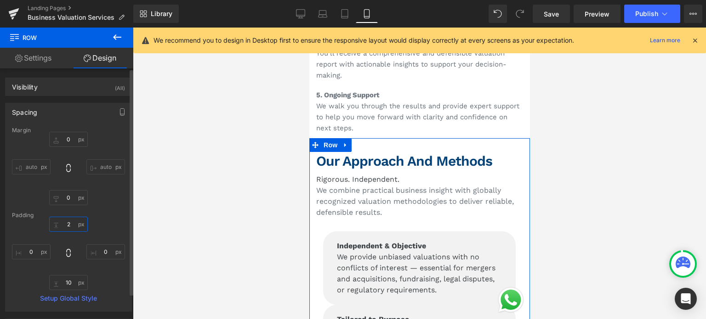
type input "20"
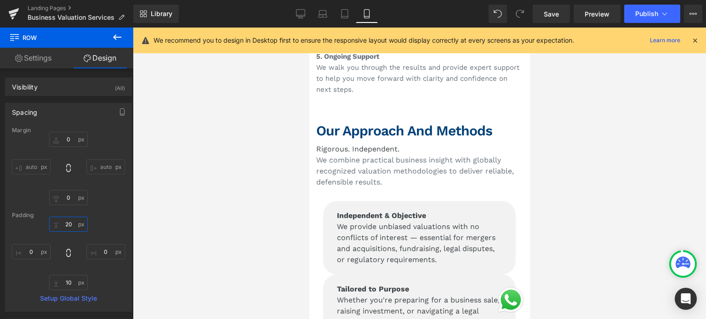
scroll to position [1883, 0]
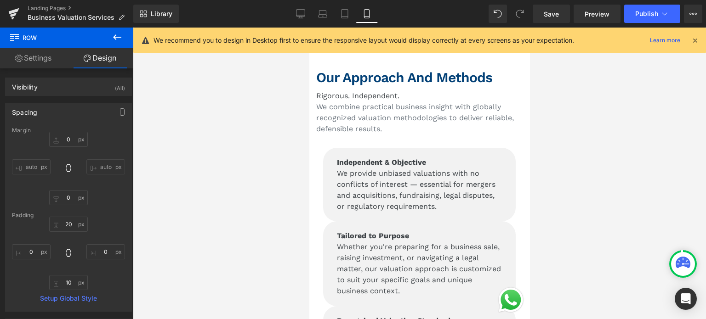
click at [336, 184] on p "We provide unbiased valuations with no conflicts of interest — essential for me…" at bounding box center [418, 190] width 165 height 44
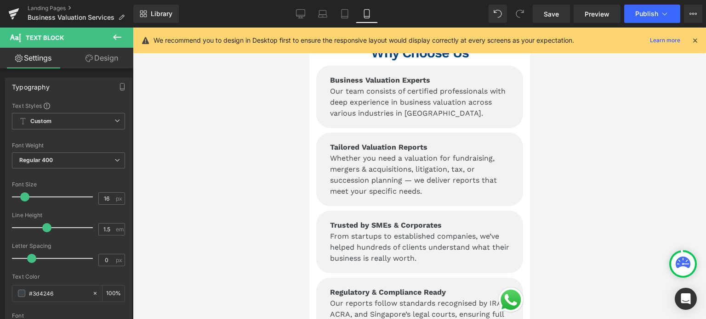
scroll to position [1057, 0]
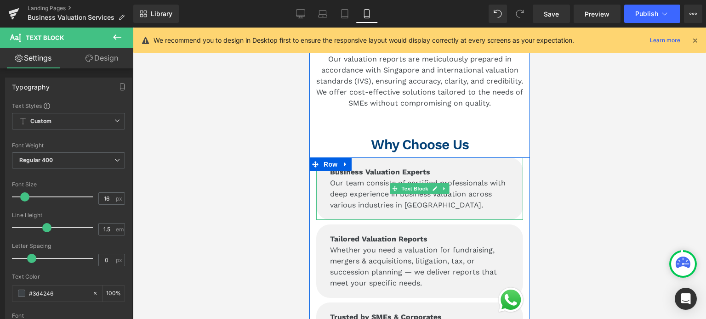
click at [336, 168] on strong "Business Valuation Experts" at bounding box center [379, 172] width 100 height 9
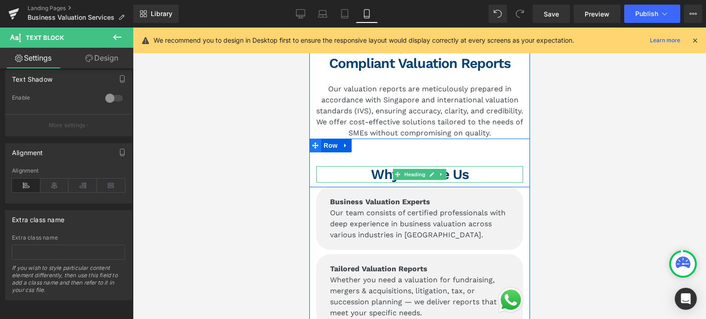
scroll to position [1011, 0]
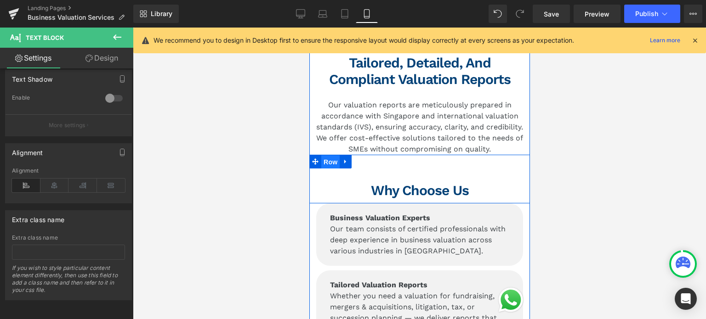
click at [324, 155] on span "Row" at bounding box center [330, 162] width 18 height 14
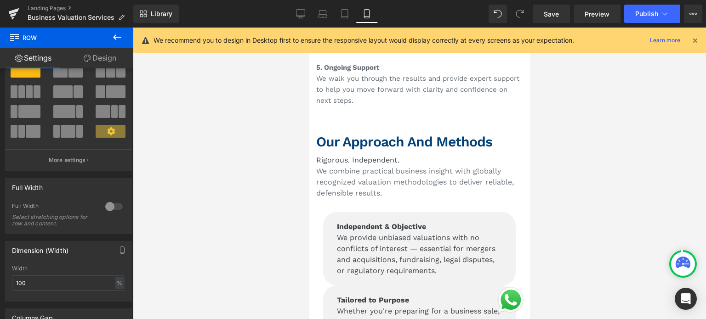
scroll to position [1883, 0]
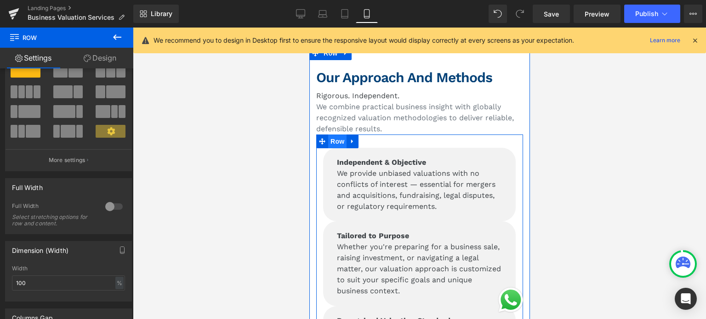
click at [339, 135] on span "Row" at bounding box center [337, 142] width 18 height 14
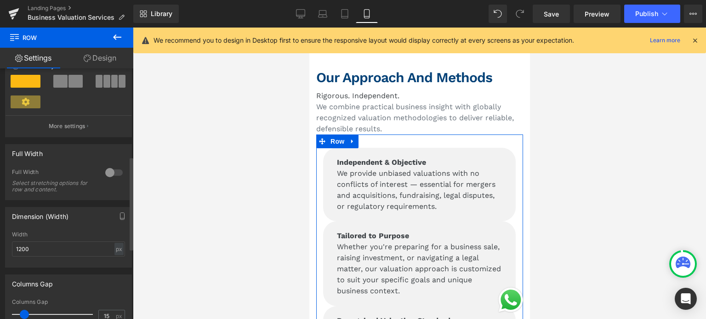
scroll to position [276, 0]
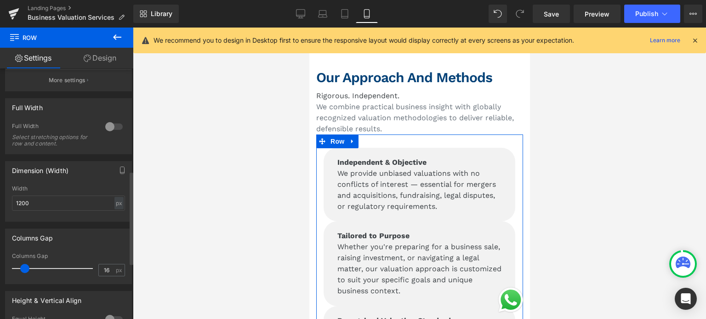
type input "15"
click at [25, 271] on span at bounding box center [24, 268] width 9 height 9
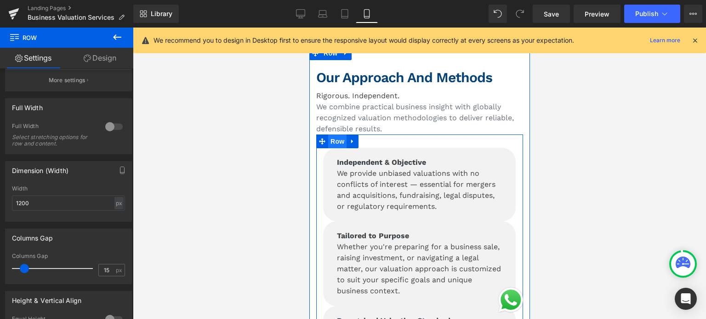
drag, startPoint x: 337, startPoint y: 130, endPoint x: 582, endPoint y: 158, distance: 246.9
click at [337, 135] on span "Row" at bounding box center [337, 142] width 18 height 14
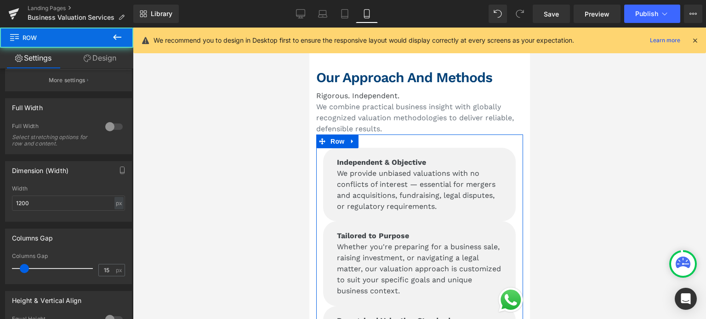
click at [116, 57] on link "Design" at bounding box center [100, 58] width 67 height 21
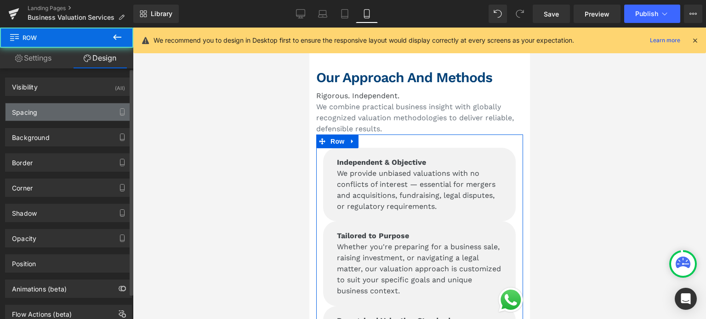
click at [40, 112] on div "Spacing" at bounding box center [69, 111] width 126 height 17
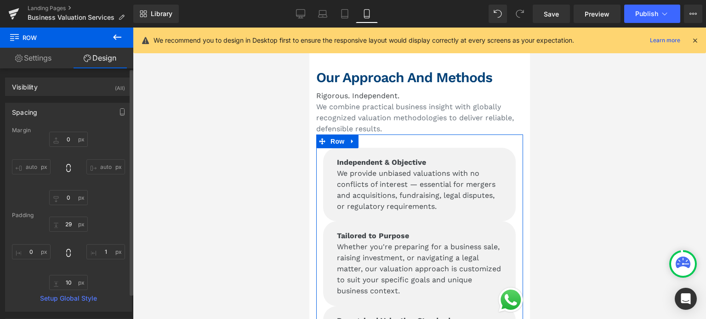
type input "0"
type input "29"
type input "1"
type input "10"
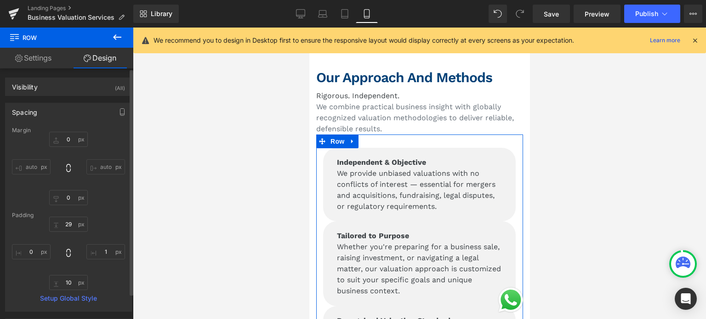
type input "0"
click at [103, 254] on input "1" at bounding box center [105, 251] width 39 height 15
click at [63, 198] on input "0" at bounding box center [68, 197] width 39 height 15
type input "1"
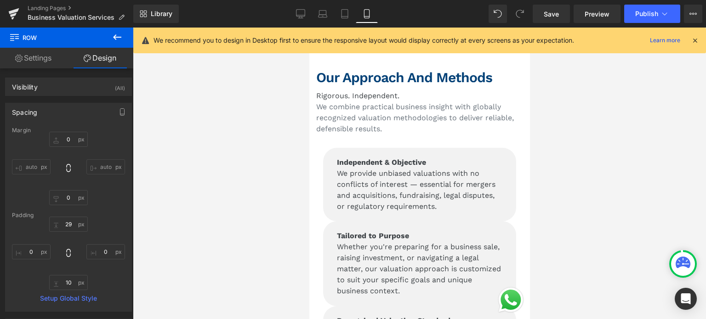
click at [373, 168] on p "We provide unbiased valuations with no conflicts of interest — essential for me…" at bounding box center [418, 190] width 165 height 44
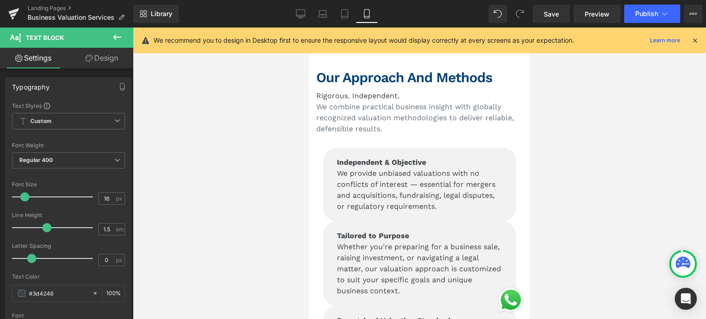
click at [100, 58] on link "Design" at bounding box center [101, 58] width 67 height 21
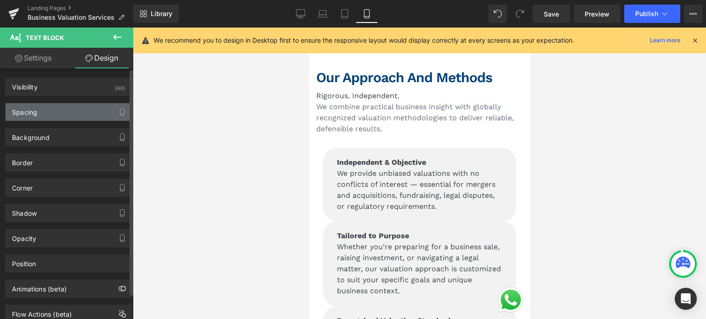
click at [72, 107] on div "Spacing" at bounding box center [69, 111] width 126 height 17
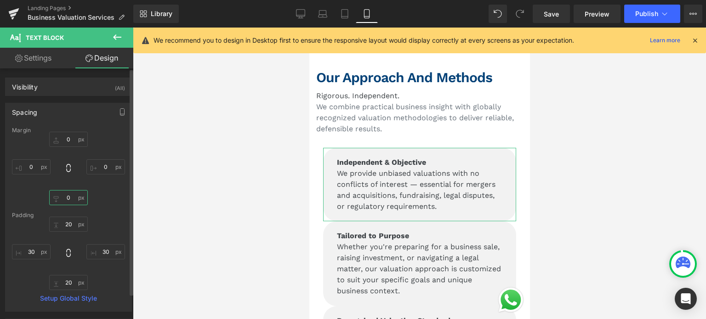
click at [63, 192] on input "0" at bounding box center [68, 197] width 39 height 15
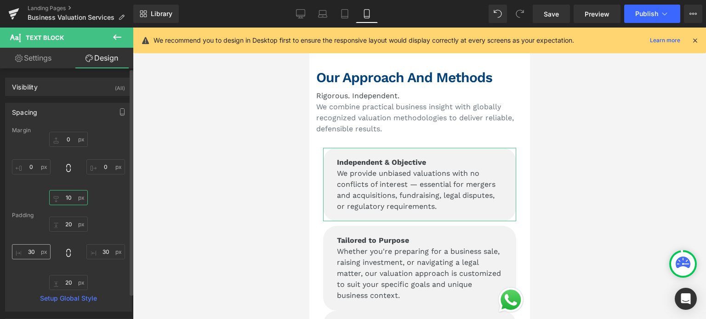
type input "10"
click at [35, 254] on input "30" at bounding box center [31, 251] width 39 height 15
click at [100, 251] on input "30" at bounding box center [105, 251] width 39 height 15
type input "30"
click at [28, 249] on input "text" at bounding box center [31, 251] width 39 height 15
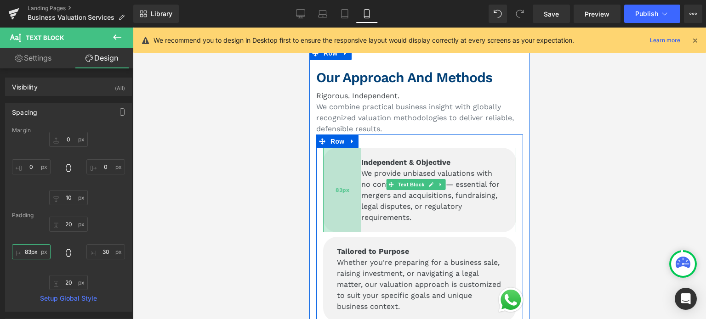
drag, startPoint x: 323, startPoint y: 185, endPoint x: 347, endPoint y: 180, distance: 24.5
click at [347, 180] on div "83px" at bounding box center [341, 190] width 38 height 85
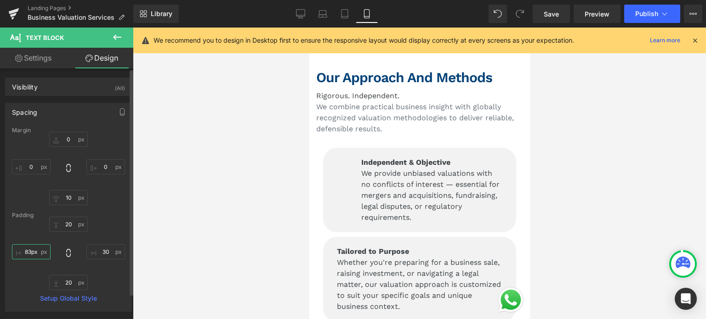
type input "83p"
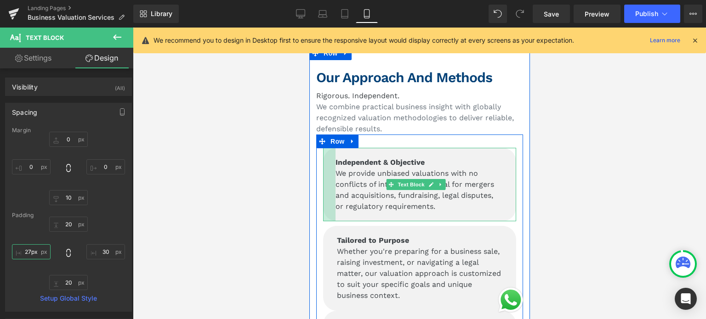
drag, startPoint x: 322, startPoint y: 175, endPoint x: 321, endPoint y: 170, distance: 5.2
click at [321, 170] on div "Independent & Objective We provide unbiased valuations with no conflicts of int…" at bounding box center [419, 187] width 207 height 78
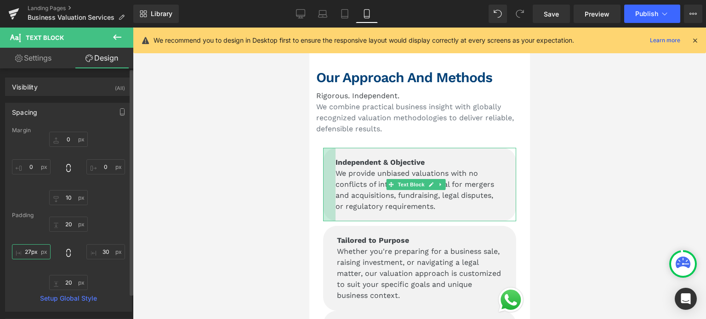
type input "27p"
type input "30"
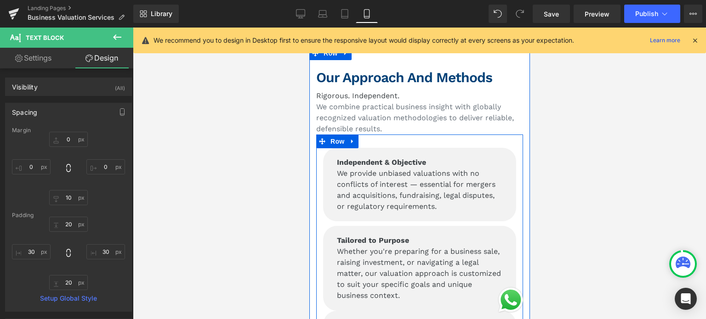
click at [318, 156] on div "Independent & Objective We provide unbiased valuations with no conflicts of int…" at bounding box center [419, 187] width 207 height 78
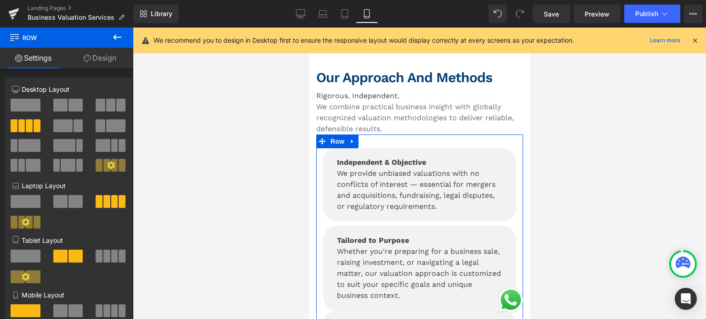
click at [113, 62] on link "Design" at bounding box center [100, 58] width 67 height 21
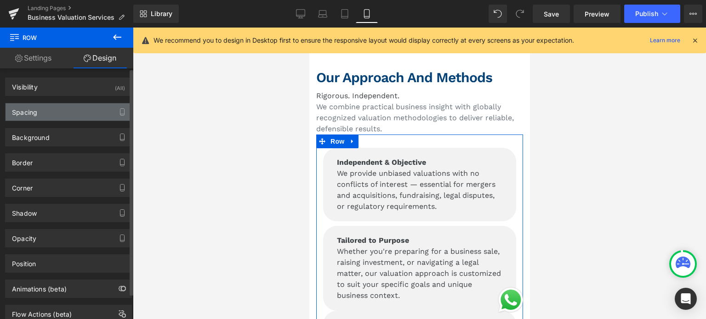
type input "0"
type input "29"
type input "0"
type input "10"
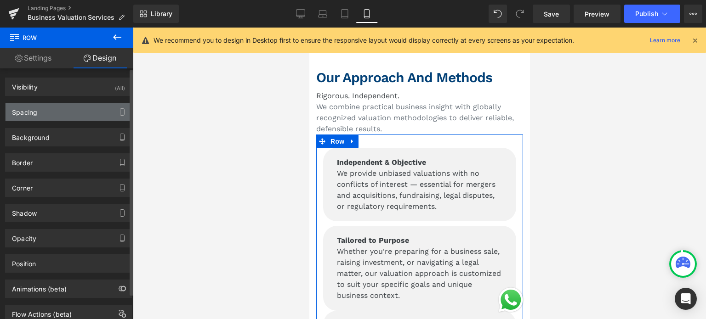
type input "0"
click at [78, 113] on div "Spacing" at bounding box center [69, 111] width 126 height 17
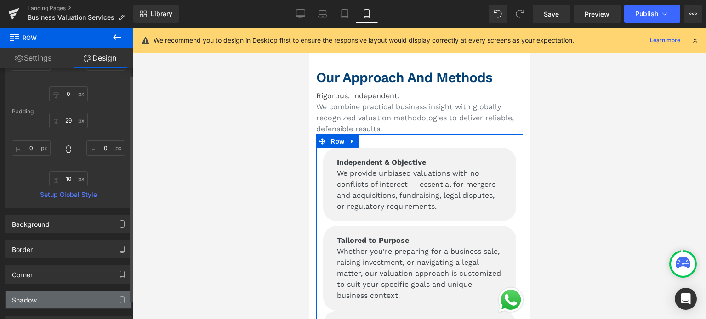
scroll to position [0, 0]
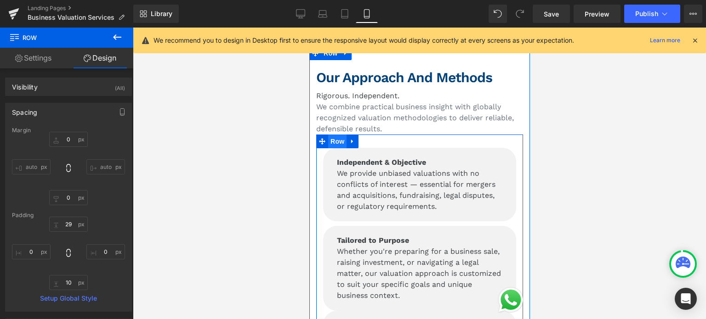
click at [333, 135] on span "Row" at bounding box center [337, 142] width 18 height 14
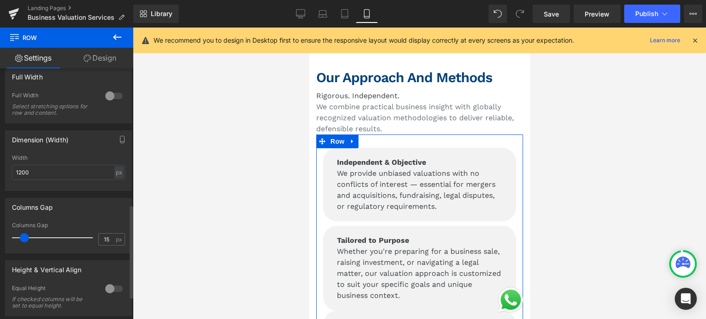
scroll to position [368, 0]
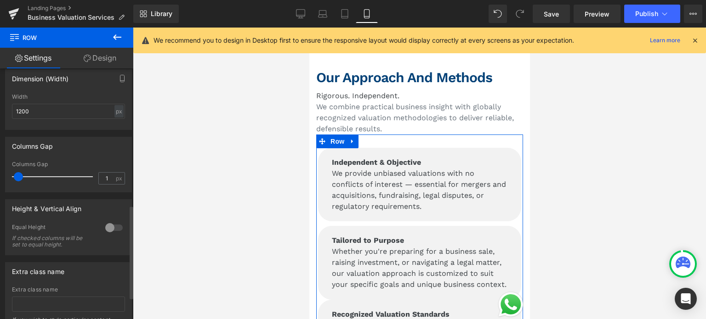
type input "0"
drag, startPoint x: 20, startPoint y: 179, endPoint x: 13, endPoint y: 180, distance: 7.4
click at [13, 180] on span at bounding box center [16, 176] width 9 height 9
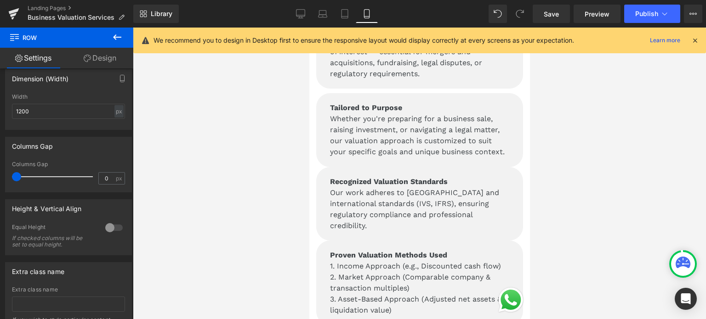
scroll to position [1975, 0]
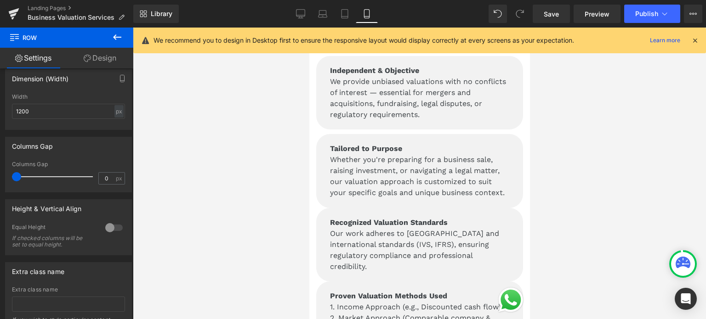
click at [362, 160] on p "Whether you're preparing for a business sale, raising investment, or navigating…" at bounding box center [418, 176] width 179 height 44
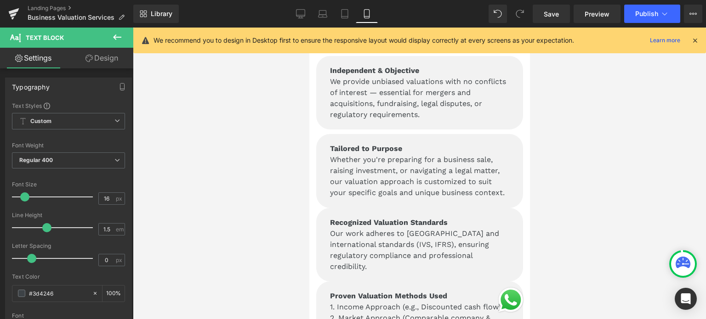
click at [93, 51] on link "Design" at bounding box center [101, 58] width 67 height 21
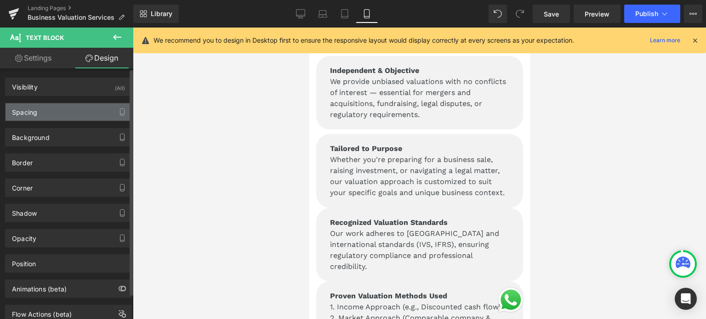
type input "0"
type input "20"
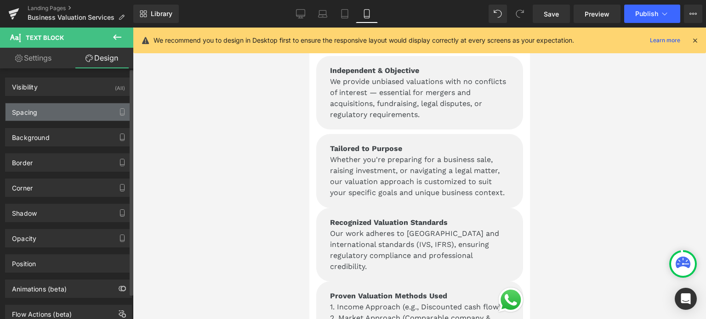
type input "30"
type input "21"
type input "30"
click at [71, 115] on div "Spacing" at bounding box center [69, 111] width 126 height 17
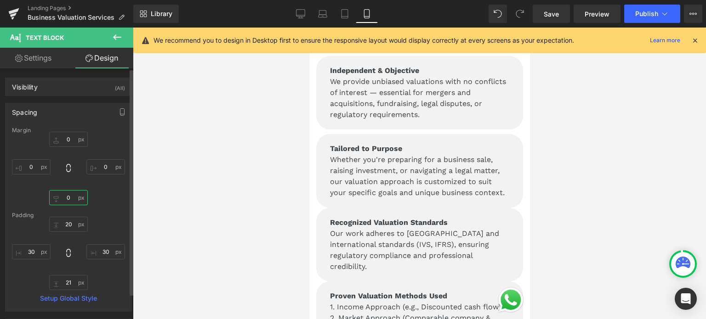
click at [69, 196] on input "0" at bounding box center [68, 197] width 39 height 15
type input "10"
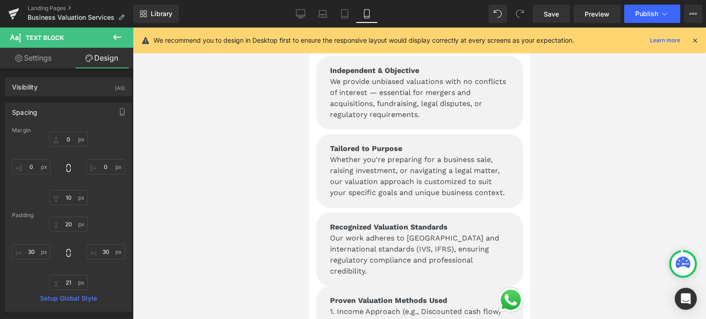
click at [373, 237] on p "Our work adheres to [GEOGRAPHIC_DATA] and international standards (IVS, IFRS), …" at bounding box center [418, 255] width 179 height 44
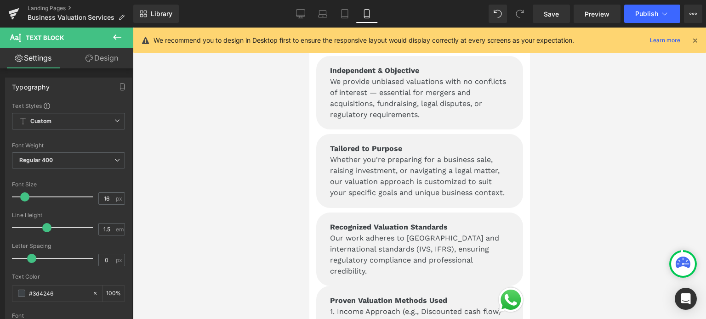
click at [98, 58] on link "Design" at bounding box center [101, 58] width 67 height 21
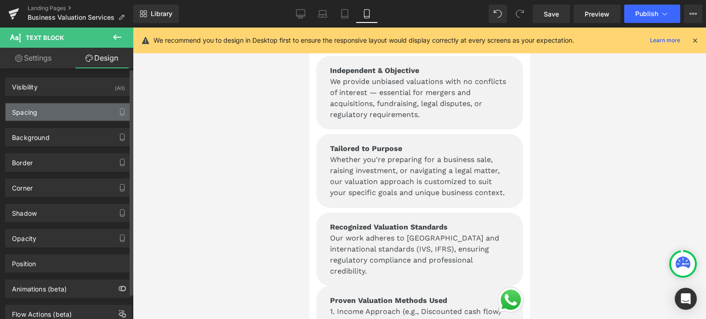
click at [55, 110] on div "Spacing" at bounding box center [69, 111] width 126 height 17
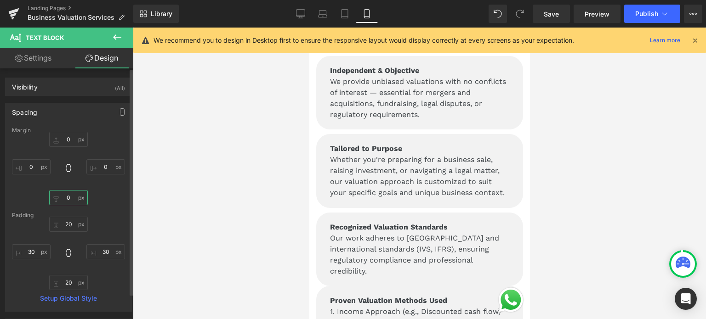
click at [63, 193] on input "0" at bounding box center [68, 197] width 39 height 15
type input "10"
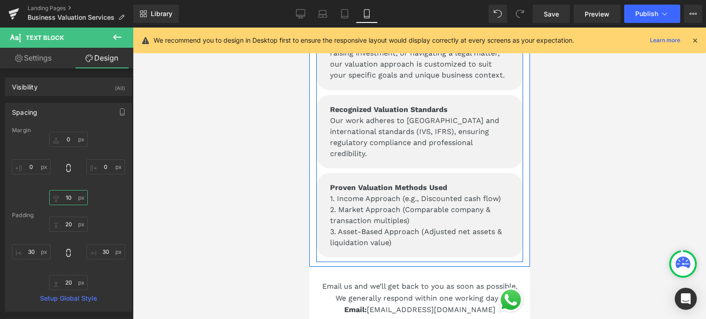
scroll to position [2113, 0]
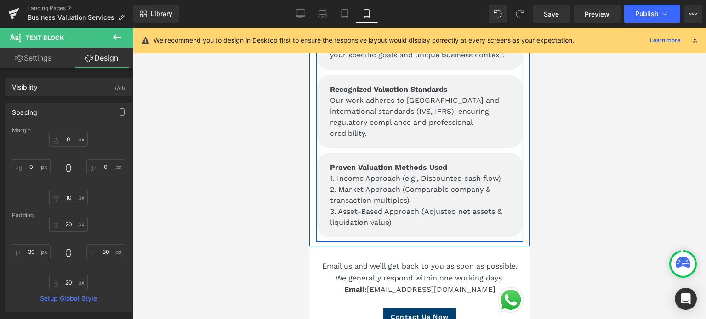
click at [401, 195] on div "Proven Valuation Methods Used 1. Income Approach (e.g., Discounted cash flow) 2…" at bounding box center [419, 195] width 207 height 85
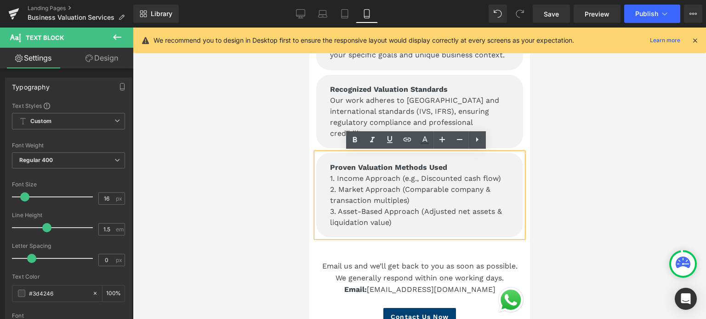
click at [573, 134] on div at bounding box center [419, 174] width 573 height 292
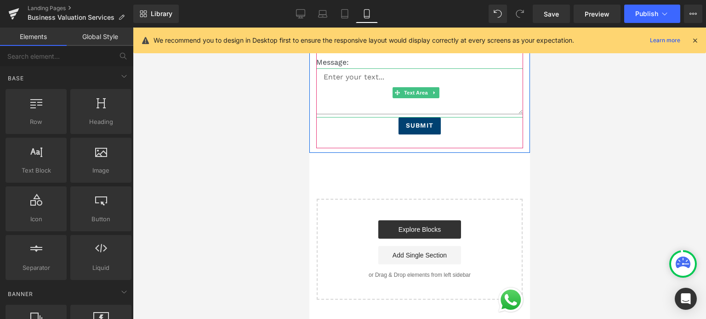
scroll to position [2894, 0]
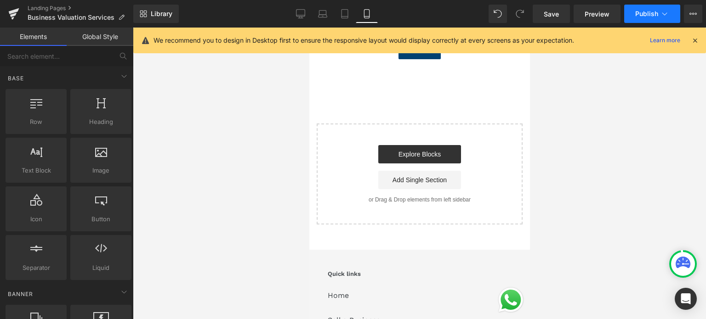
click at [641, 15] on span "Publish" at bounding box center [646, 13] width 23 height 7
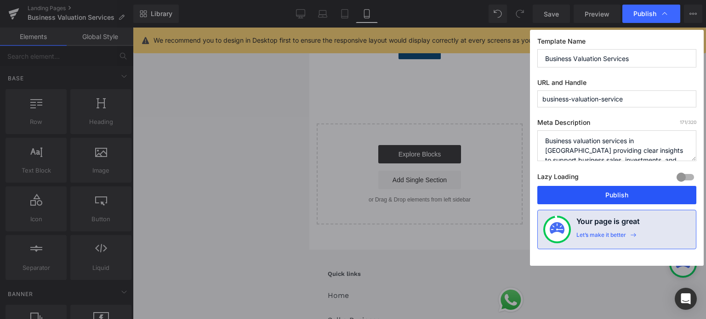
click at [598, 197] on button "Publish" at bounding box center [616, 195] width 159 height 18
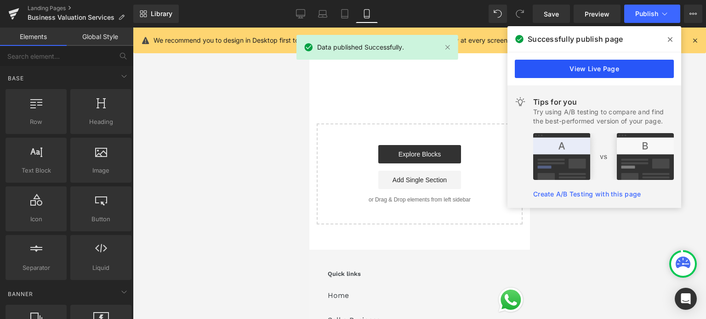
click at [608, 68] on link "View Live Page" at bounding box center [594, 69] width 159 height 18
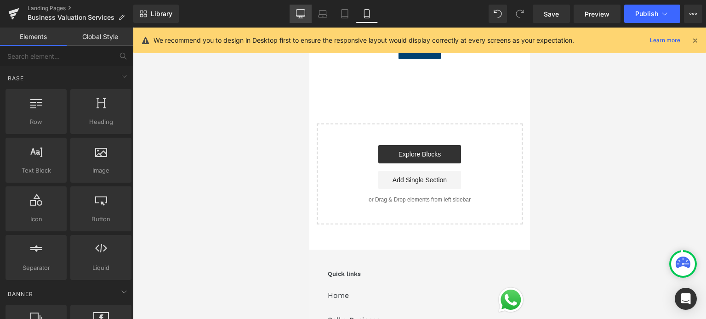
click at [299, 16] on icon at bounding box center [300, 13] width 9 height 7
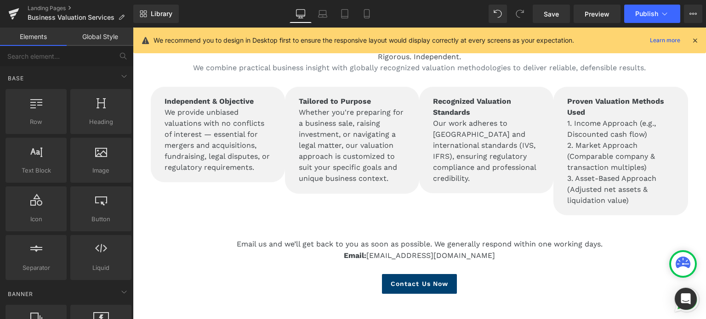
scroll to position [1205, 0]
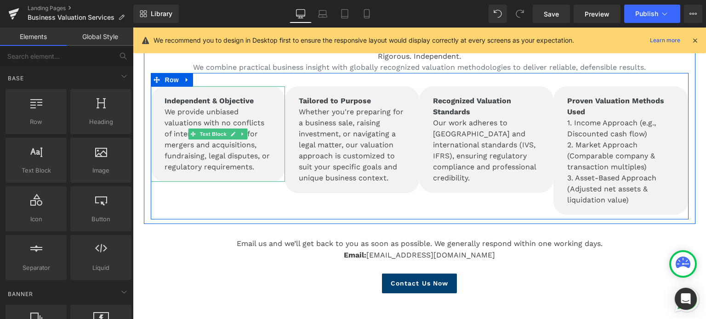
click at [210, 150] on p "We provide unbiased valuations with no conflicts of interest — essential for me…" at bounding box center [217, 140] width 107 height 66
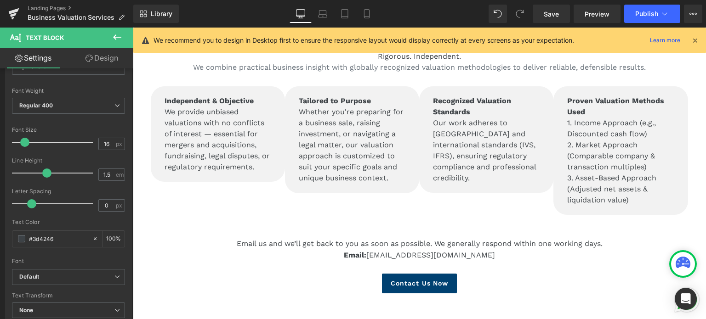
scroll to position [53, 0]
click at [93, 60] on link "Design" at bounding box center [101, 58] width 67 height 21
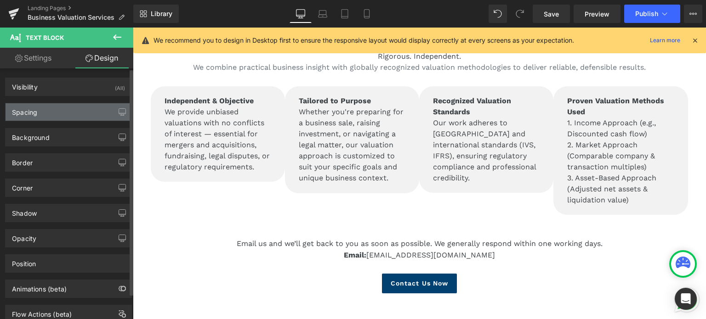
type input "0"
type input "20"
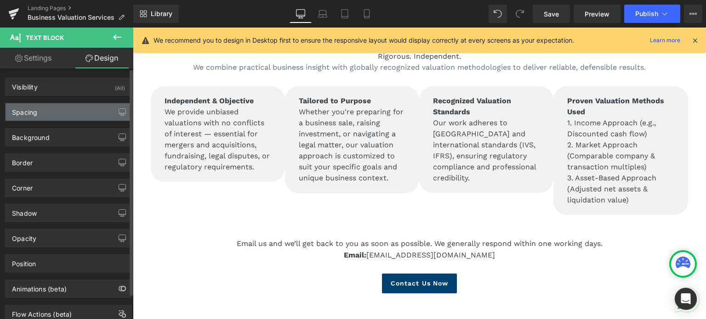
type input "30"
type input "20"
type input "30"
click at [64, 114] on div "Spacing" at bounding box center [69, 111] width 126 height 17
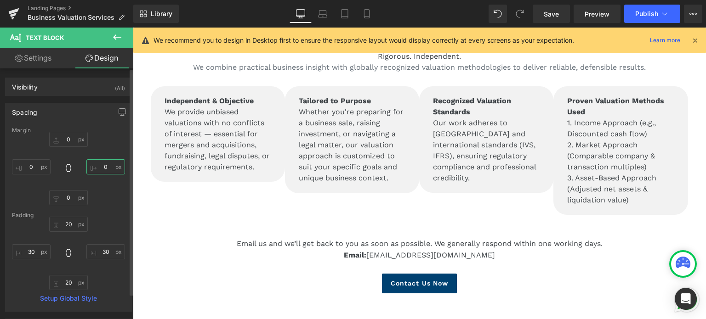
click at [101, 167] on input "0" at bounding box center [105, 166] width 39 height 15
type input "10"
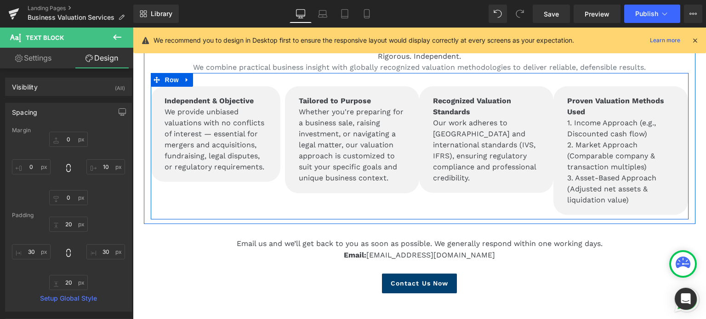
click at [365, 102] on span "Text Block" at bounding box center [380, 95] width 30 height 11
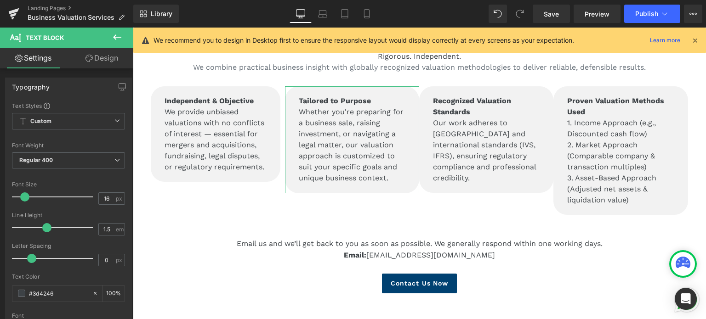
click at [95, 58] on link "Design" at bounding box center [101, 58] width 67 height 21
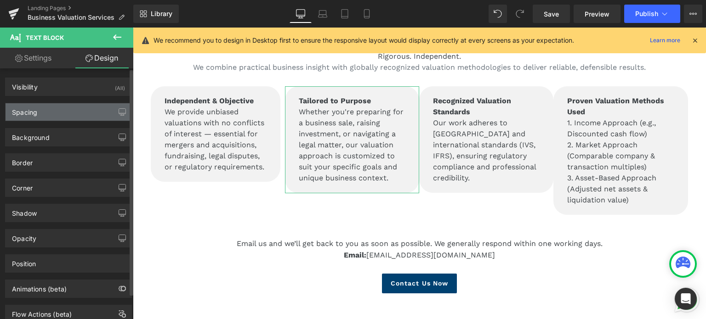
click at [84, 106] on div "Spacing" at bounding box center [69, 111] width 126 height 17
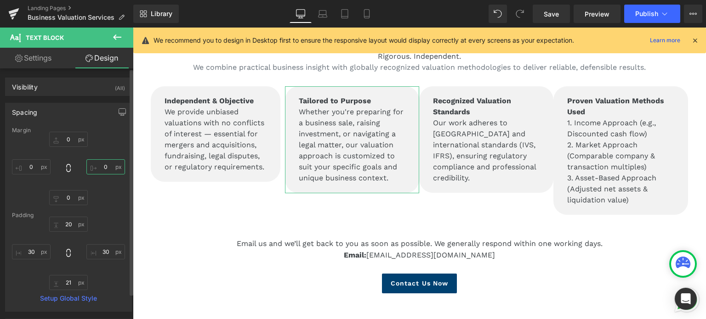
click at [96, 170] on input "0" at bounding box center [105, 166] width 39 height 15
type input "10"
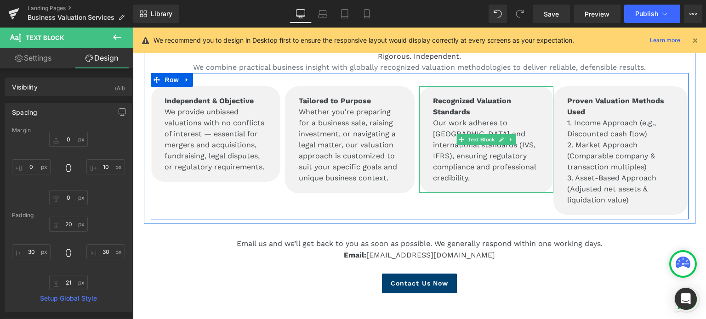
click at [474, 96] on p "Recognized Valuation Standards" at bounding box center [486, 107] width 107 height 22
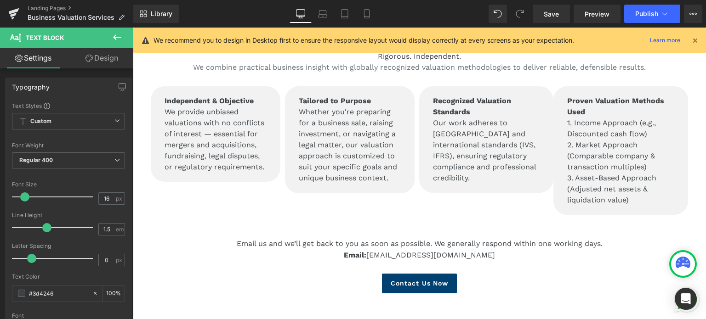
click at [103, 57] on link "Design" at bounding box center [101, 58] width 67 height 21
click at [0, 0] on div "Spacing" at bounding box center [0, 0] width 0 height 0
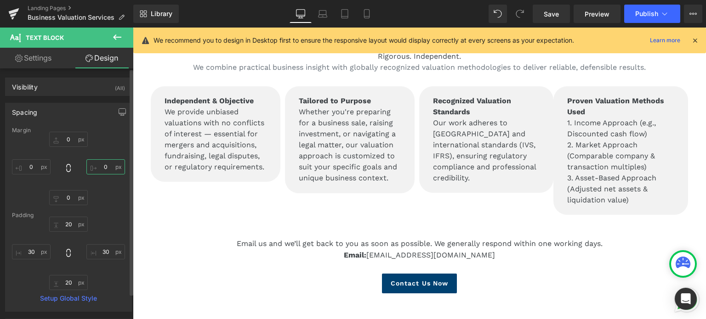
click at [97, 174] on input "0" at bounding box center [105, 166] width 39 height 15
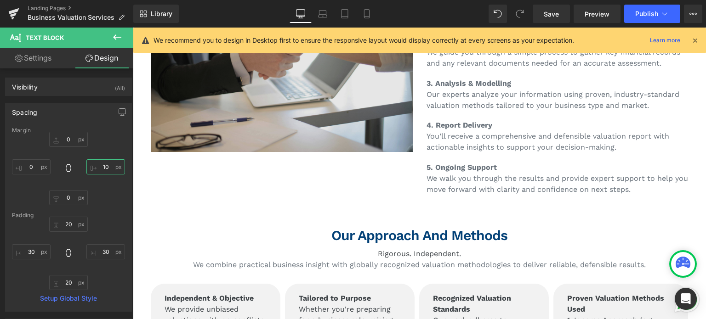
scroll to position [1068, 0]
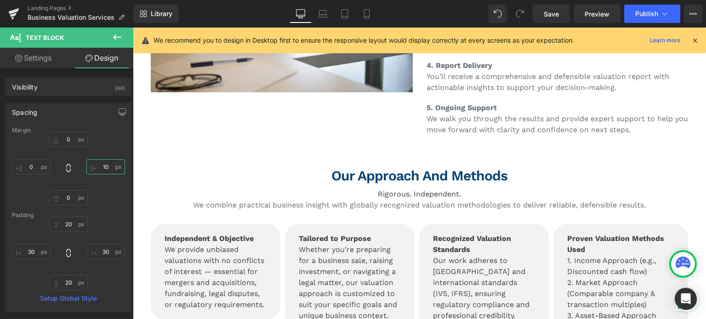
type input "1"
type input "20"
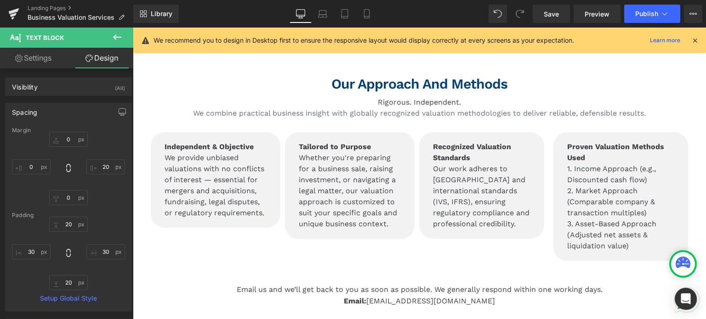
click at [351, 154] on p "Whether you're preparing for a business sale, raising investment, or navigating…" at bounding box center [350, 191] width 102 height 77
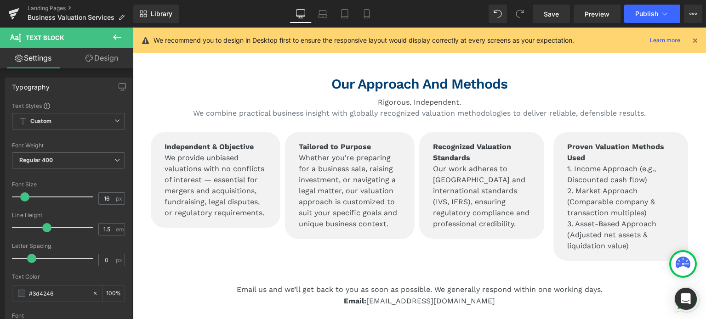
click at [110, 59] on link "Design" at bounding box center [101, 58] width 67 height 21
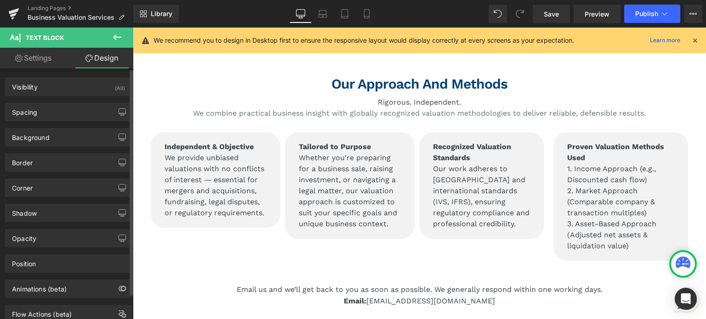
drag, startPoint x: 94, startPoint y: 115, endPoint x: 94, endPoint y: 150, distance: 34.9
click at [94, 115] on div "Spacing" at bounding box center [69, 111] width 126 height 17
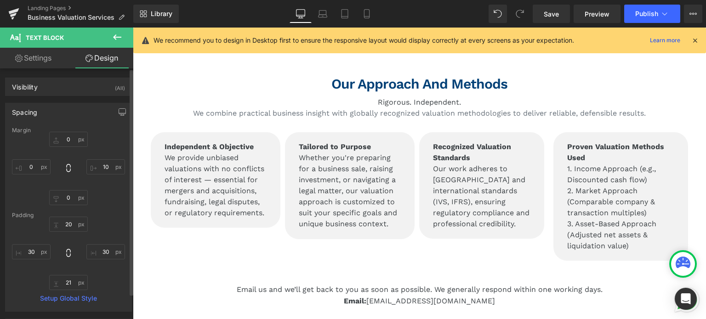
click at [99, 175] on div "0px 0 10px 10 0px 0 0px 0" at bounding box center [68, 169] width 113 height 74
click at [99, 168] on input "10" at bounding box center [105, 166] width 39 height 15
type input "20"
click at [204, 200] on p "We provide unbiased valuations with no conflicts of interest — essential for me…" at bounding box center [215, 186] width 102 height 66
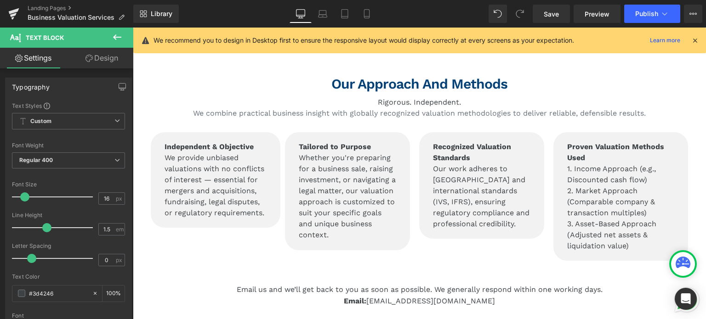
click at [94, 53] on link "Design" at bounding box center [101, 58] width 67 height 21
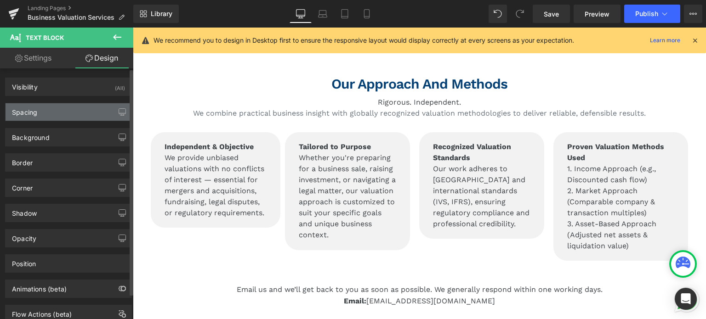
click at [90, 113] on div "Spacing" at bounding box center [69, 111] width 126 height 17
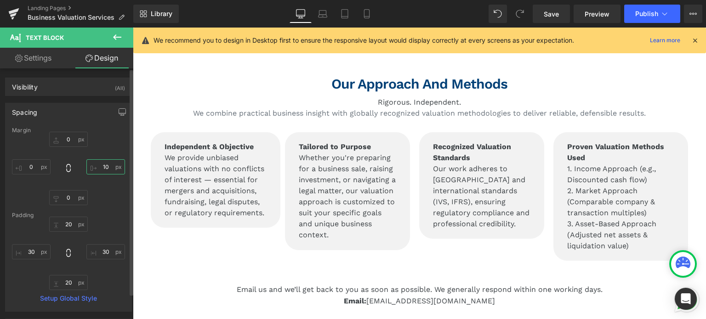
click at [99, 167] on input "10" at bounding box center [105, 166] width 39 height 15
type input "20"
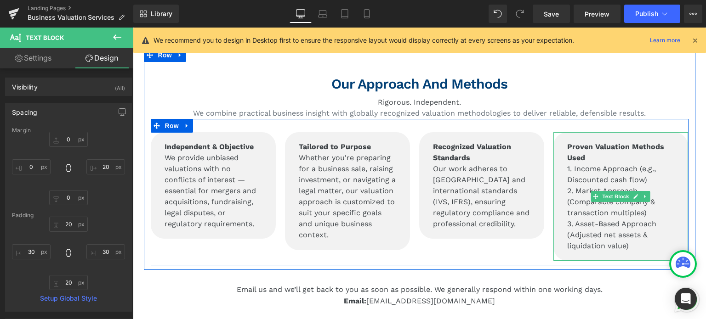
click at [602, 152] on p "Proven Valuation Methods Used 1. Income Approach (e.g., Discounted cash flow) 2…" at bounding box center [620, 196] width 107 height 110
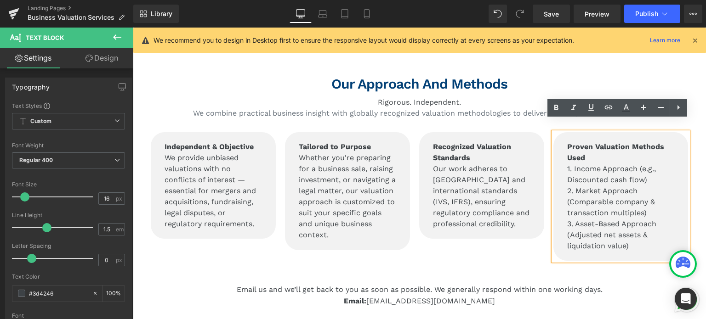
click at [111, 60] on link "Design" at bounding box center [101, 58] width 67 height 21
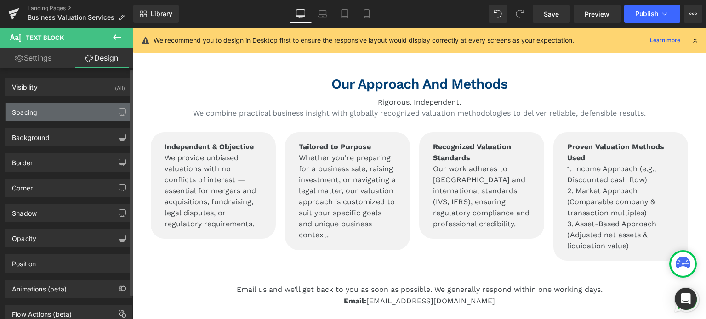
type input "0"
type input "20"
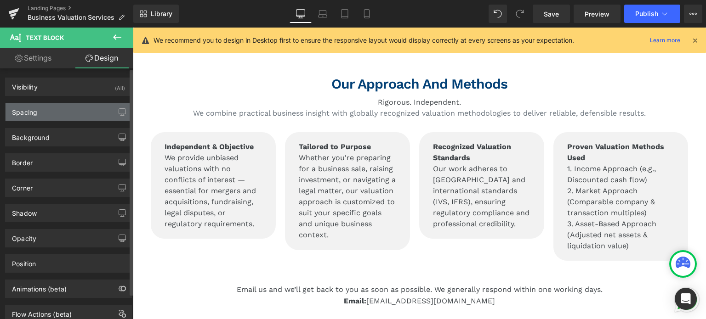
type input "30"
type input "20"
type input "30"
click at [45, 112] on div "Spacing" at bounding box center [69, 111] width 126 height 17
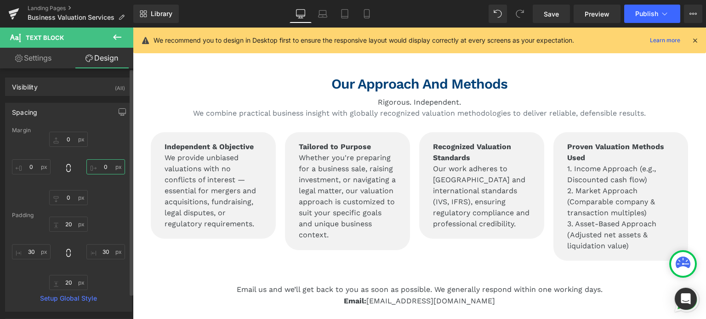
click at [101, 169] on input "0" at bounding box center [105, 166] width 39 height 15
type input "2"
click at [33, 165] on input "0" at bounding box center [31, 166] width 39 height 15
type input "10"
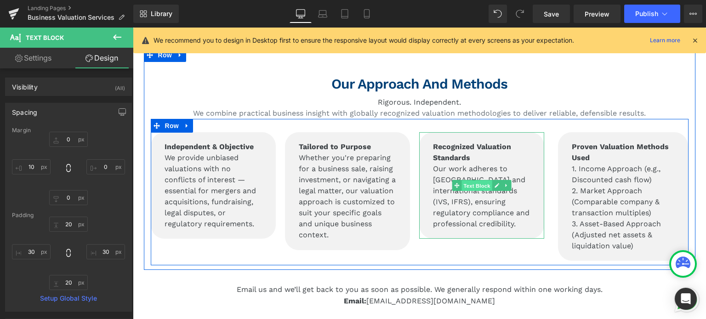
click at [470, 181] on span "Text Block" at bounding box center [477, 186] width 30 height 11
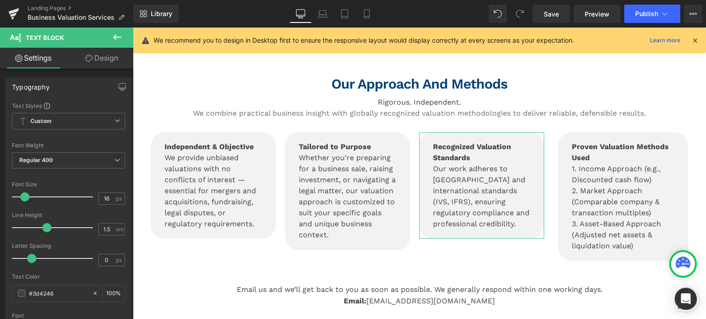
click at [103, 58] on link "Design" at bounding box center [101, 58] width 67 height 21
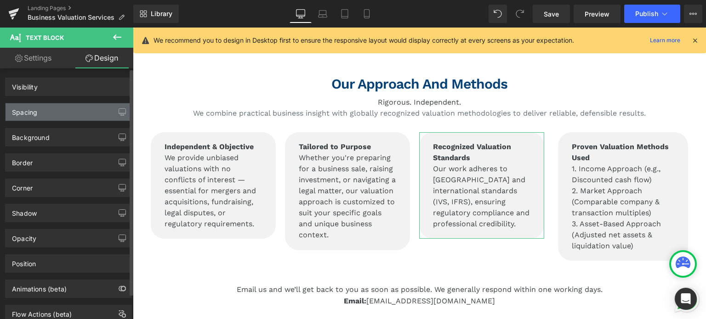
click at [55, 110] on div "Spacing" at bounding box center [69, 111] width 126 height 17
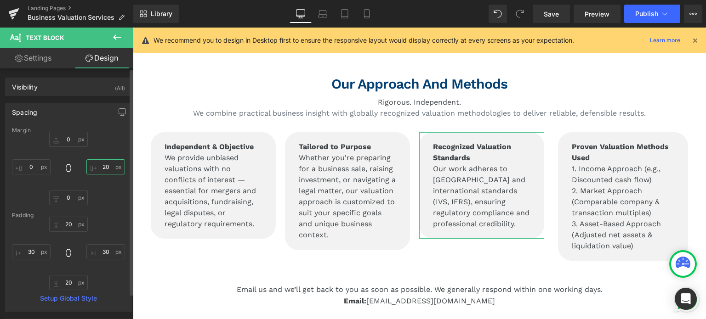
click at [105, 170] on input "20" at bounding box center [105, 166] width 39 height 15
type input "10"
click at [643, 12] on span "Publish" at bounding box center [646, 13] width 23 height 7
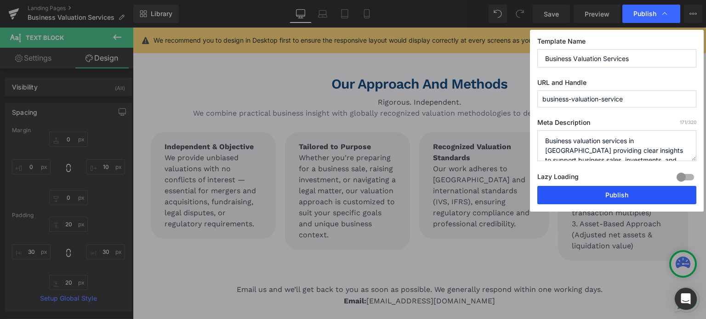
click at [606, 196] on button "Publish" at bounding box center [616, 195] width 159 height 18
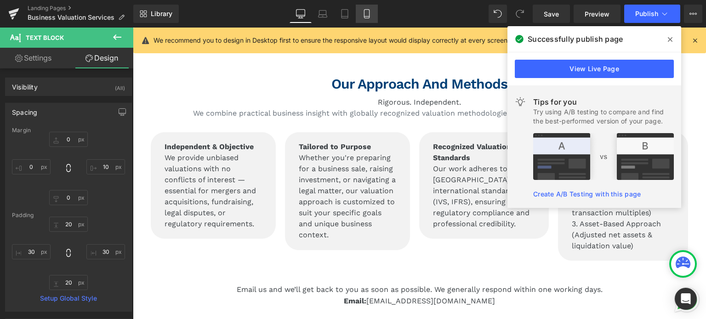
click at [368, 21] on link "Mobile" at bounding box center [367, 14] width 22 height 18
type input "0"
type input "10"
type input "0"
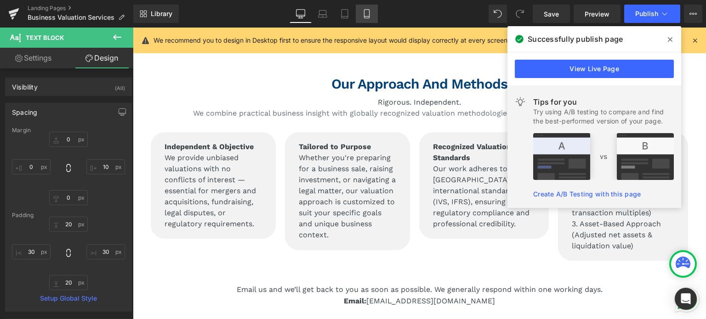
type input "20"
type input "30"
type input "20"
type input "30"
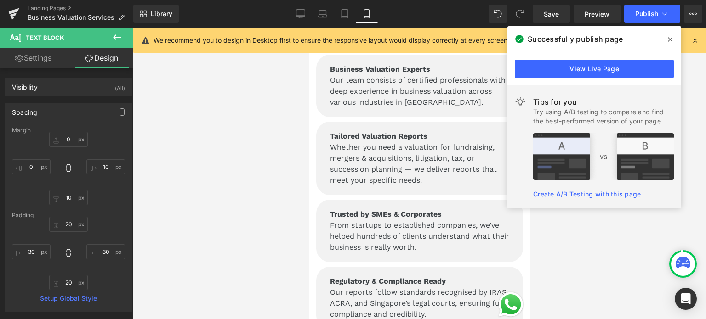
scroll to position [2067, 0]
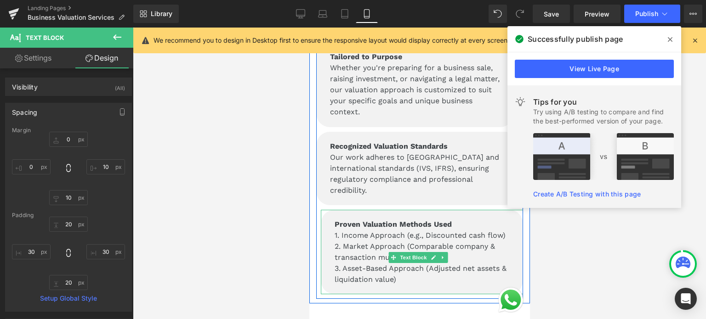
click at [391, 264] on span "3. Asset-Based Approach (Adjusted net assets & liquidation value)" at bounding box center [420, 274] width 172 height 20
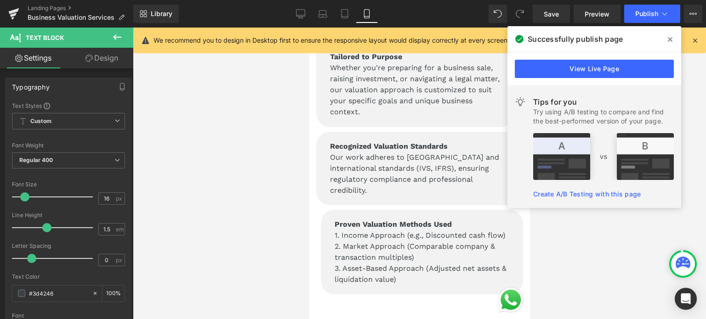
click at [99, 54] on link "Design" at bounding box center [101, 58] width 67 height 21
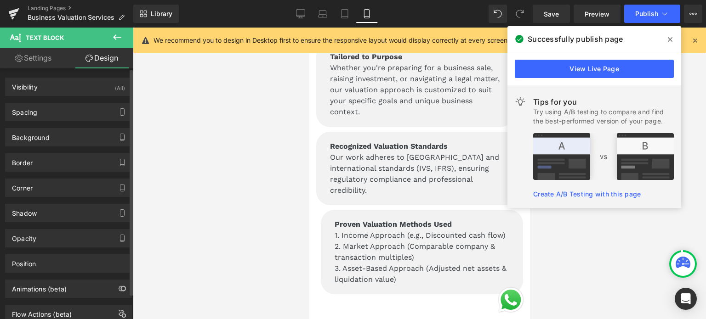
type input "0"
type input "10"
type input "20"
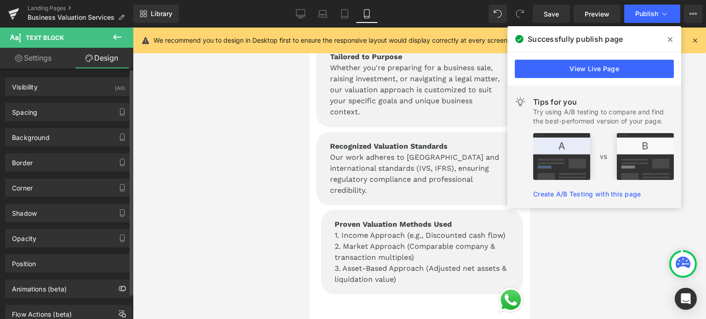
type input "30"
type input "20"
type input "30"
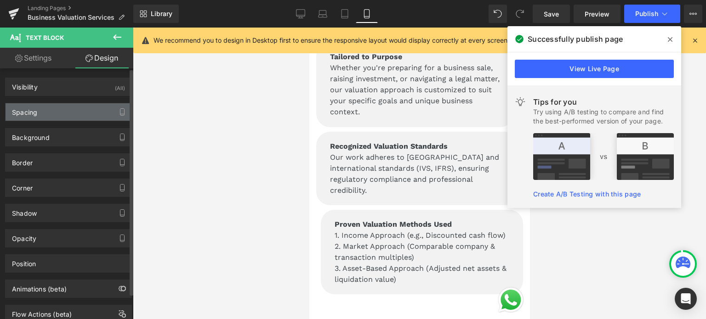
click at [53, 112] on div "Spacing" at bounding box center [69, 111] width 126 height 17
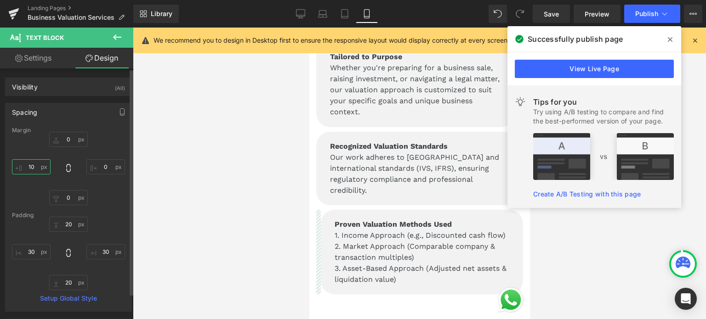
click at [34, 164] on input "10" at bounding box center [31, 166] width 39 height 15
click at [666, 43] on span at bounding box center [669, 39] width 15 height 15
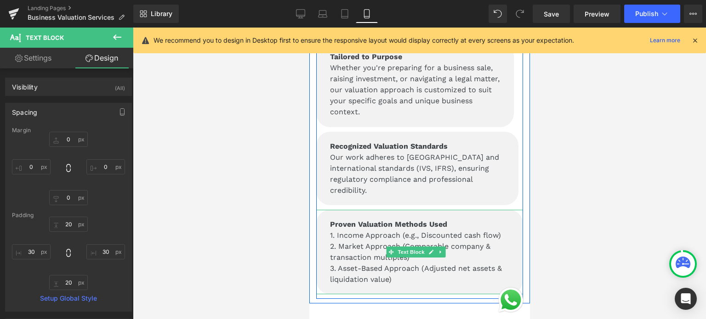
click at [475, 231] on span "1. Income Approach (e.g., Discounted cash flow)" at bounding box center [414, 235] width 171 height 9
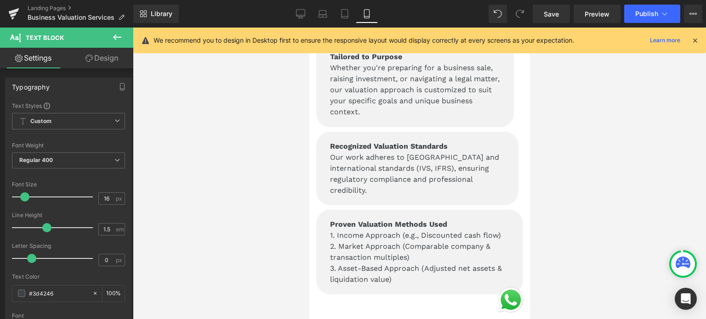
click at [112, 60] on link "Design" at bounding box center [101, 58] width 67 height 21
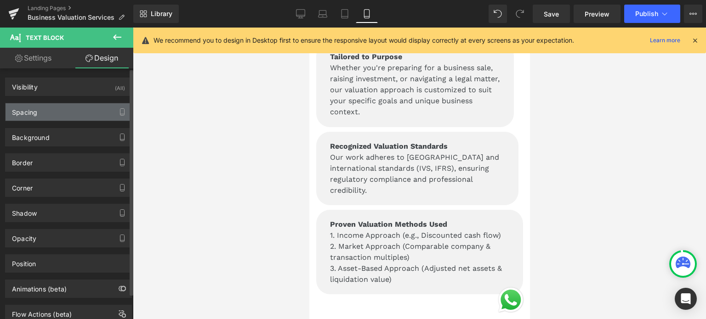
type input "0"
type input "20"
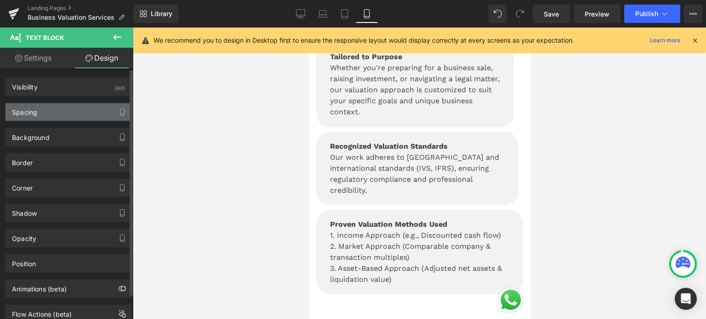
type input "30"
type input "20"
type input "30"
click at [64, 118] on div "Spacing" at bounding box center [69, 111] width 126 height 17
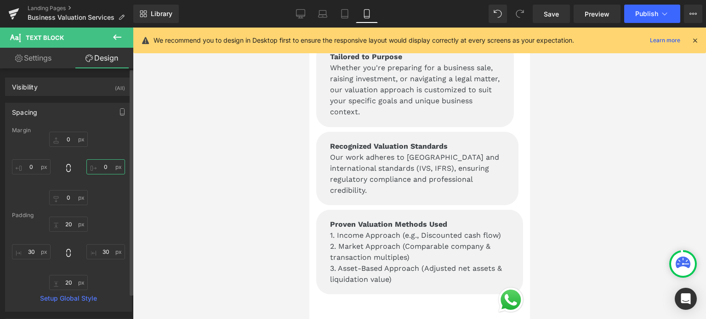
click at [101, 164] on input "0" at bounding box center [105, 166] width 39 height 15
type input "10"
click at [650, 13] on span "Publish" at bounding box center [646, 13] width 23 height 7
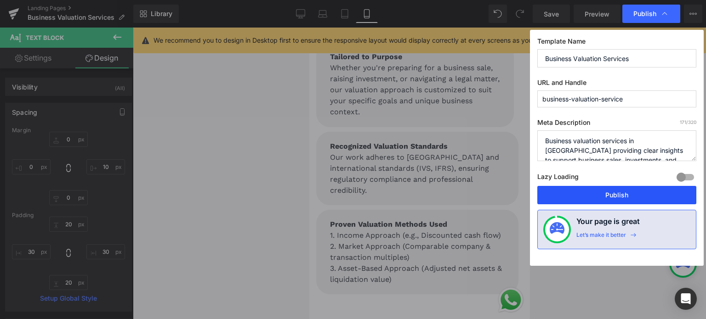
click at [605, 198] on button "Publish" at bounding box center [616, 195] width 159 height 18
